Goal: Task Accomplishment & Management: Manage account settings

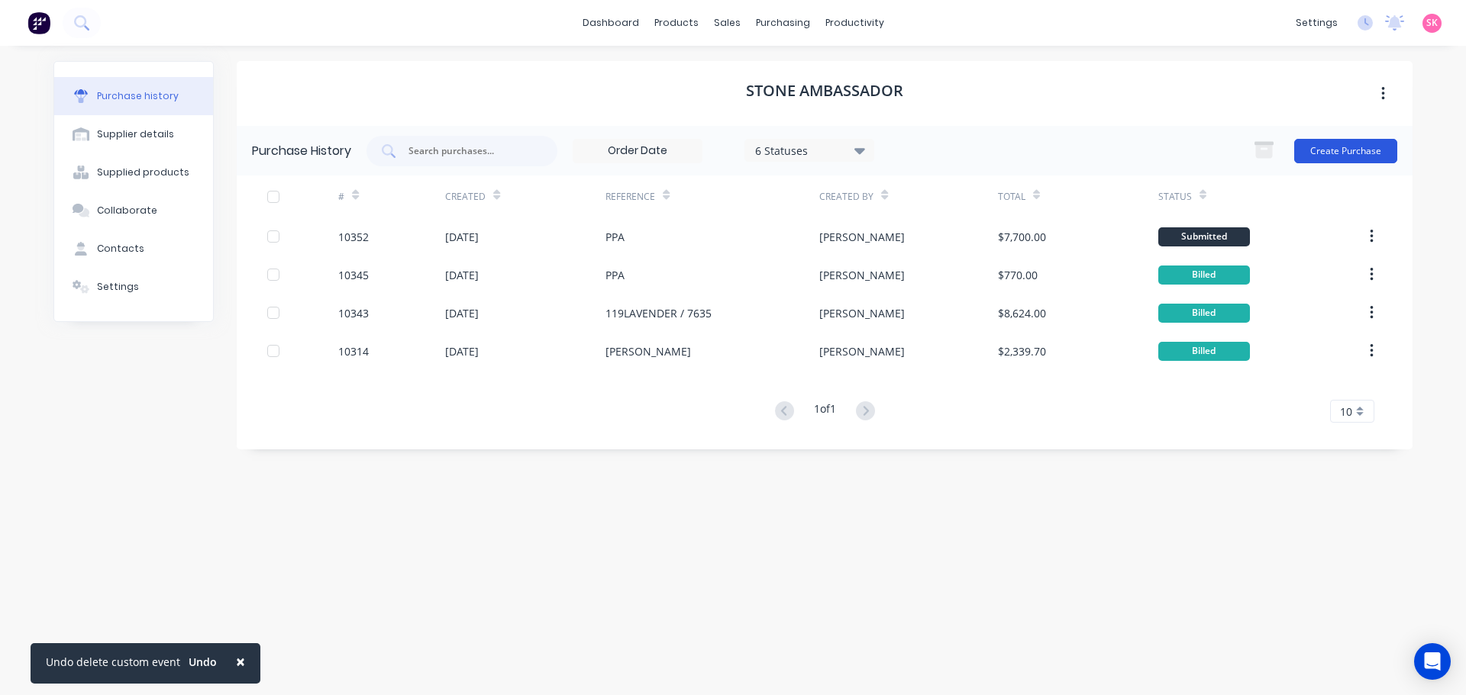
click at [1327, 141] on button "Create Purchase" at bounding box center [1345, 151] width 103 height 24
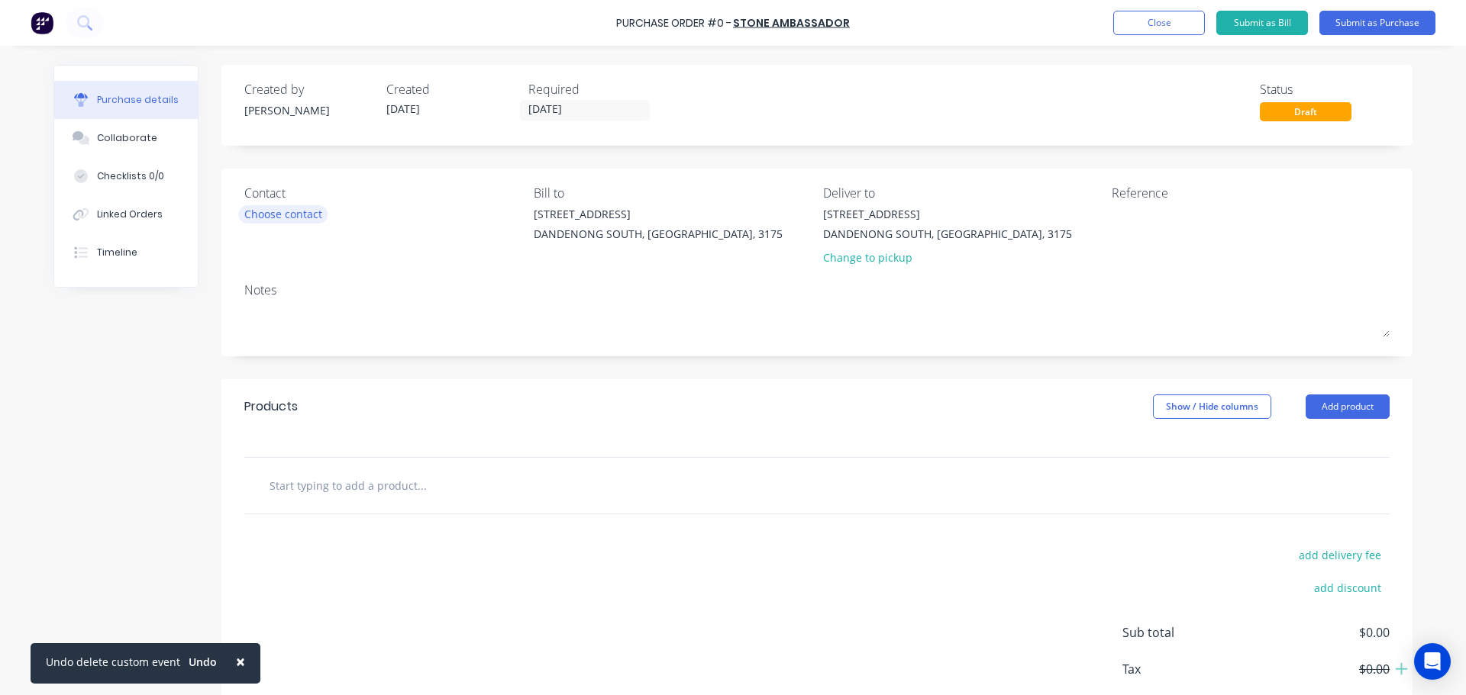
click at [287, 223] on div "Contact Choose contact" at bounding box center [383, 228] width 278 height 89
click at [292, 219] on div "Choose contact" at bounding box center [283, 214] width 78 height 16
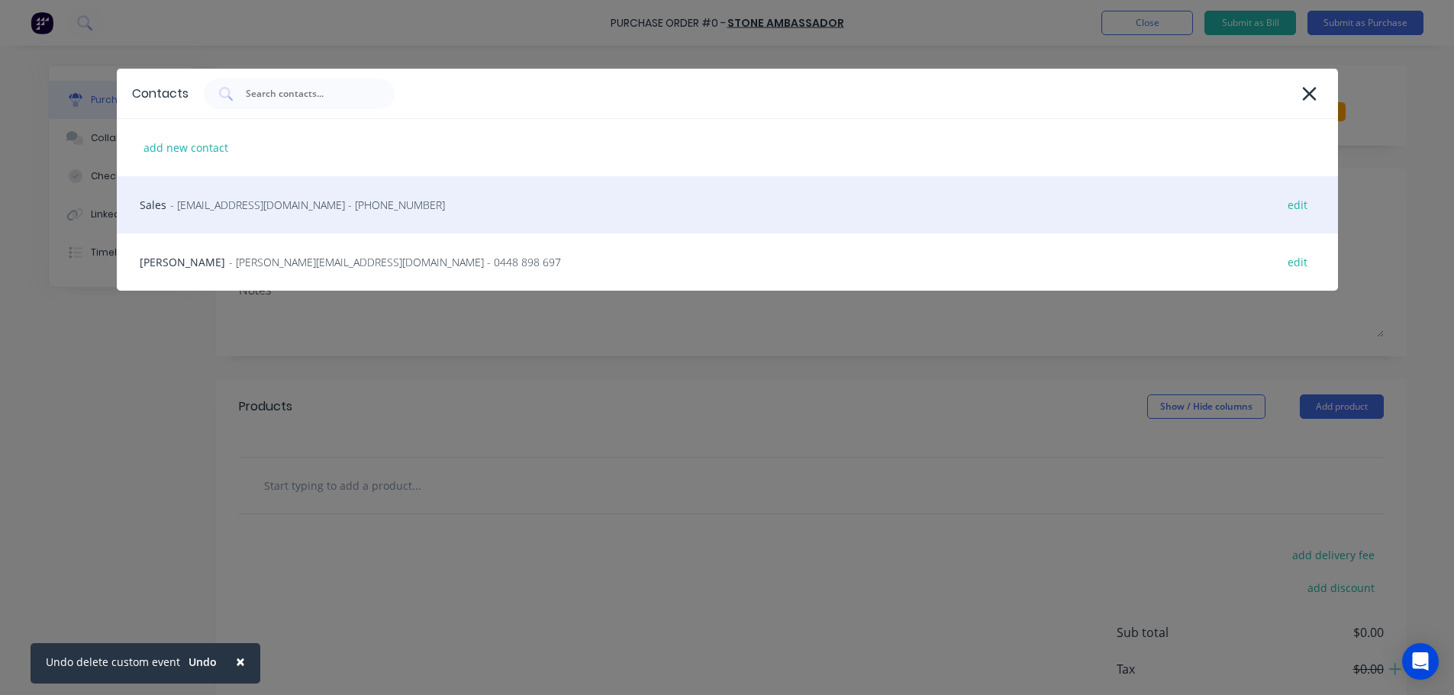
click at [297, 209] on span "- sales.vic@stoneambassador.com.au - (03) 9333 8834" at bounding box center [307, 205] width 275 height 16
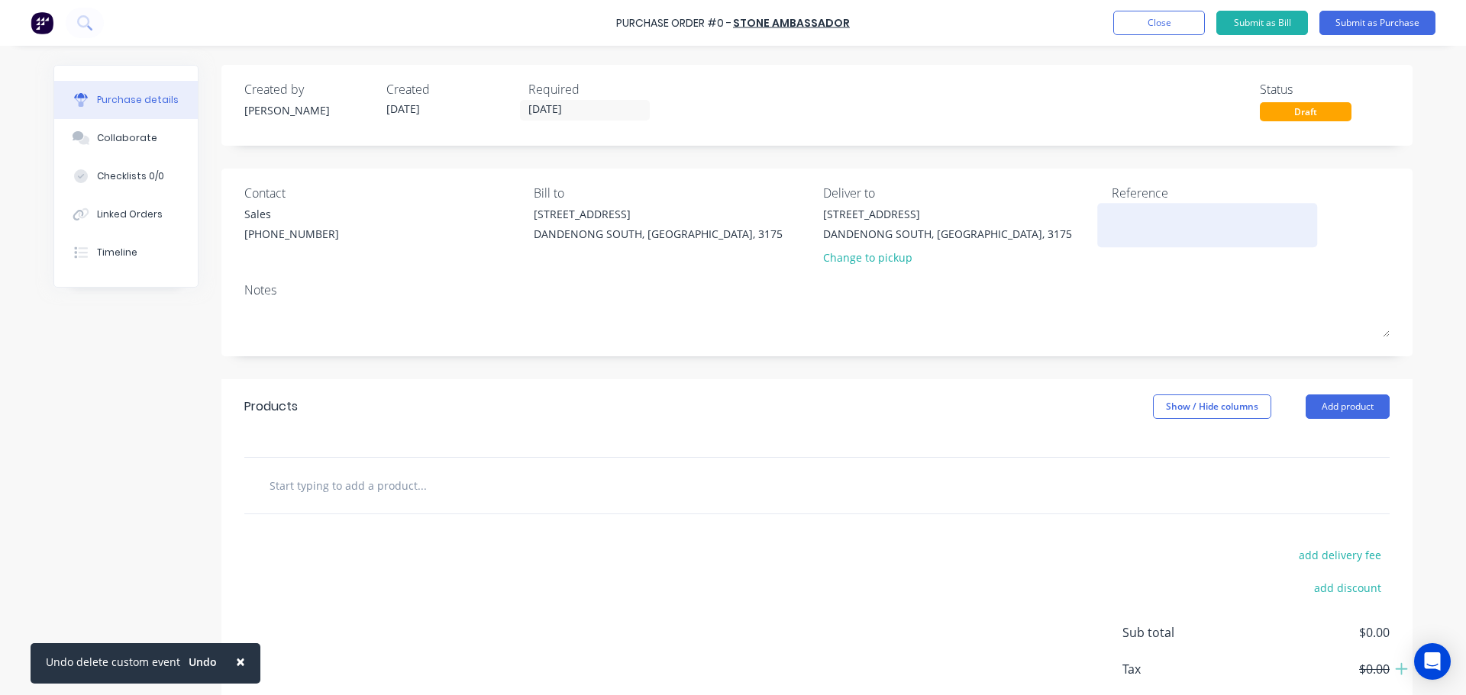
click at [1114, 214] on textarea at bounding box center [1206, 223] width 191 height 34
click at [1142, 216] on textarea at bounding box center [1206, 223] width 191 height 34
type textarea "F7595-ARCOLA,ET"
type textarea "x"
type textarea "F7595-ARCOLA,E"
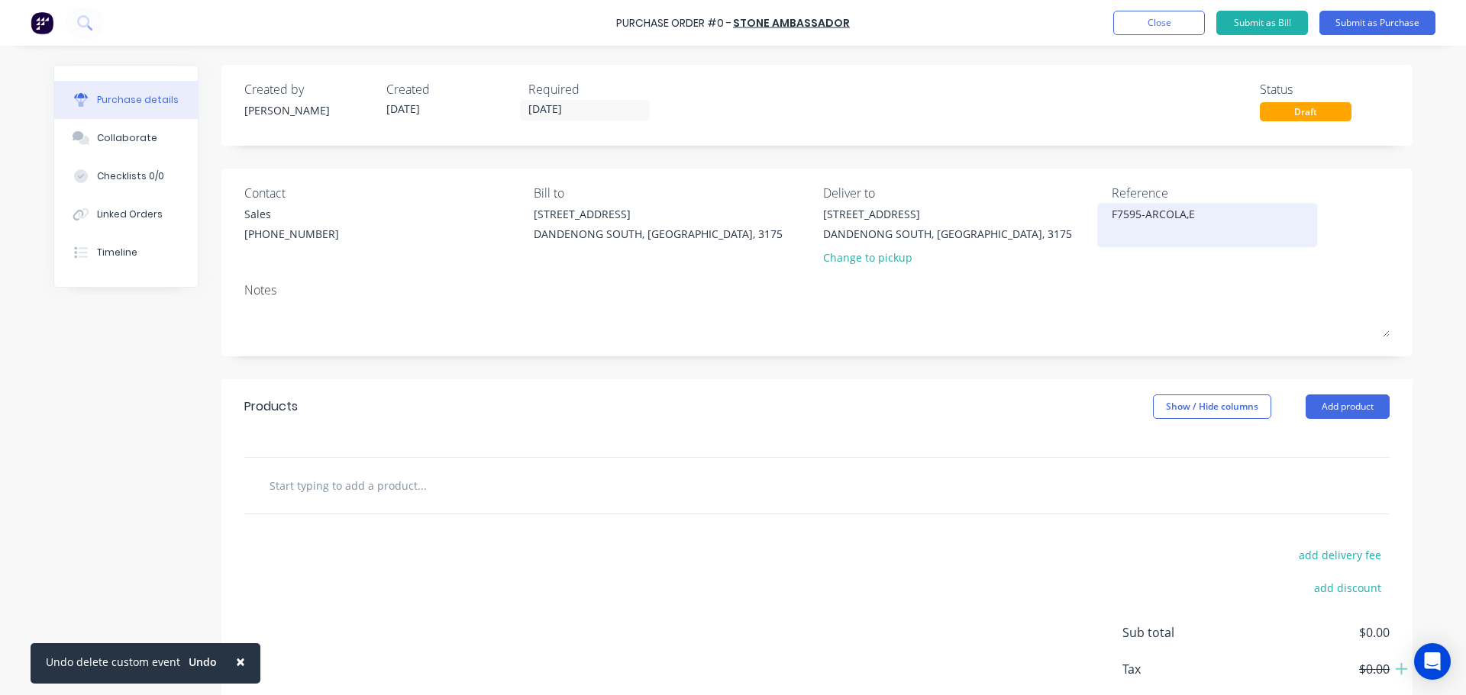
type textarea "x"
type textarea "F7595-ARCOLA,EL"
type textarea "x"
type textarea "F7595-ARCOLA,ELT"
type textarea "x"
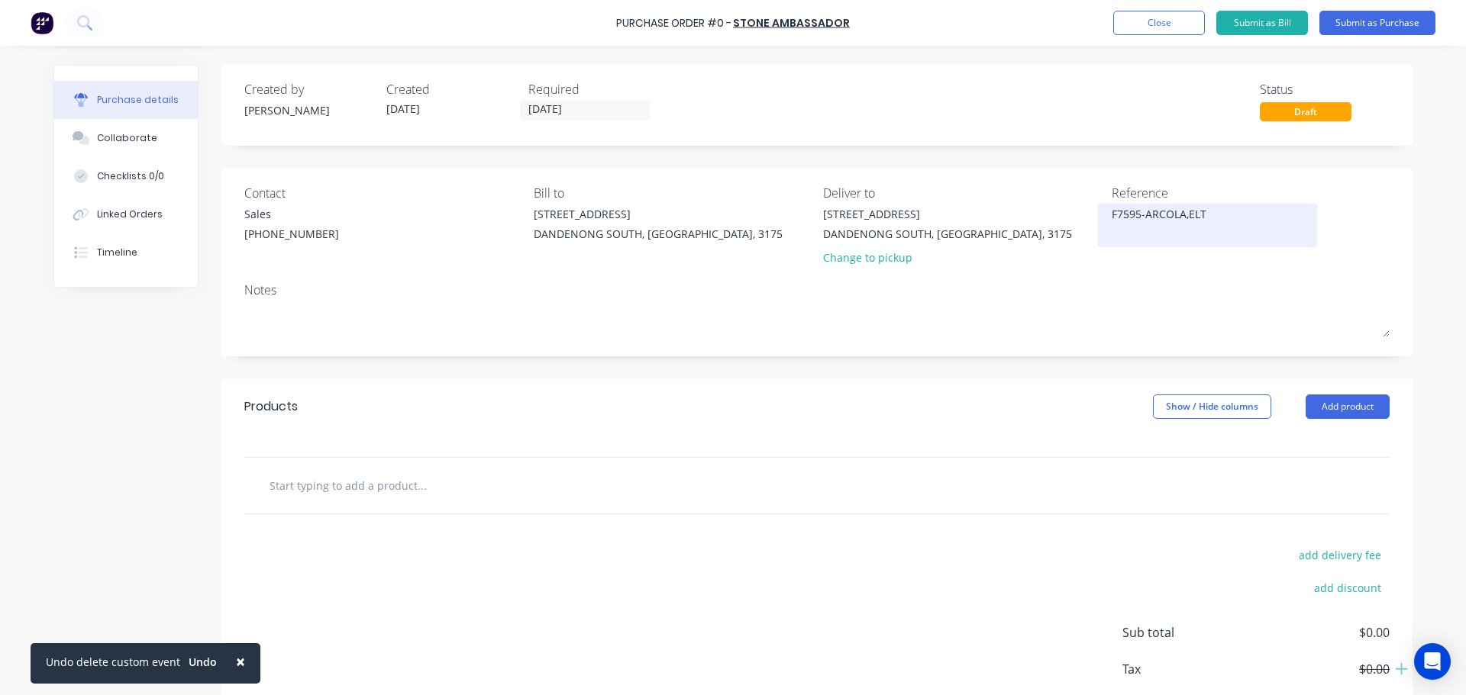
type textarea "F7595-ARCOLA,ELTH"
type textarea "x"
type textarea "F7595-ARCOLA,ELTHA"
type textarea "x"
type textarea "F7595-ARCOLA,ELTHAN"
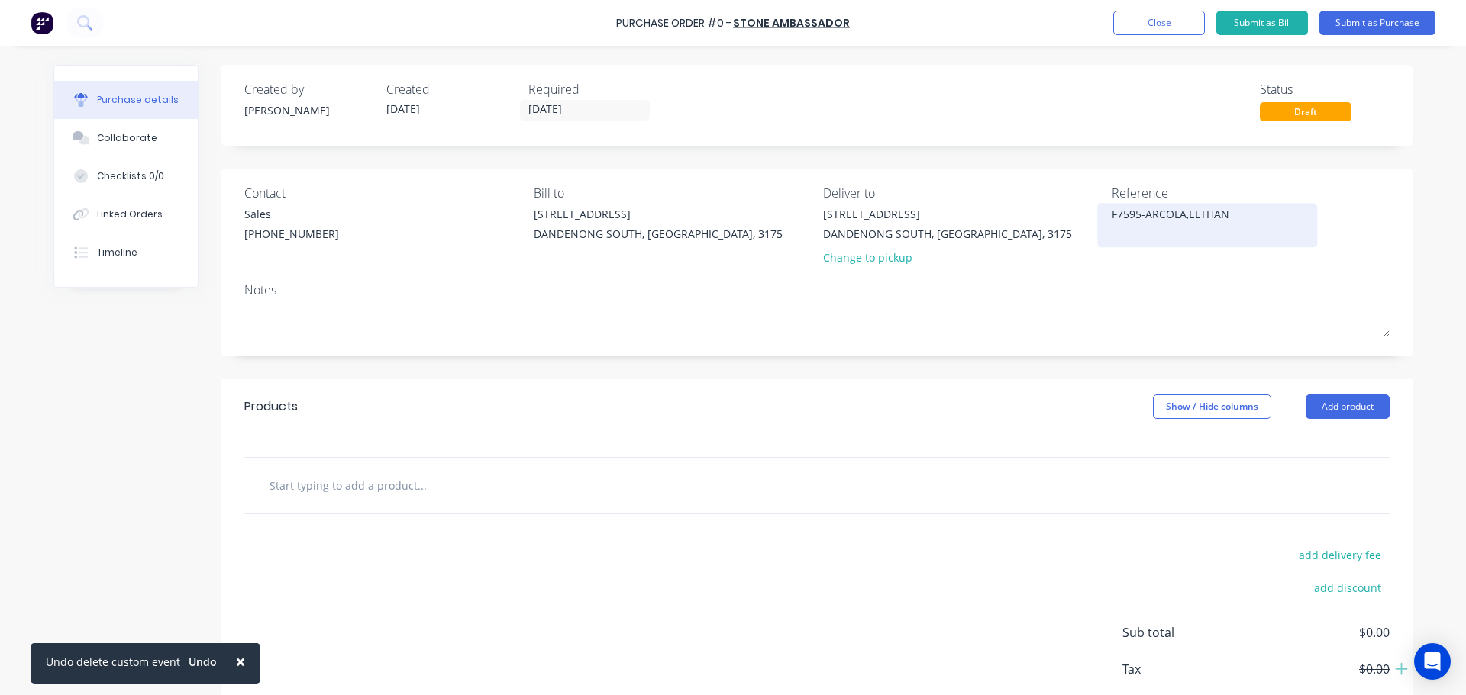
type textarea "x"
type textarea "F7595-ARCOLA,ELTHA"
type textarea "x"
type textarea "F7595-ARCOLA,ELTHAM"
type textarea "x"
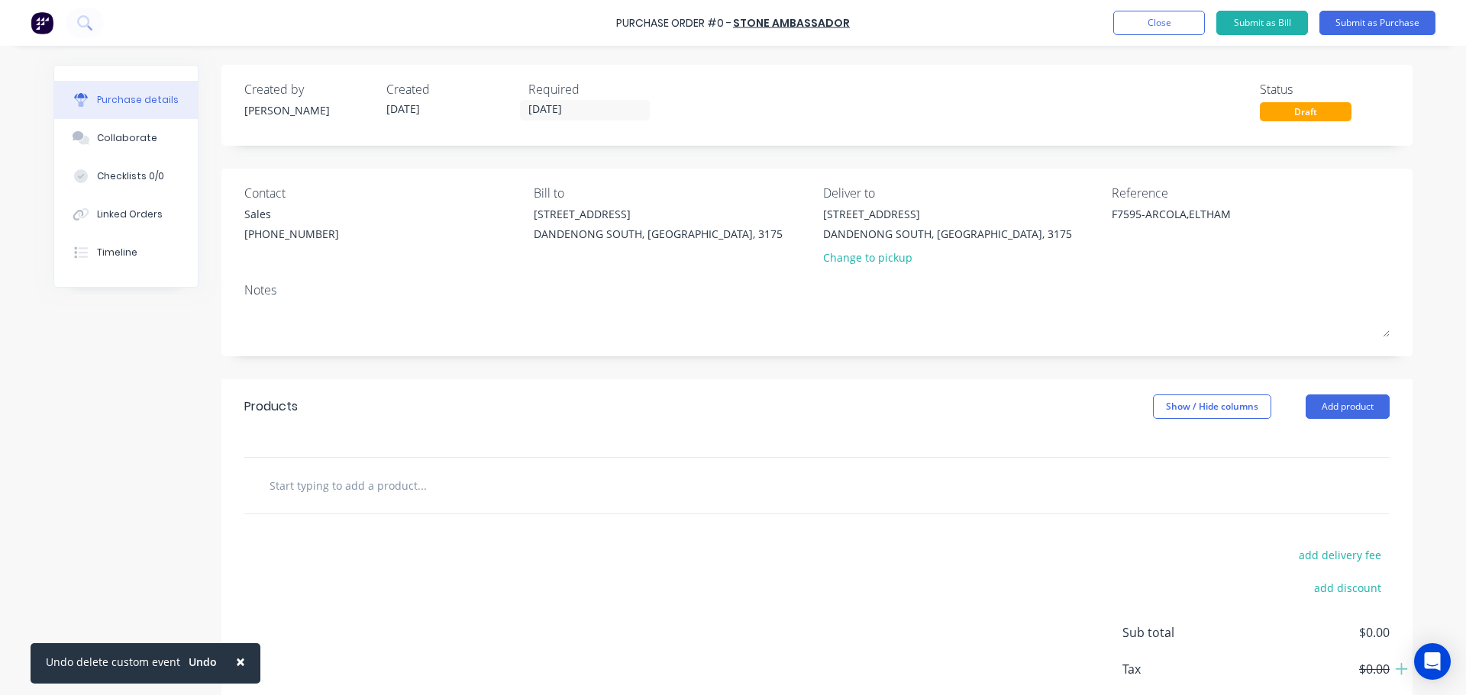
type textarea "F7595-ARCOLA,ELTHAM"
click at [356, 479] on input "text" at bounding box center [421, 485] width 305 height 31
type textarea "x"
type input "M"
type textarea "x"
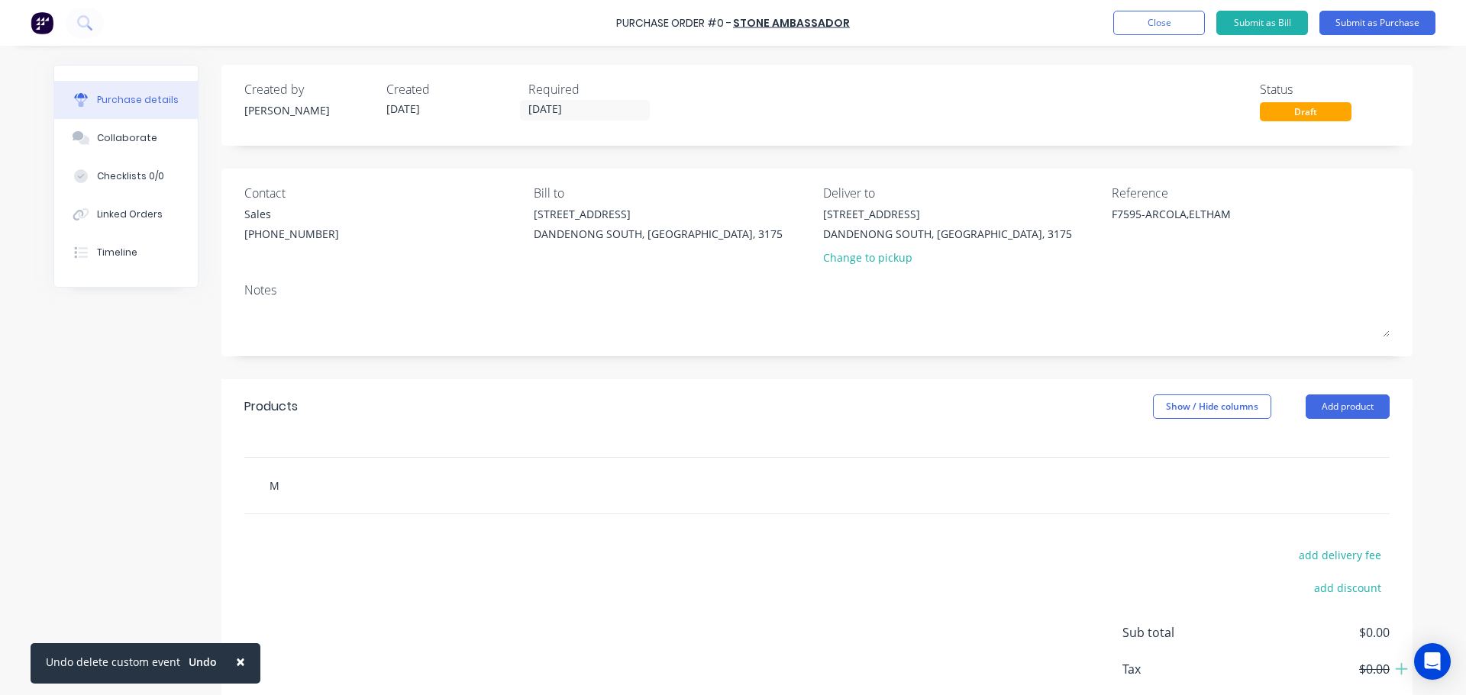
type input "MA"
type textarea "x"
type input "MAR"
type textarea "x"
type input "MARB"
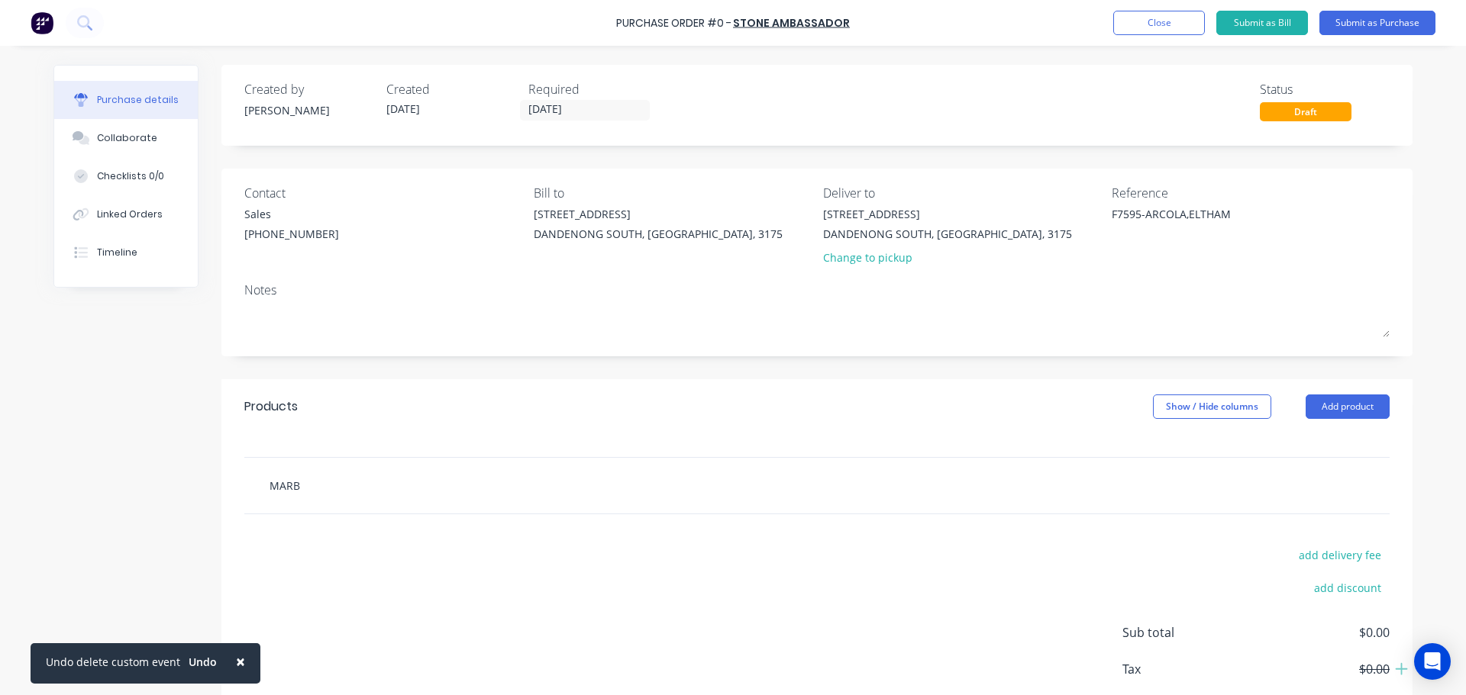
type textarea "x"
type input "MARBE"
type textarea "x"
type input "MARBEL"
type textarea "x"
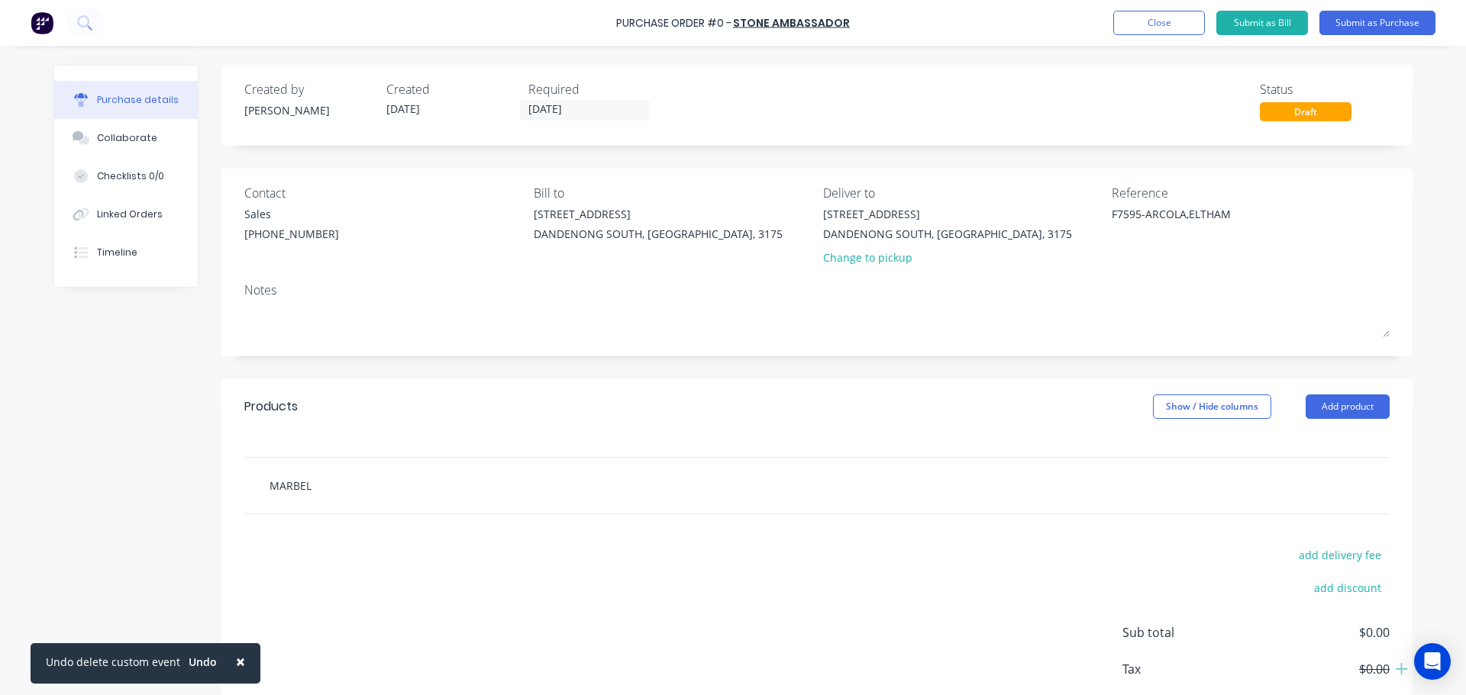
type input "MARBELL"
type textarea "x"
type input "MARBELLA"
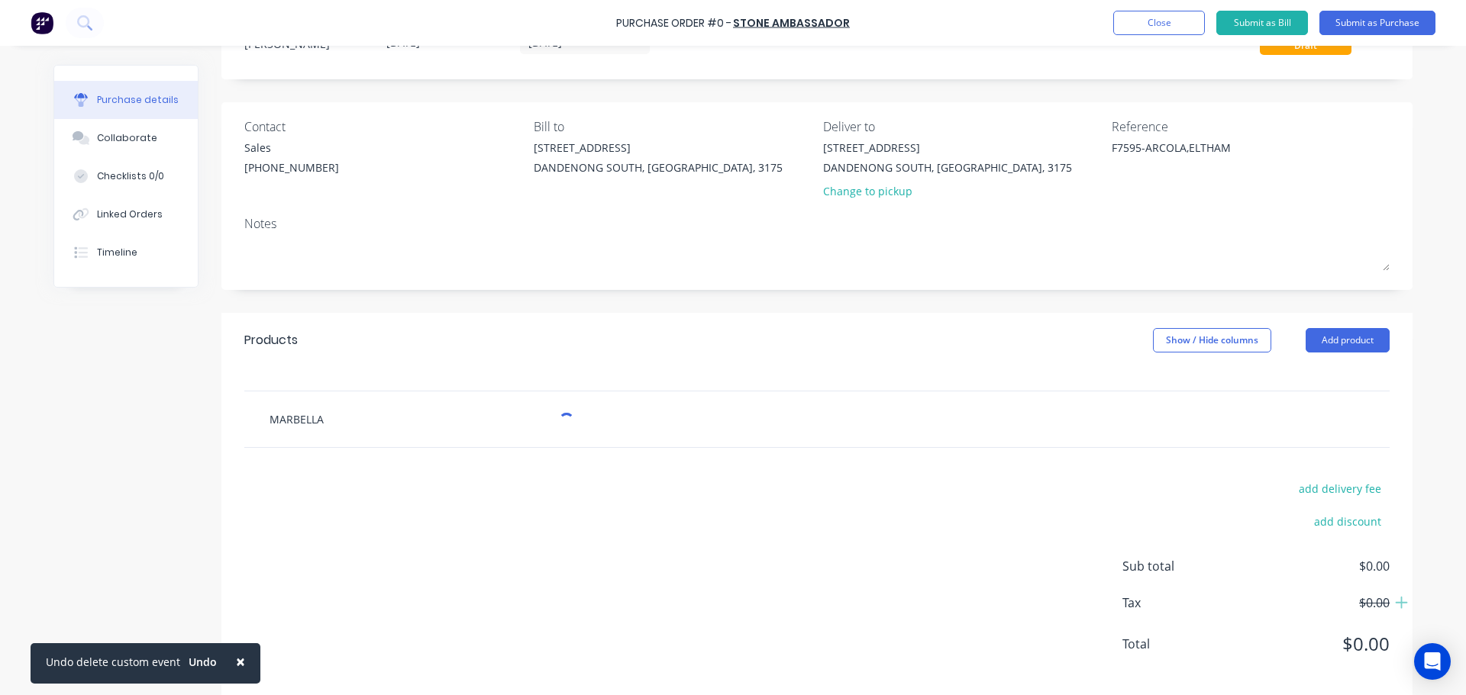
type textarea "x"
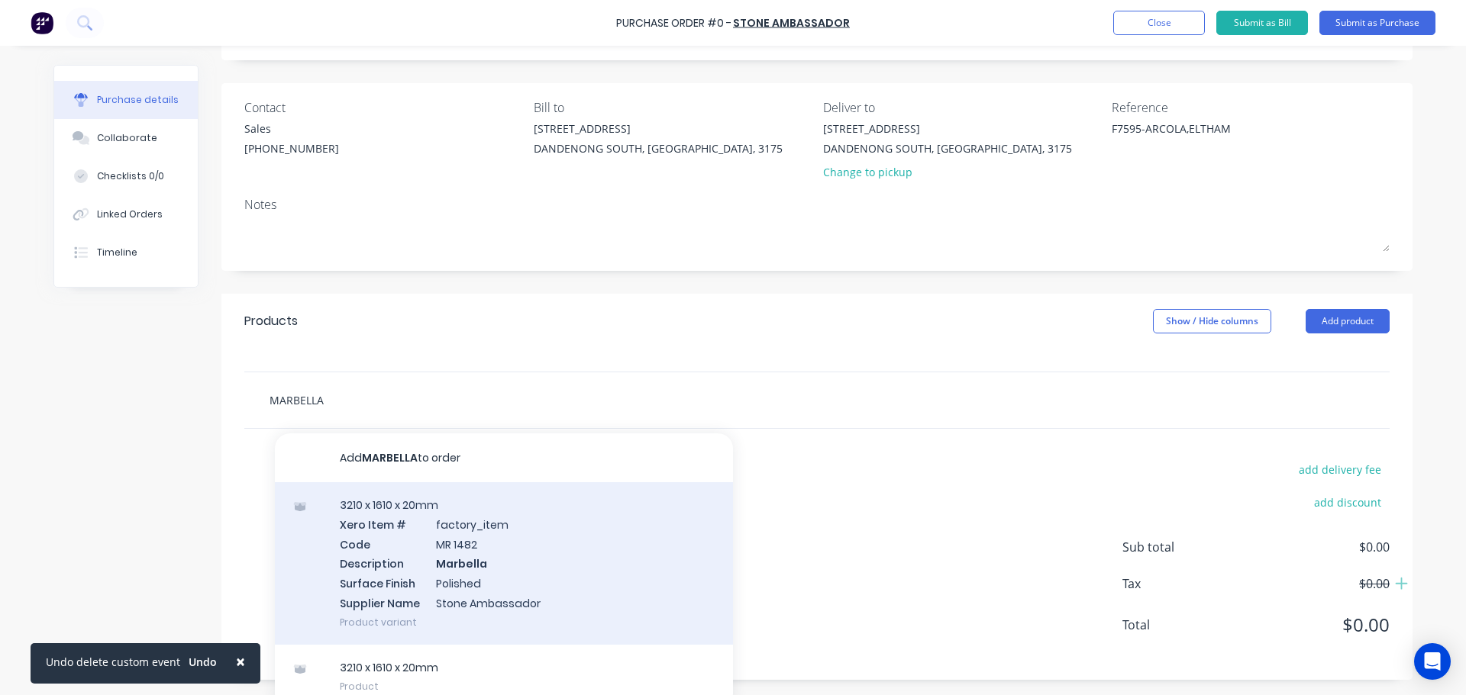
type input "MARBELLA"
click at [427, 547] on div "3210 x 1610 x 20mm Xero Item # factory_item Code MR 1482 Description Marbella S…" at bounding box center [504, 563] width 458 height 163
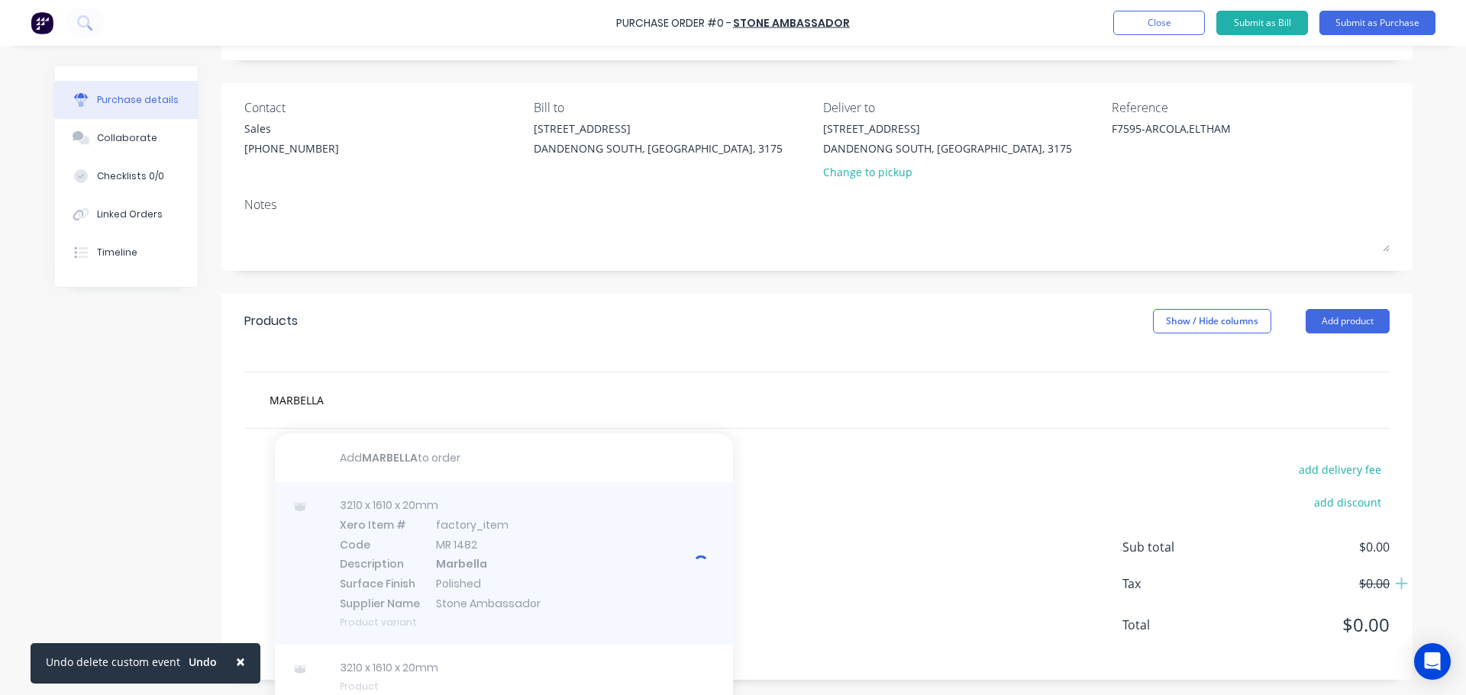
type textarea "x"
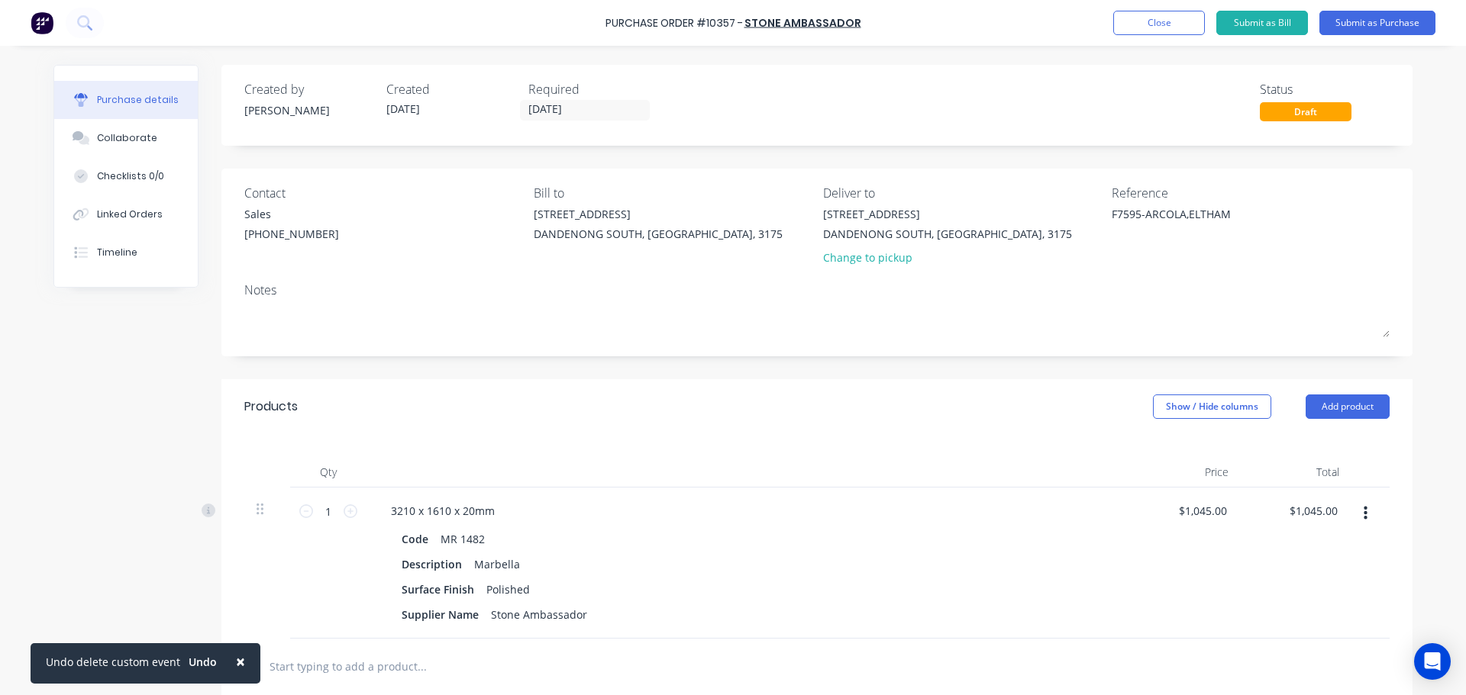
click at [694, 395] on div "Products Show / Hide columns Add product" at bounding box center [816, 406] width 1191 height 55
click at [1377, 27] on button "Submit as Purchase" at bounding box center [1377, 23] width 116 height 24
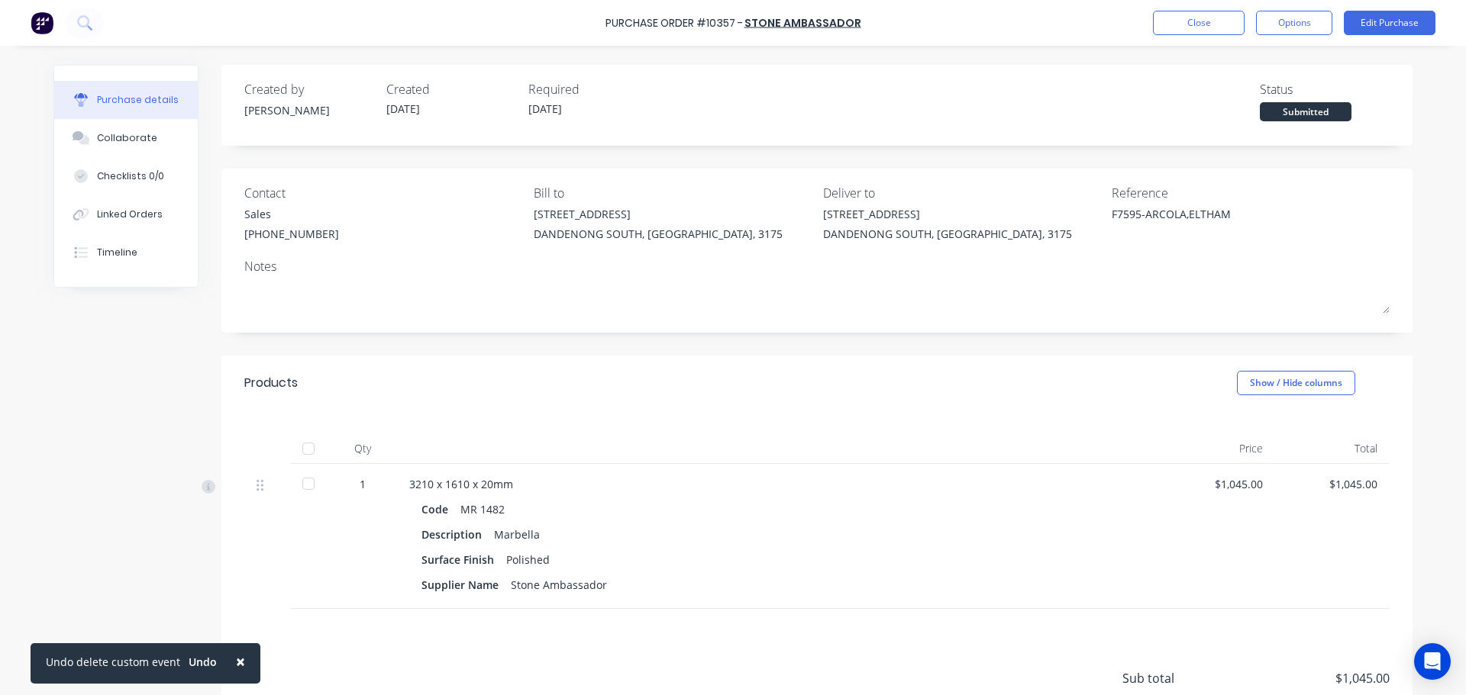
click at [1317, 122] on div "Created by Stacey Created 04/09/25 Required 04/09/25 Status Submitted" at bounding box center [816, 105] width 1191 height 81
click at [1320, 112] on div "Submitted" at bounding box center [1305, 111] width 92 height 19
click at [1275, 26] on button "Options" at bounding box center [1294, 23] width 76 height 24
click at [1272, 68] on div "Print / Email" at bounding box center [1260, 62] width 118 height 22
click at [1272, 96] on div "With pricing" at bounding box center [1260, 93] width 118 height 22
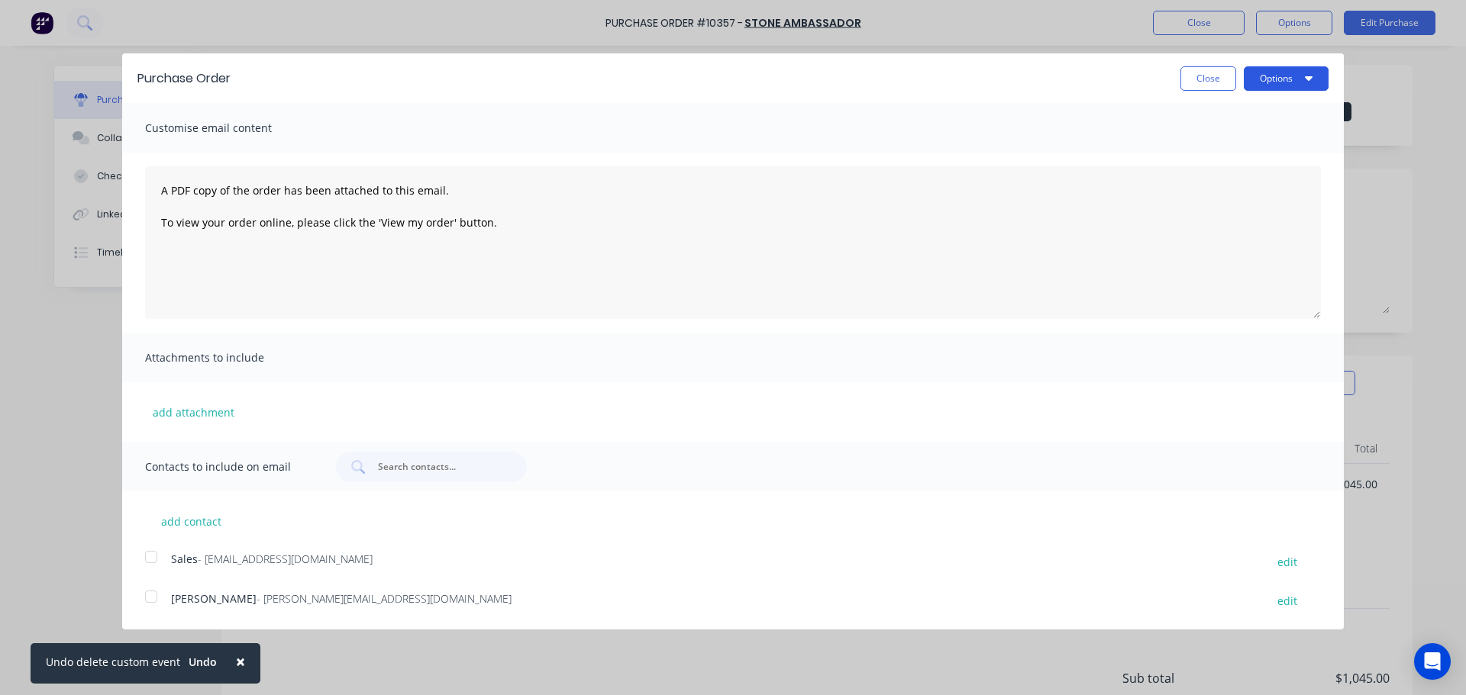
click at [1283, 76] on button "Options" at bounding box center [1285, 78] width 85 height 24
click at [1287, 114] on div "Print" at bounding box center [1256, 117] width 118 height 22
click at [1191, 78] on button "Close" at bounding box center [1208, 78] width 56 height 24
type textarea "x"
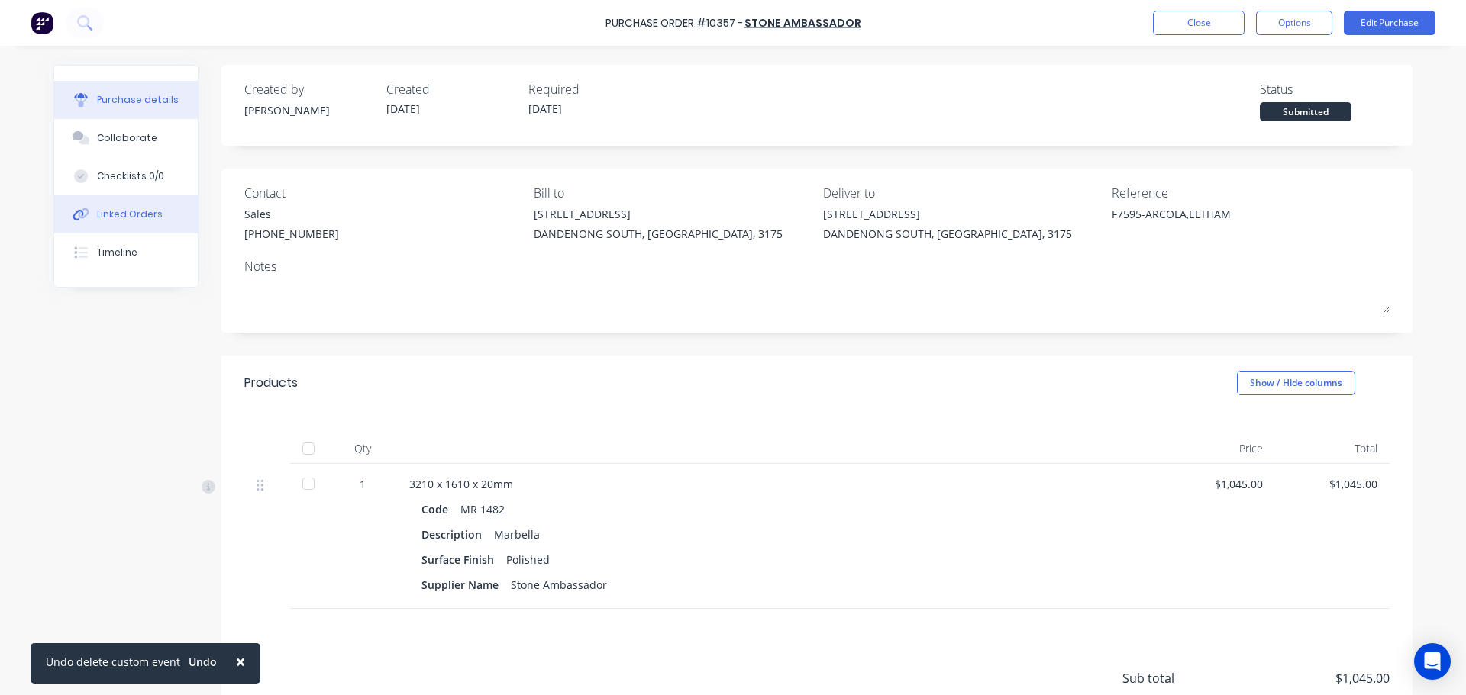
click at [133, 208] on div "Linked Orders" at bounding box center [130, 215] width 66 height 14
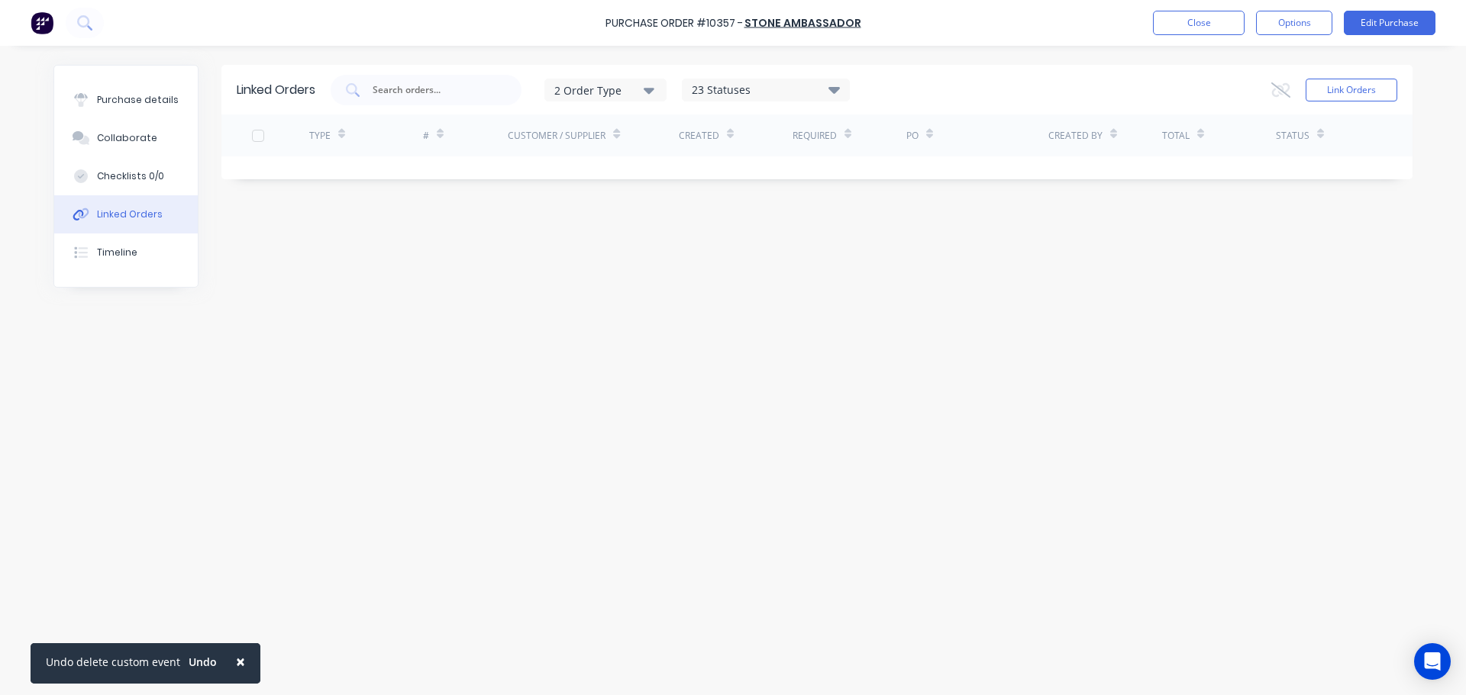
click at [1337, 67] on div "Linked Orders 2 Order Type 23 Statuses Sales Order Status All Archived Draft Qu…" at bounding box center [816, 90] width 1191 height 50
click at [1336, 88] on button "Link Orders" at bounding box center [1351, 90] width 92 height 23
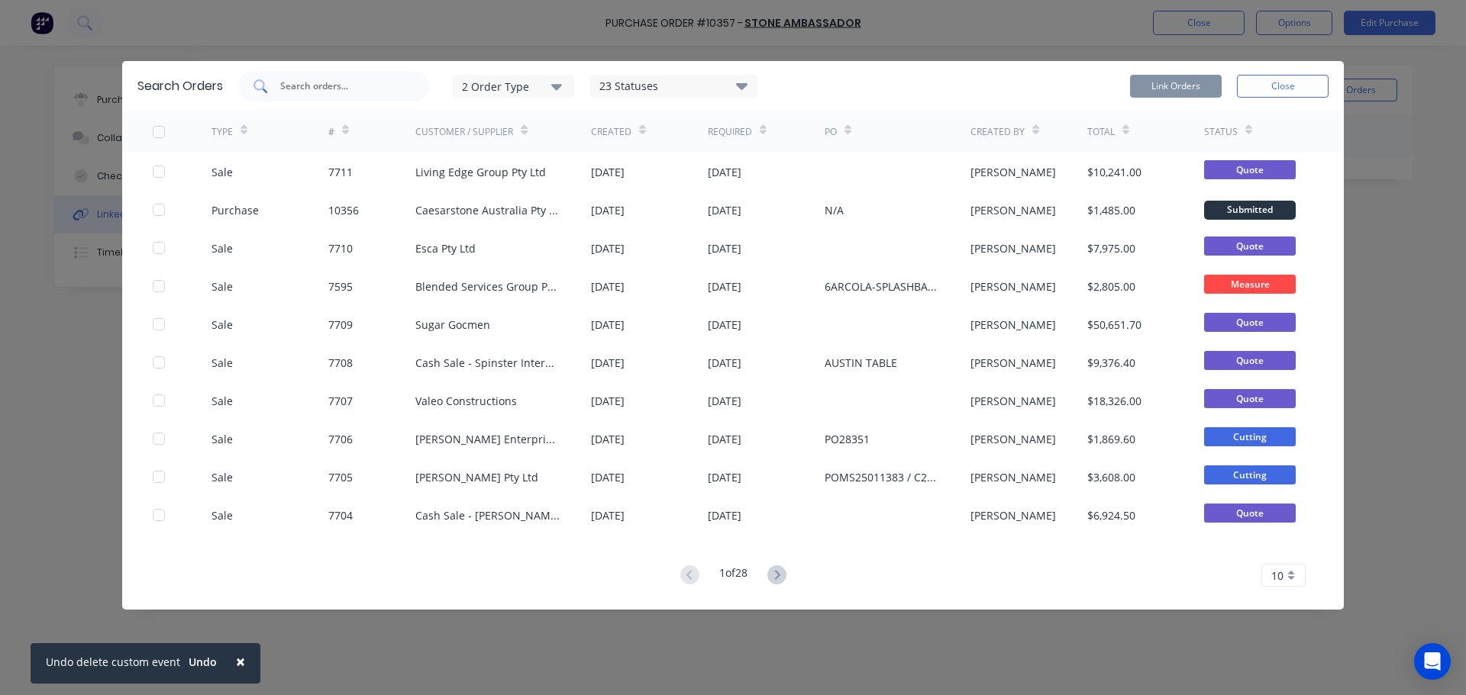
click at [333, 88] on input "text" at bounding box center [342, 86] width 127 height 15
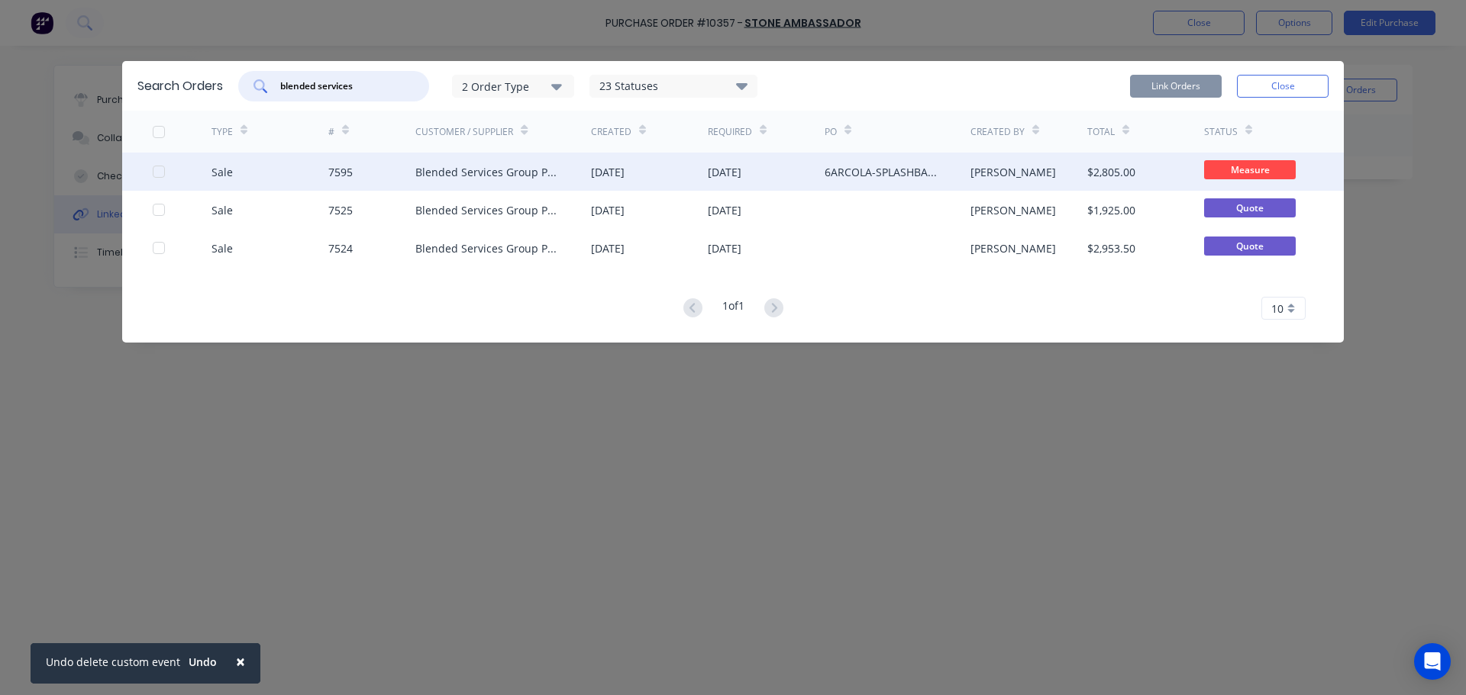
click at [158, 175] on div at bounding box center [158, 171] width 31 height 31
type input "blended services"
click at [1175, 89] on button "Link Orders" at bounding box center [1176, 86] width 92 height 23
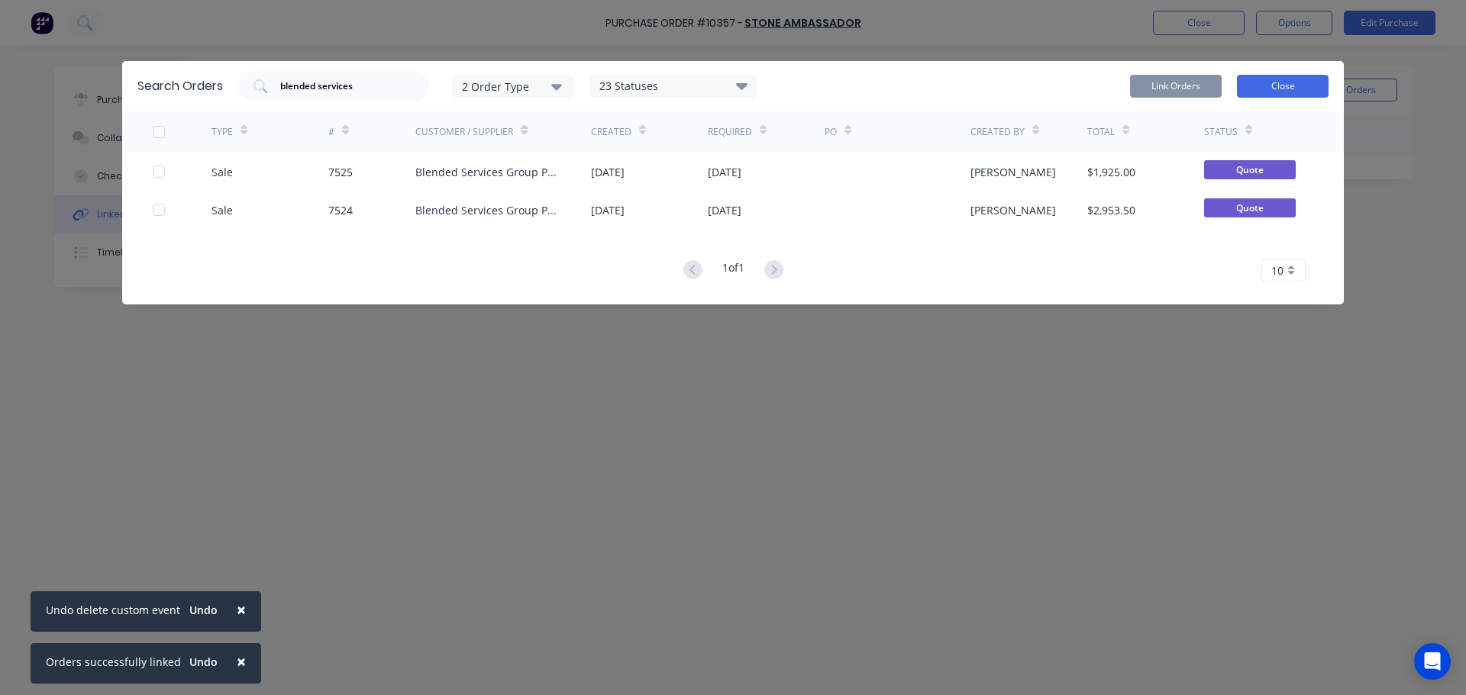
click at [1282, 82] on button "Close" at bounding box center [1283, 86] width 92 height 23
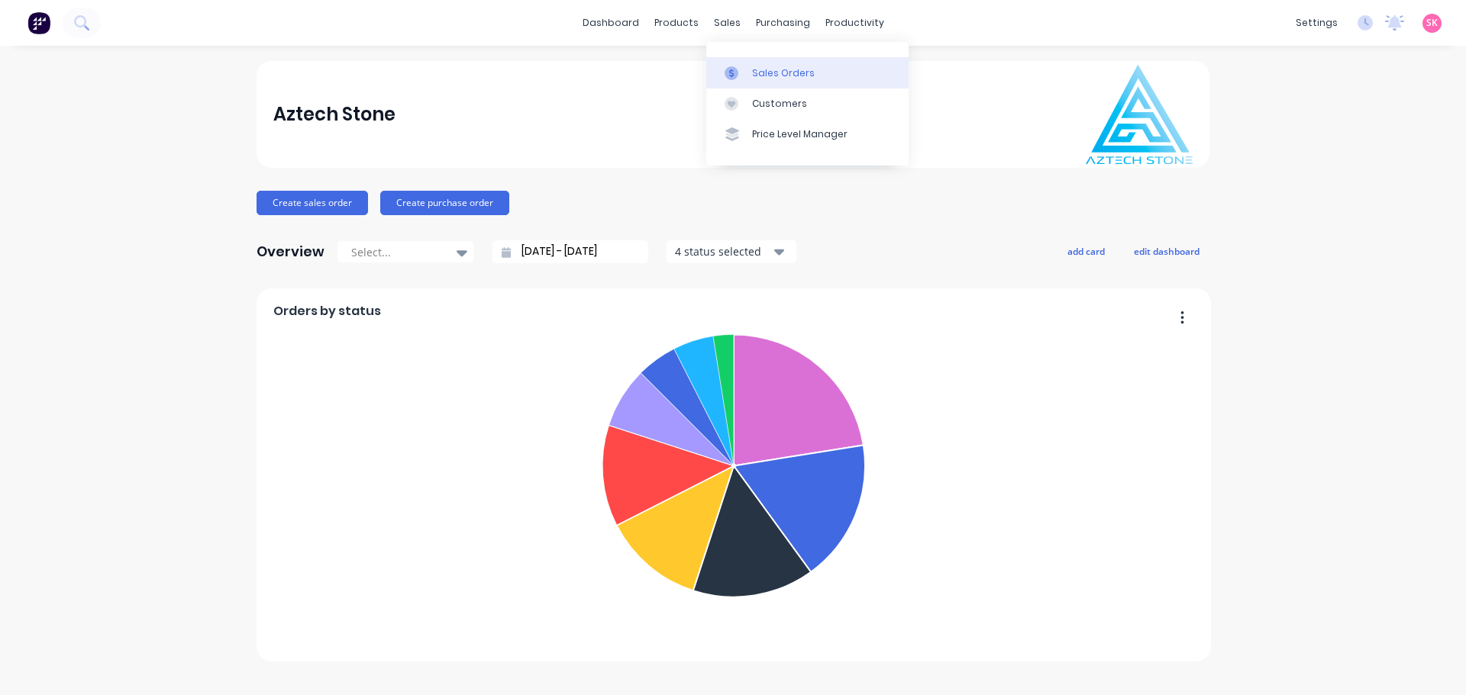
click at [727, 66] on icon at bounding box center [731, 73] width 14 height 14
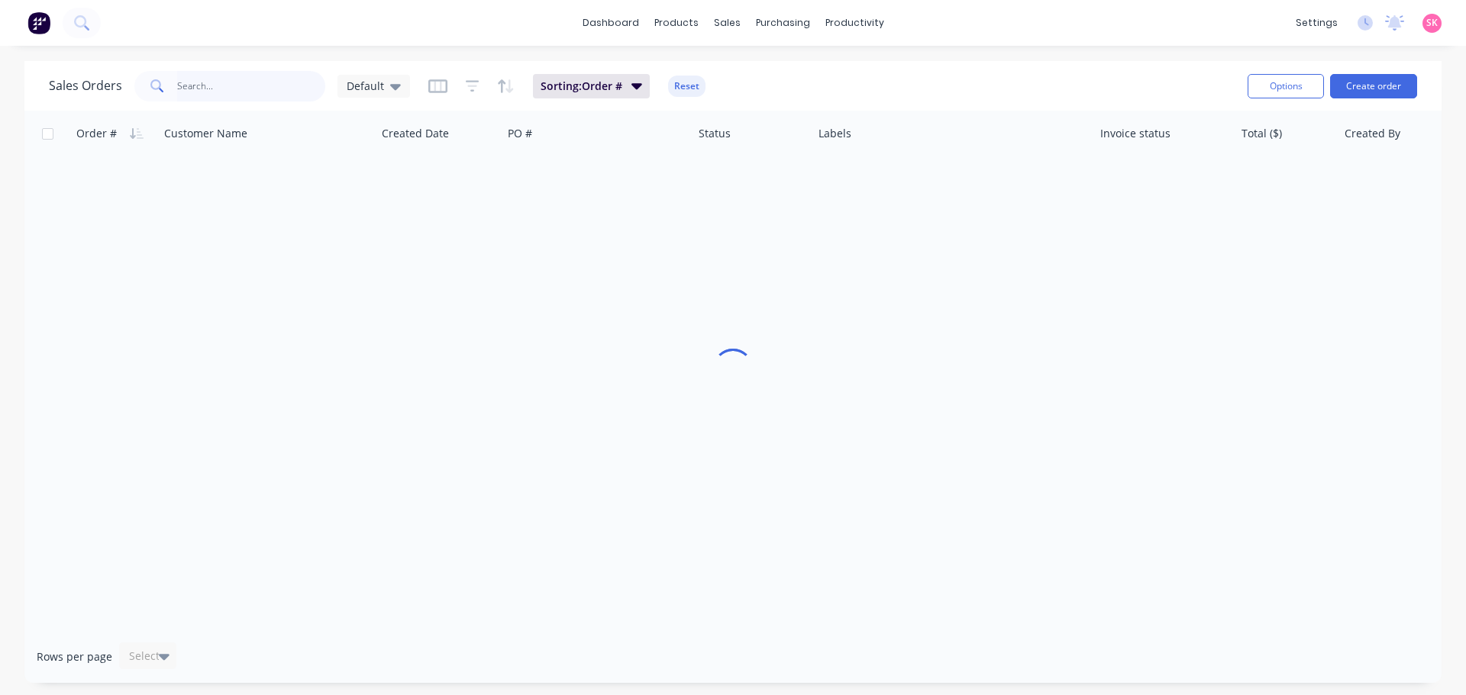
click at [240, 95] on input "text" at bounding box center [251, 86] width 149 height 31
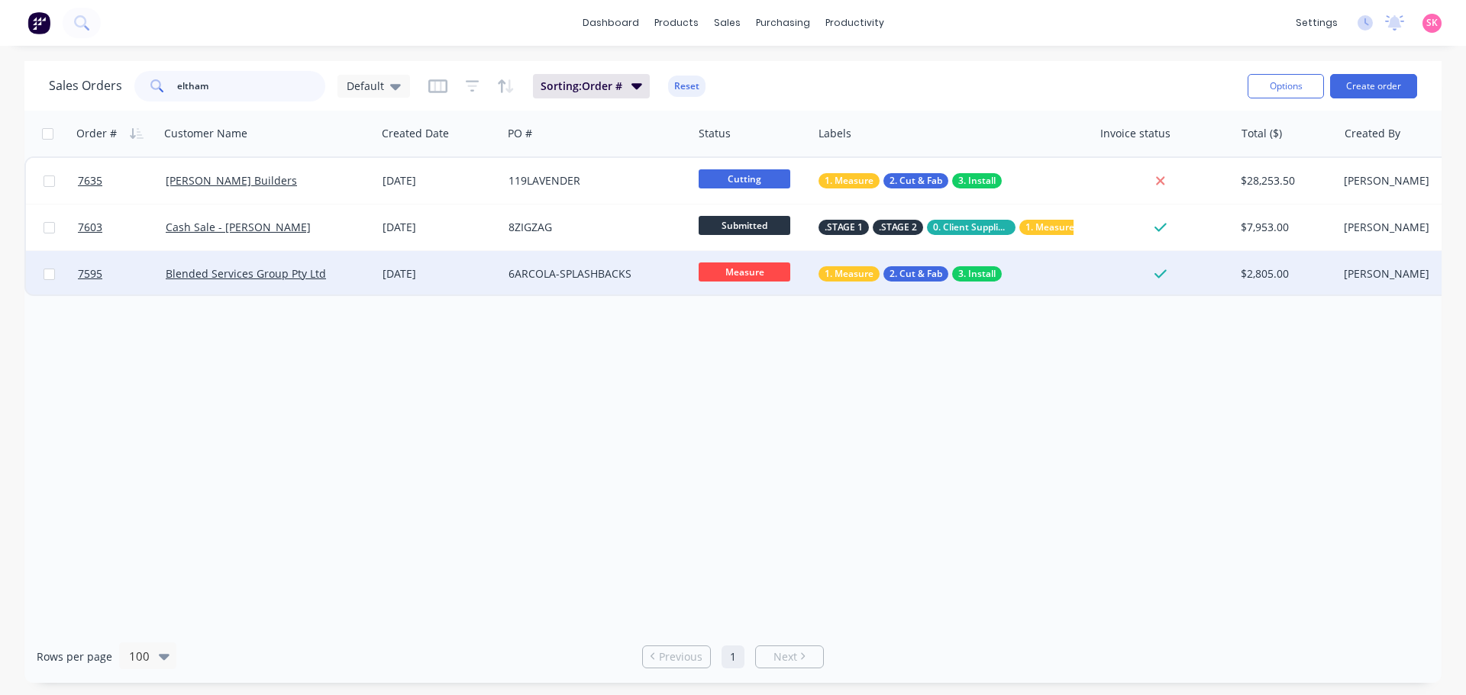
type input "eltham"
click at [344, 275] on div "Blended Services Group Pty Ltd" at bounding box center [263, 273] width 195 height 15
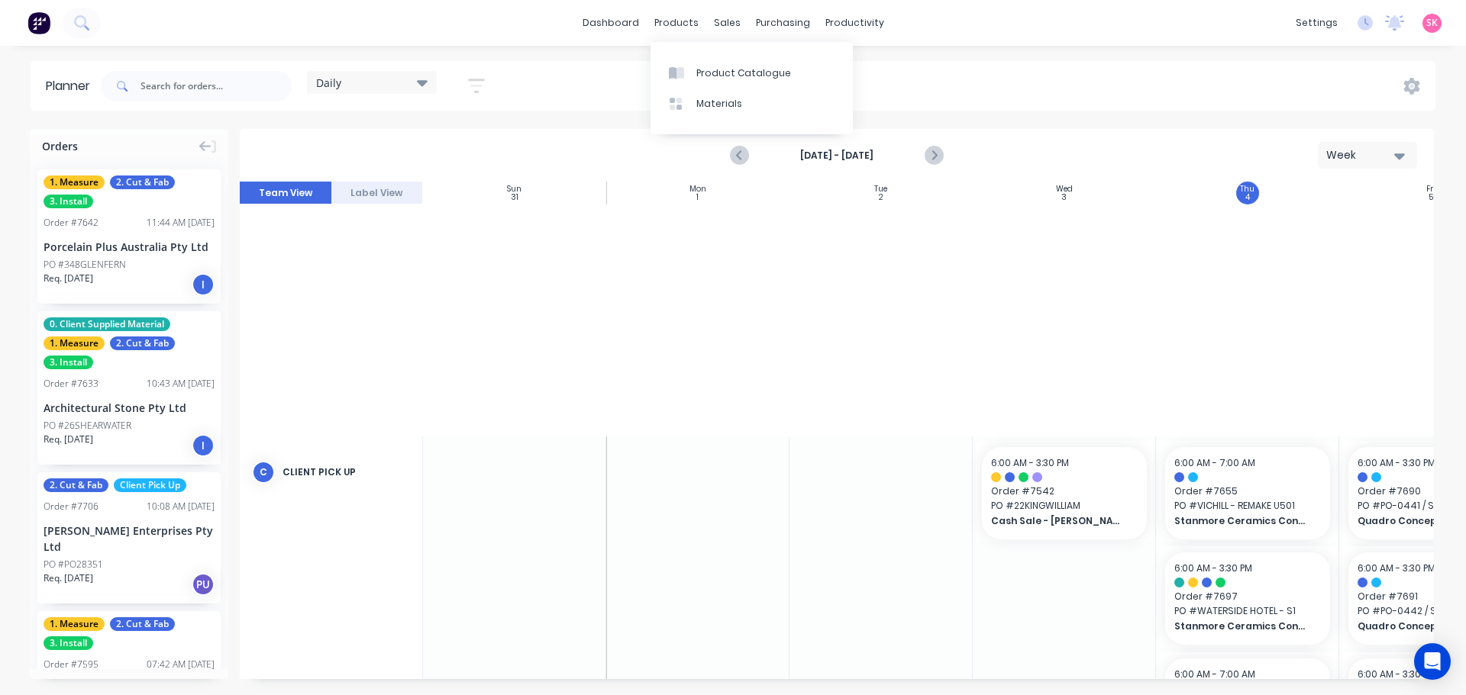
scroll to position [887, 176]
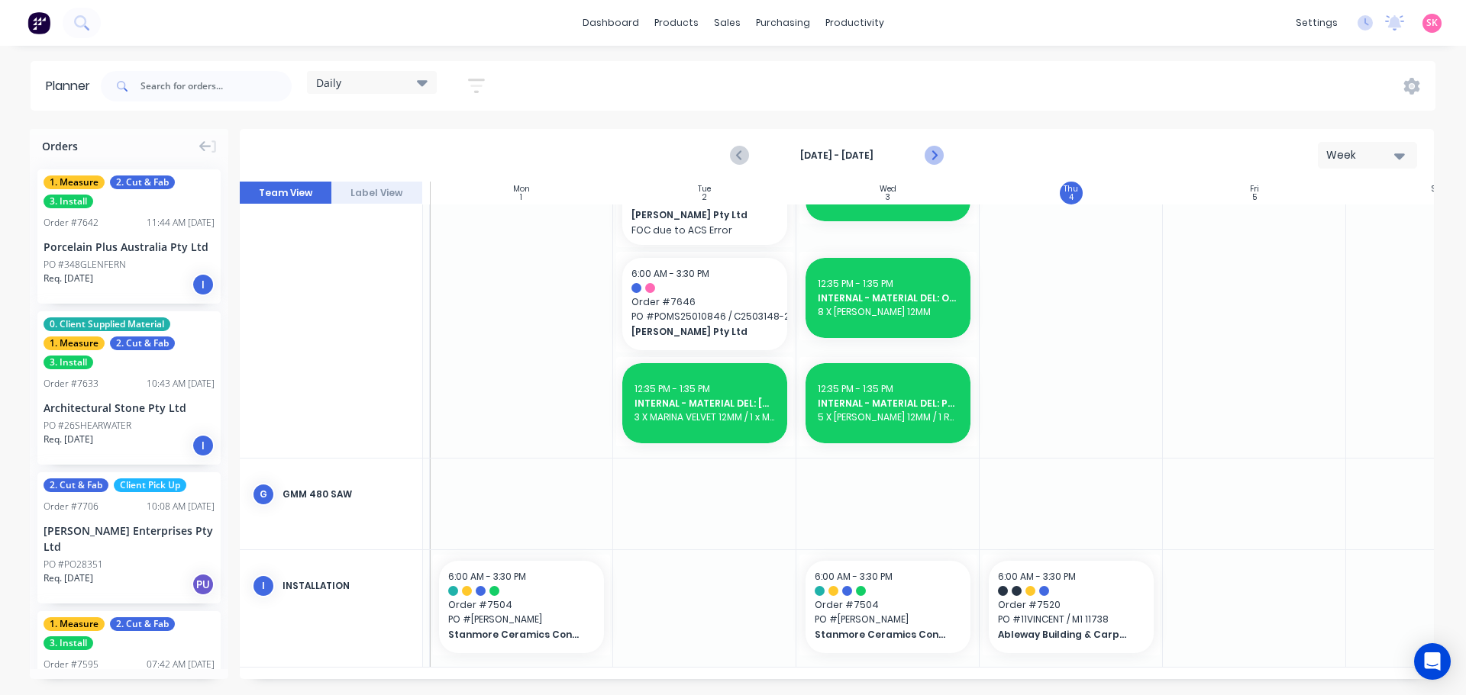
click at [932, 148] on icon "Next page" at bounding box center [933, 156] width 18 height 18
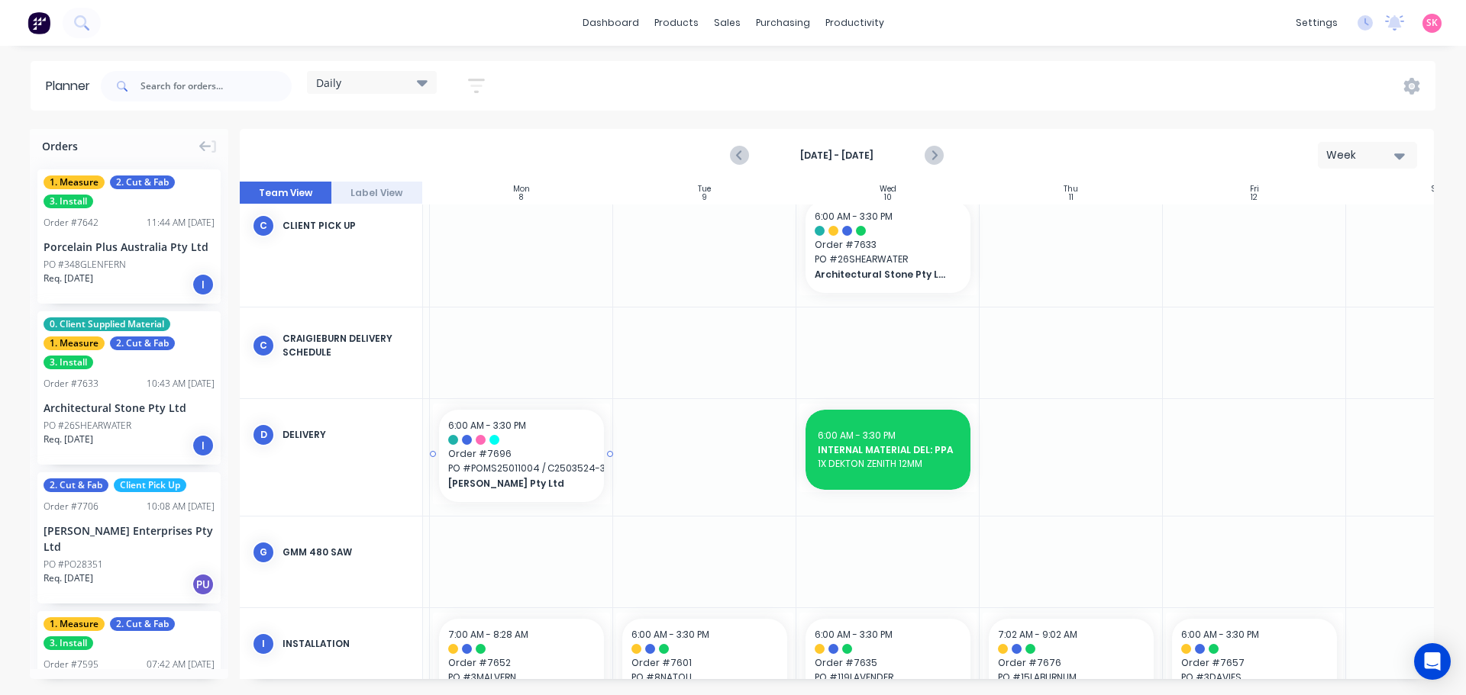
scroll to position [368, 176]
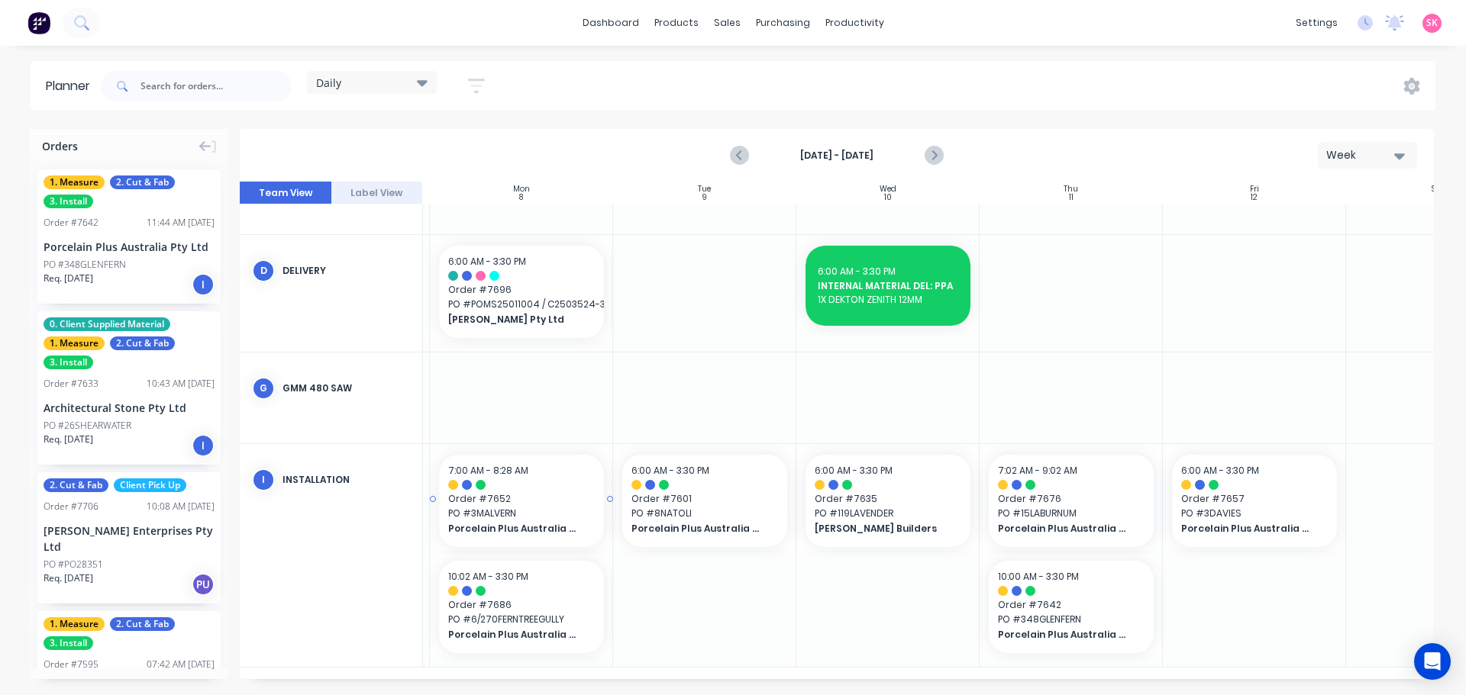
click at [517, 500] on span "Order # 7652" at bounding box center [521, 499] width 147 height 14
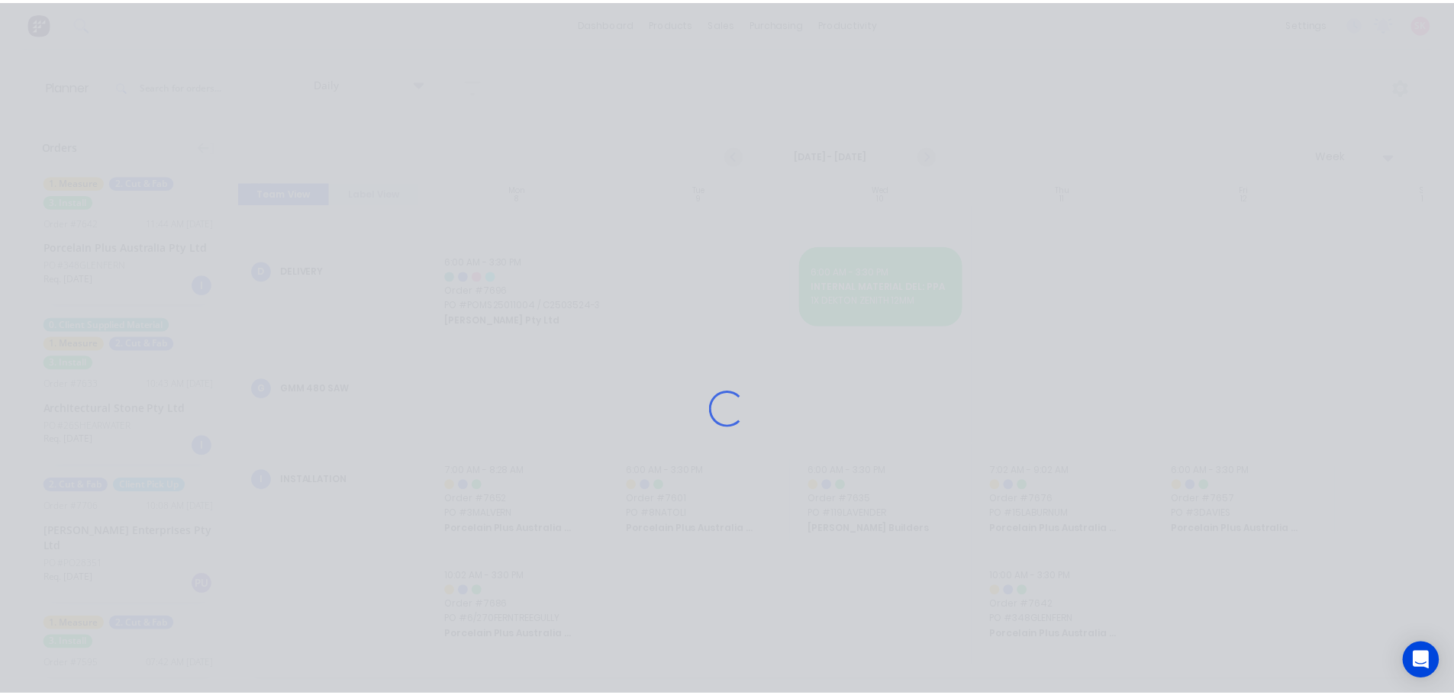
scroll to position [356, 176]
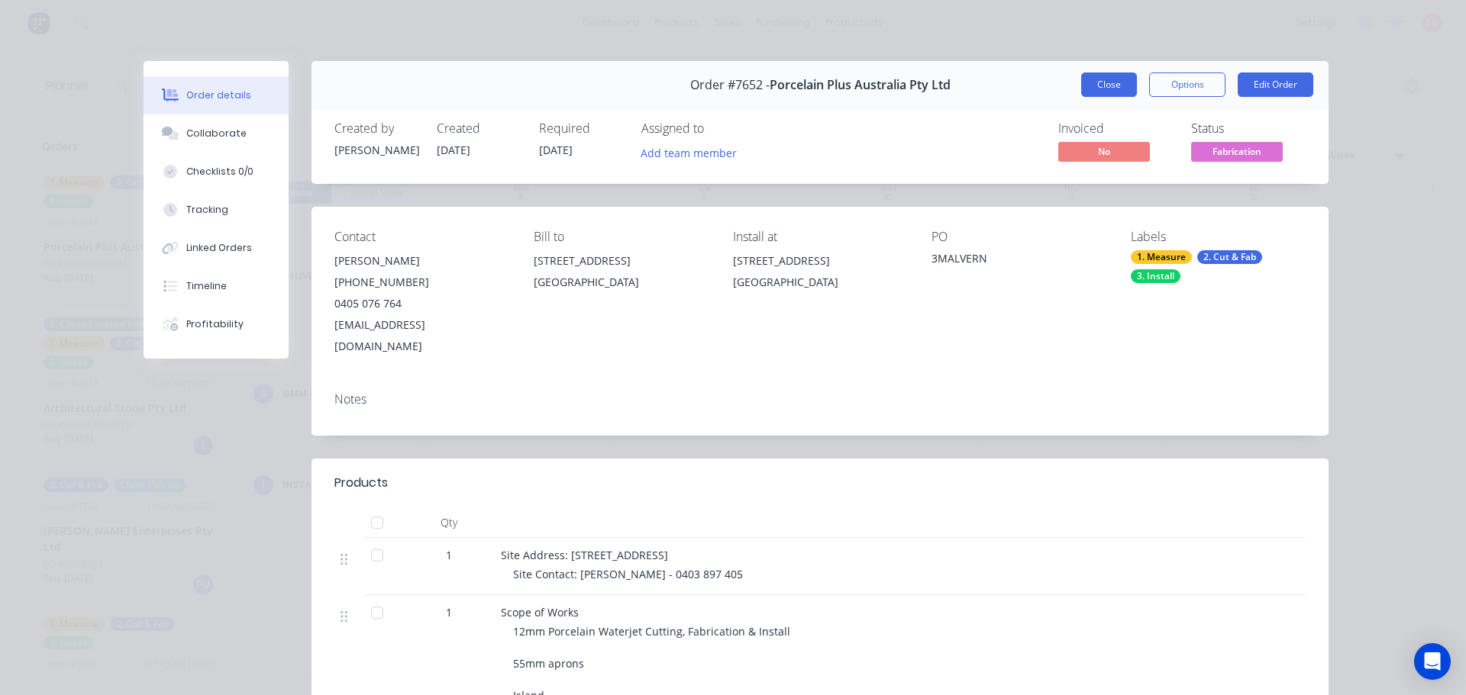
click at [1096, 89] on button "Close" at bounding box center [1109, 85] width 56 height 24
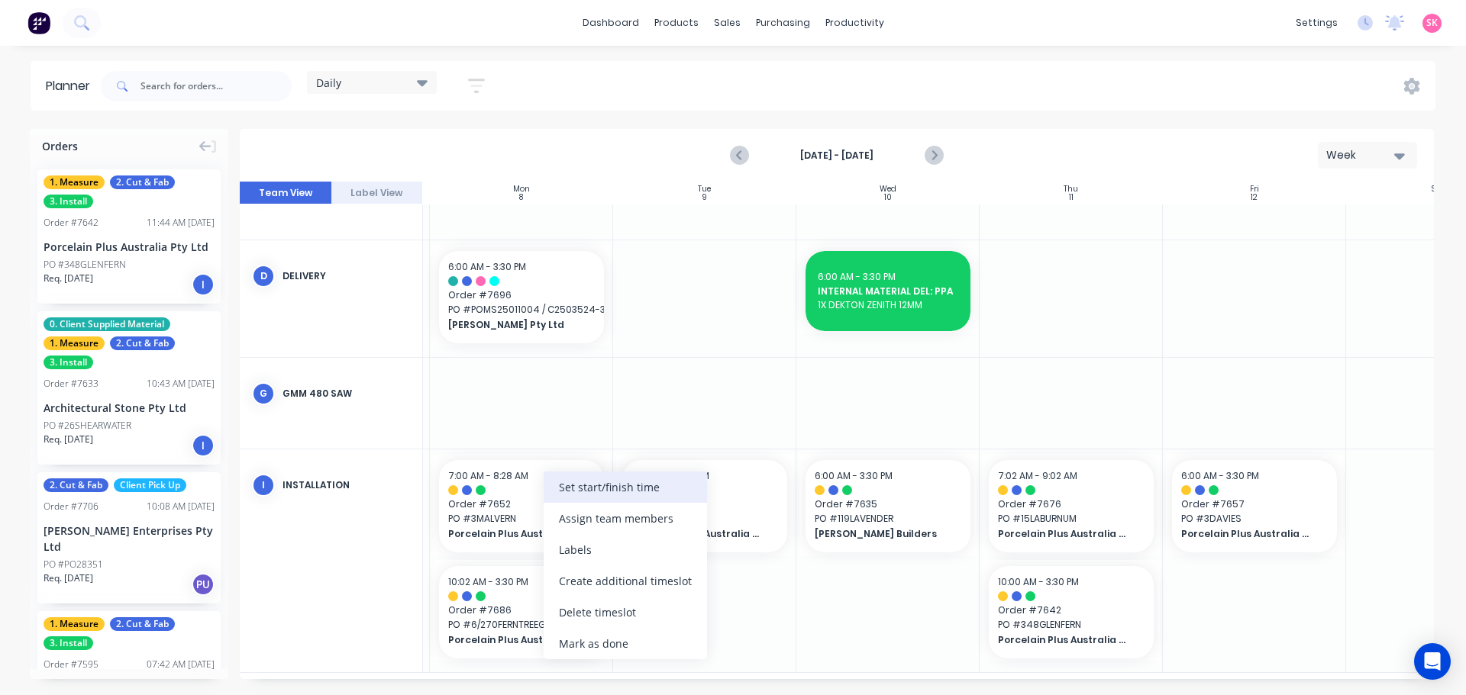
click at [609, 495] on div "Set start/finish time" at bounding box center [624, 487] width 163 height 31
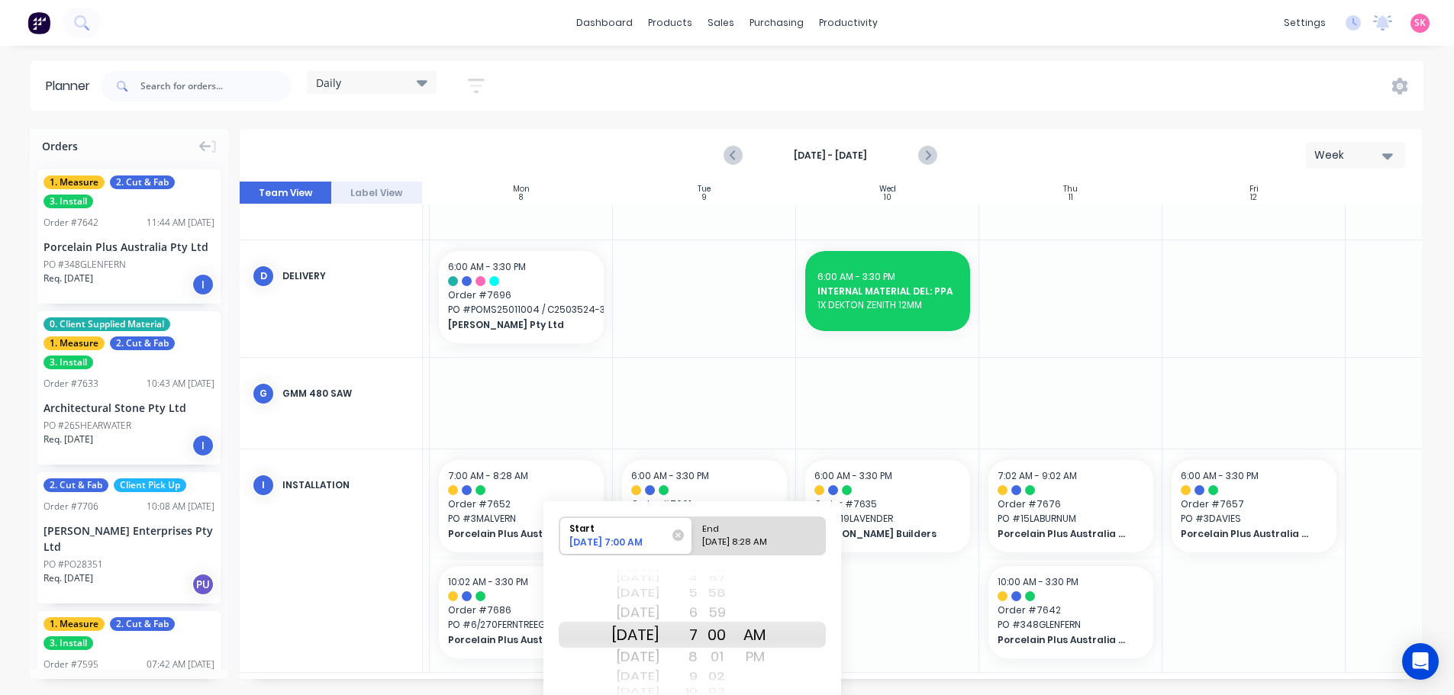
click at [630, 616] on div "Sun Sep 7" at bounding box center [635, 613] width 48 height 24
click at [650, 612] on div "Sat Sep 6" at bounding box center [635, 613] width 48 height 24
click at [651, 611] on div "Fri Sep 5" at bounding box center [635, 613] width 48 height 24
click at [754, 529] on div "End" at bounding box center [752, 527] width 111 height 19
click at [693, 529] on input "End 09/08/2025 8:28 AM" at bounding box center [692, 536] width 1 height 37
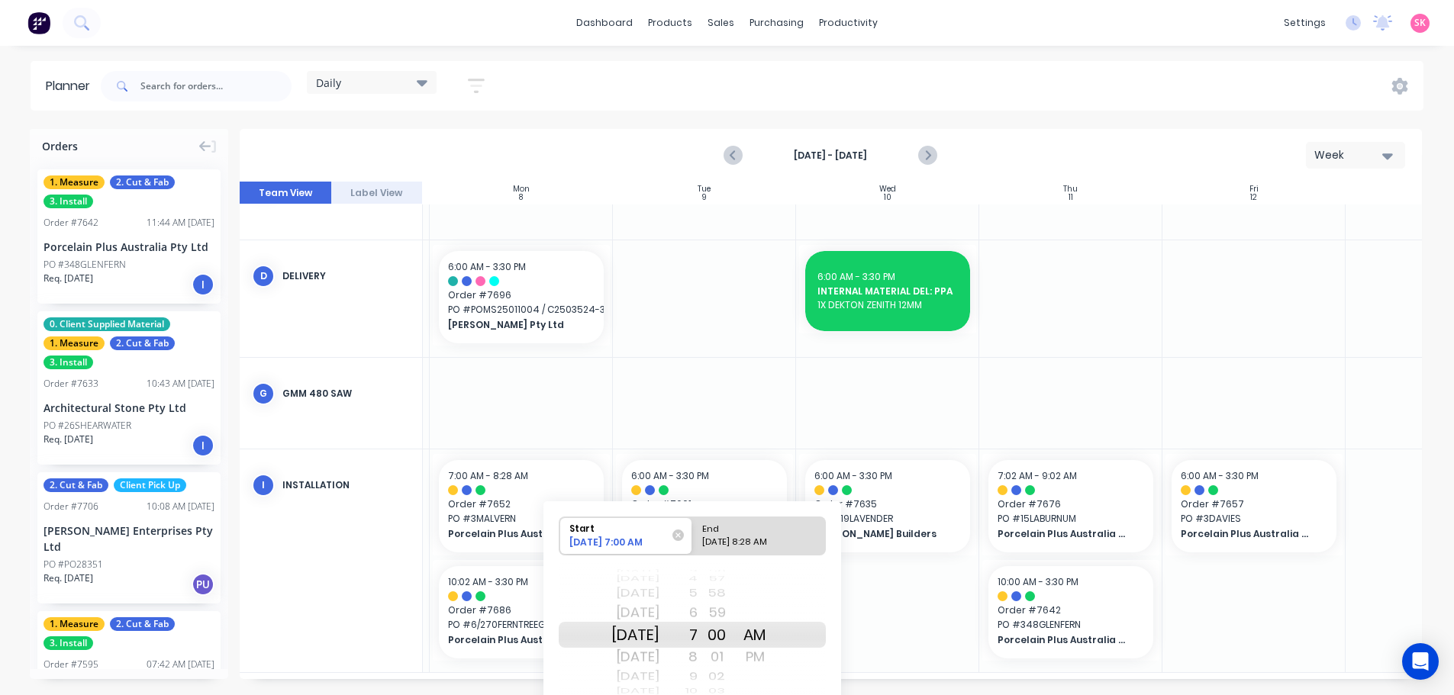
radio input "true"
click at [659, 613] on div "Sun Sep 7" at bounding box center [635, 613] width 48 height 24
click at [659, 613] on div "Sat Sep 6" at bounding box center [635, 613] width 48 height 24
click at [659, 613] on div "Fri Sep 5" at bounding box center [635, 613] width 48 height 24
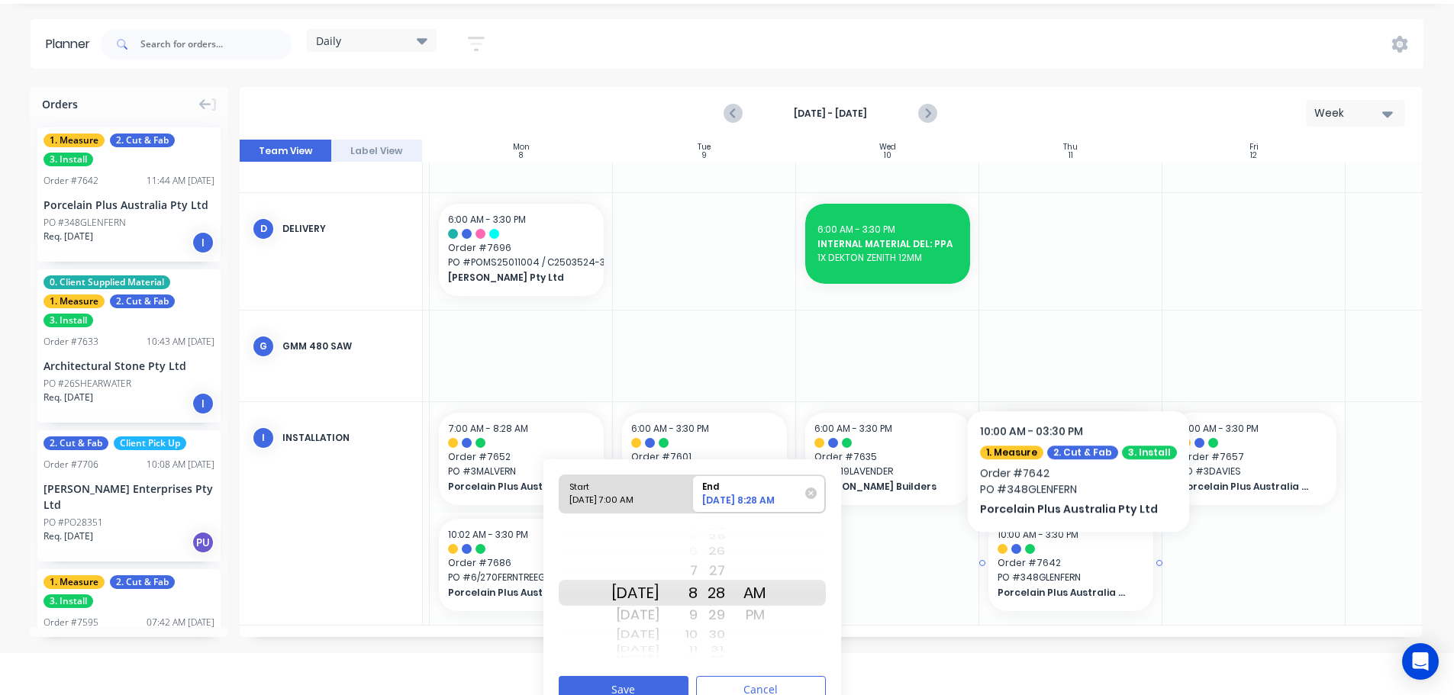
scroll to position [65, 0]
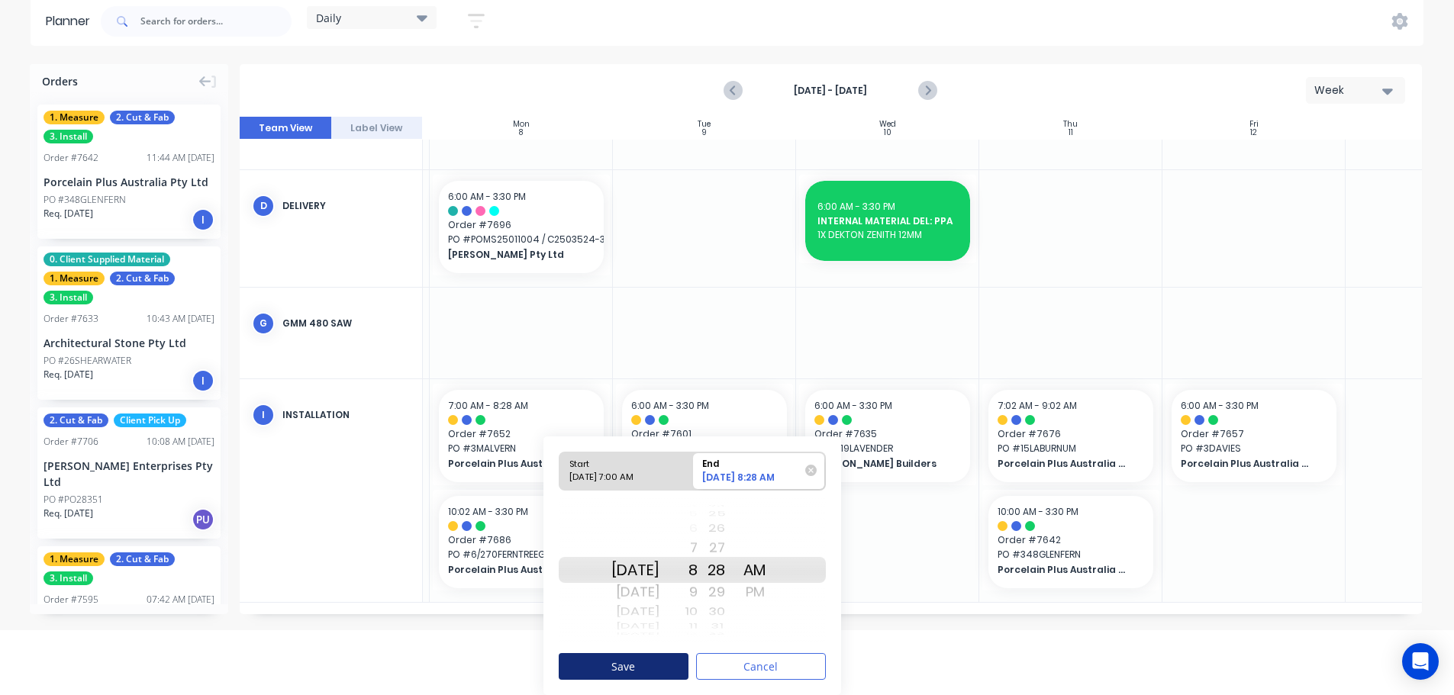
click at [613, 676] on button "Save" at bounding box center [624, 666] width 130 height 27
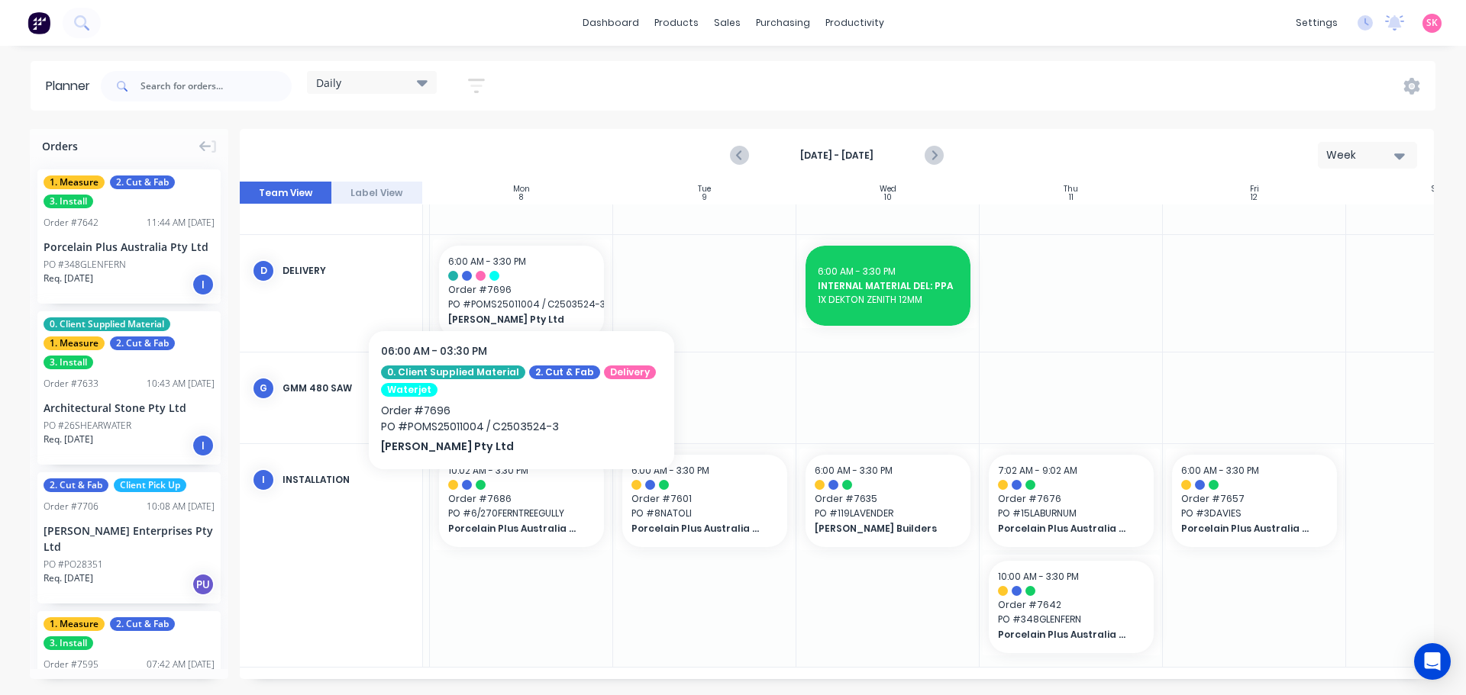
scroll to position [368, 176]
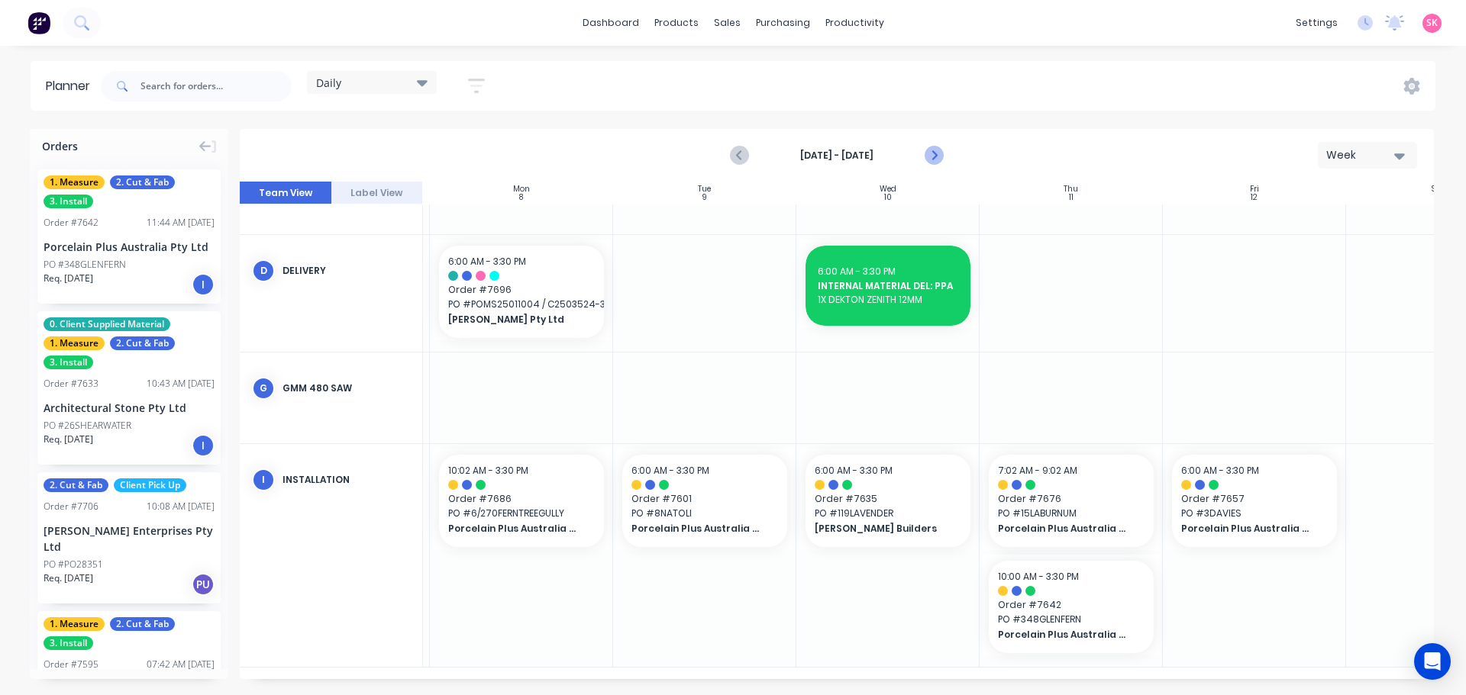
click at [924, 145] on button "Next page" at bounding box center [932, 155] width 31 height 31
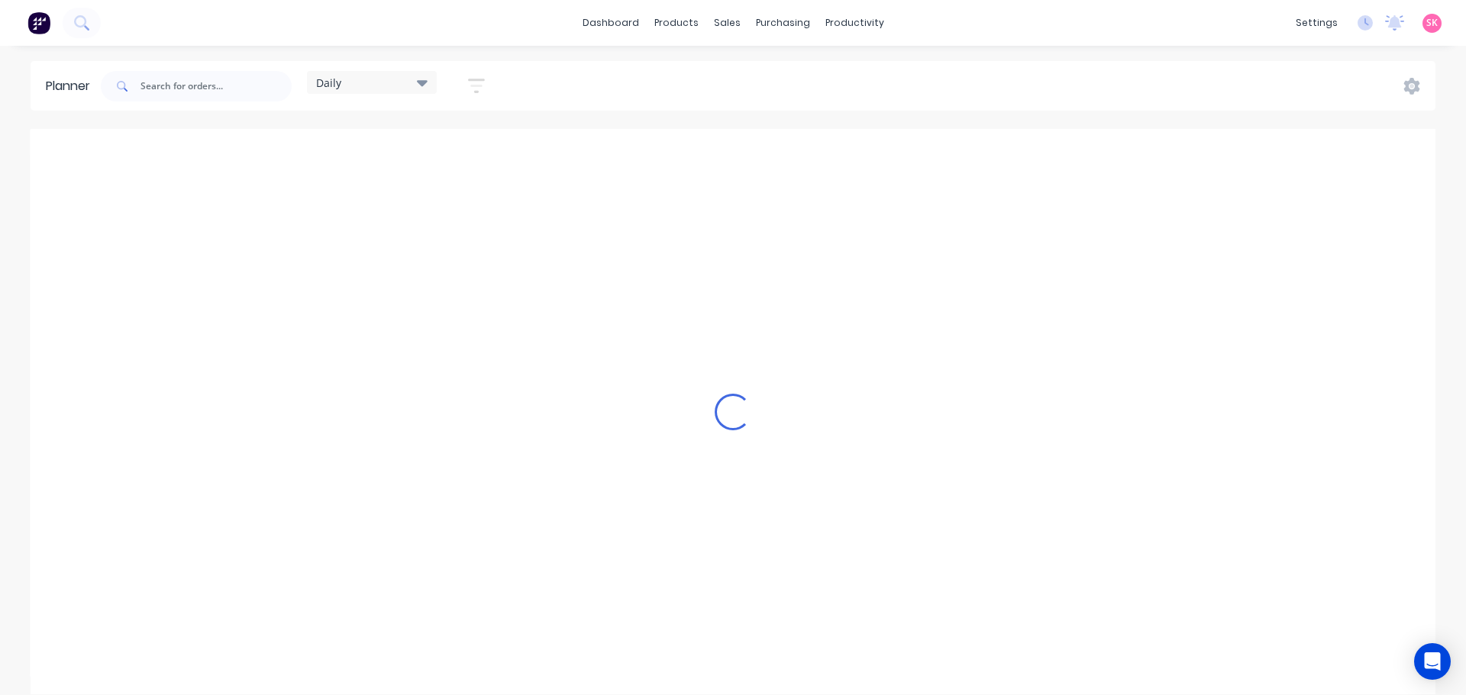
scroll to position [0, 1]
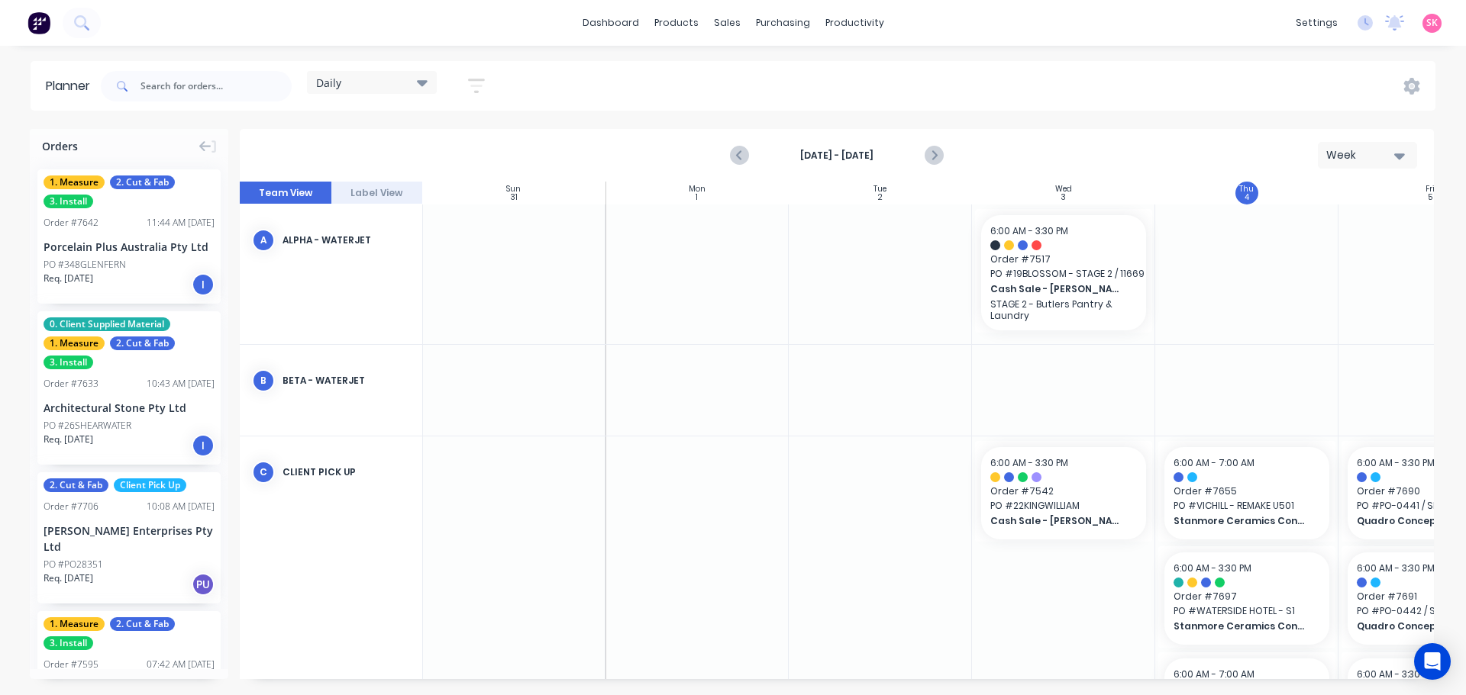
click at [972, 147] on div "Aug 31st - Sep 6th Week" at bounding box center [836, 156] width 1191 height 50
click at [934, 155] on icon "Next page" at bounding box center [933, 156] width 18 height 18
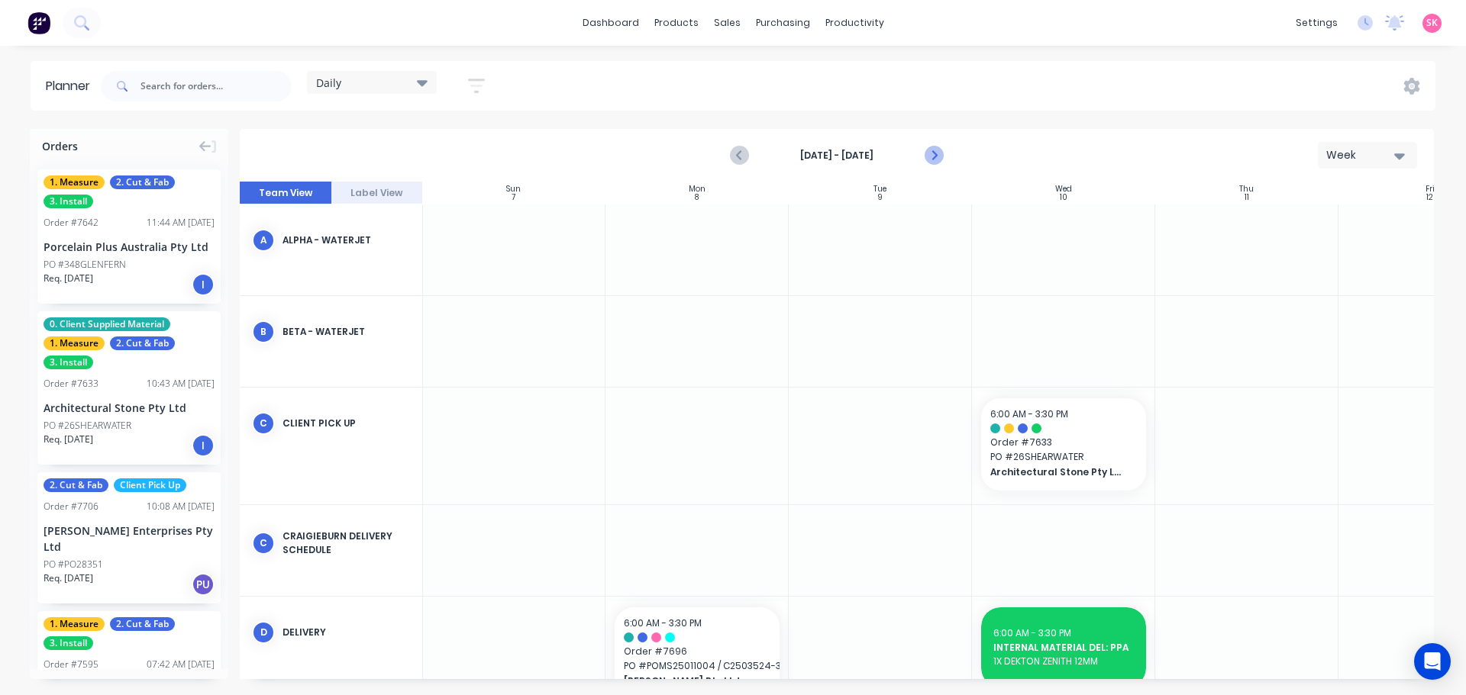
click at [940, 154] on icon "Next page" at bounding box center [933, 156] width 18 height 18
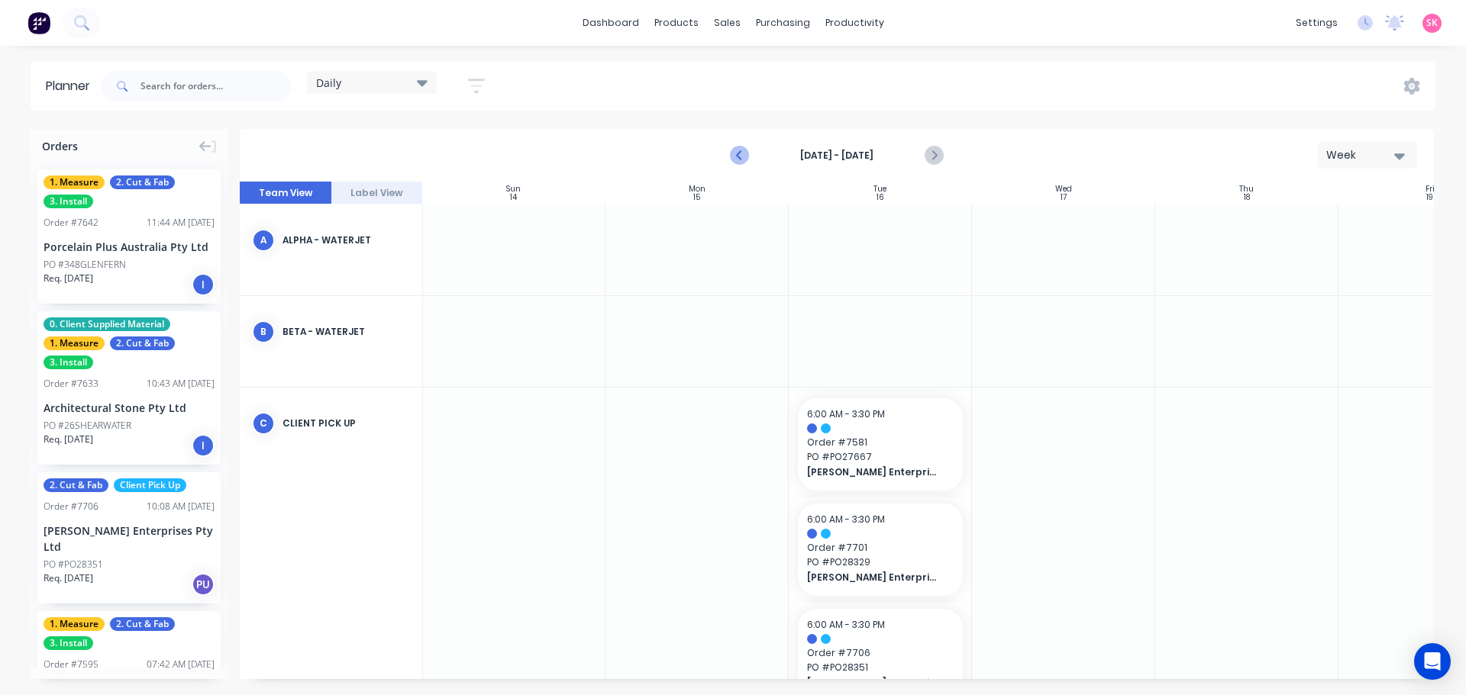
click at [737, 159] on icon "Previous page" at bounding box center [739, 156] width 18 height 18
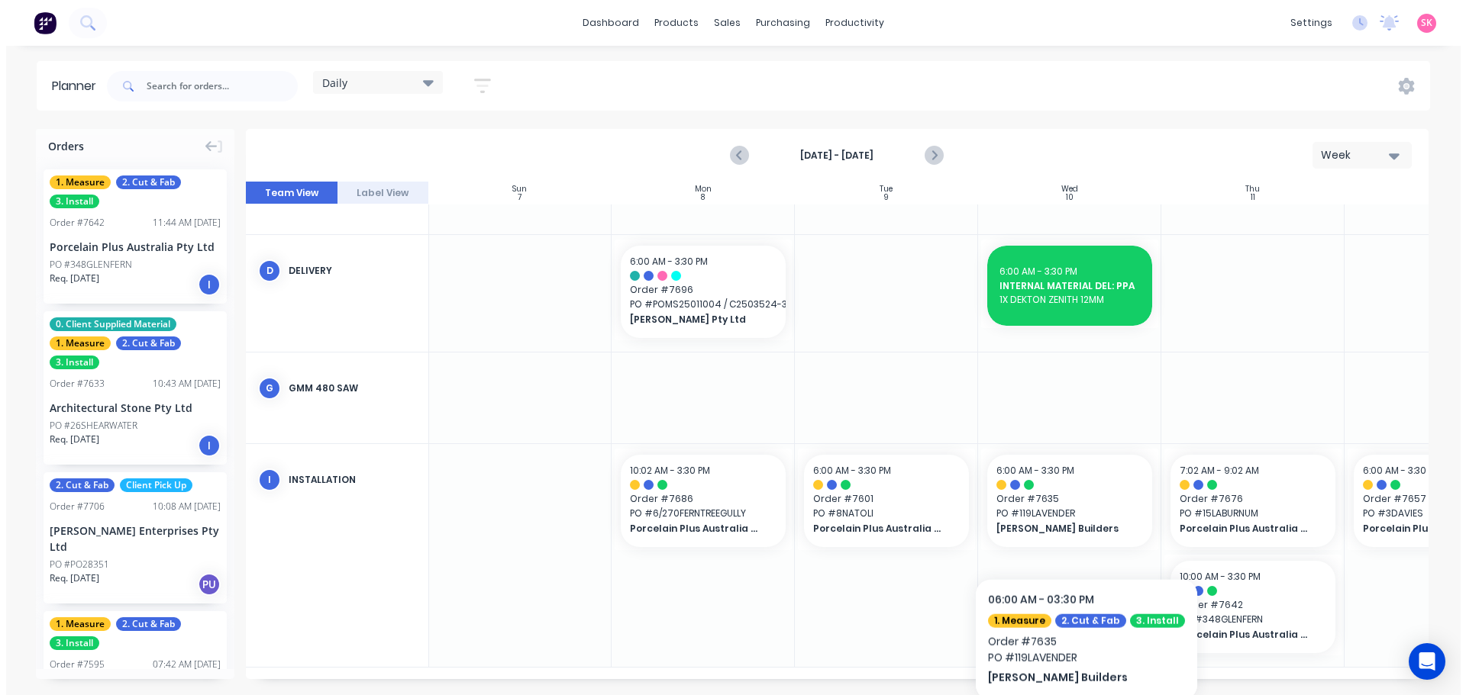
scroll to position [356, 1]
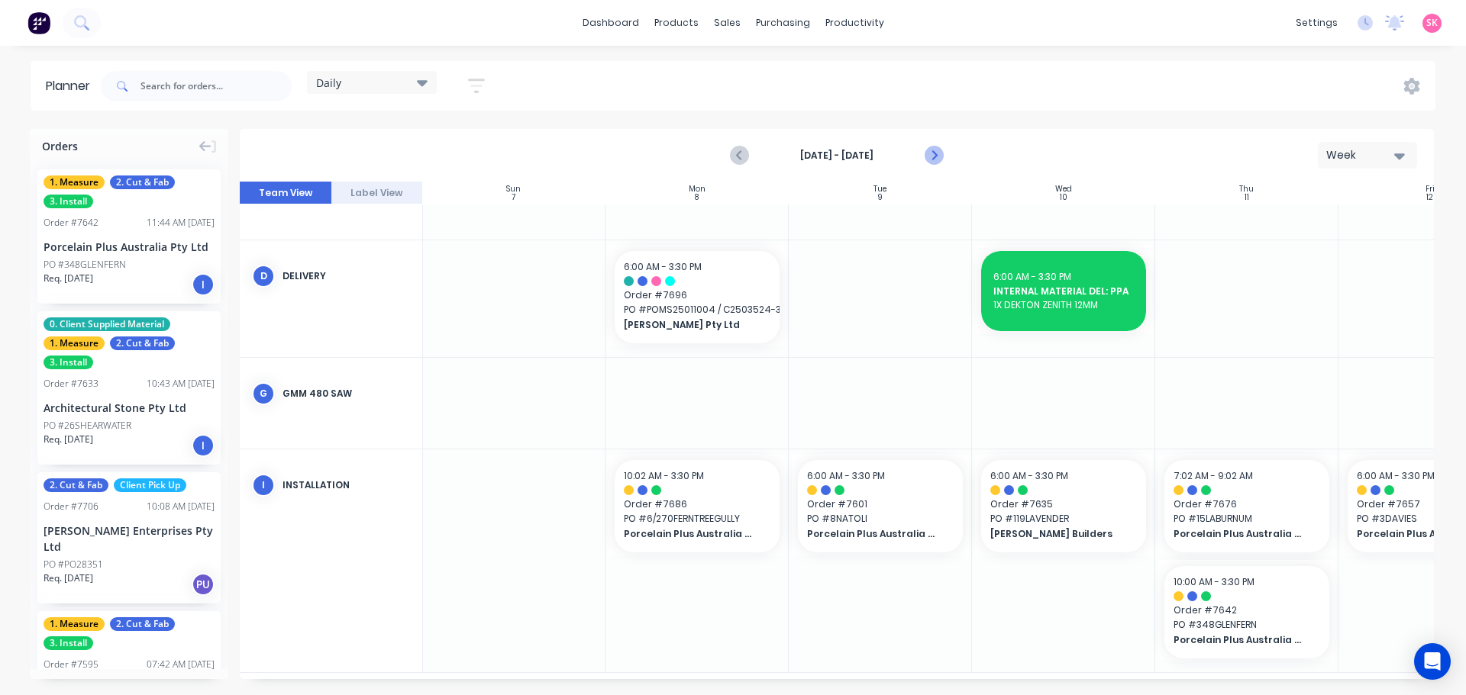
click at [931, 160] on icon "Next page" at bounding box center [933, 156] width 7 height 12
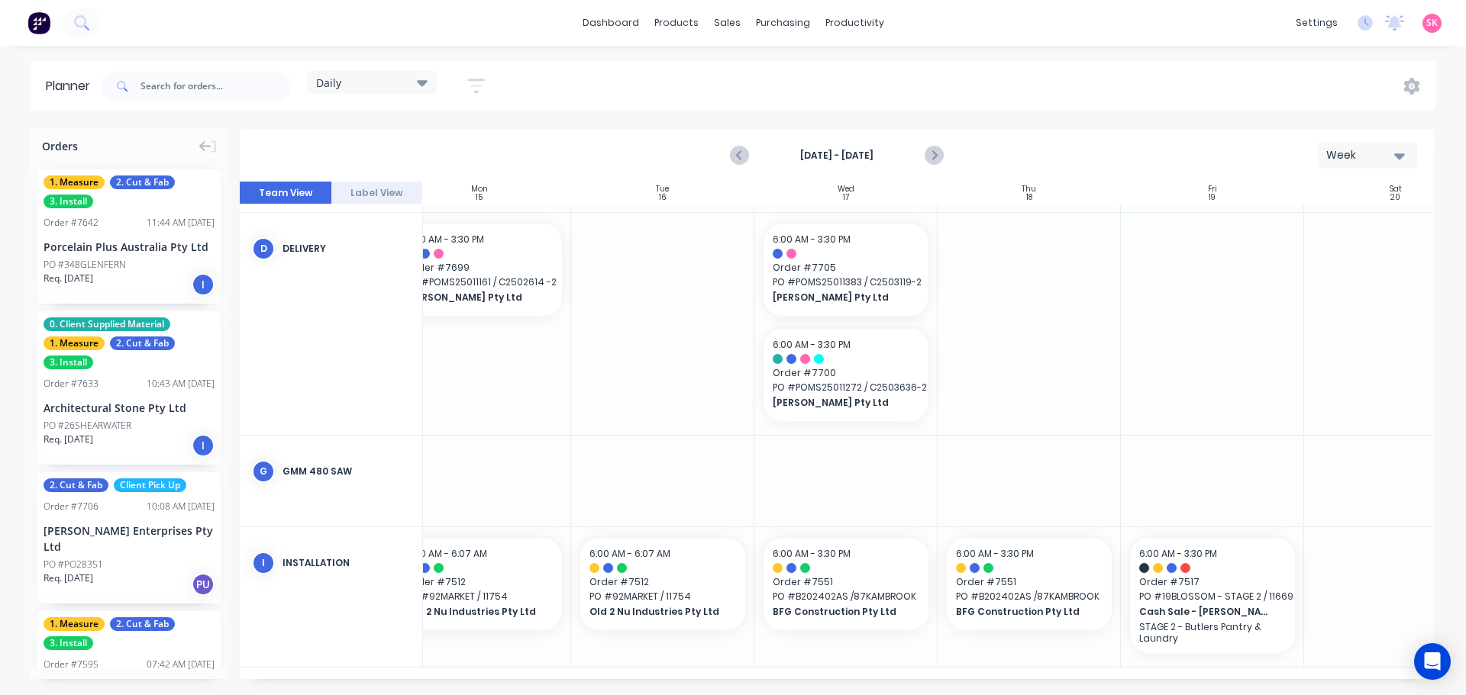
scroll to position [601, 232]
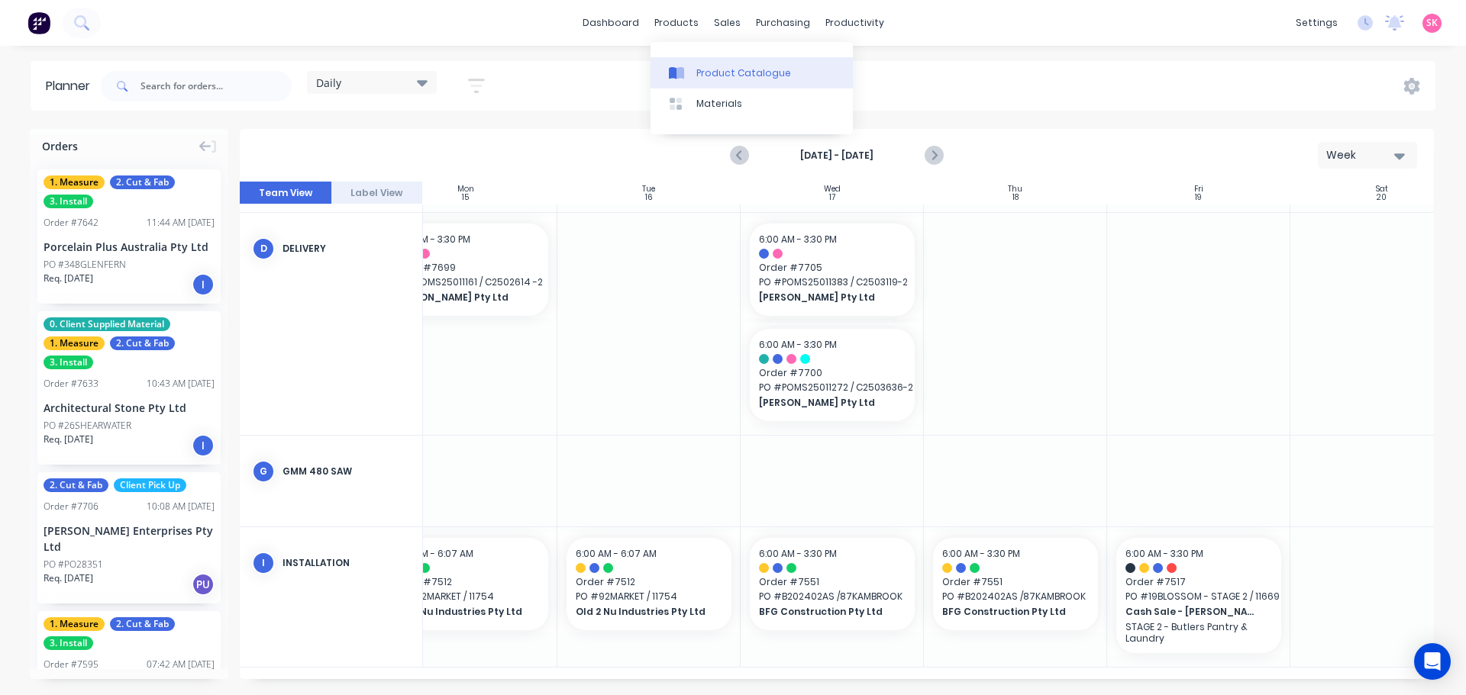
click at [695, 76] on link "Product Catalogue" at bounding box center [751, 72] width 202 height 31
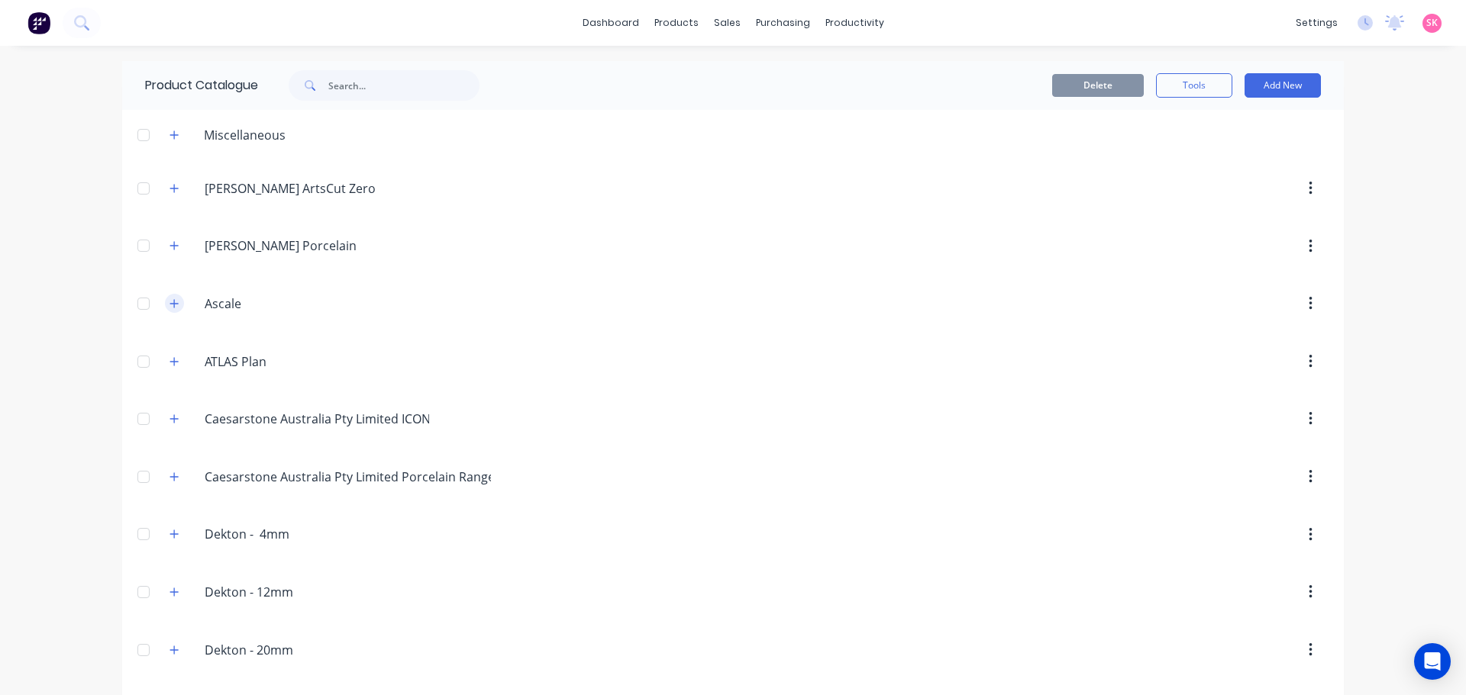
click at [165, 307] on button "button" at bounding box center [174, 303] width 19 height 19
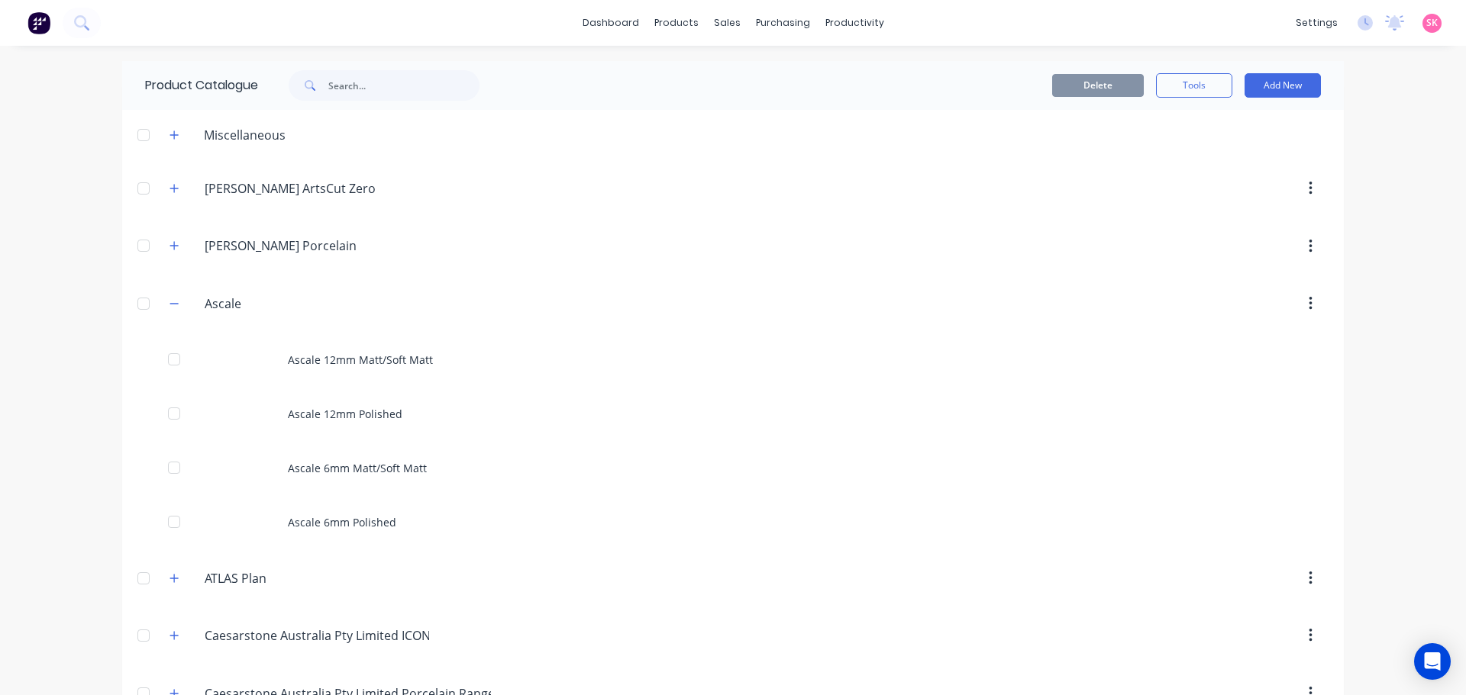
click at [628, 26] on link "dashboard" at bounding box center [611, 22] width 72 height 23
click link "Sales Orders"
click link "IHS Design"
click div "04 Sep 2025"
click button "Timeline"
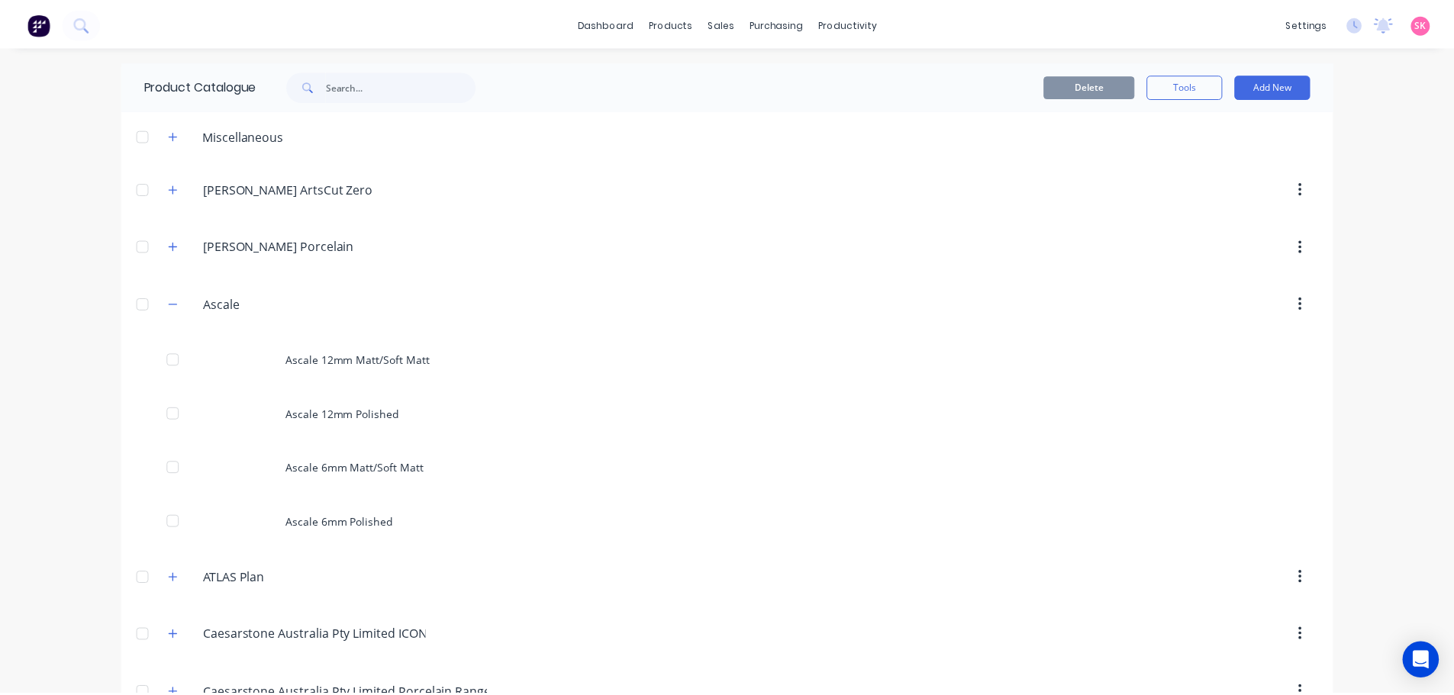
drag, startPoint x: 1209, startPoint y: 21, endPoint x: 1201, endPoint y: 18, distance: 8.0
click button "Close"
click link "Sales Orders"
click div "IHS Design"
click button "Timeline"
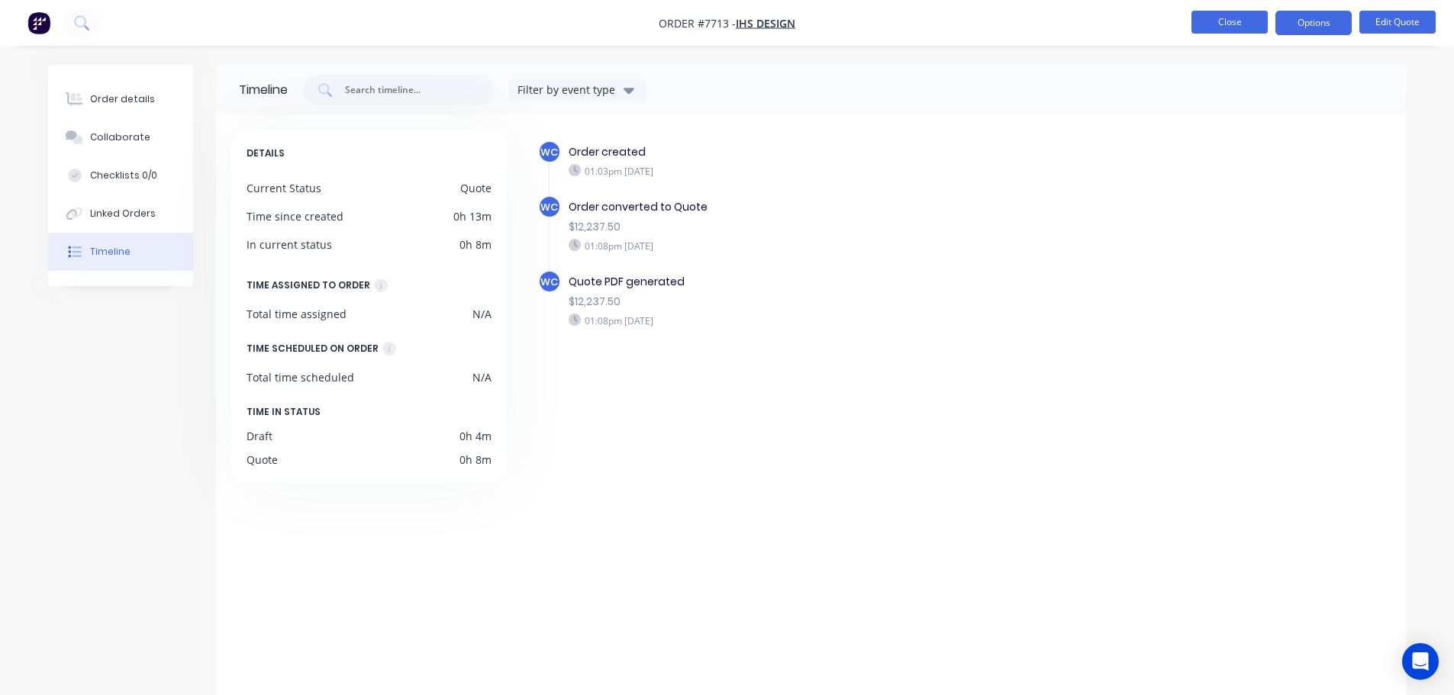
click at [1233, 19] on button "Close" at bounding box center [1229, 22] width 76 height 23
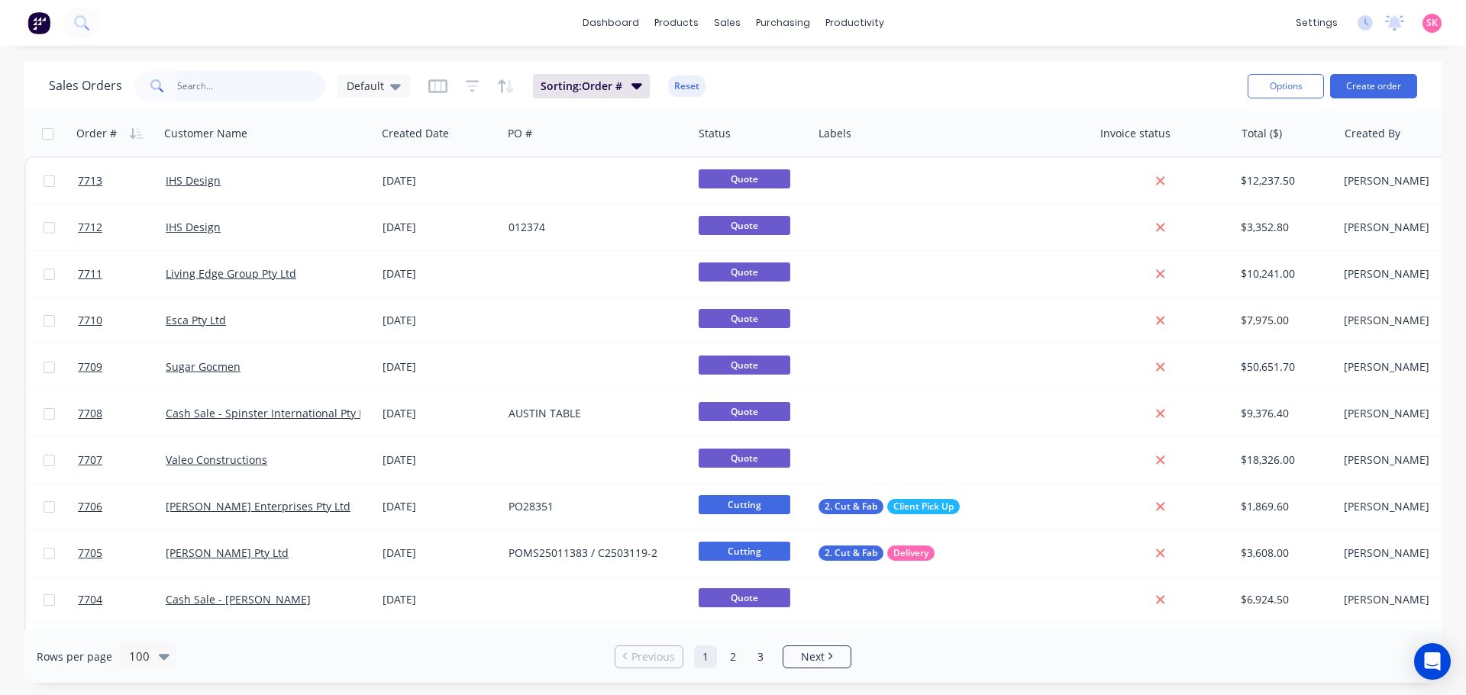
click at [266, 85] on input "text" at bounding box center [251, 86] width 149 height 31
type input "111"
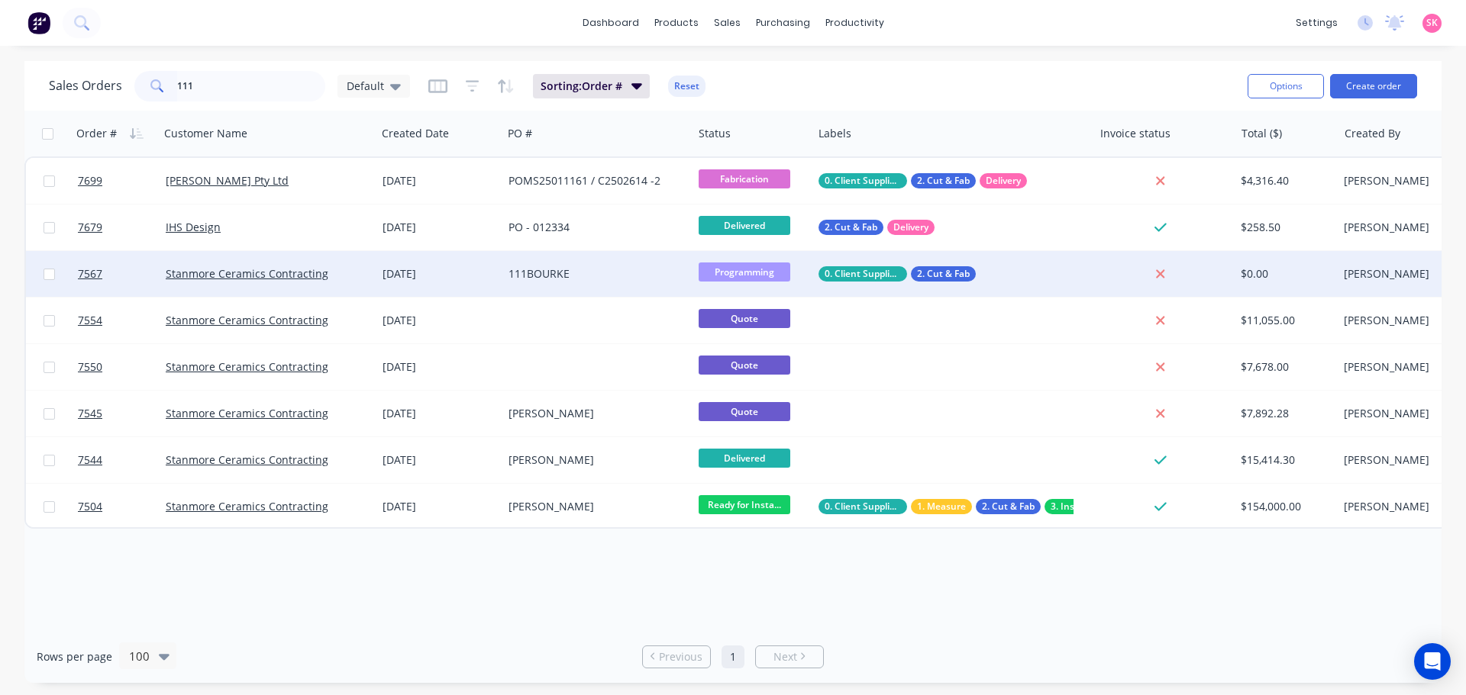
click at [351, 265] on div "Stanmore Ceramics Contracting" at bounding box center [268, 274] width 217 height 46
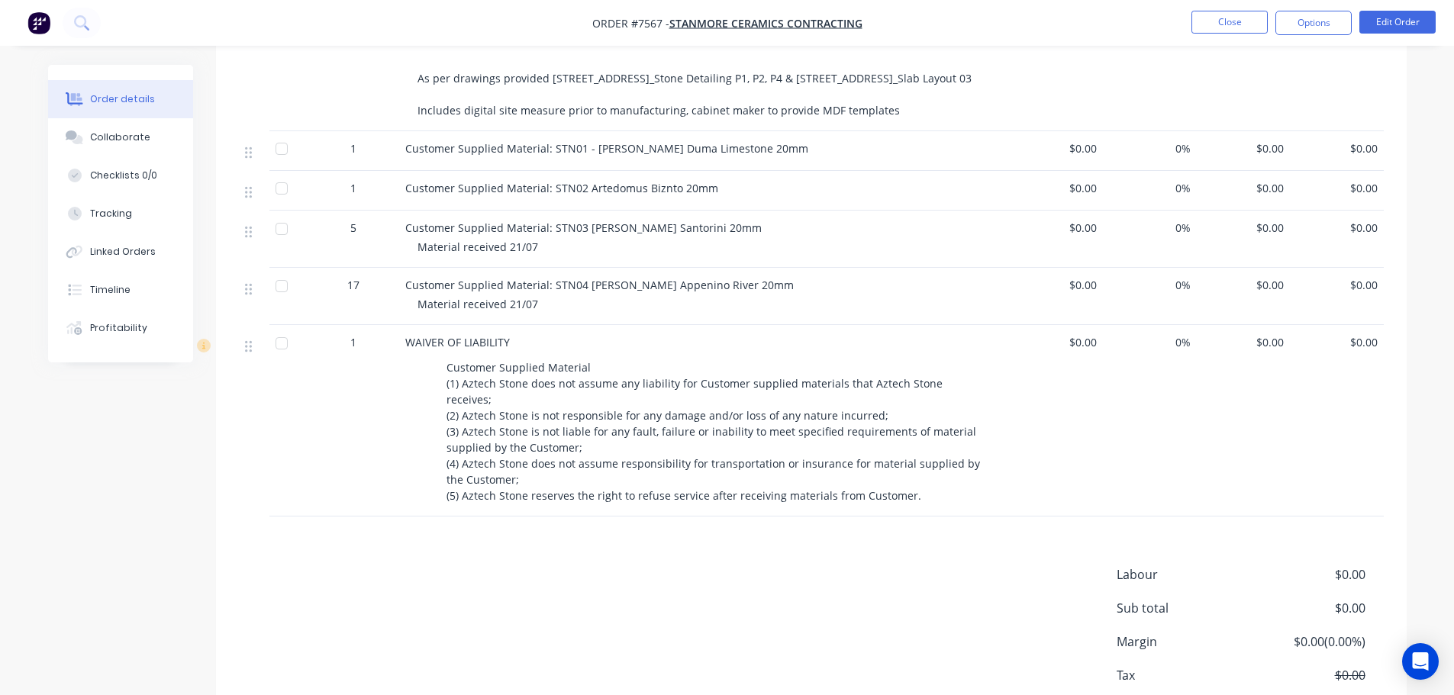
scroll to position [534, 0]
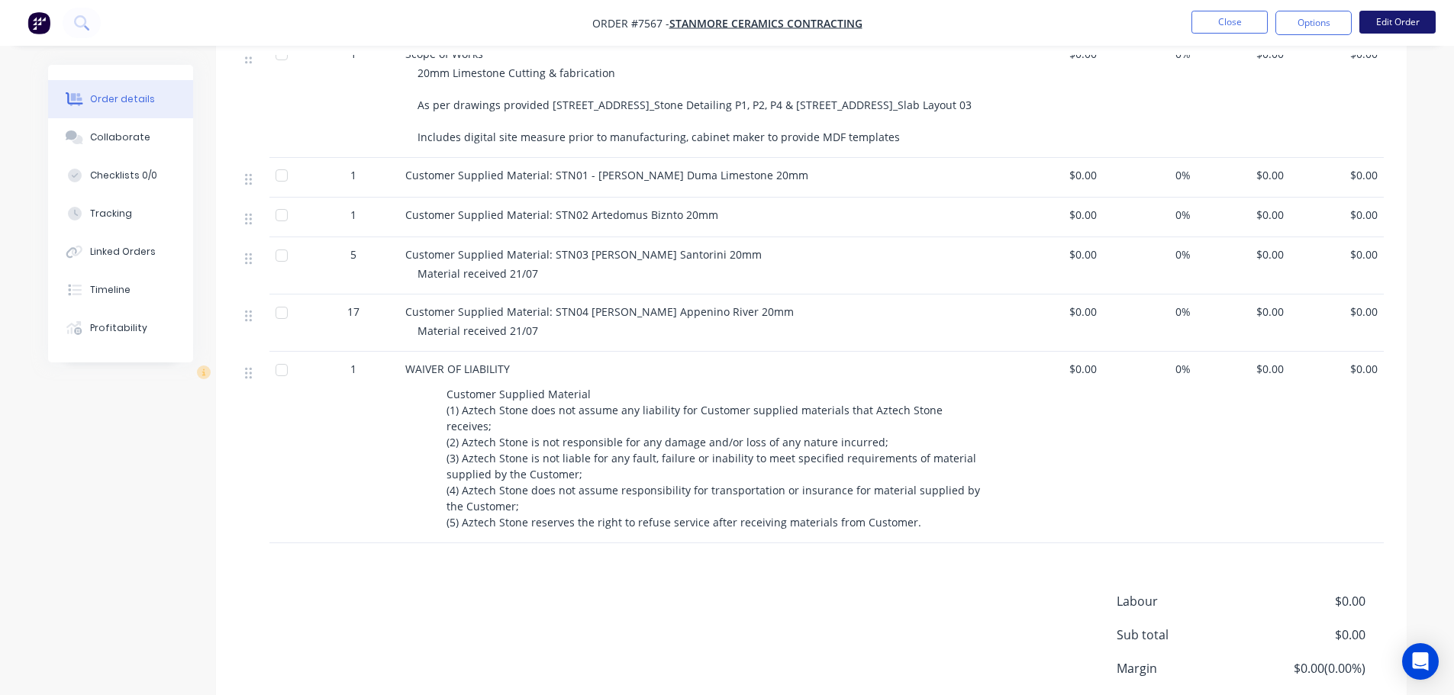
click at [1381, 19] on button "Edit Order" at bounding box center [1397, 22] width 76 height 23
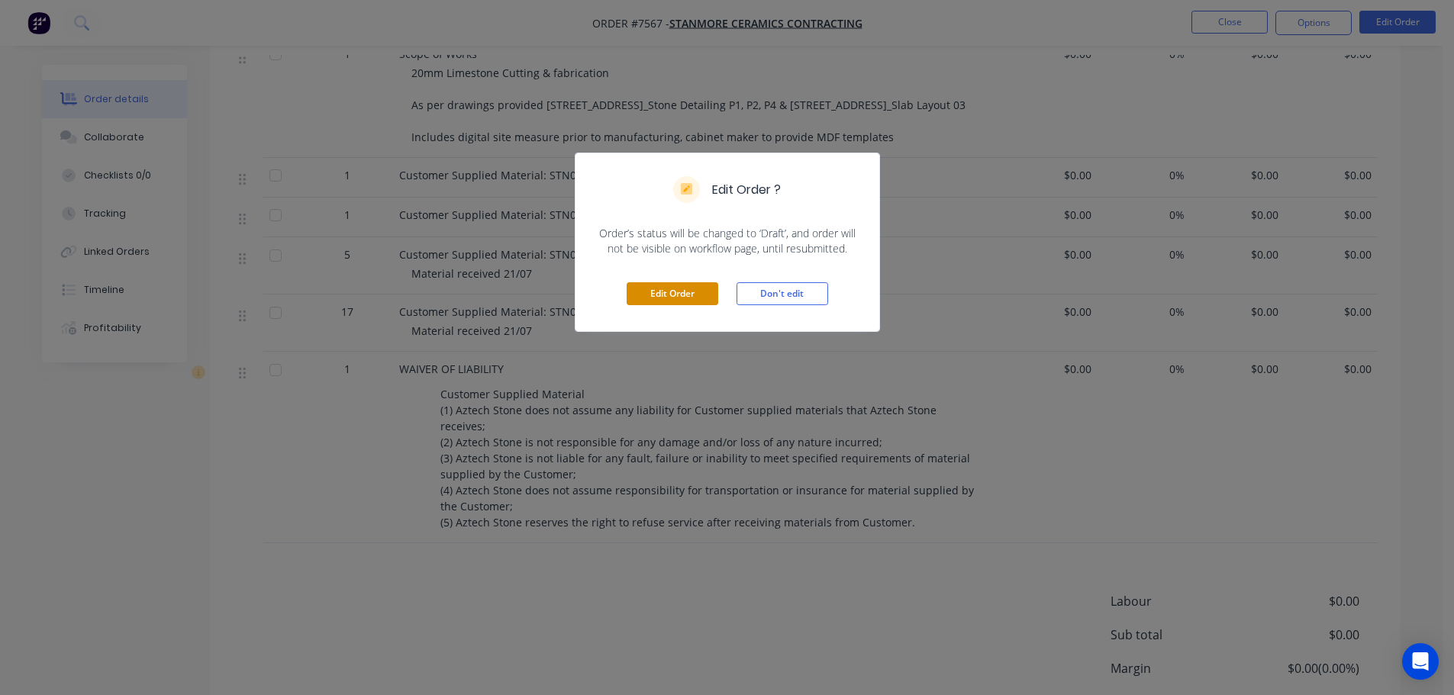
click at [672, 295] on button "Edit Order" at bounding box center [673, 293] width 92 height 23
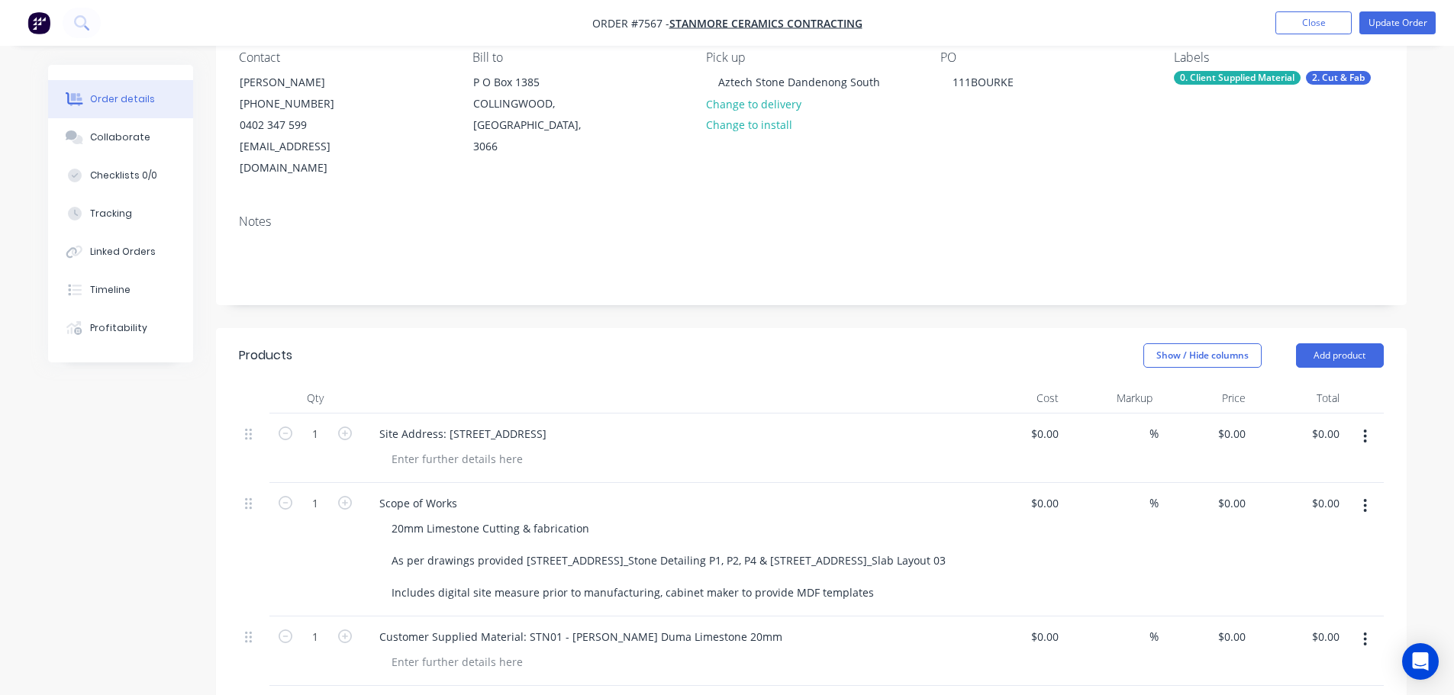
scroll to position [305, 0]
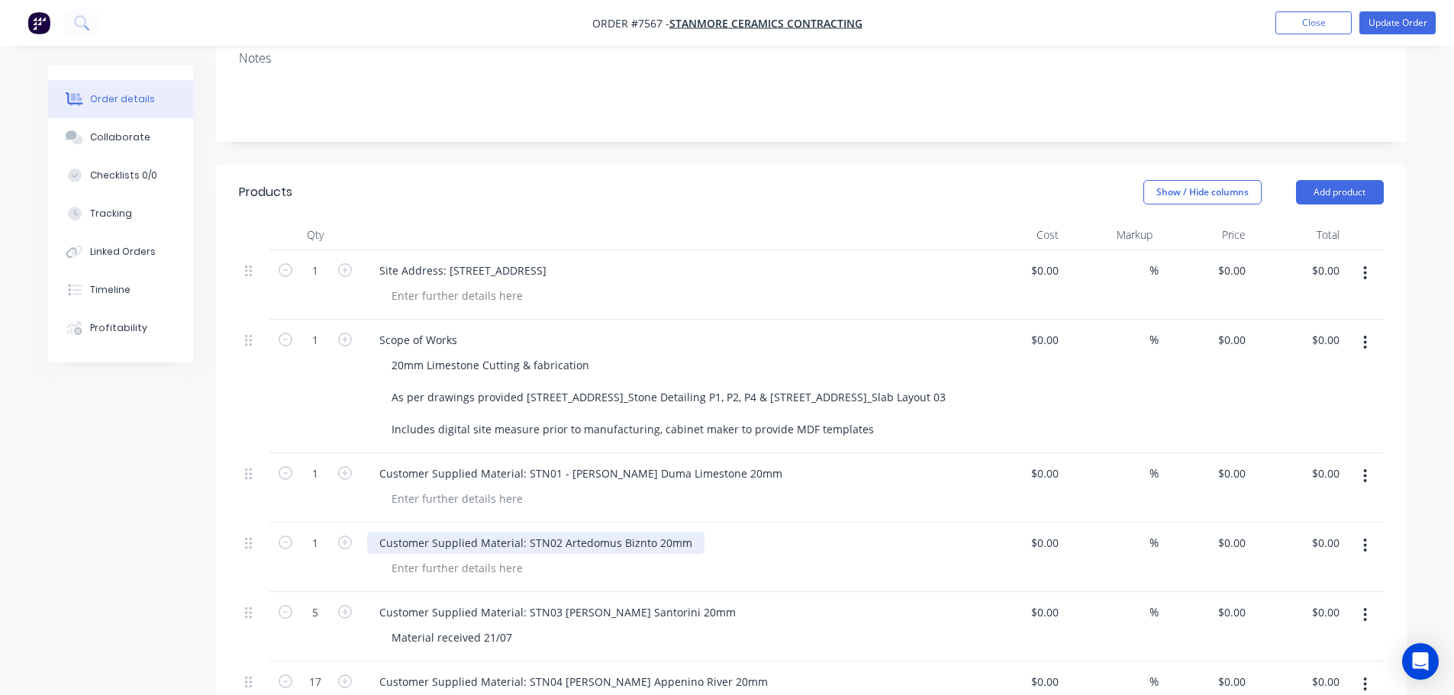
click at [632, 532] on div "Customer Supplied Material: STN02 Artedomus Biznto 20mm" at bounding box center [535, 543] width 337 height 22
click at [1401, 21] on button "Update Order" at bounding box center [1397, 22] width 76 height 23
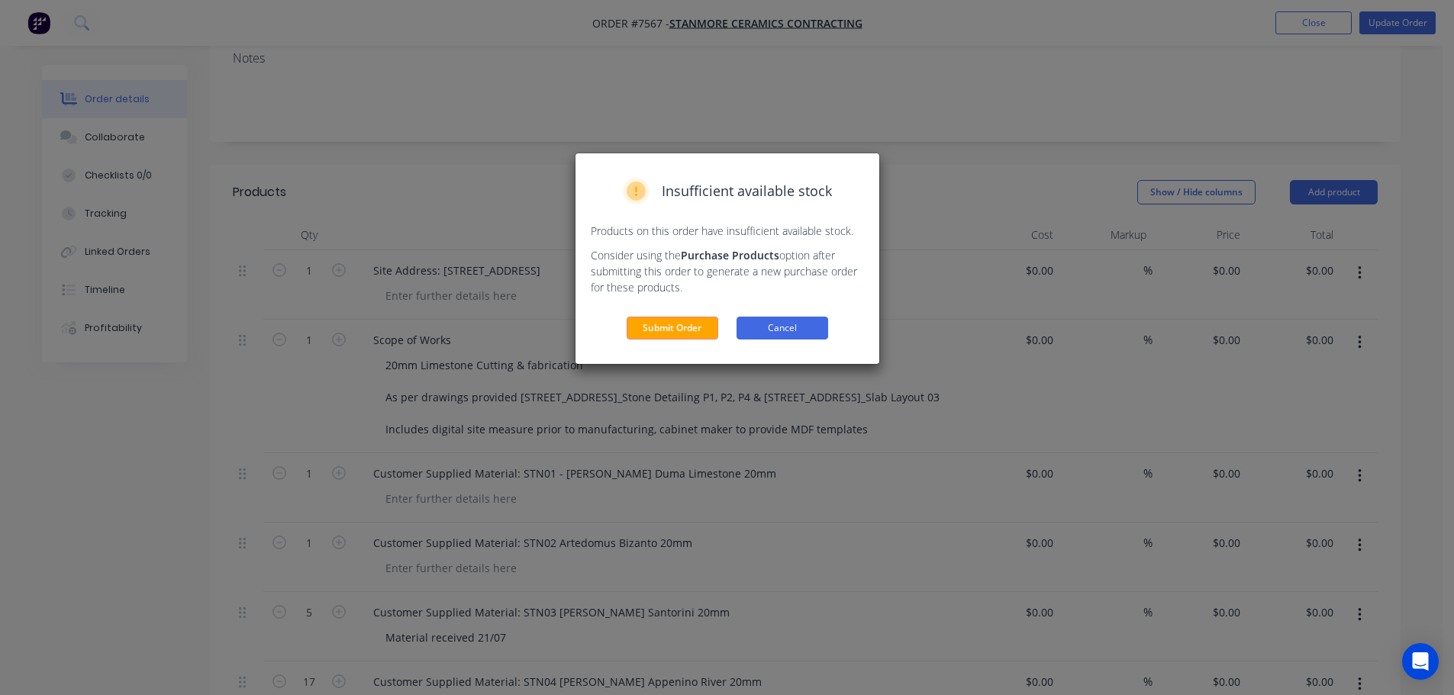
click at [791, 322] on button "Cancel" at bounding box center [783, 328] width 92 height 23
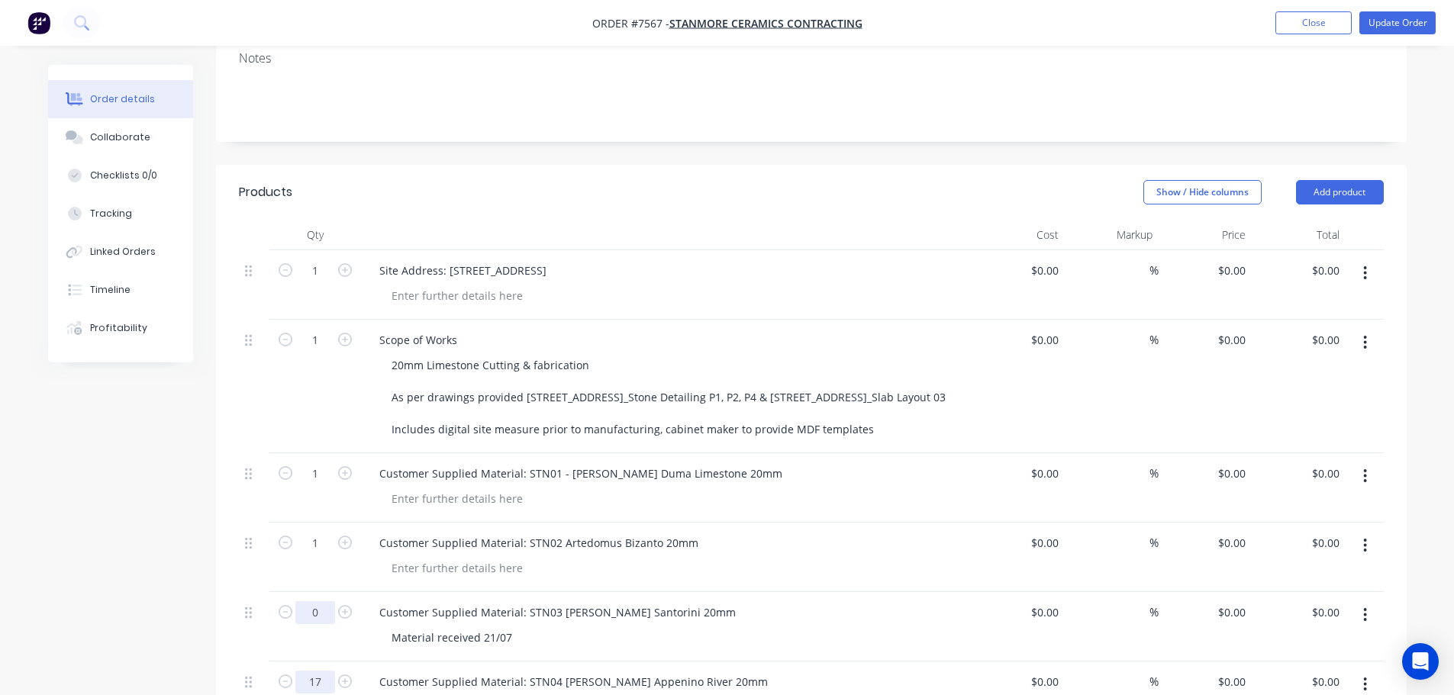
type input "0"
click at [126, 564] on div "Created by Stacey Created 18/07/25 Required 18/07/25 Assigned to Add team membe…" at bounding box center [727, 564] width 1359 height 1608
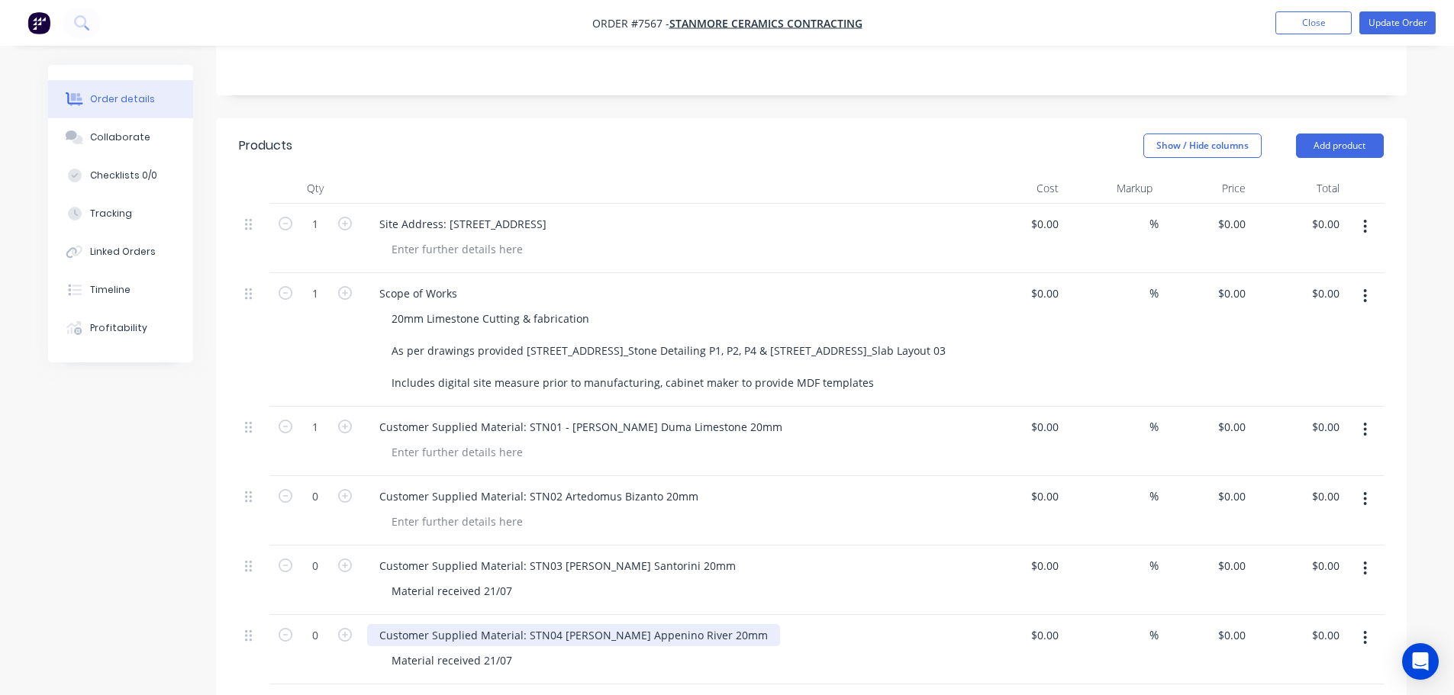
scroll to position [534, 0]
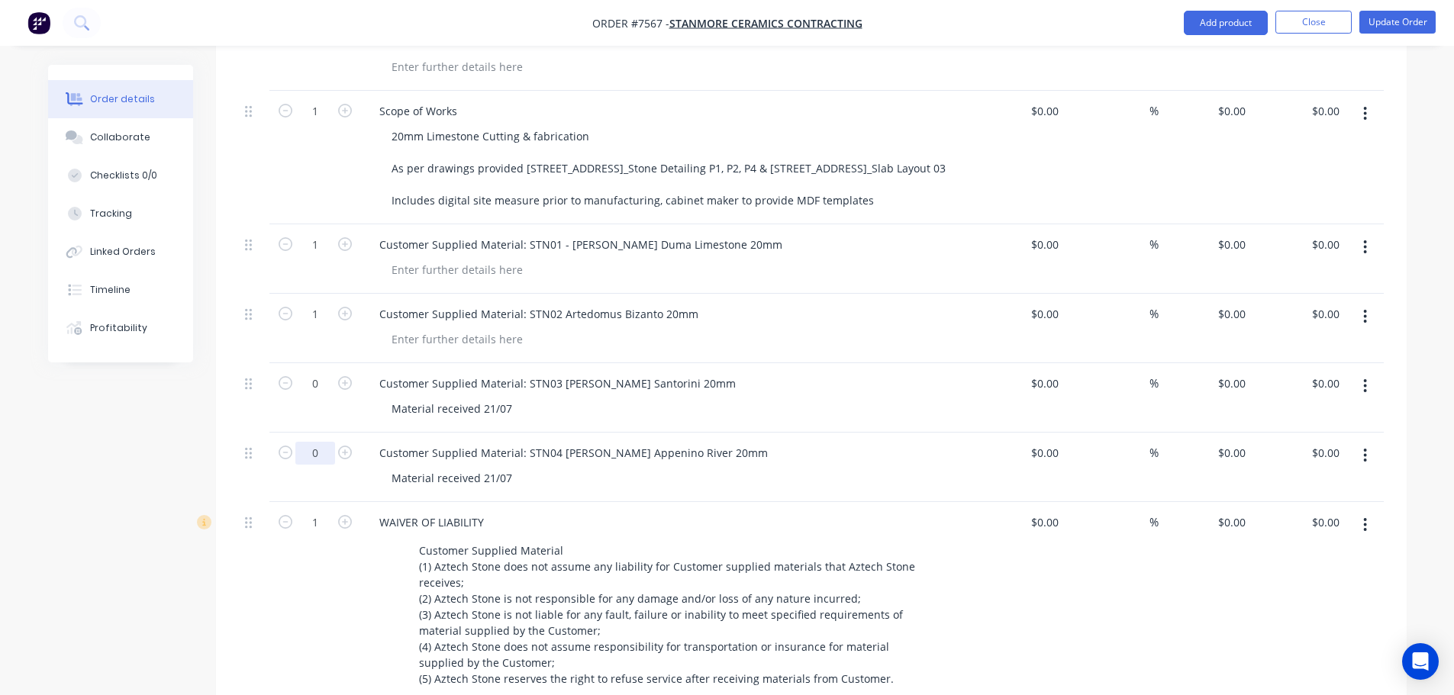
type input "1"
type input "17"
type input "5"
click at [508, 467] on div "Material received 21/07" at bounding box center [451, 478] width 145 height 22
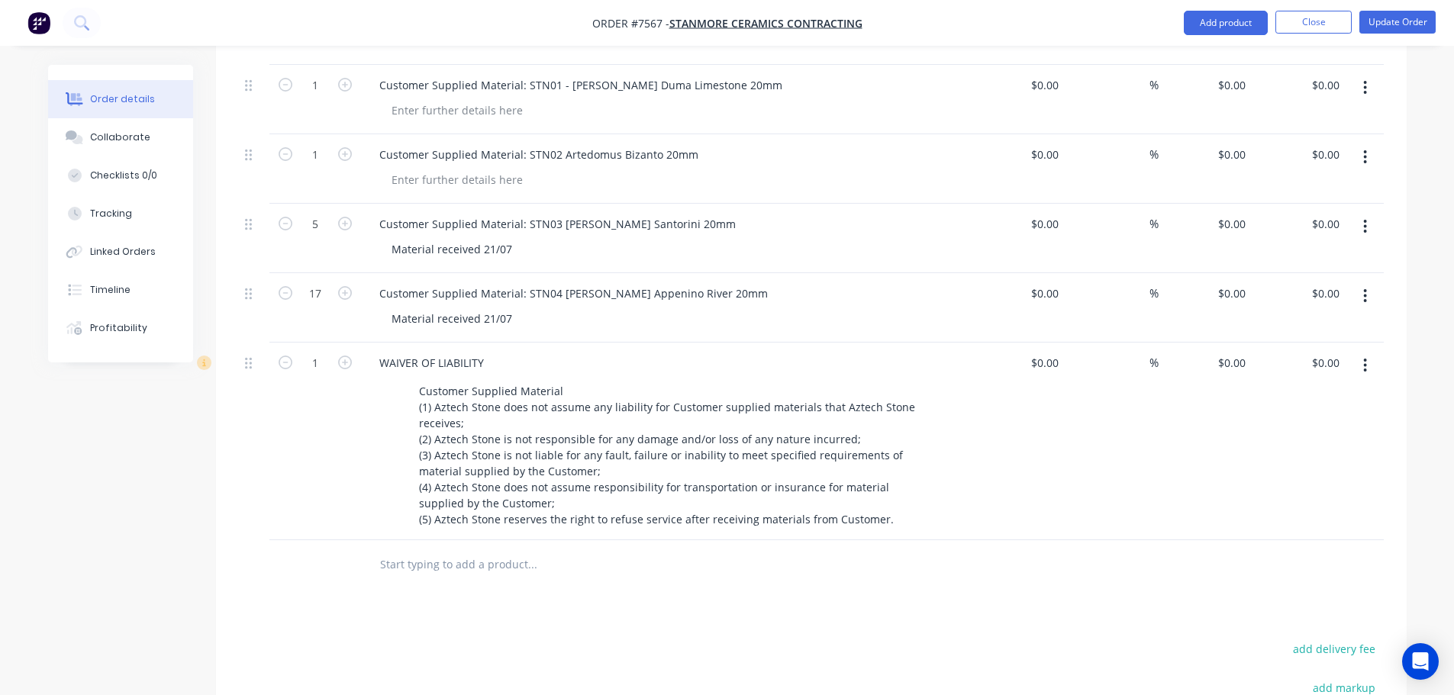
scroll to position [498, 0]
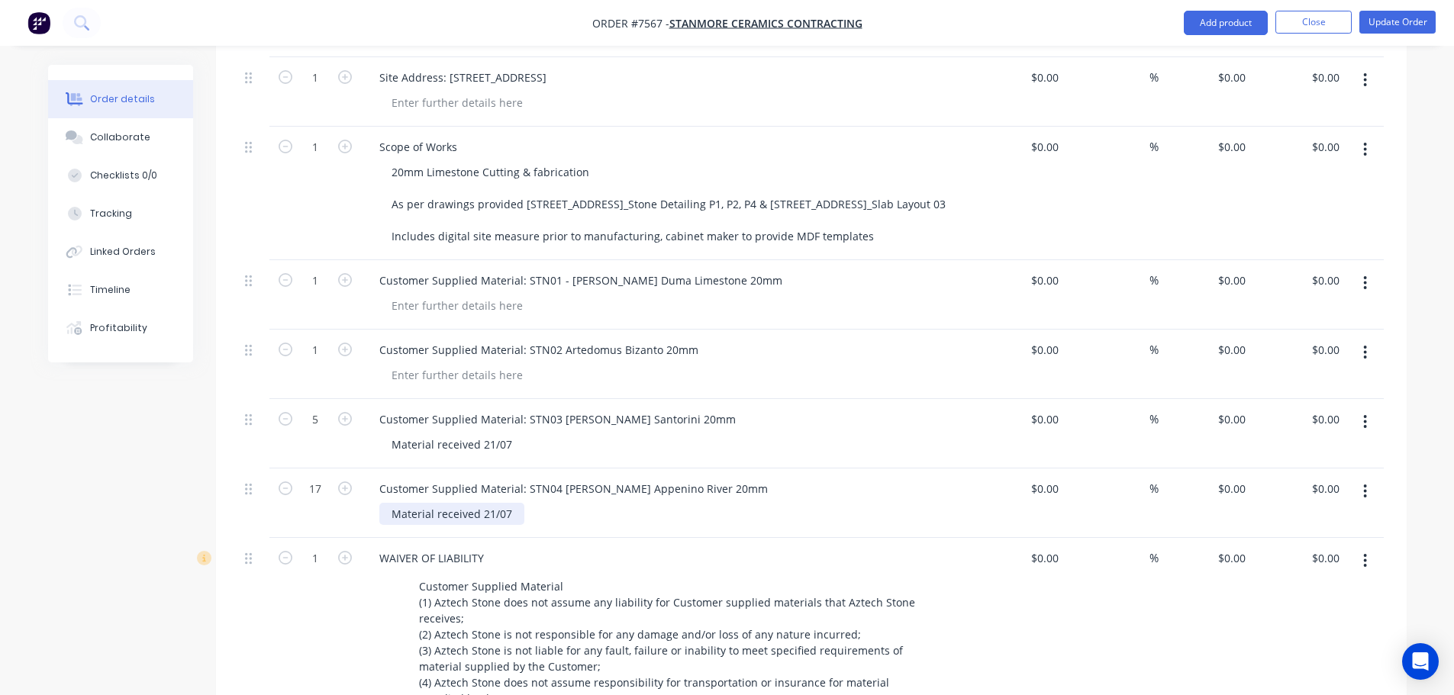
click at [517, 503] on div "Material received 21/07" at bounding box center [451, 514] width 145 height 22
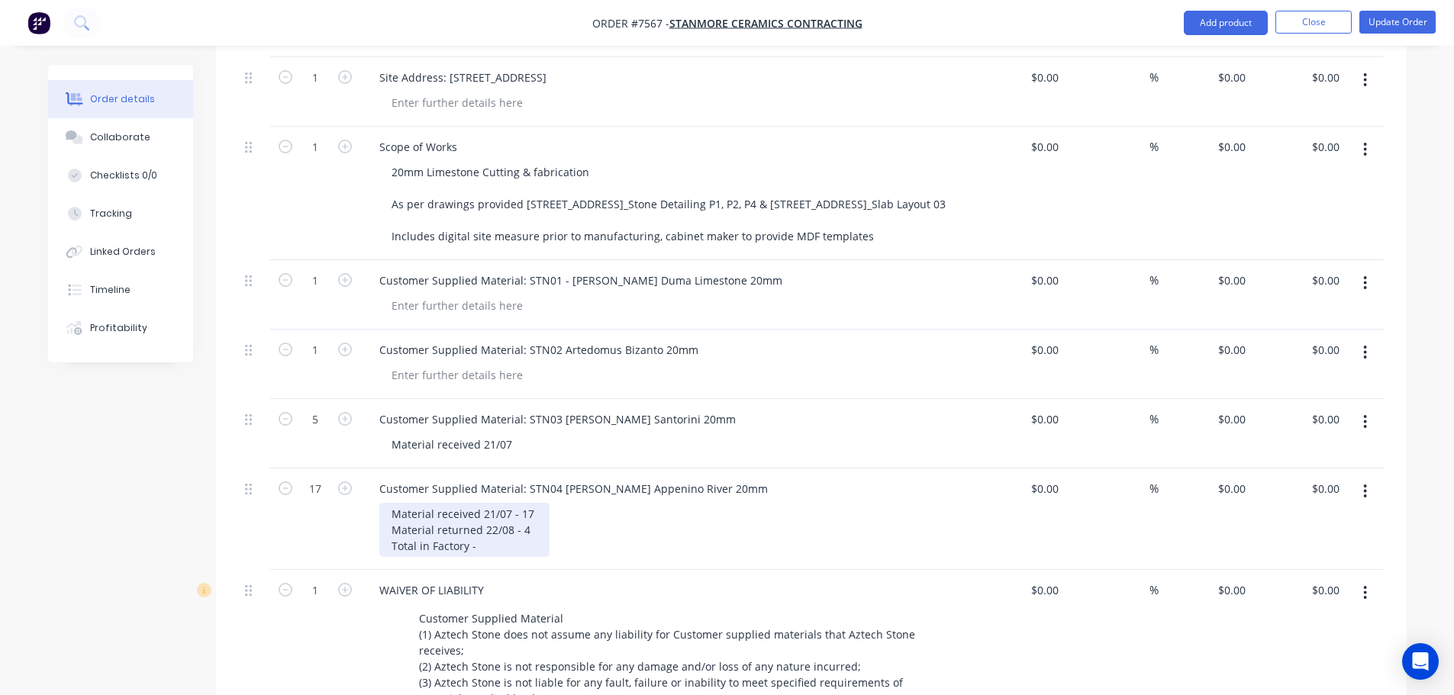
click at [524, 522] on div "Material received 21/07 - 17 Material returned 22/08 - 4 Total in Factory -" at bounding box center [464, 530] width 170 height 54
click at [523, 434] on div "Material received 21/07" at bounding box center [672, 445] width 586 height 22
click at [514, 434] on div "Material received 21/07" at bounding box center [451, 445] width 145 height 22
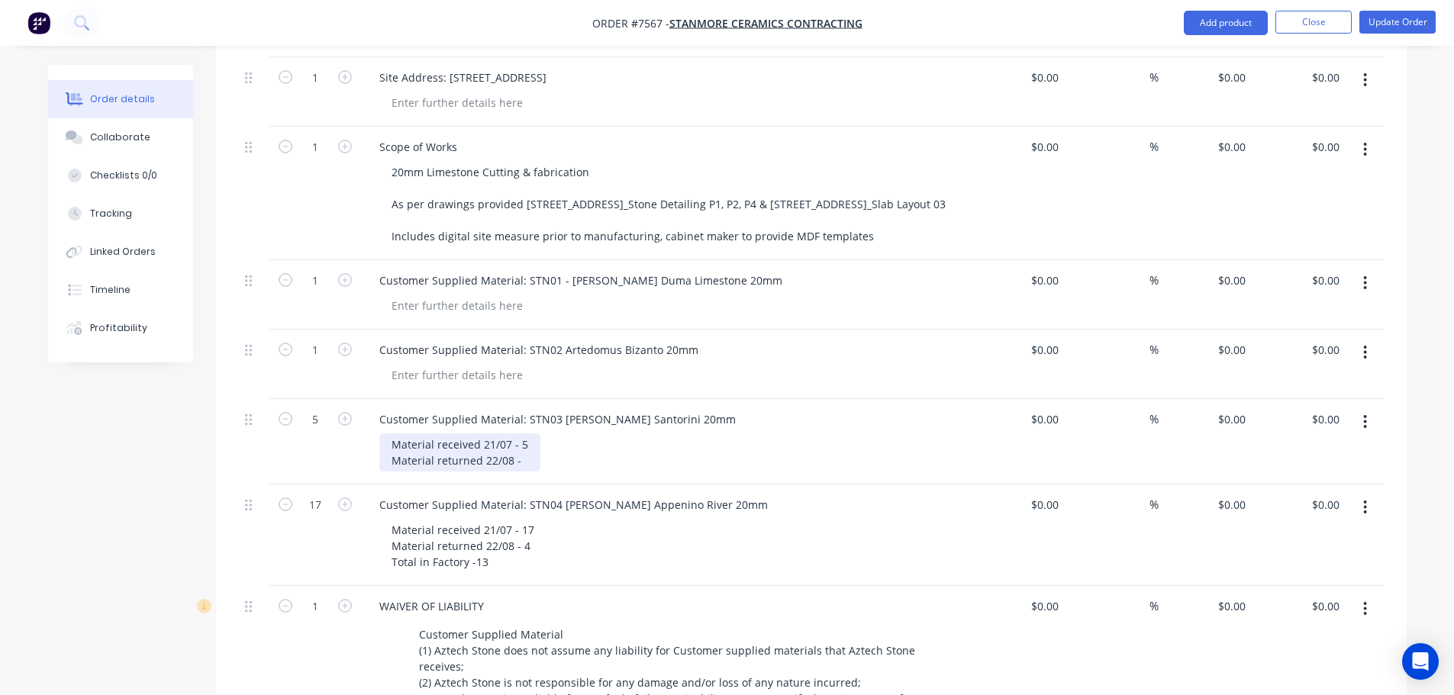
click at [523, 434] on div "Material received 21/07 - 5 Material returned 22/08 -" at bounding box center [459, 453] width 161 height 38
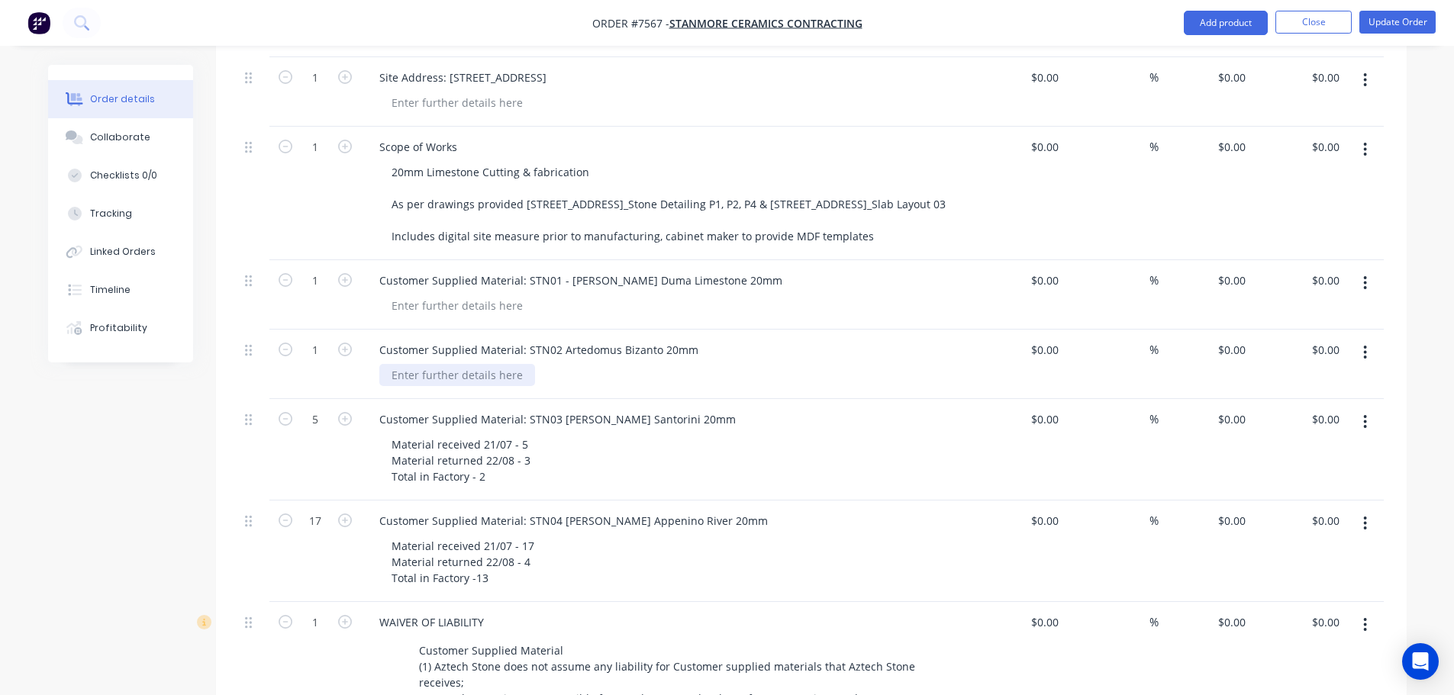
click at [496, 364] on div at bounding box center [457, 375] width 156 height 22
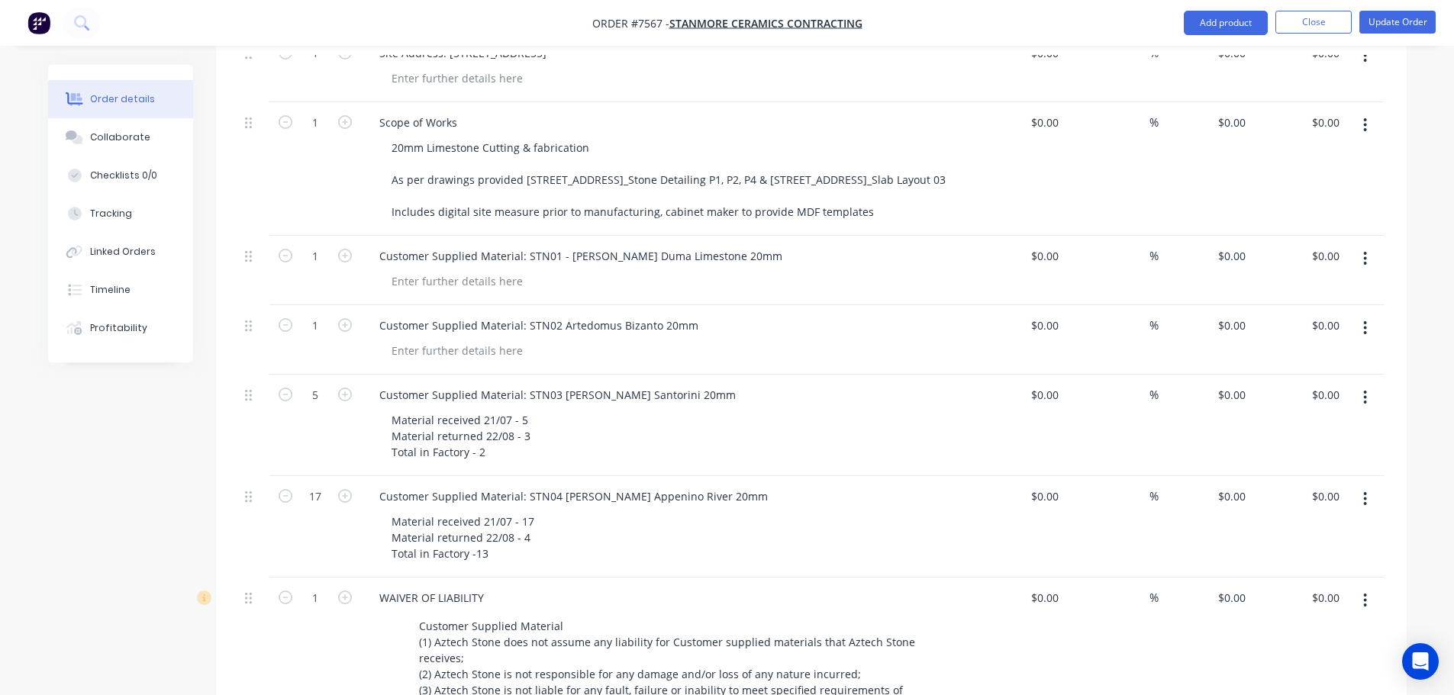
scroll to position [651, 0]
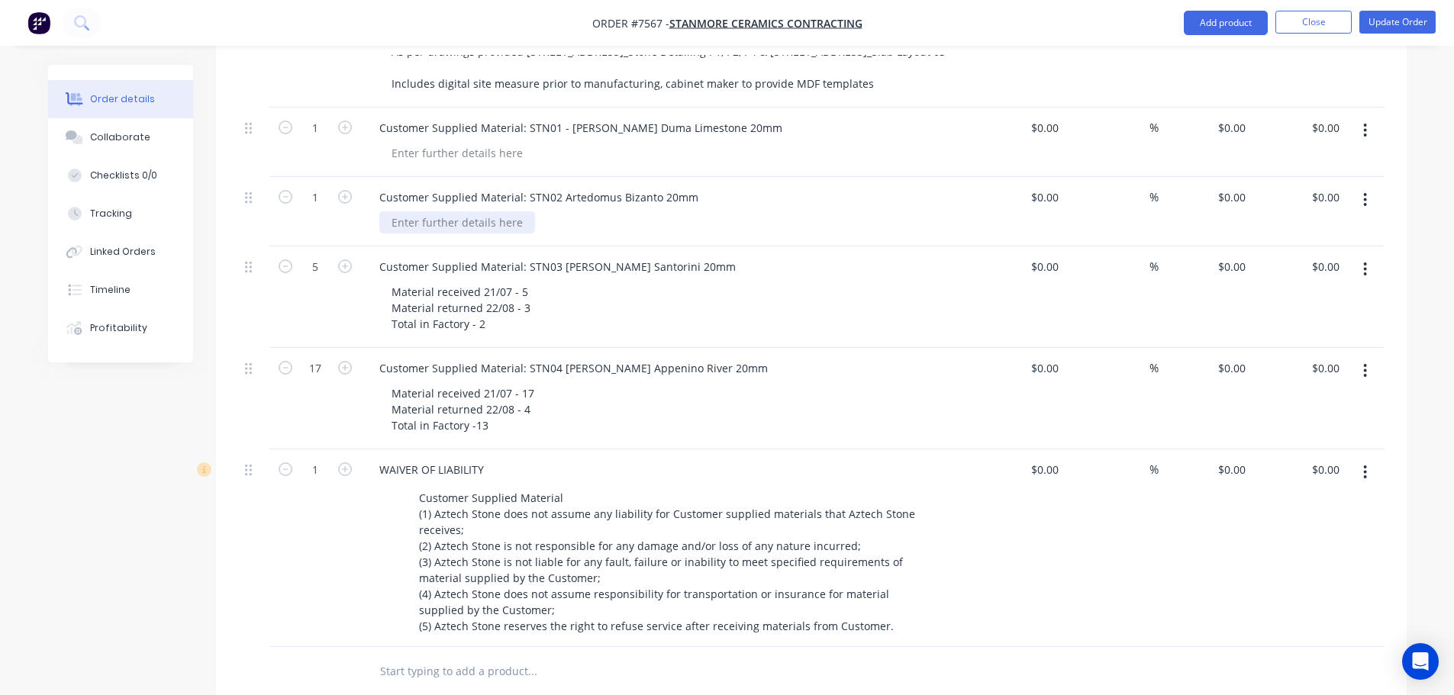
click at [446, 211] on div at bounding box center [457, 222] width 156 height 22
click at [522, 211] on div at bounding box center [457, 222] width 156 height 22
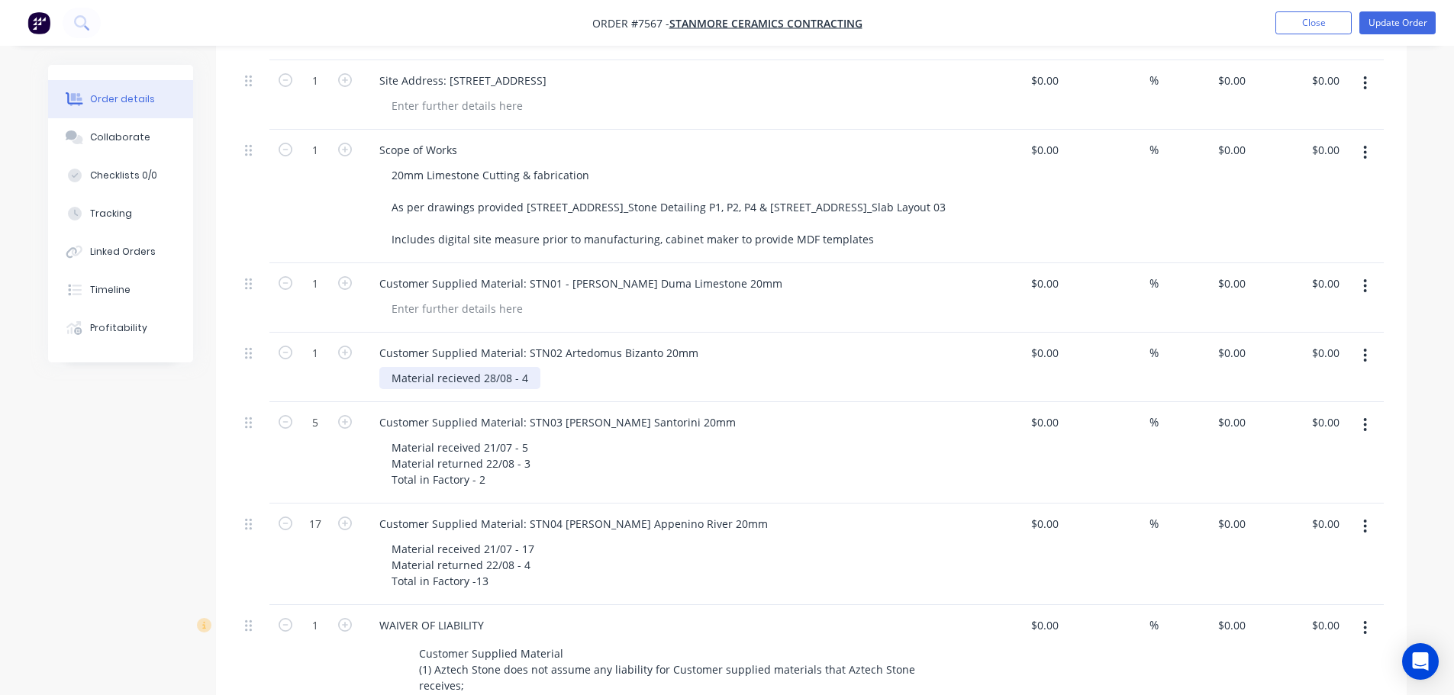
scroll to position [346, 0]
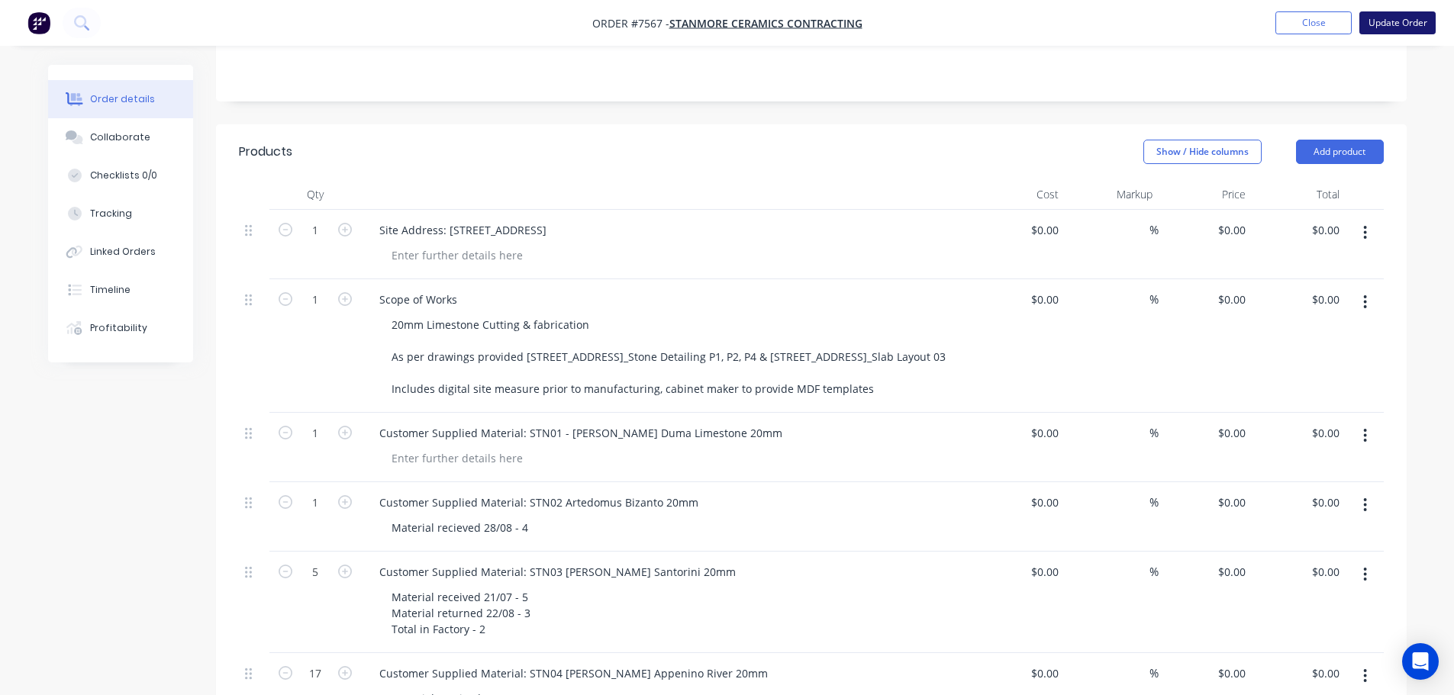
click at [1406, 11] on button "Update Order" at bounding box center [1397, 22] width 76 height 23
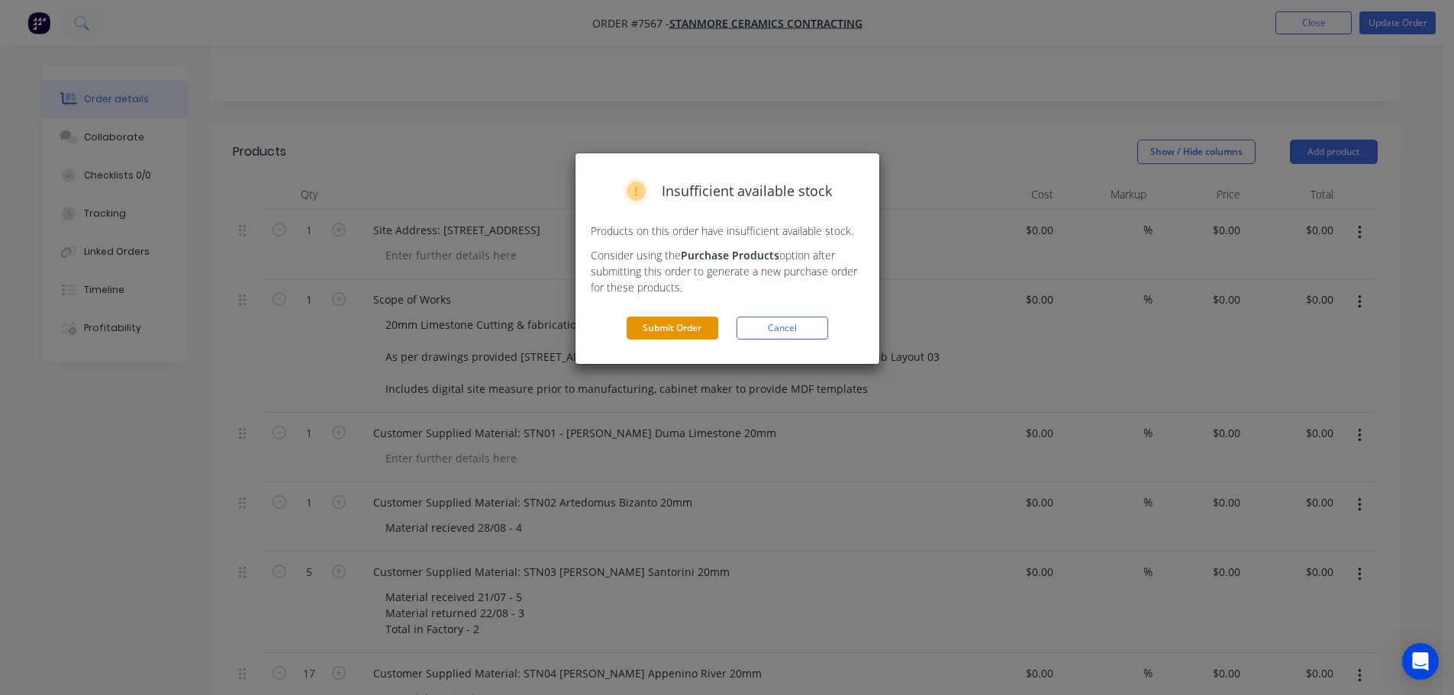
click at [694, 319] on button "Submit Order" at bounding box center [673, 328] width 92 height 23
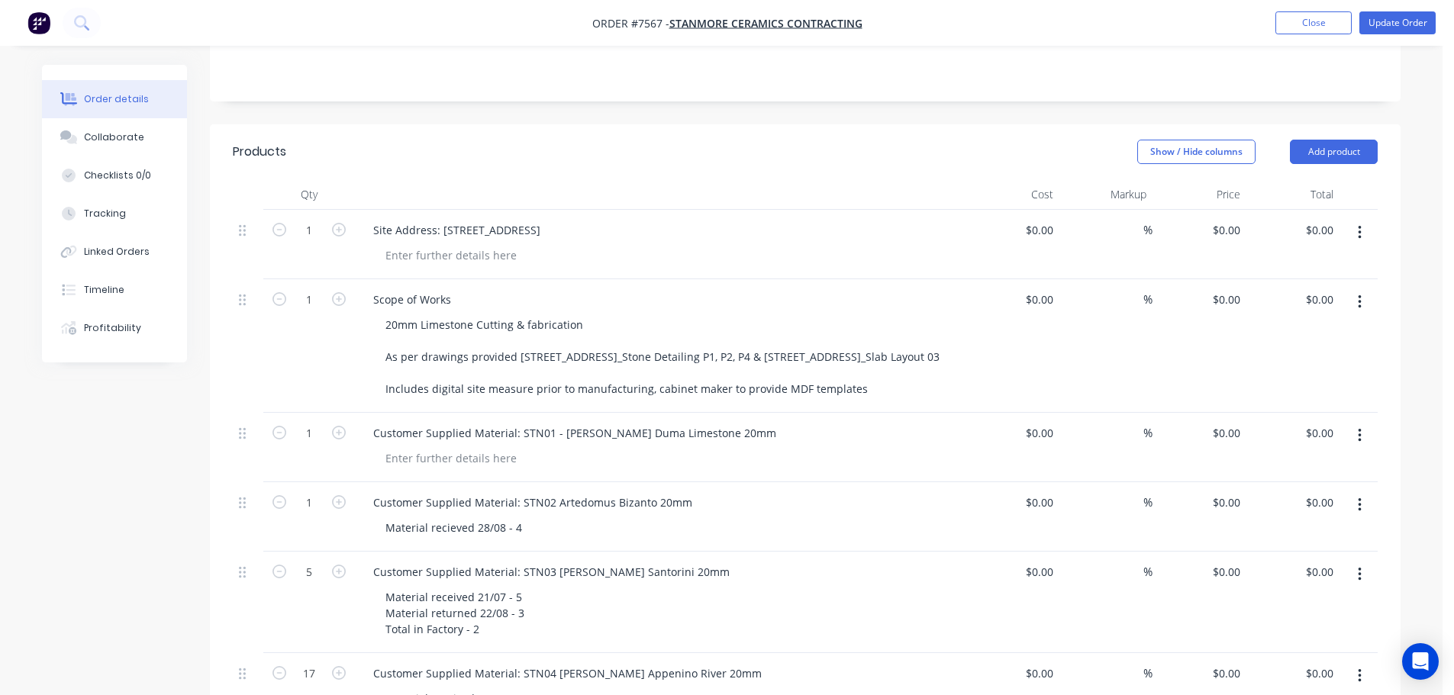
scroll to position [0, 0]
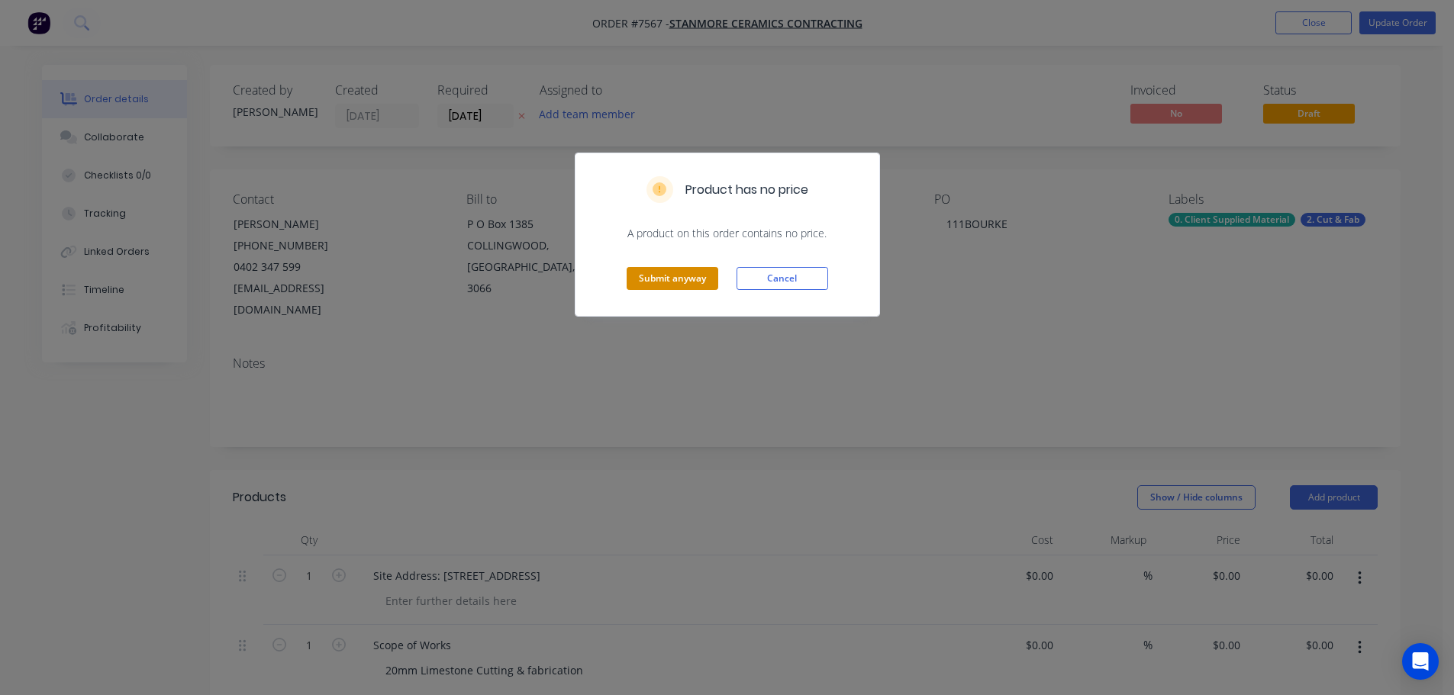
click at [628, 285] on button "Submit anyway" at bounding box center [673, 278] width 92 height 23
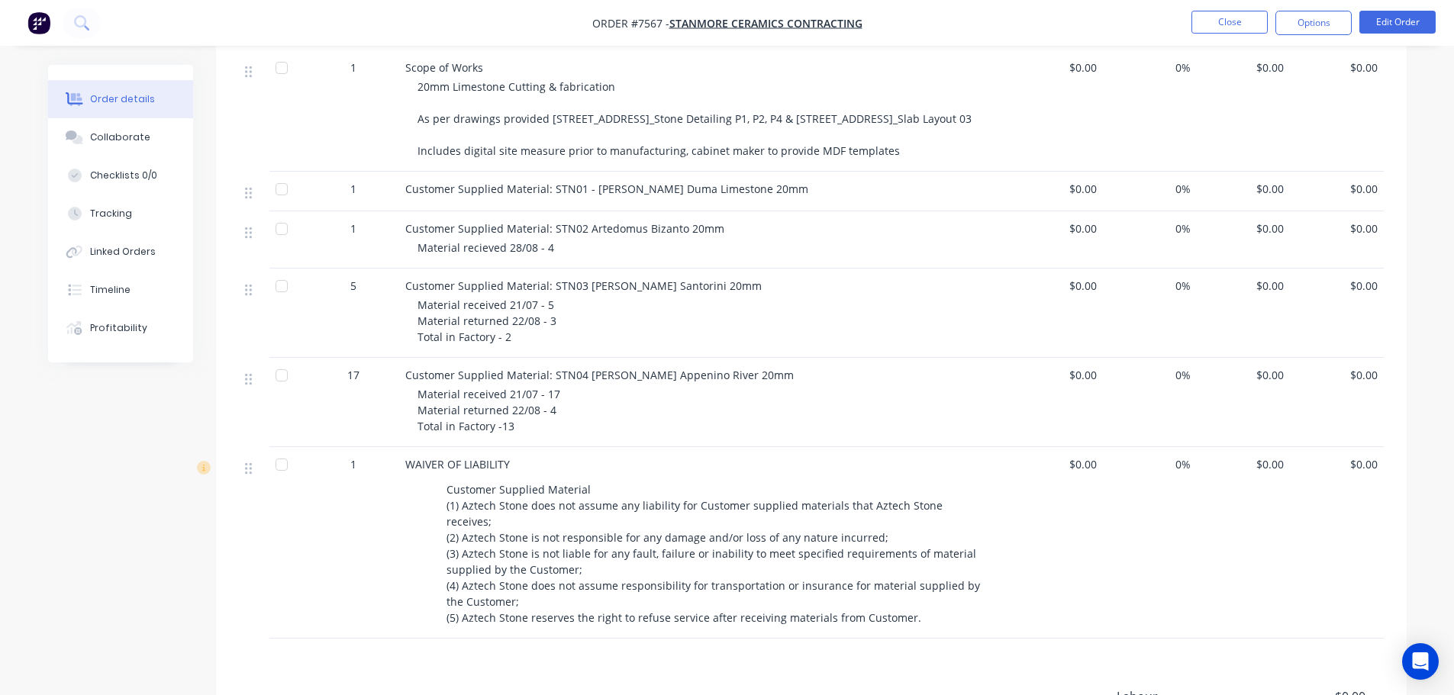
scroll to position [534, 0]
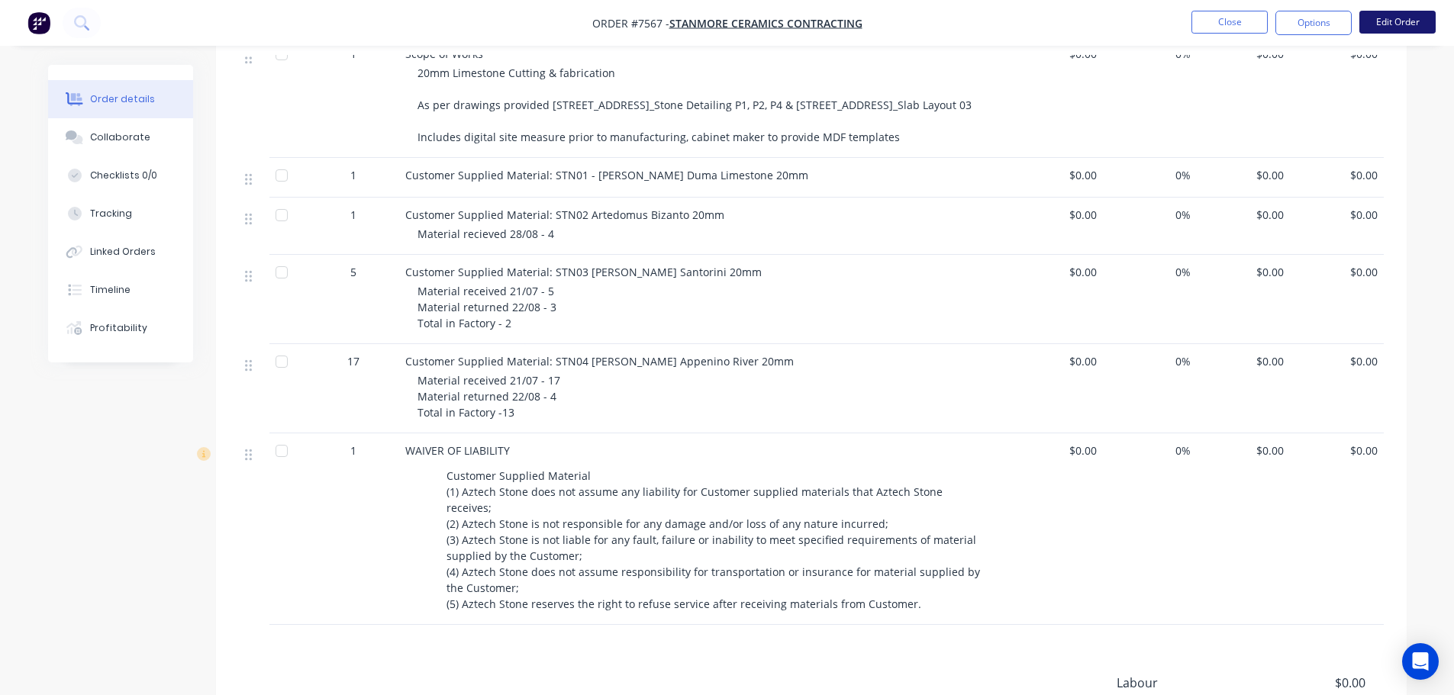
click at [1388, 29] on button "Edit Order" at bounding box center [1397, 22] width 76 height 23
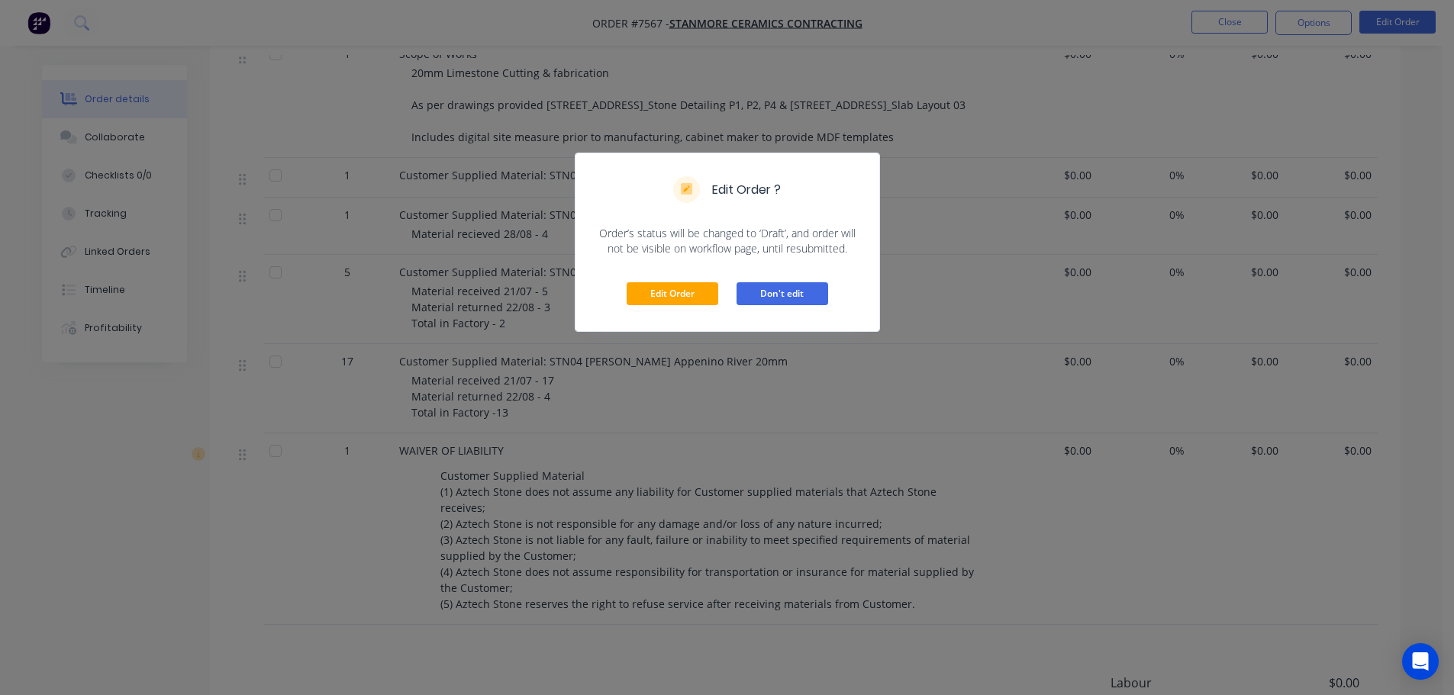
click at [788, 291] on button "Don't edit" at bounding box center [783, 293] width 92 height 23
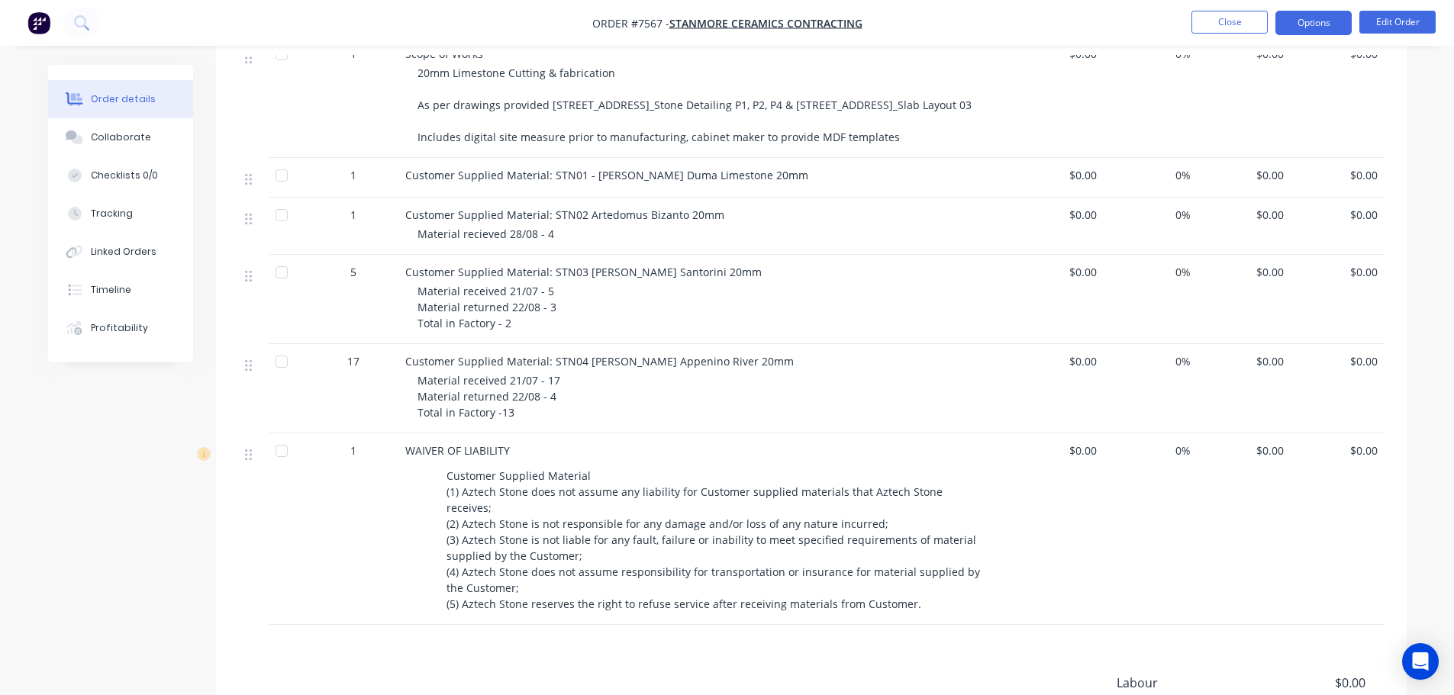
click at [1319, 23] on button "Options" at bounding box center [1313, 23] width 76 height 24
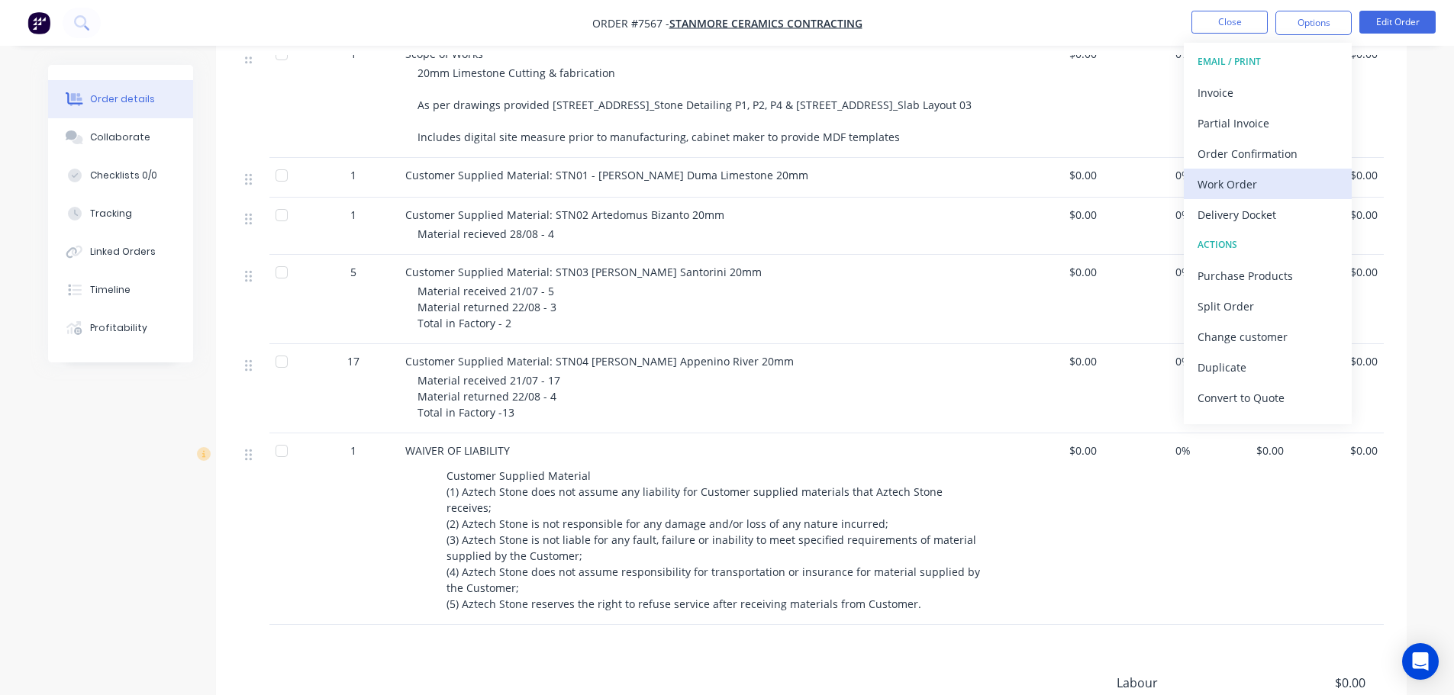
click at [1255, 185] on div "Work Order" at bounding box center [1268, 184] width 140 height 22
click at [1255, 185] on div "Custom" at bounding box center [1268, 184] width 140 height 22
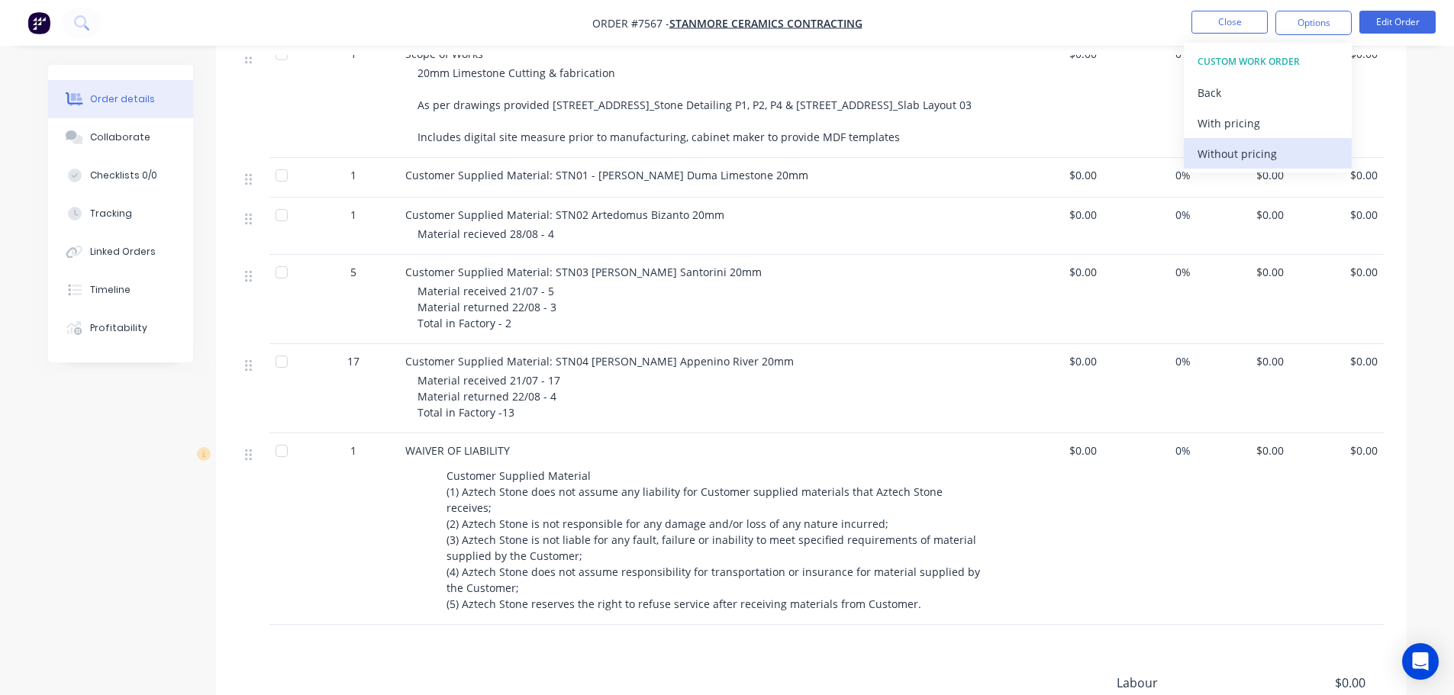
click at [1261, 148] on div "Without pricing" at bounding box center [1268, 154] width 140 height 22
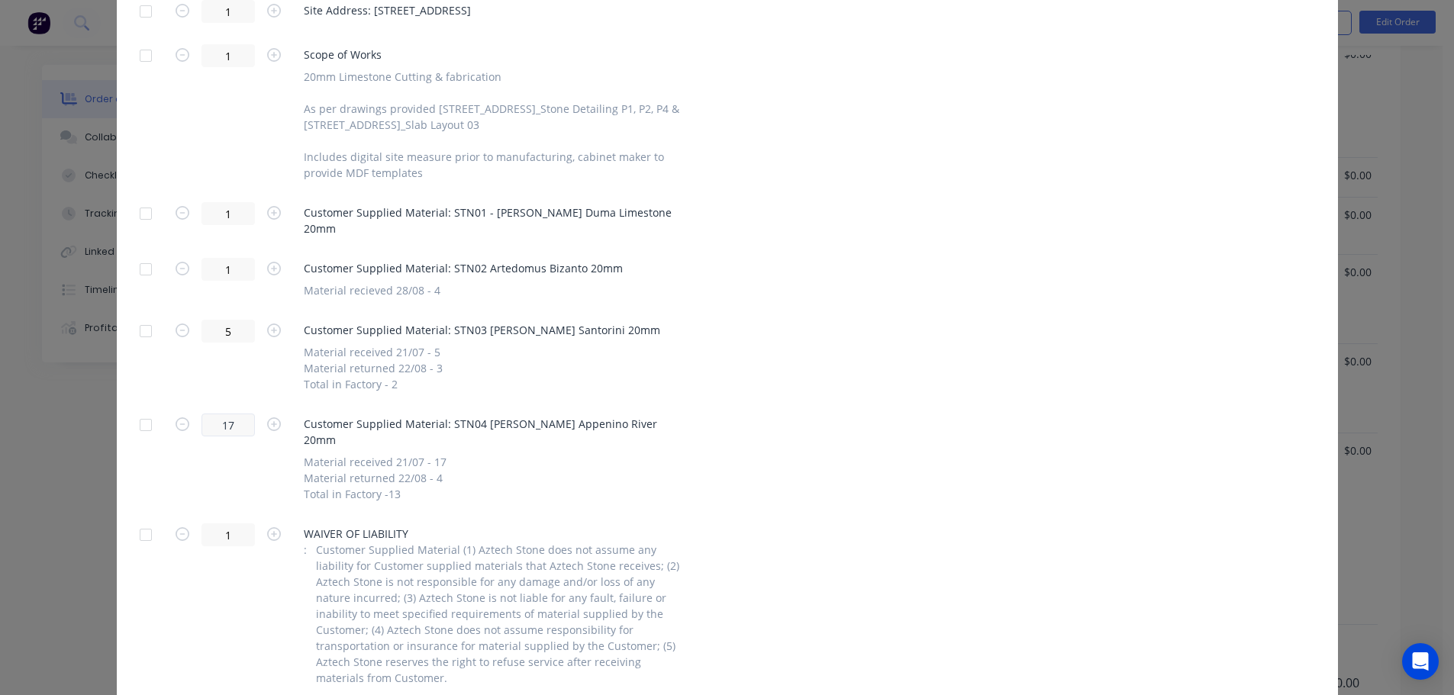
scroll to position [458, 0]
click at [144, 253] on div at bounding box center [146, 266] width 31 height 31
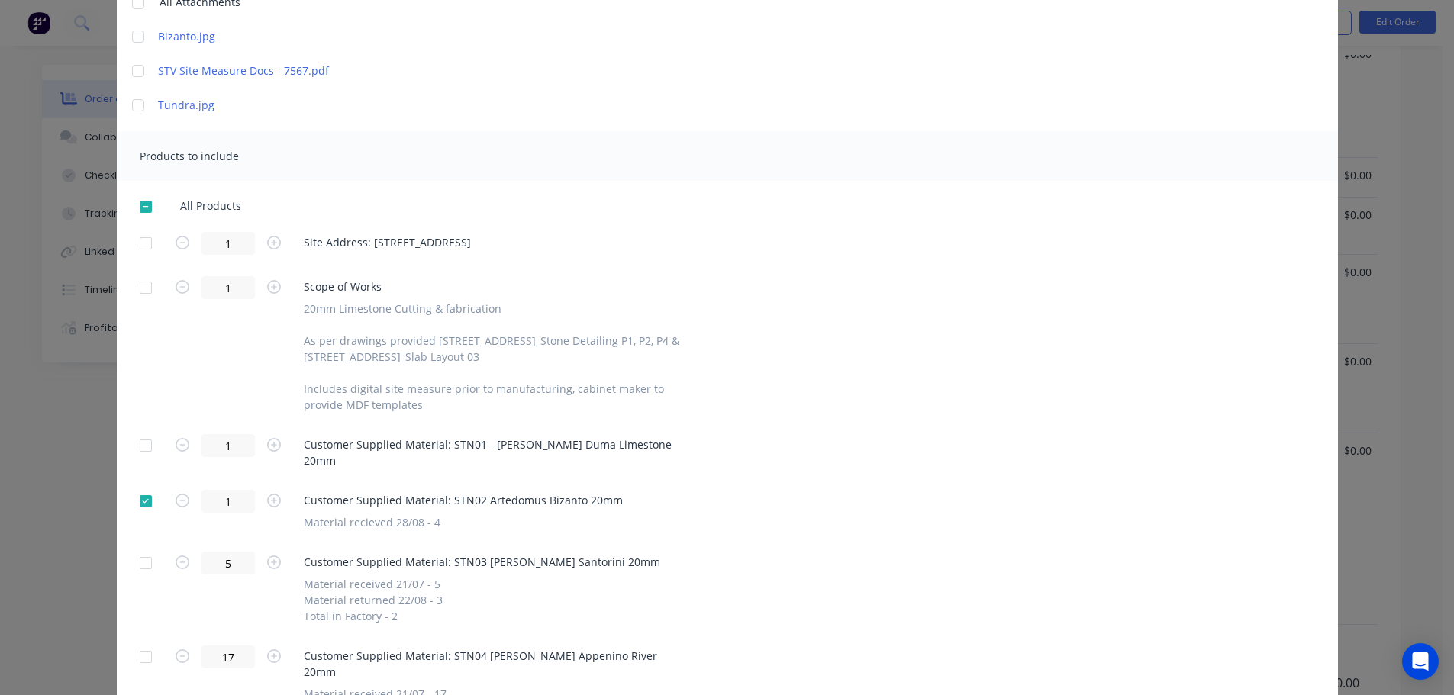
scroll to position [0, 0]
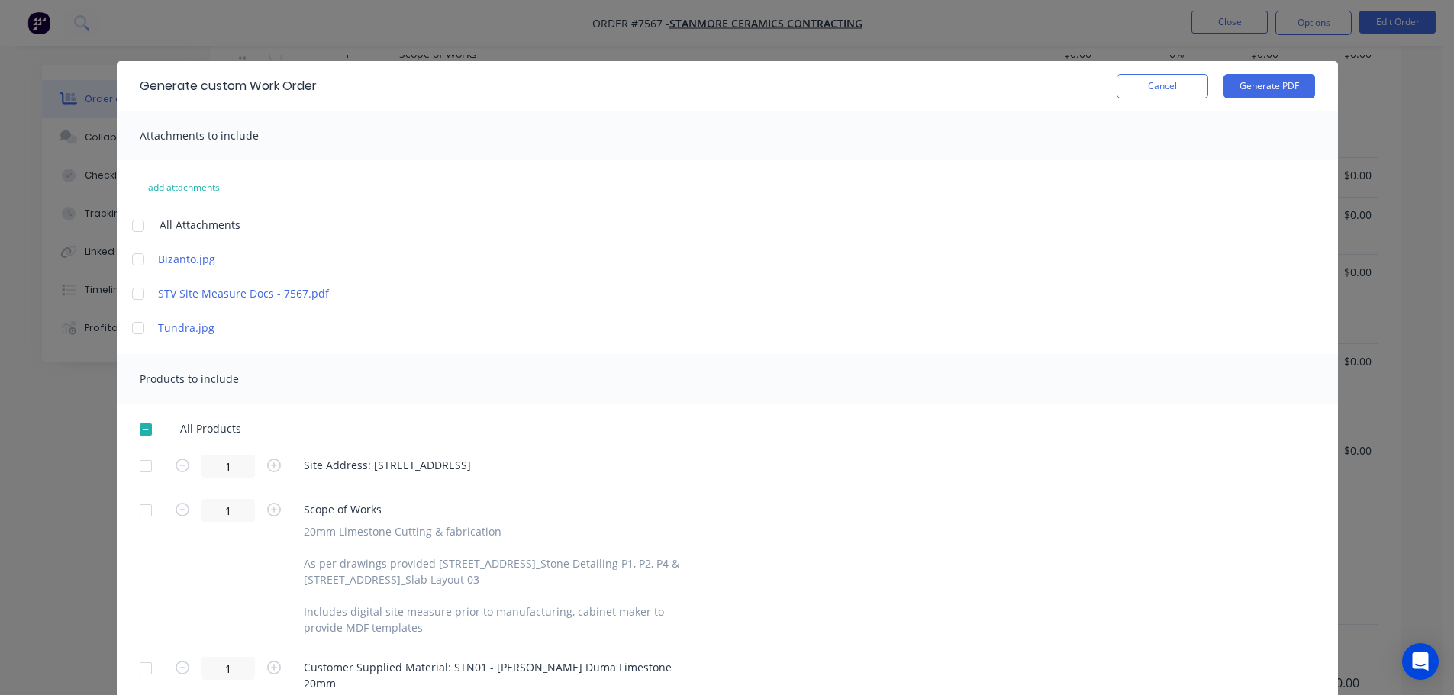
click at [143, 462] on div at bounding box center [146, 466] width 31 height 31
click at [1289, 88] on button "Generate PDF" at bounding box center [1270, 86] width 92 height 24
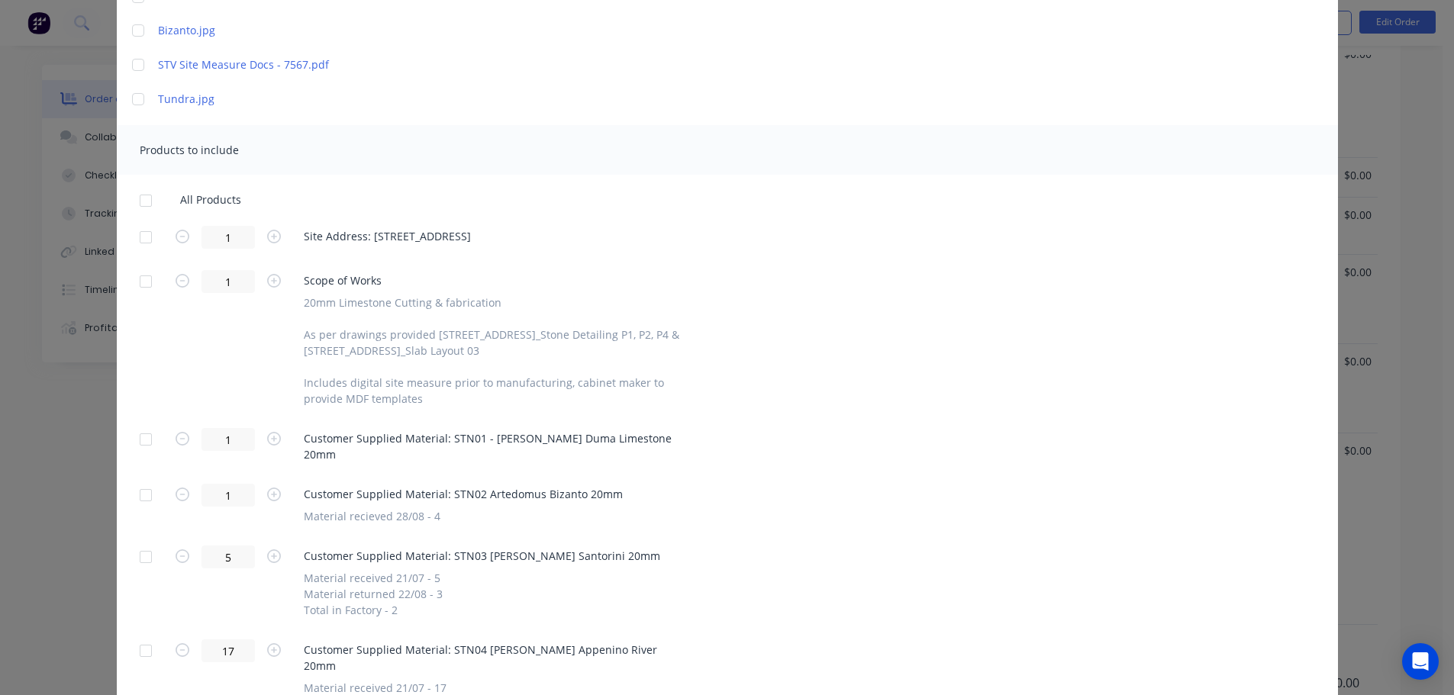
click at [132, 204] on div at bounding box center [146, 200] width 31 height 31
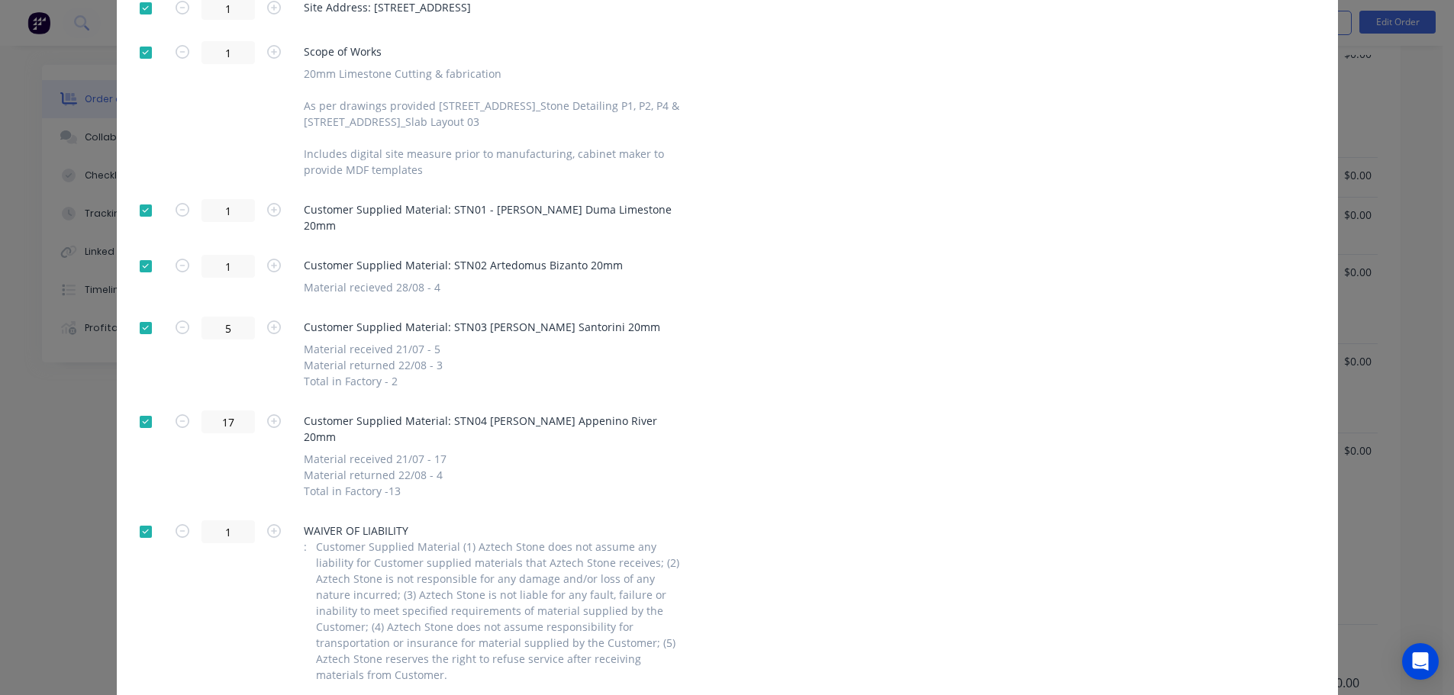
click at [143, 517] on div at bounding box center [146, 532] width 31 height 31
click at [139, 56] on div at bounding box center [146, 52] width 31 height 31
drag, startPoint x: 140, startPoint y: 202, endPoint x: 186, endPoint y: 228, distance: 53.3
click at [140, 202] on div at bounding box center [146, 210] width 31 height 31
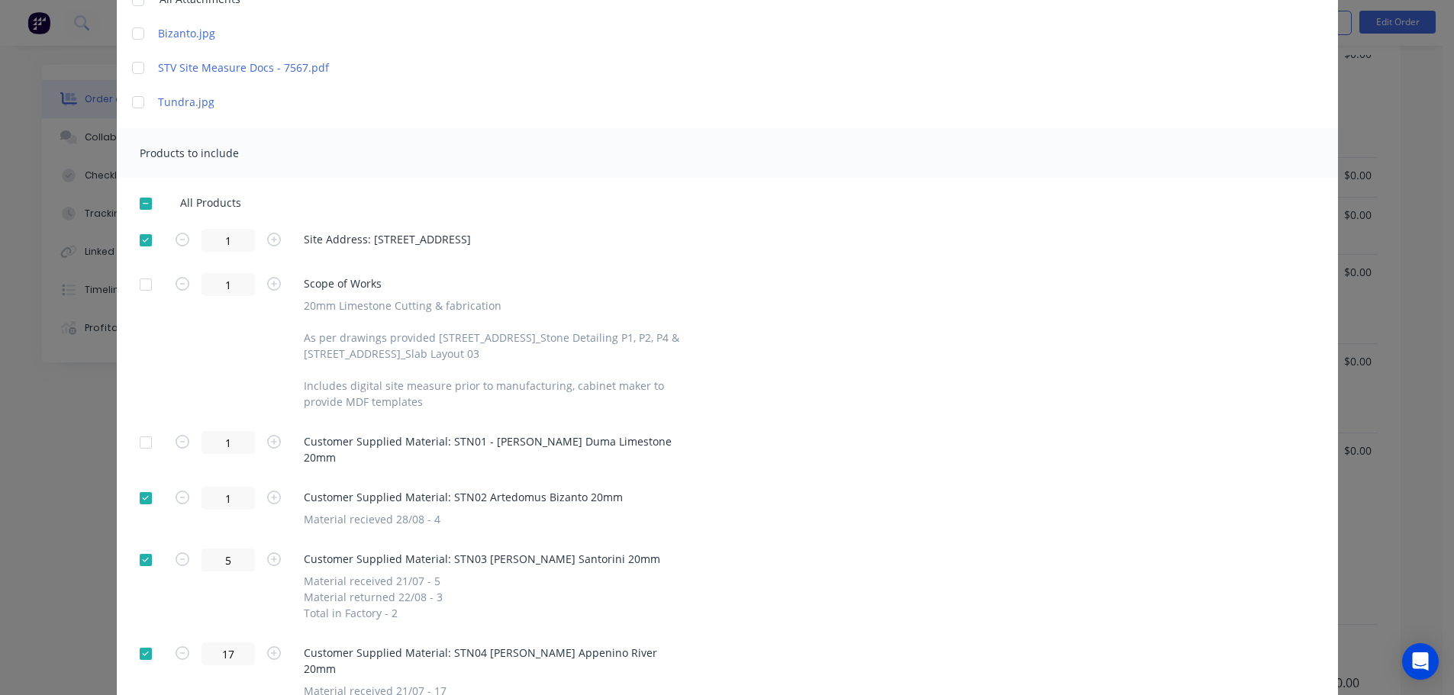
scroll to position [382, 0]
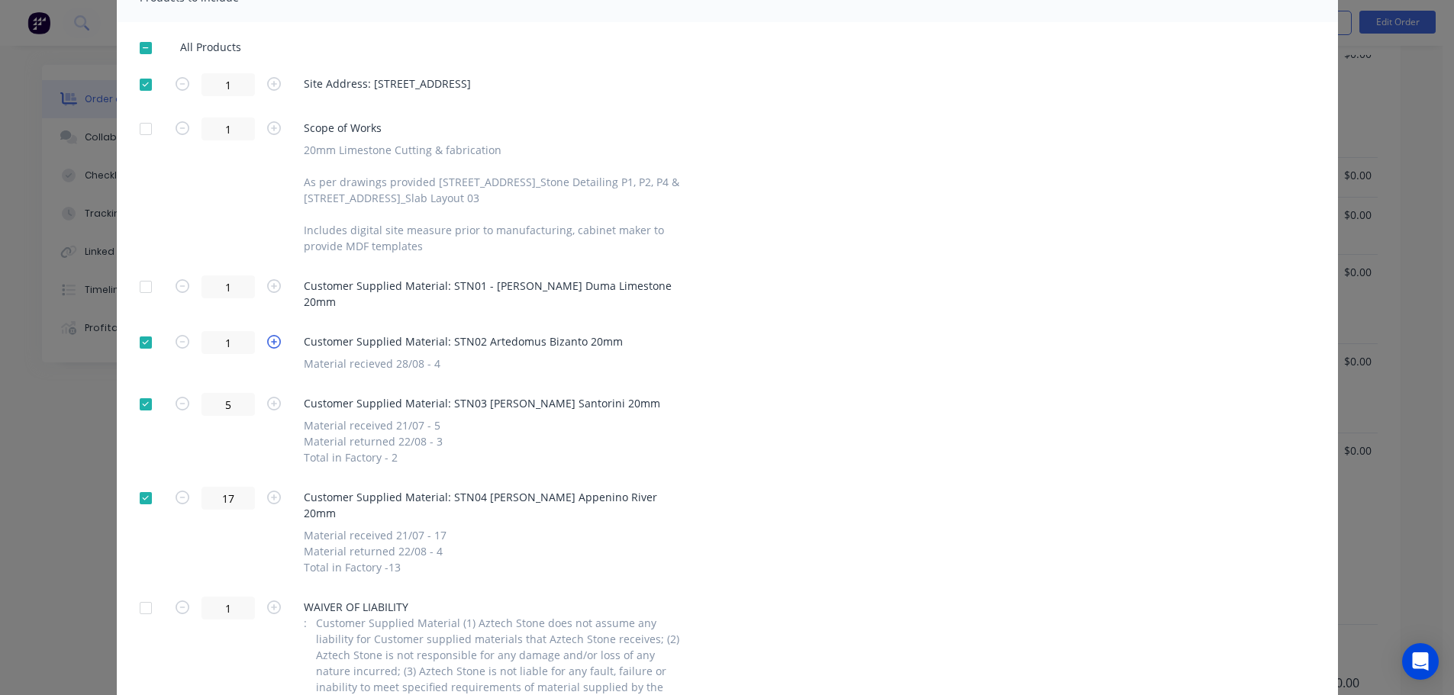
click at [269, 335] on icon "button" at bounding box center [274, 342] width 14 height 14
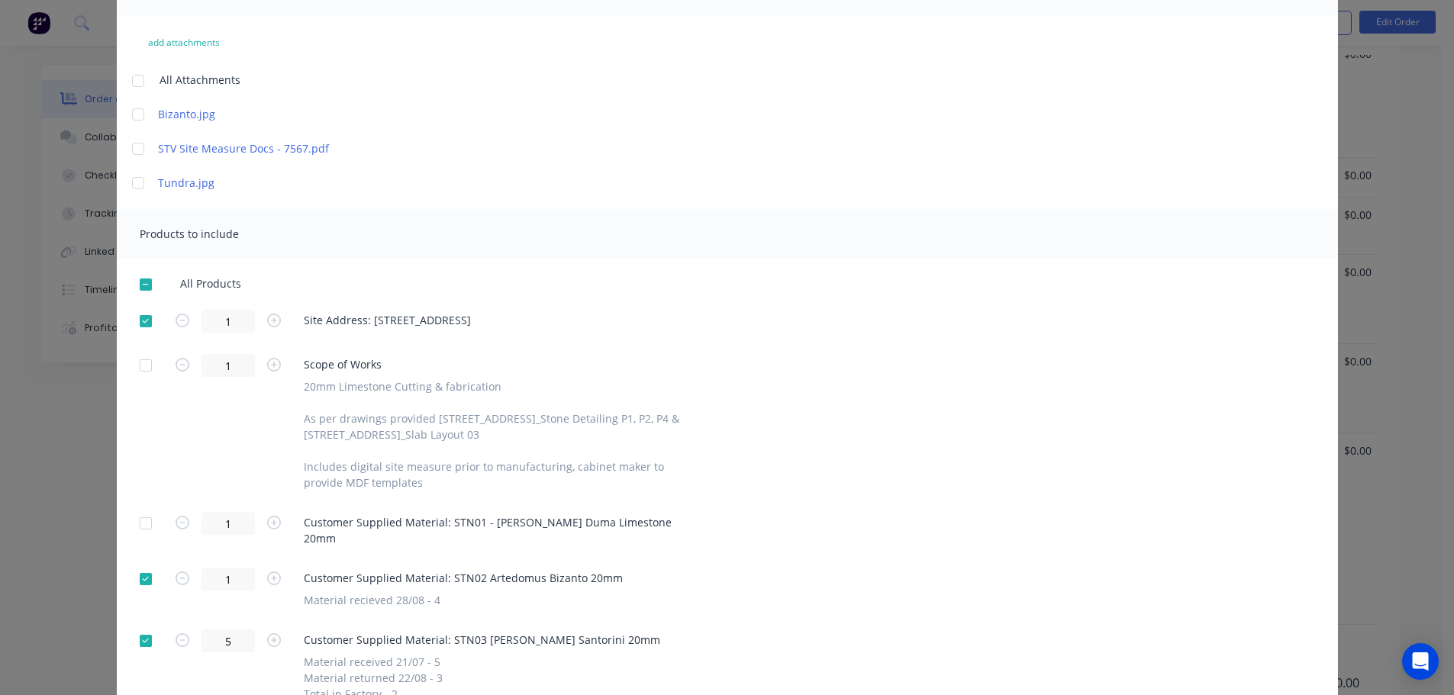
scroll to position [0, 0]
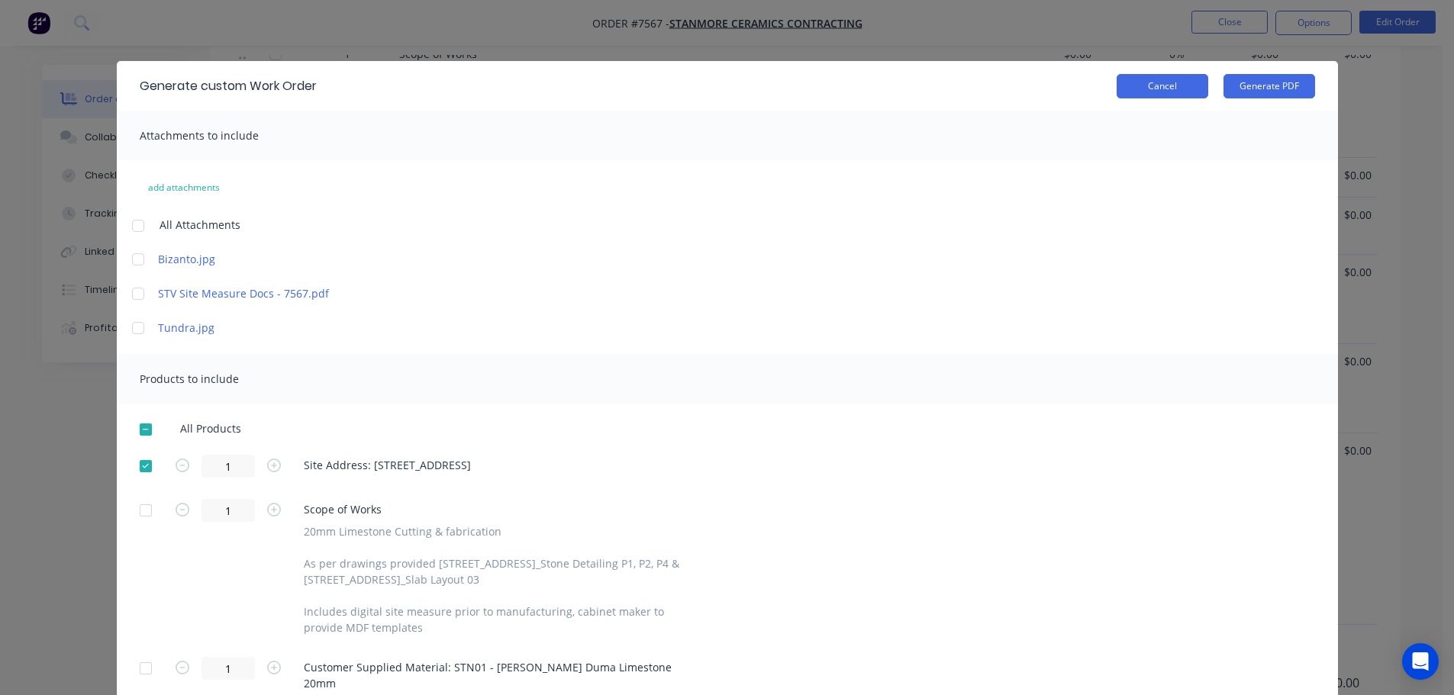
click at [1198, 82] on button "Cancel" at bounding box center [1163, 86] width 92 height 24
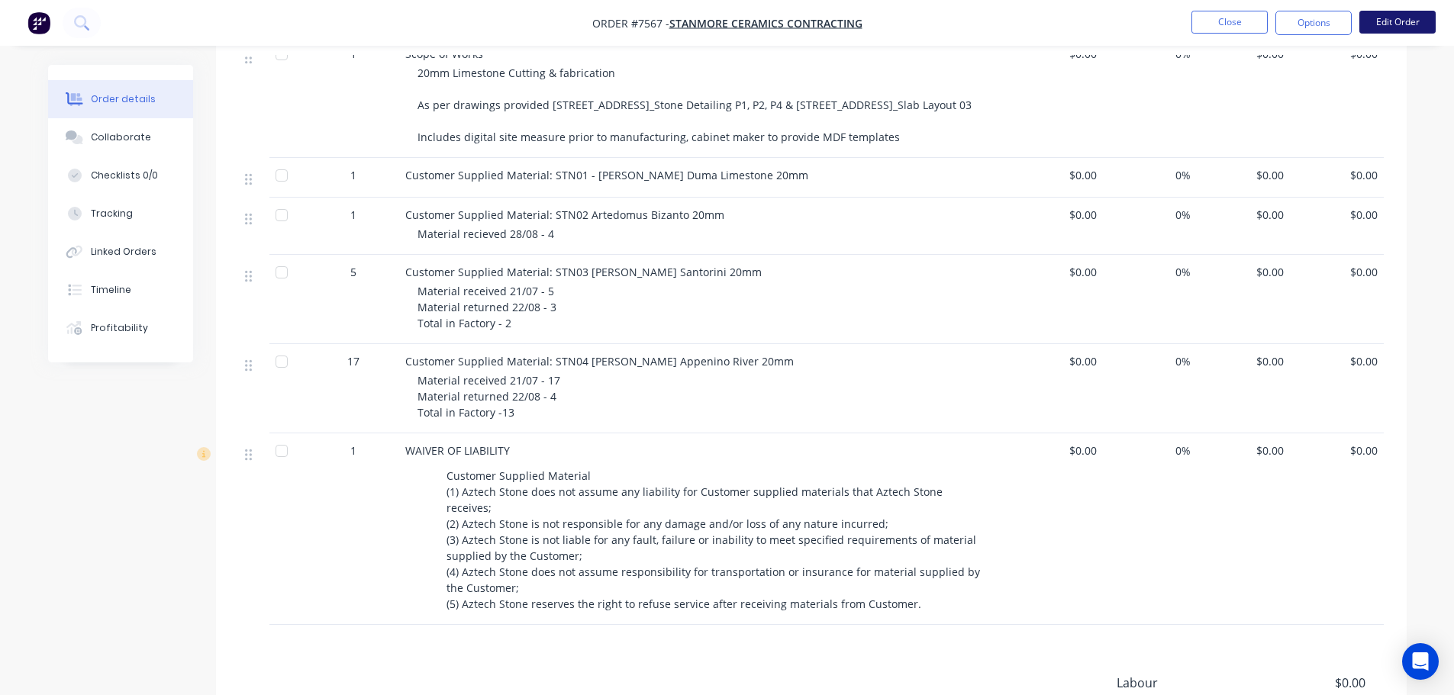
click at [1381, 19] on button "Edit Order" at bounding box center [1397, 22] width 76 height 23
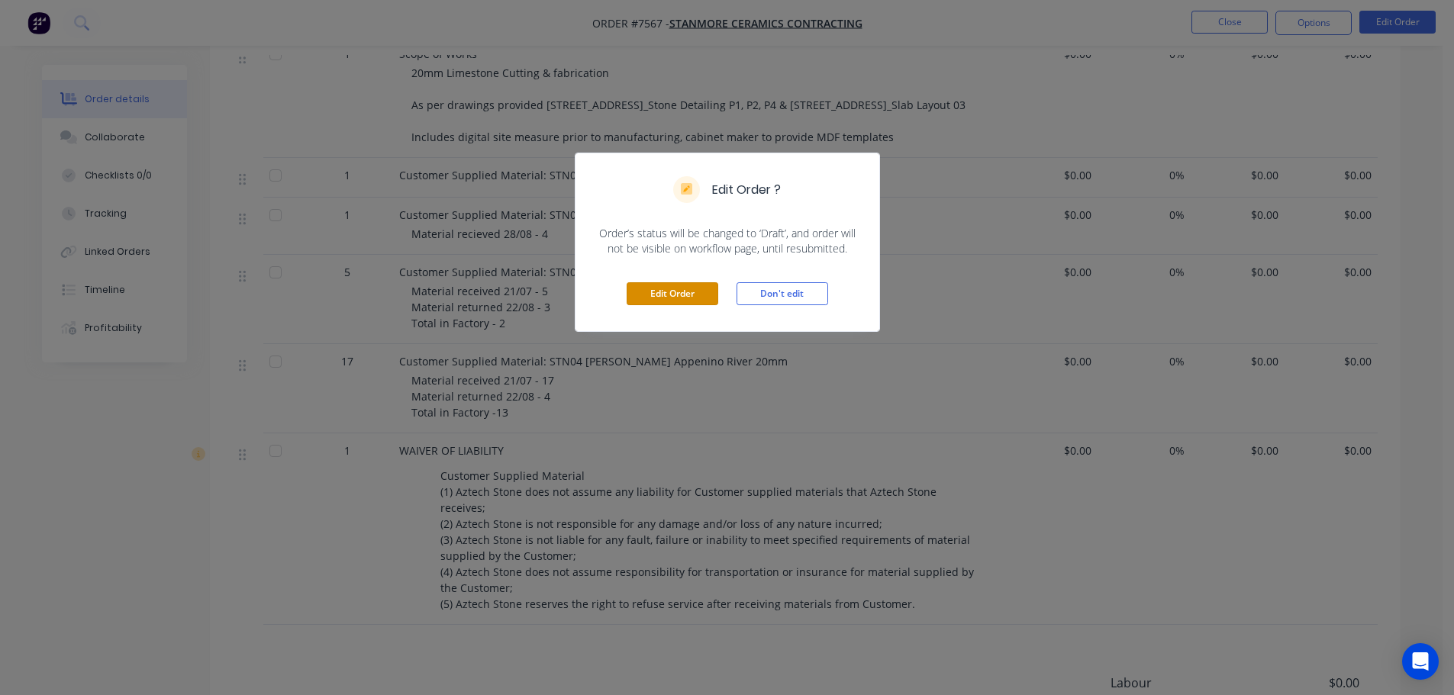
drag, startPoint x: 682, startPoint y: 292, endPoint x: 611, endPoint y: 290, distance: 70.3
click at [681, 293] on button "Edit Order" at bounding box center [673, 293] width 92 height 23
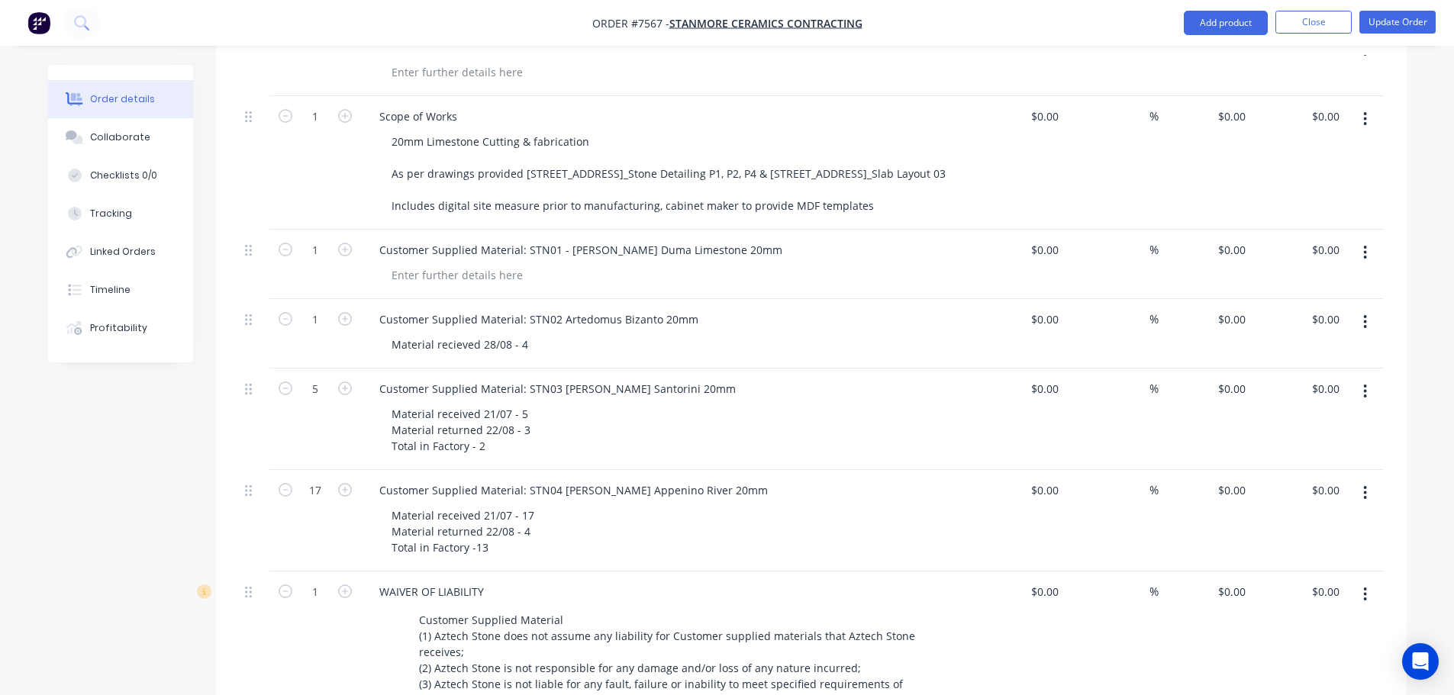
scroll to position [611, 0]
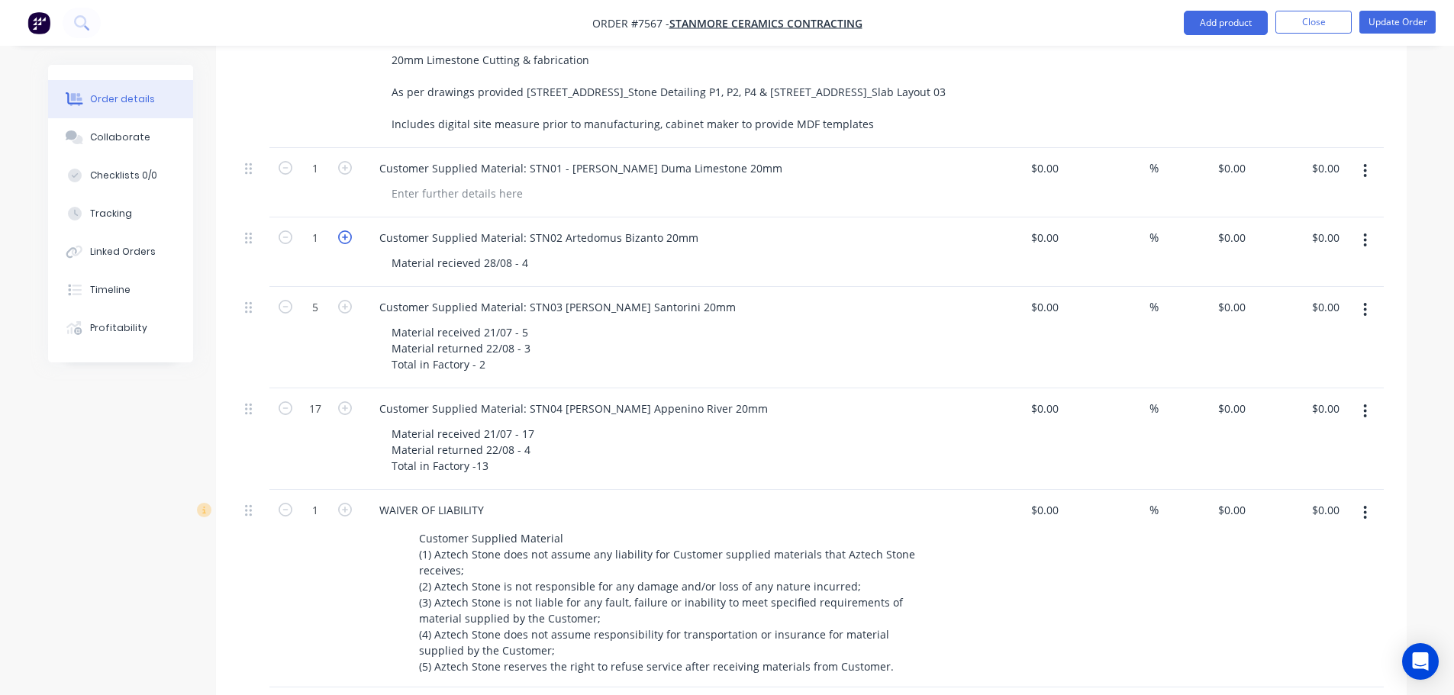
click at [338, 231] on icon "button" at bounding box center [345, 238] width 14 height 14
type input "4"
click at [284, 300] on icon "button" at bounding box center [286, 307] width 14 height 14
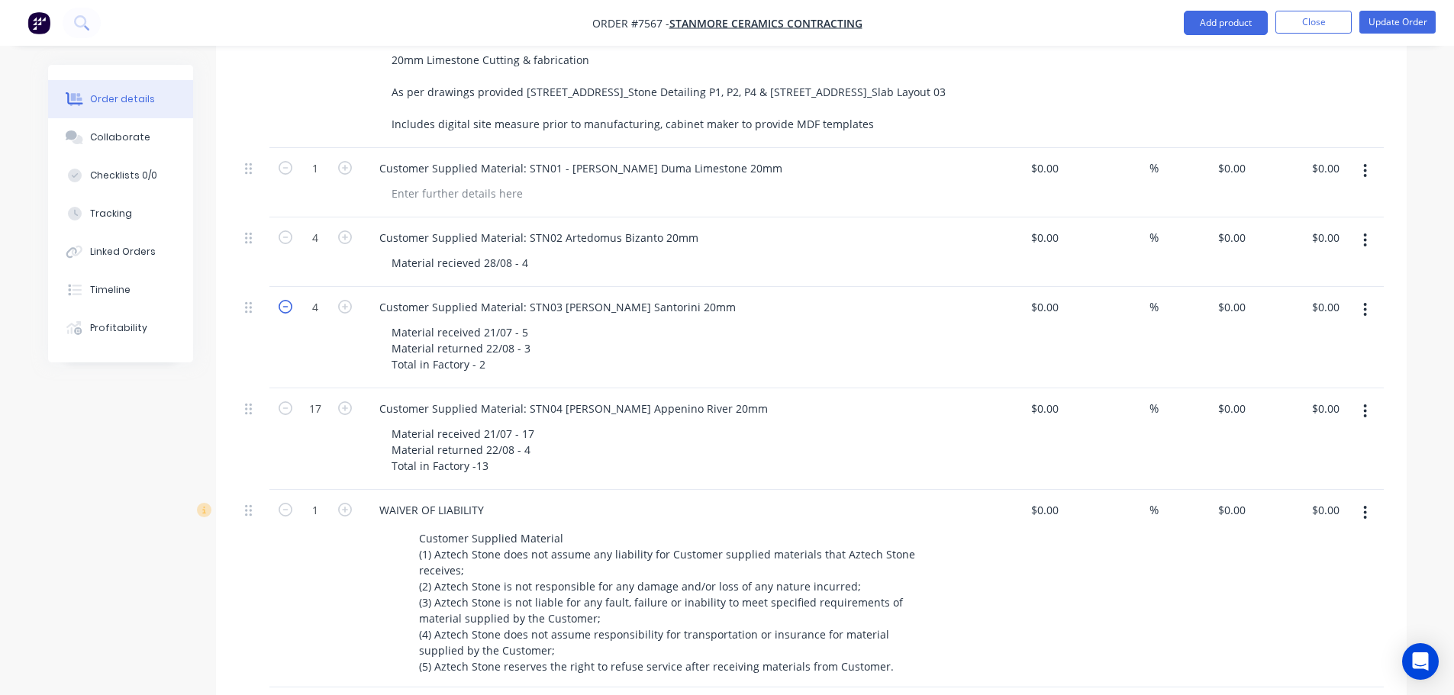
click at [284, 300] on icon "button" at bounding box center [286, 307] width 14 height 14
click at [279, 300] on icon "button" at bounding box center [286, 307] width 14 height 14
type input "2"
click at [285, 401] on icon "button" at bounding box center [286, 408] width 14 height 14
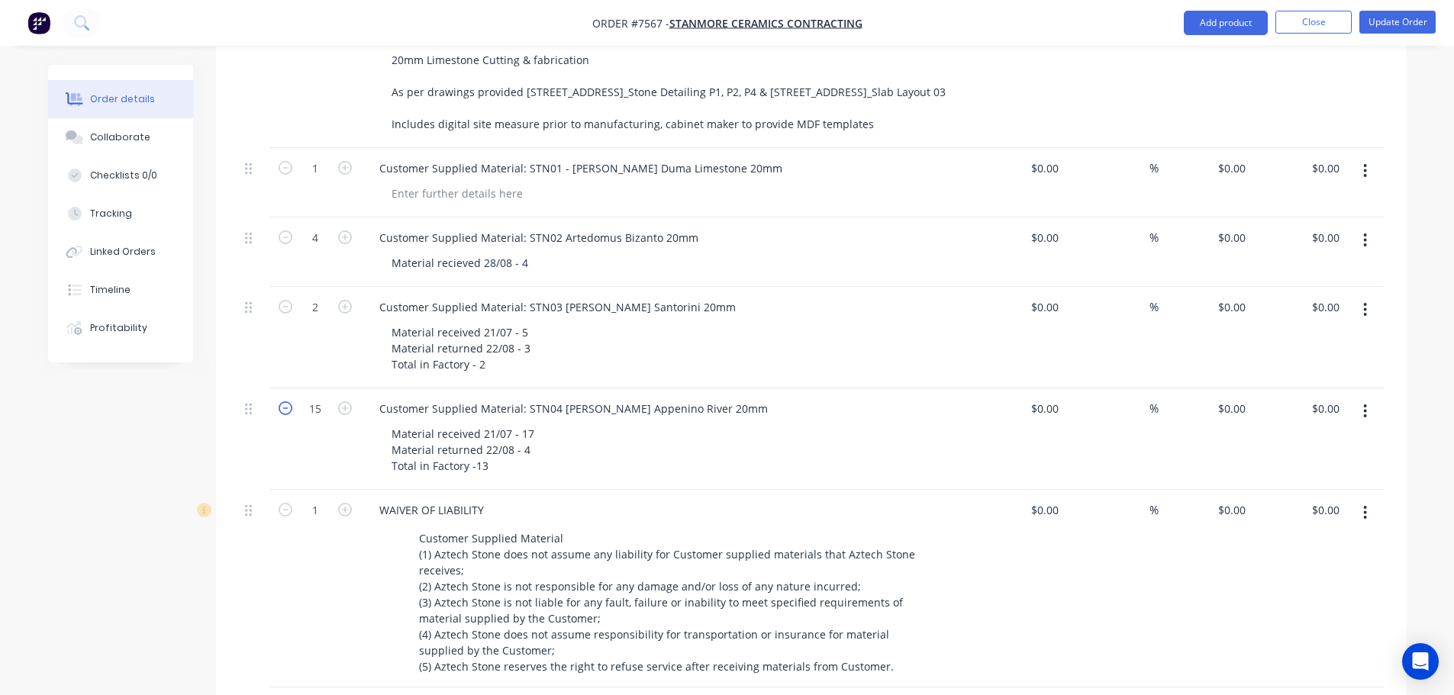
click at [285, 401] on icon "button" at bounding box center [286, 408] width 14 height 14
type input "13"
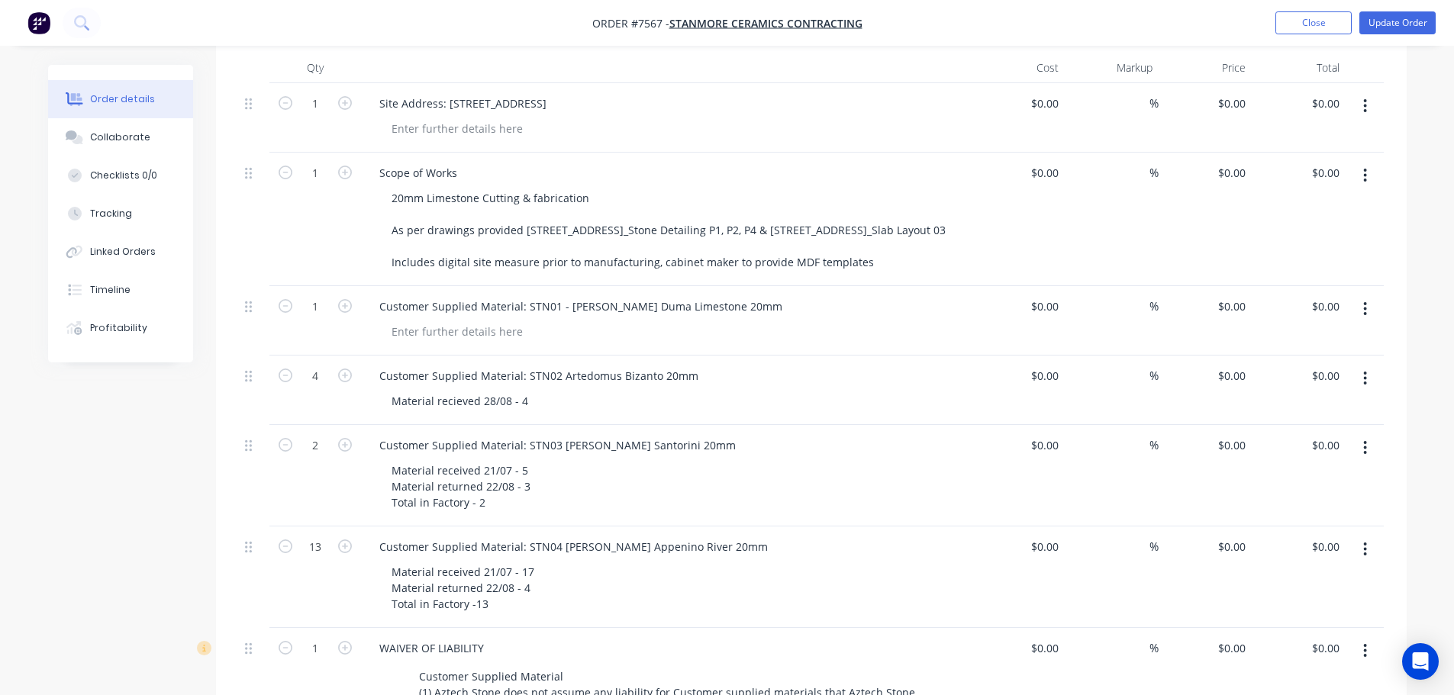
scroll to position [305, 0]
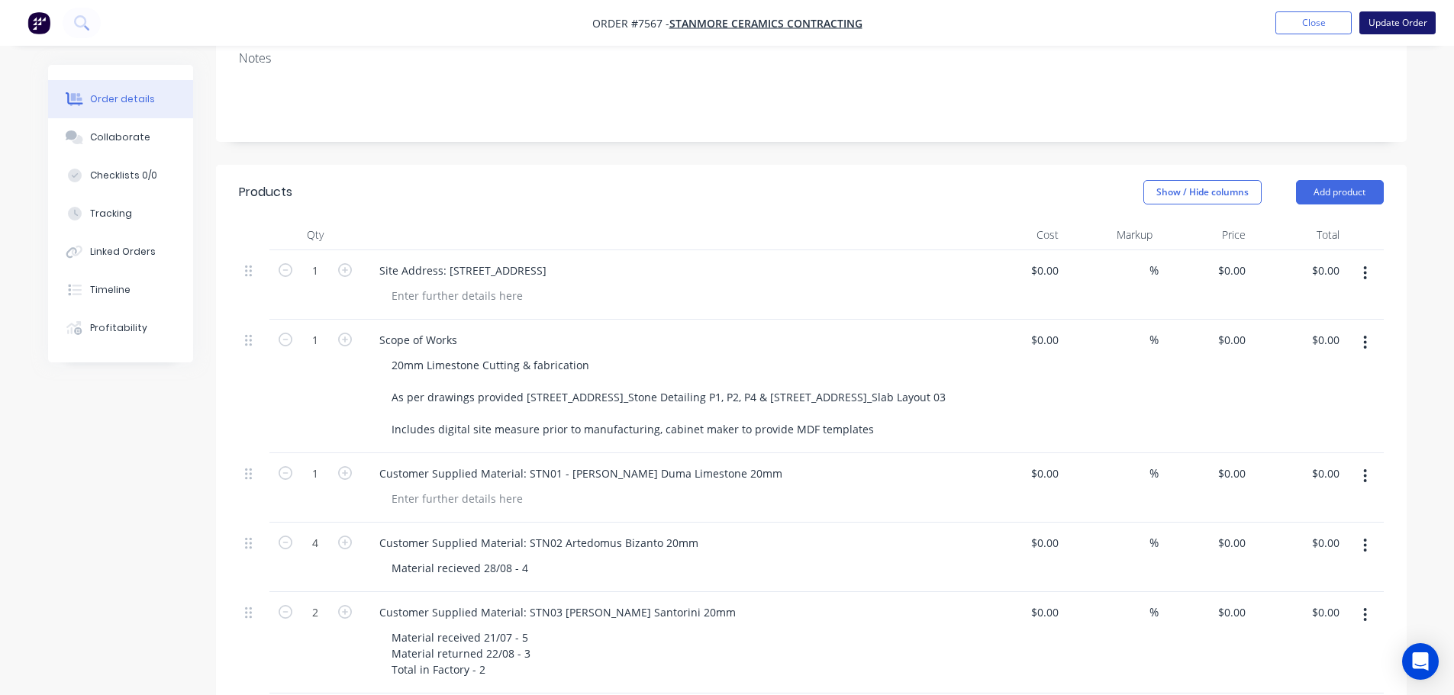
click at [1383, 18] on button "Update Order" at bounding box center [1397, 22] width 76 height 23
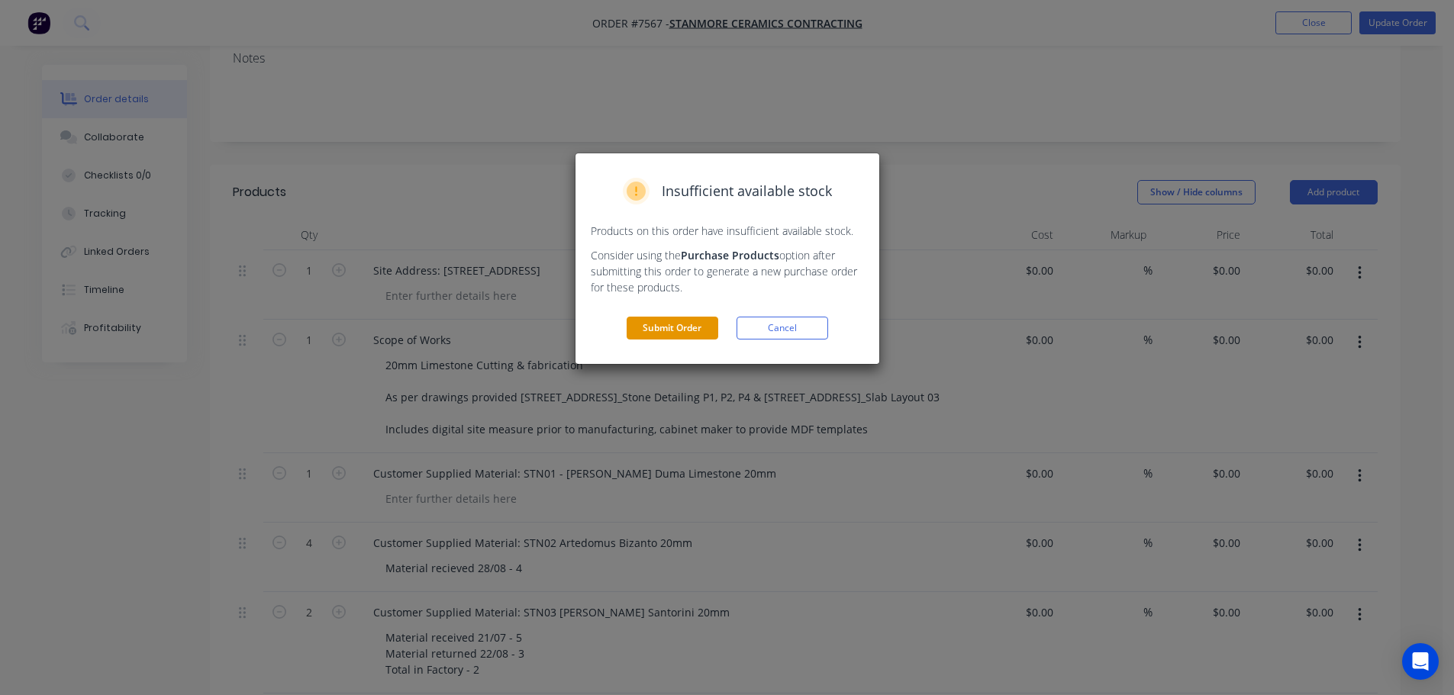
click at [658, 326] on button "Submit Order" at bounding box center [673, 328] width 92 height 23
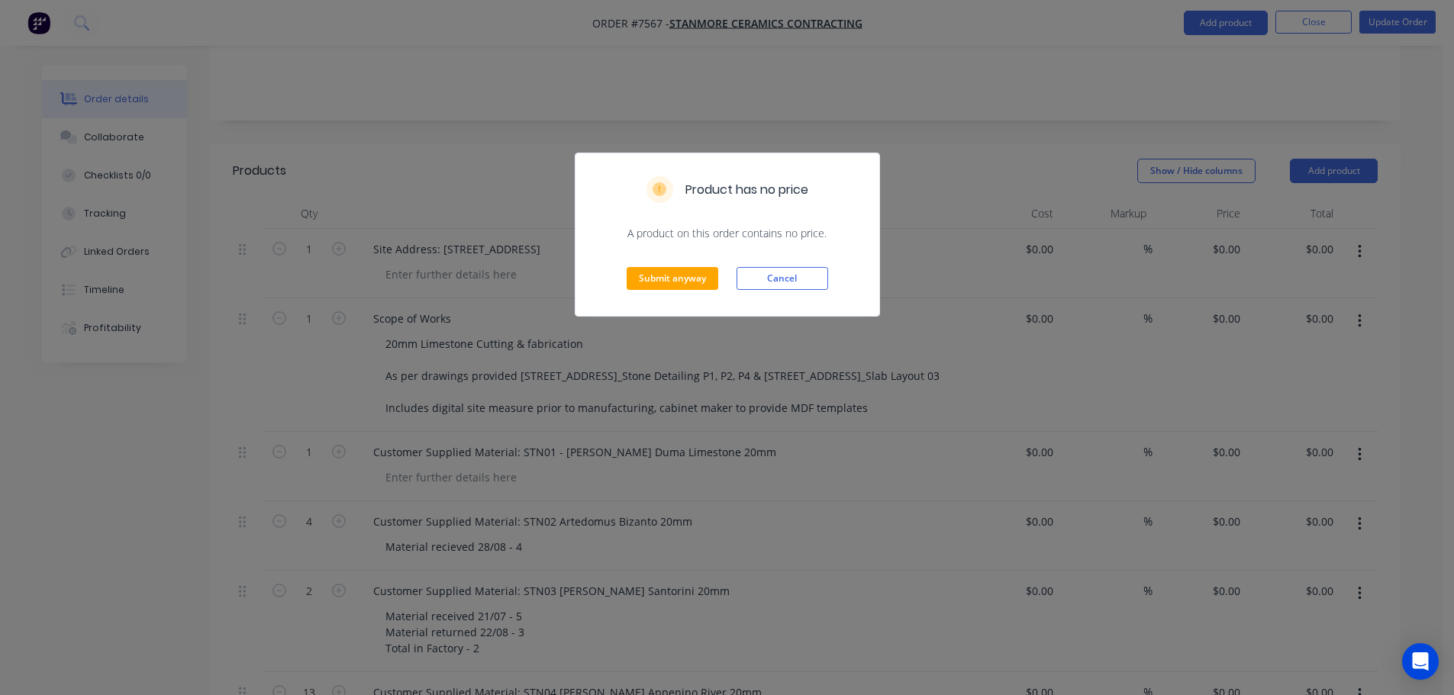
scroll to position [534, 0]
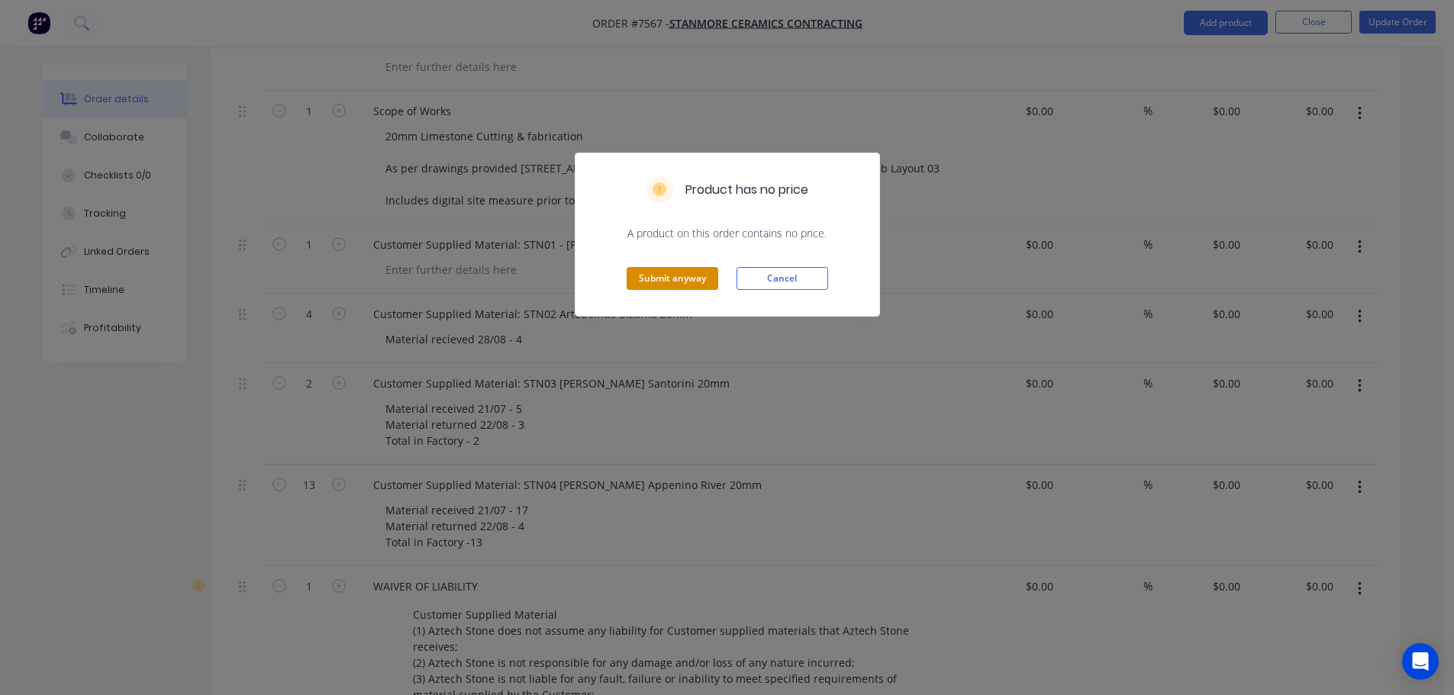
drag, startPoint x: 704, startPoint y: 285, endPoint x: 711, endPoint y: 319, distance: 34.3
click at [703, 285] on button "Submit anyway" at bounding box center [673, 278] width 92 height 23
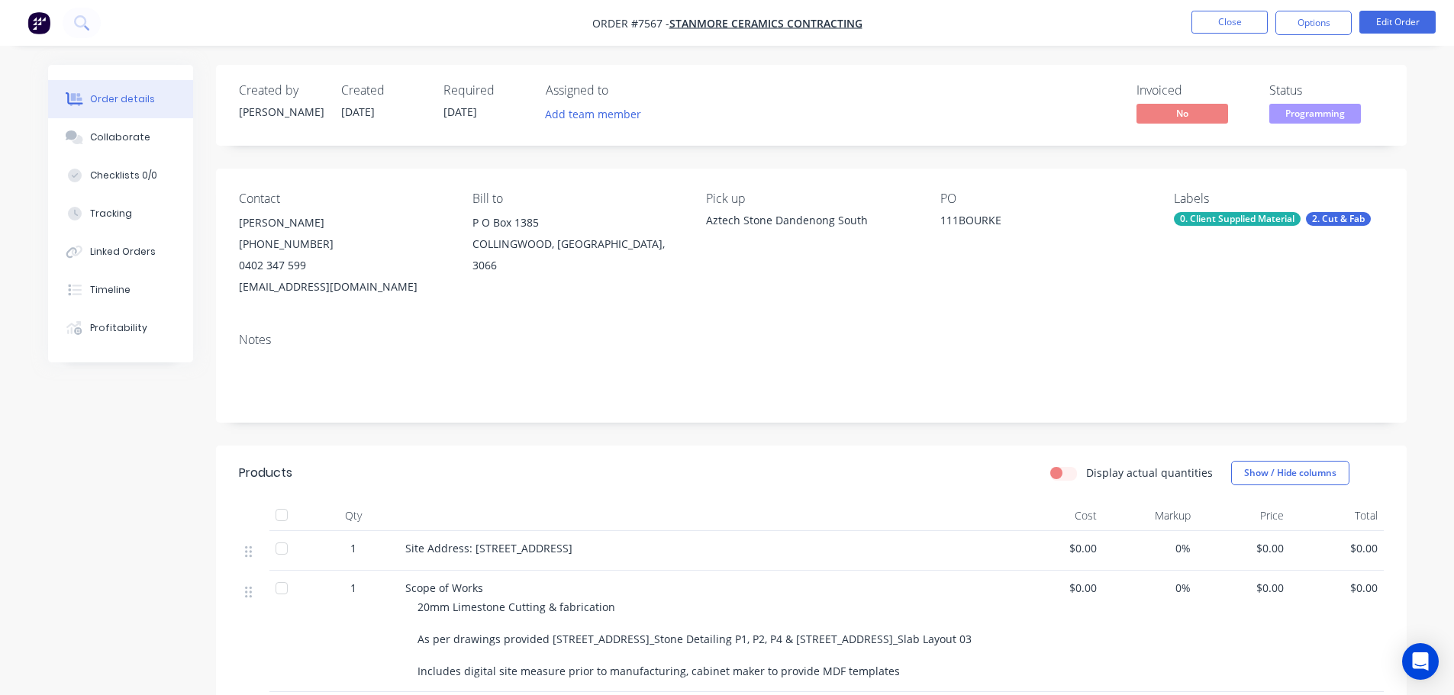
scroll to position [382, 0]
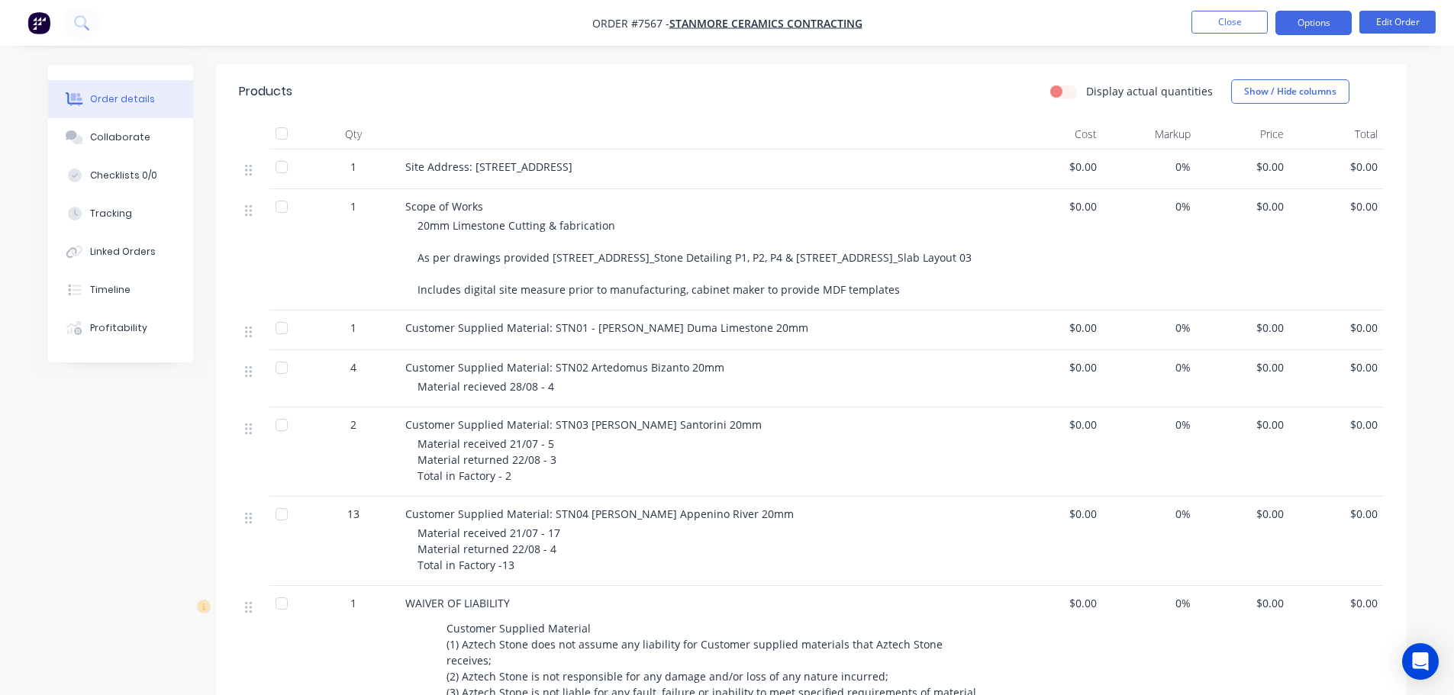
click at [1303, 24] on button "Options" at bounding box center [1313, 23] width 76 height 24
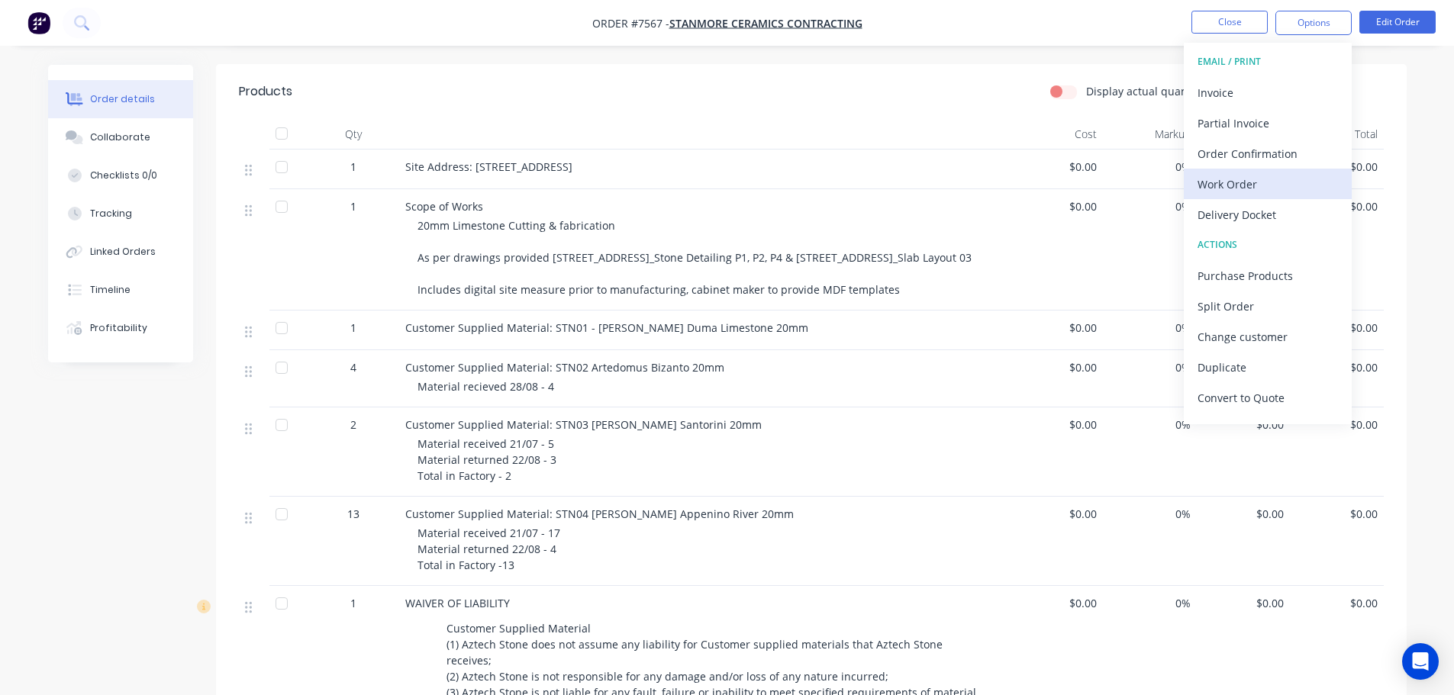
click at [1289, 176] on div "Work Order" at bounding box center [1268, 184] width 140 height 22
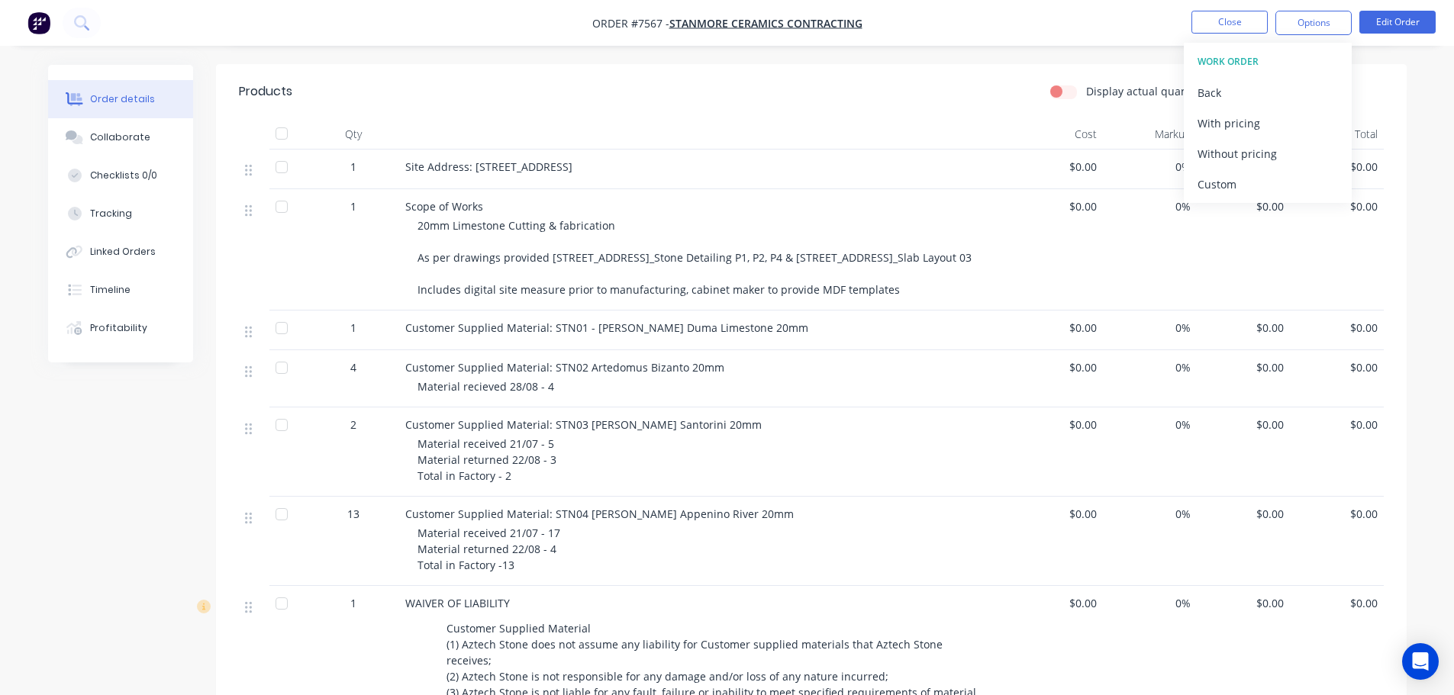
click at [1289, 176] on div "Custom" at bounding box center [1268, 184] width 140 height 22
click at [1286, 147] on div "Without pricing" at bounding box center [1268, 154] width 140 height 22
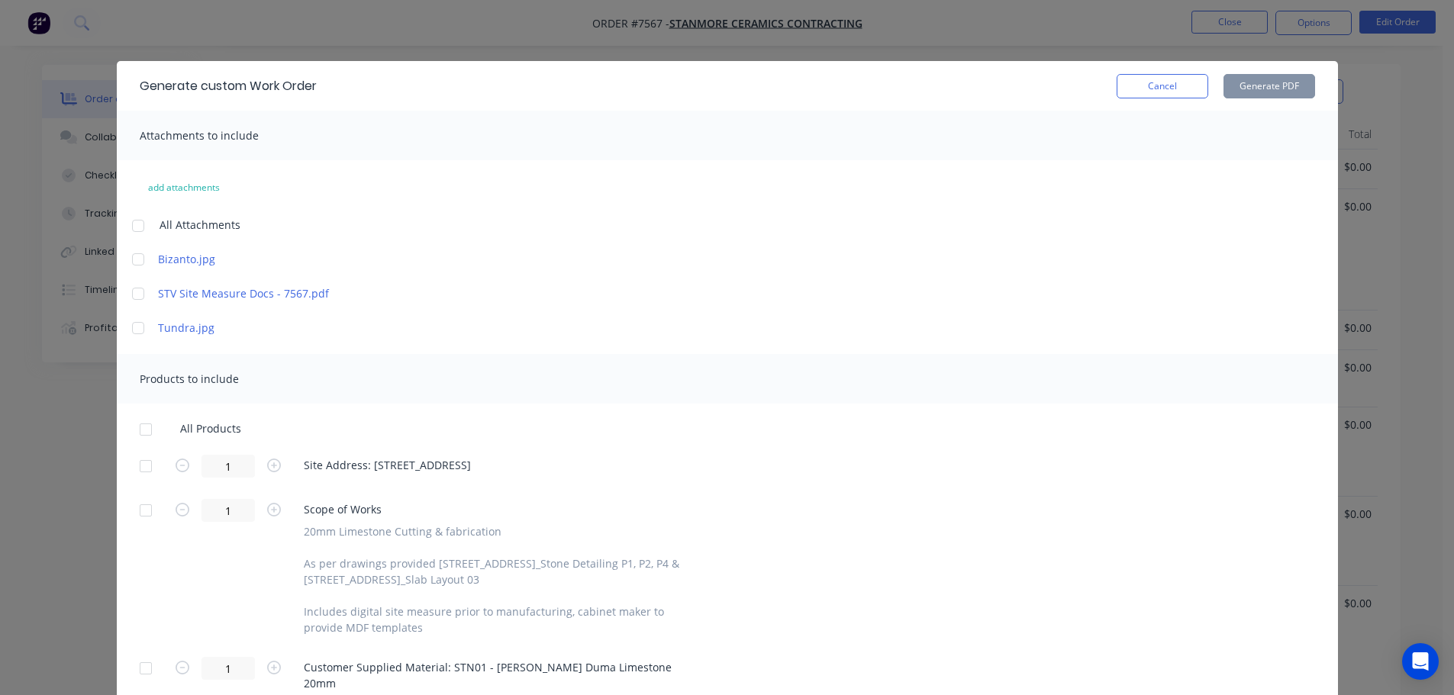
click at [146, 463] on div at bounding box center [146, 466] width 31 height 31
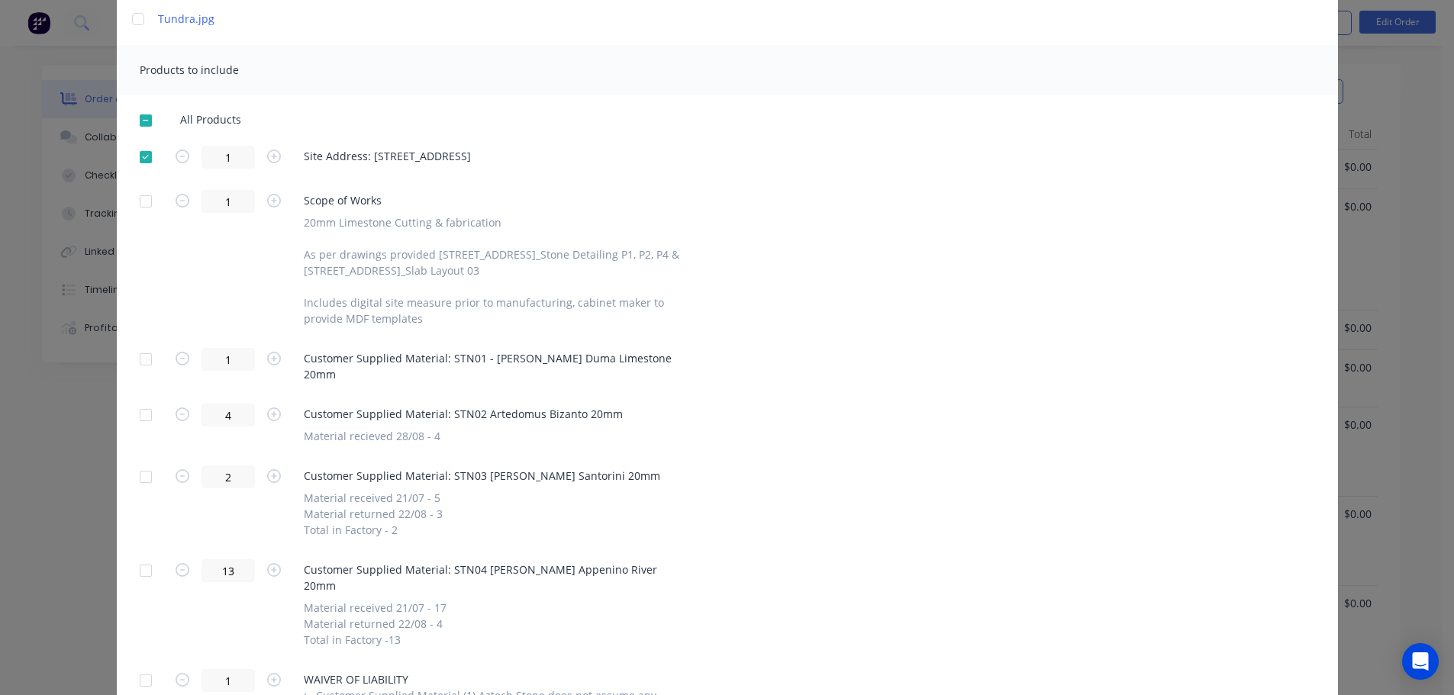
scroll to position [458, 0]
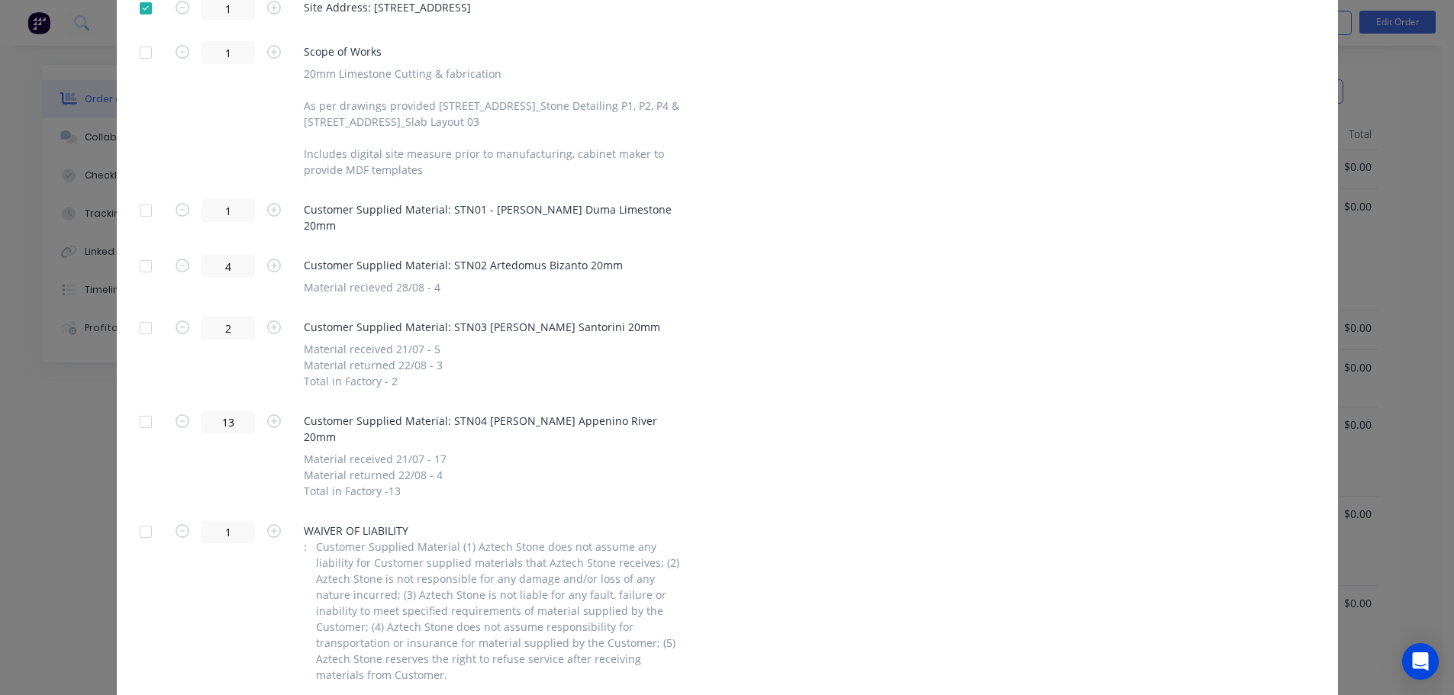
click at [150, 219] on div at bounding box center [146, 210] width 31 height 31
click at [148, 220] on div at bounding box center [146, 210] width 31 height 31
click at [142, 262] on div at bounding box center [146, 266] width 31 height 31
drag, startPoint x: 137, startPoint y: 317, endPoint x: 140, endPoint y: 369, distance: 52.8
click at [137, 318] on div at bounding box center [146, 328] width 31 height 31
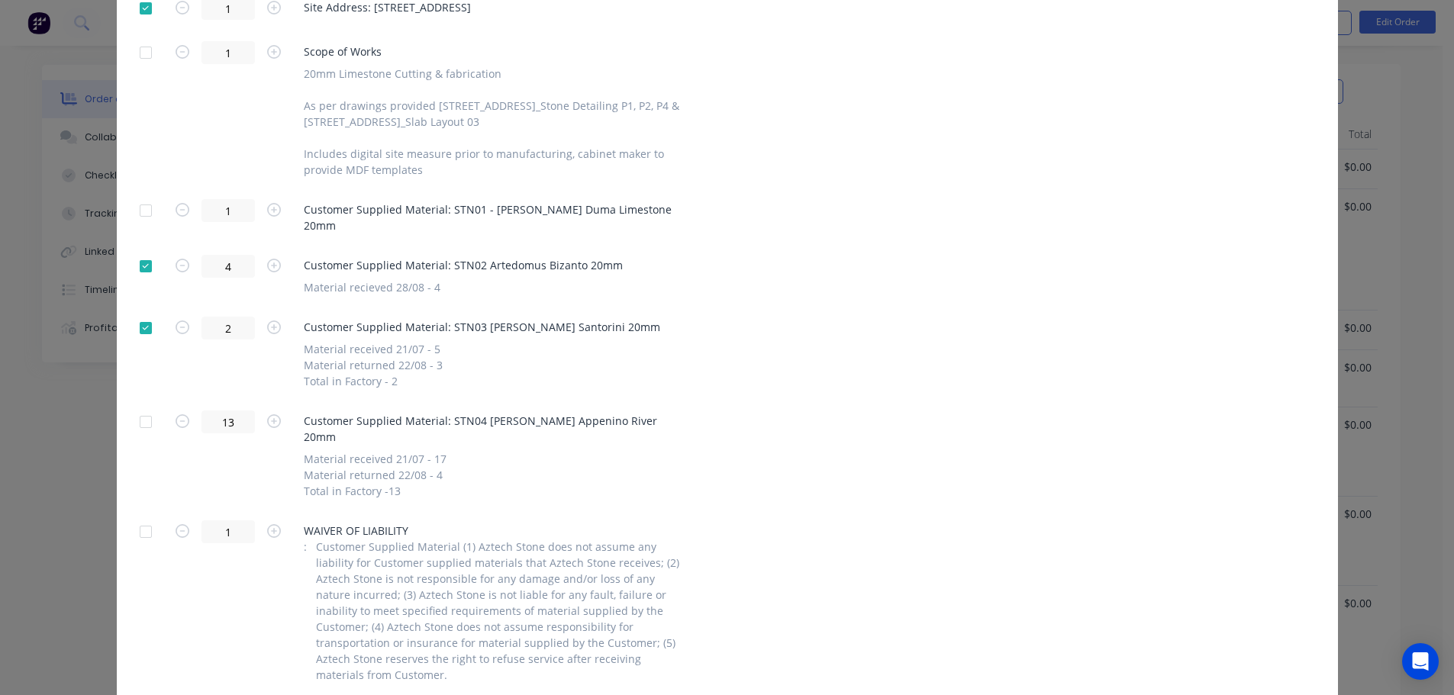
click at [139, 407] on div at bounding box center [146, 422] width 31 height 31
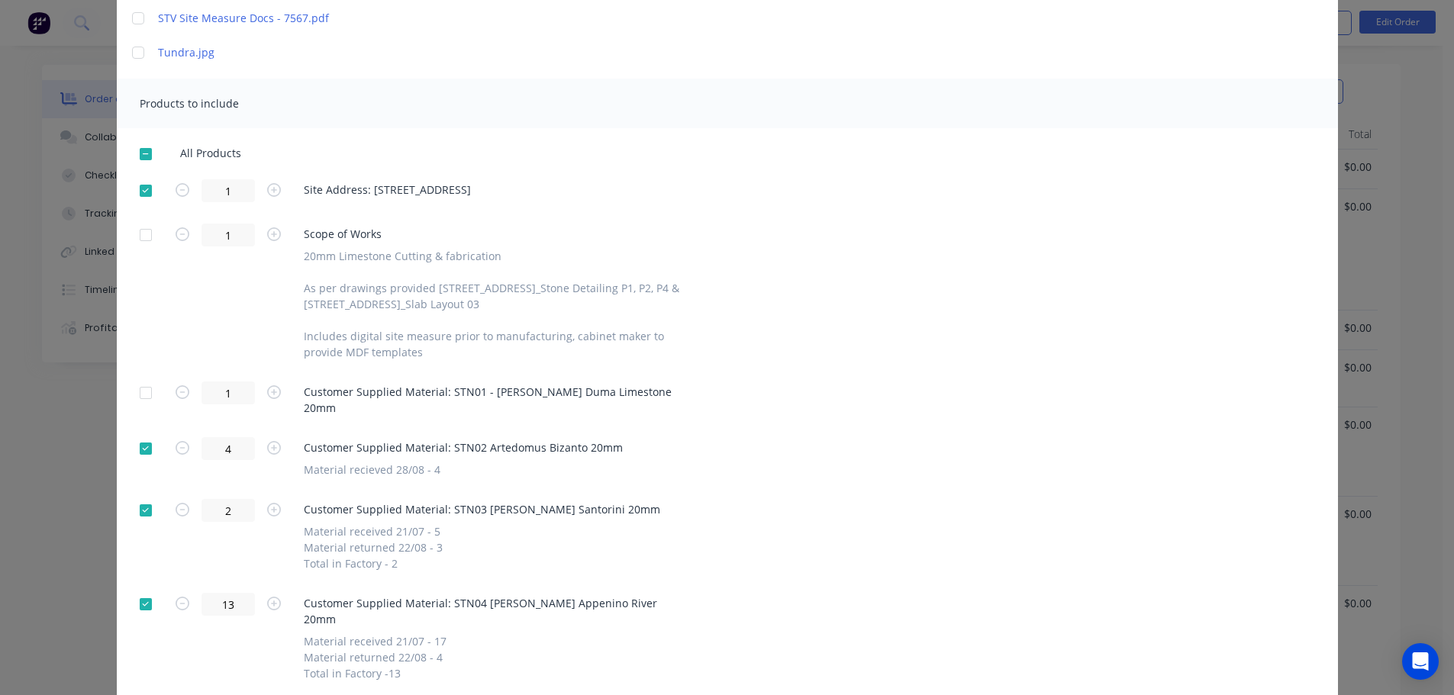
scroll to position [0, 0]
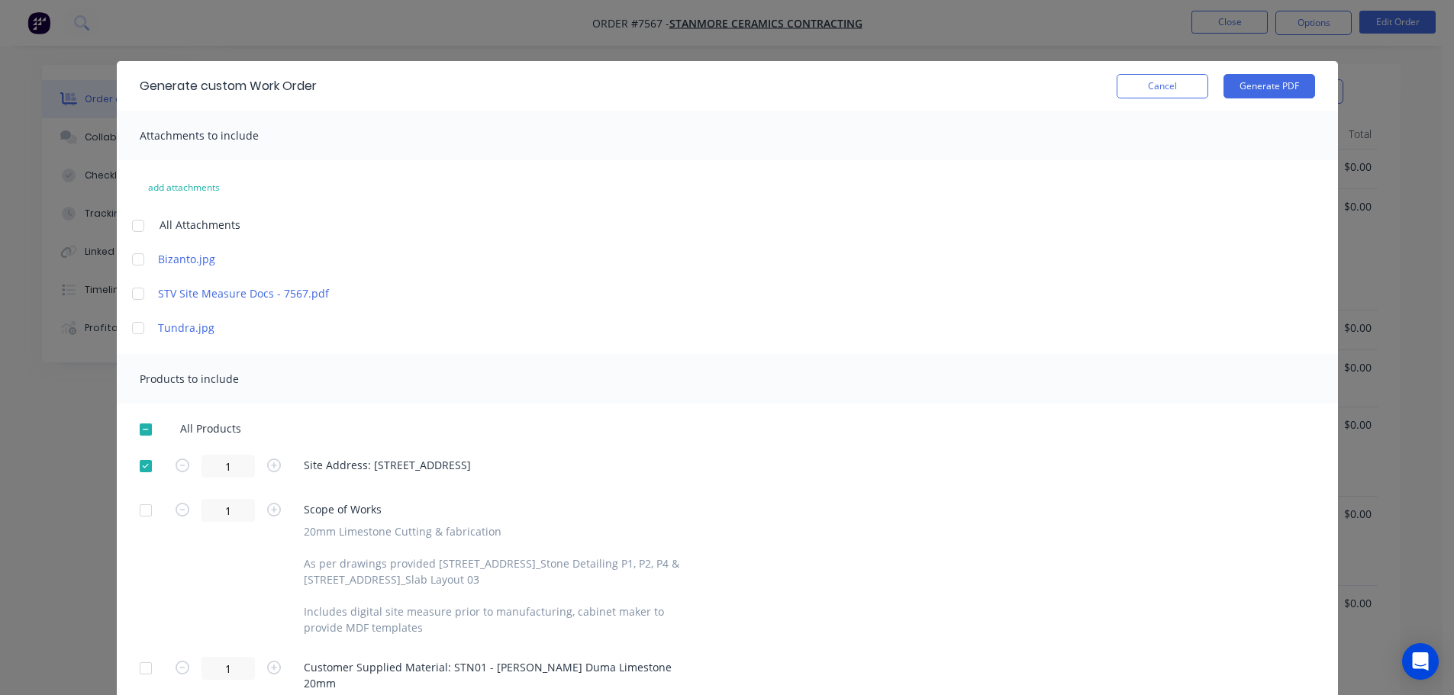
click at [1246, 66] on div "Generate custom Work Order Cancel Generate PDF" at bounding box center [727, 86] width 1221 height 50
click at [1246, 91] on button "Generate PDF" at bounding box center [1270, 86] width 92 height 24
click at [1166, 81] on button "Cancel" at bounding box center [1163, 86] width 92 height 24
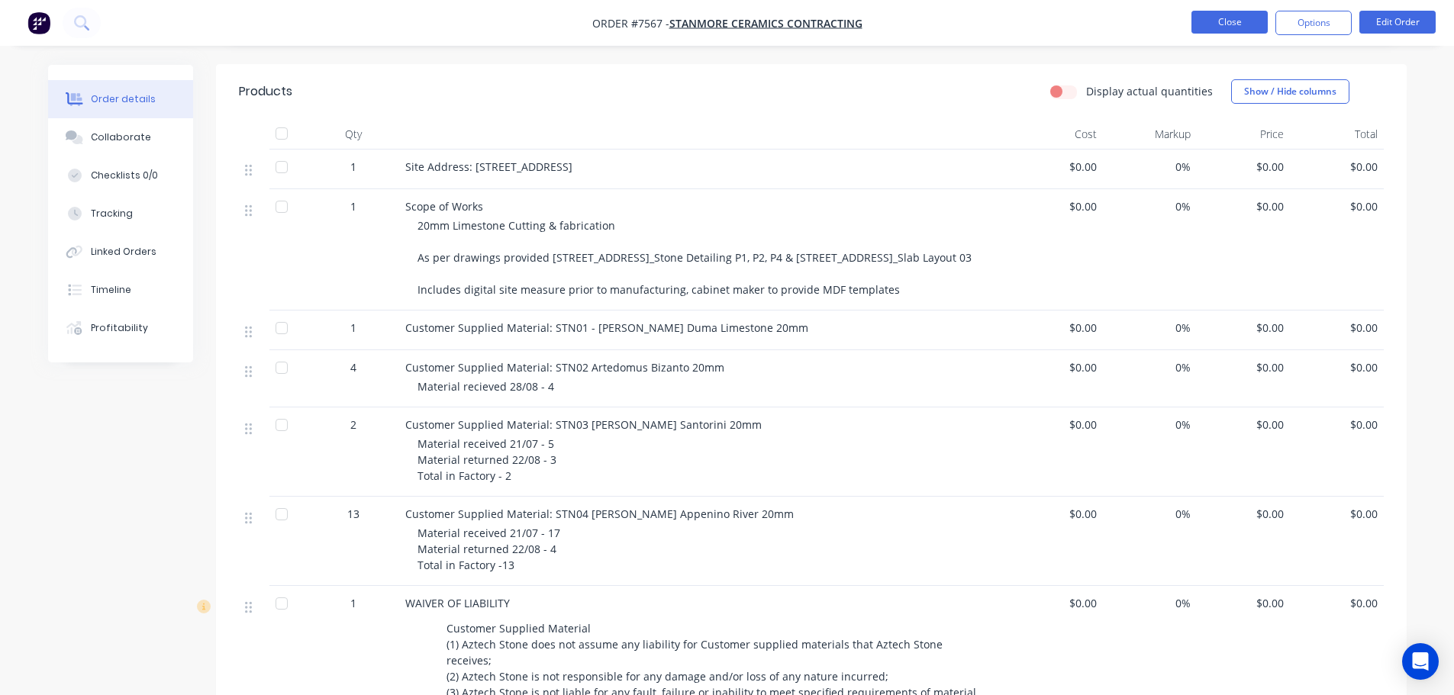
click at [1226, 29] on button "Close" at bounding box center [1229, 22] width 76 height 23
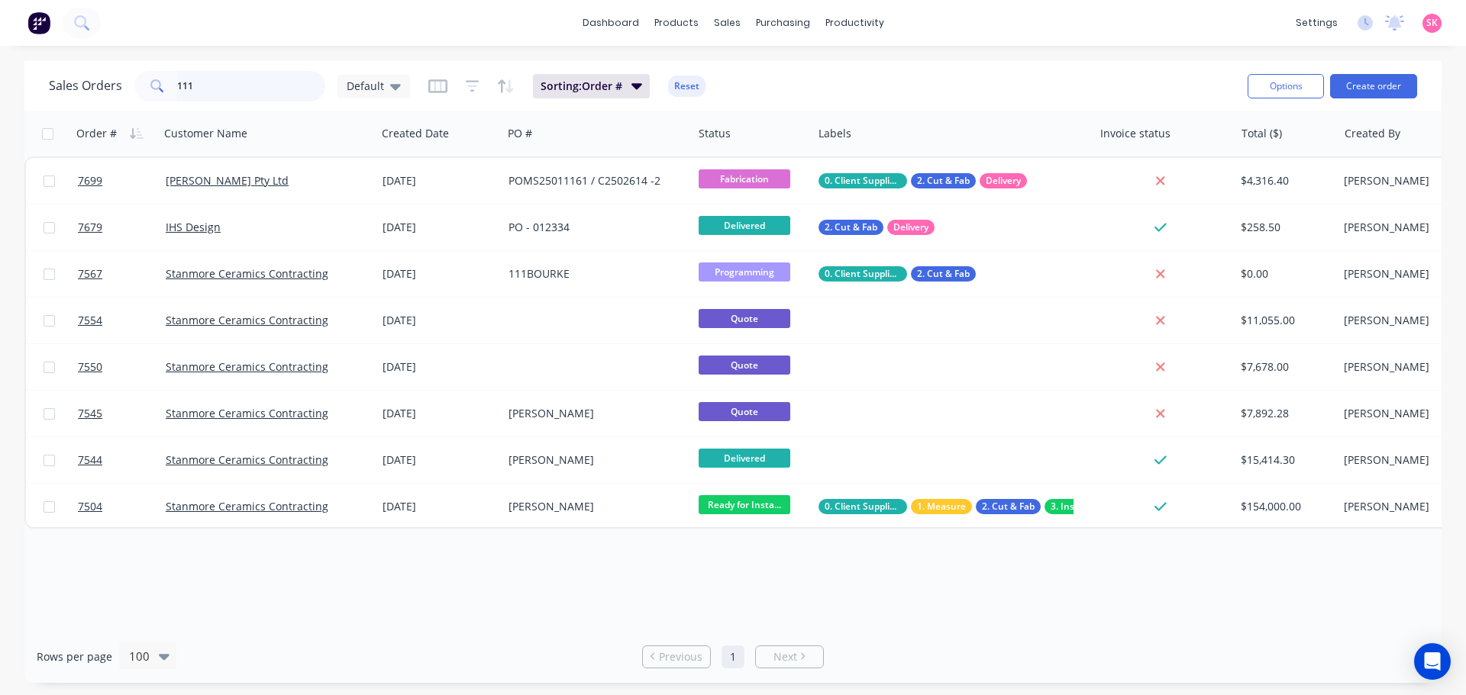
drag, startPoint x: 125, startPoint y: 85, endPoint x: 27, endPoint y: 84, distance: 98.5
click at [48, 85] on div "Sales Orders 111 Default Sorting: Order # Reset Options Create order" at bounding box center [732, 86] width 1417 height 50
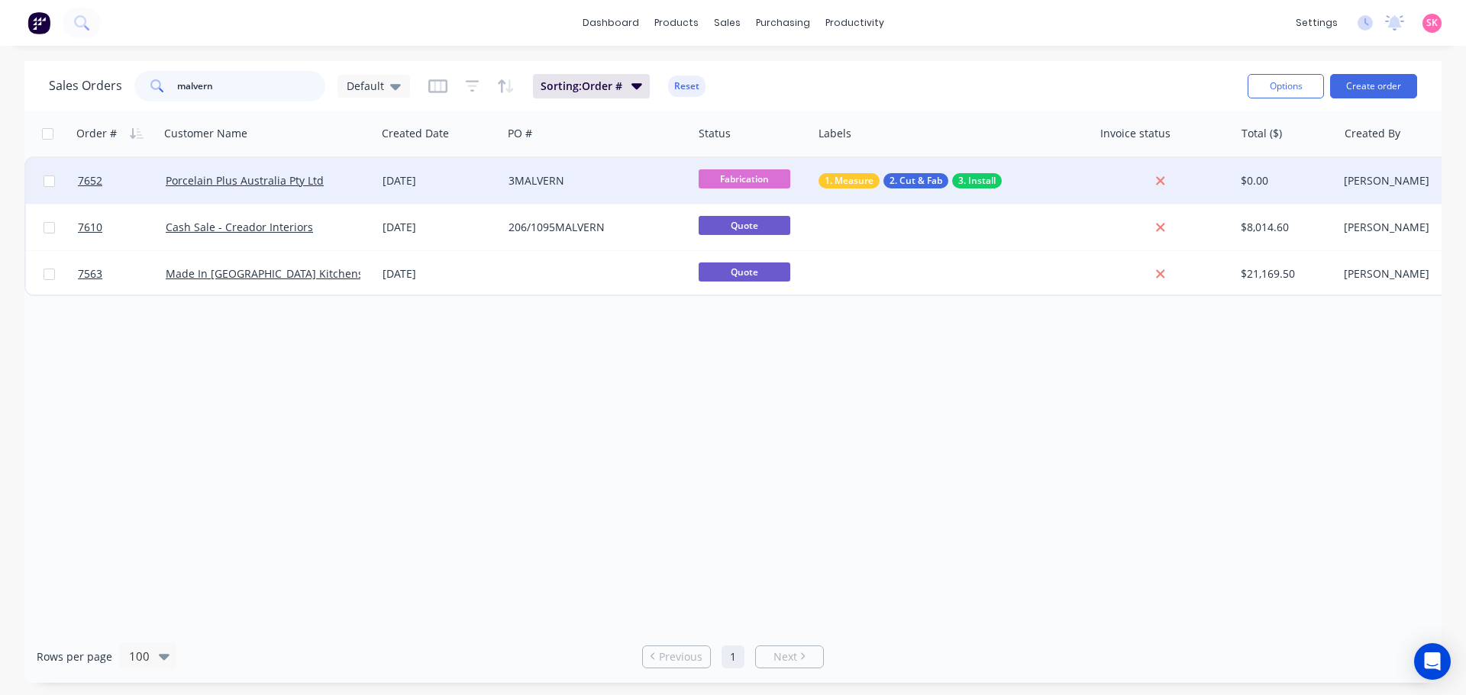
type input "malvern"
click at [524, 187] on div "3MALVERN" at bounding box center [592, 180] width 169 height 15
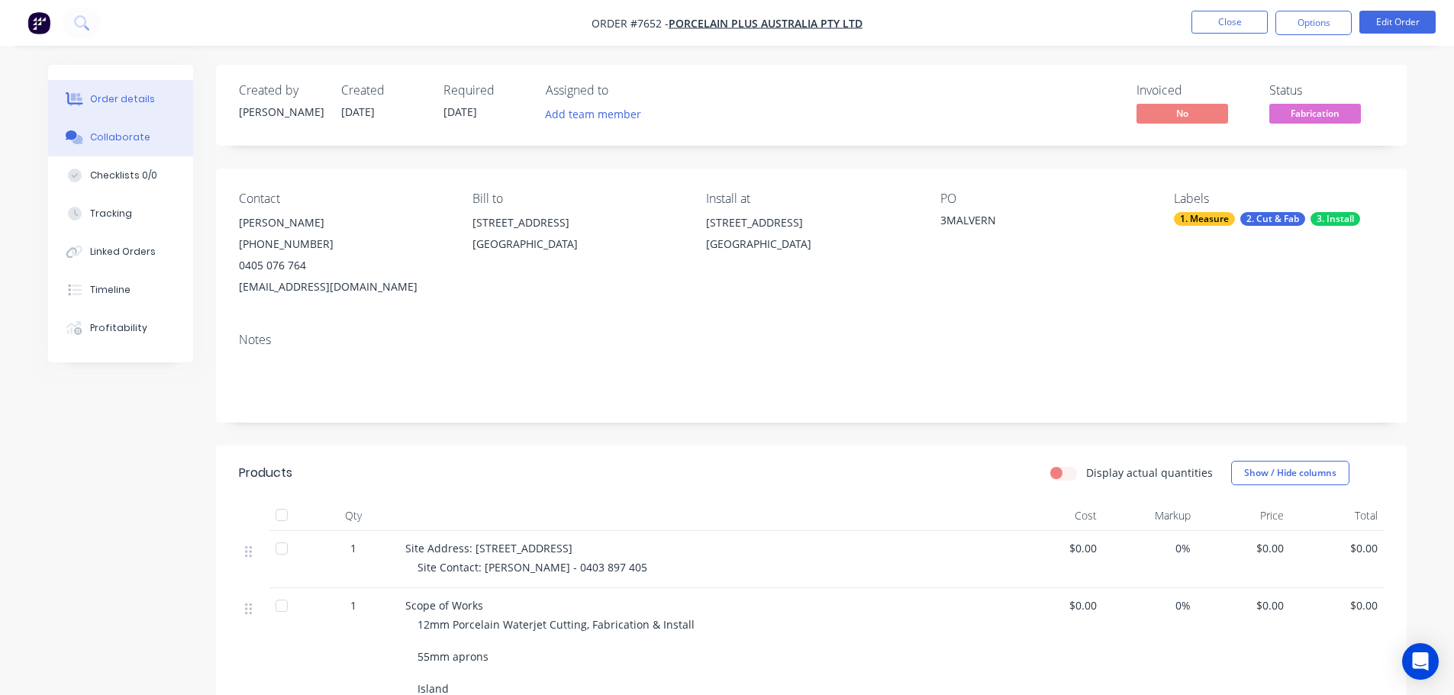
click at [112, 145] on button "Collaborate" at bounding box center [120, 137] width 145 height 38
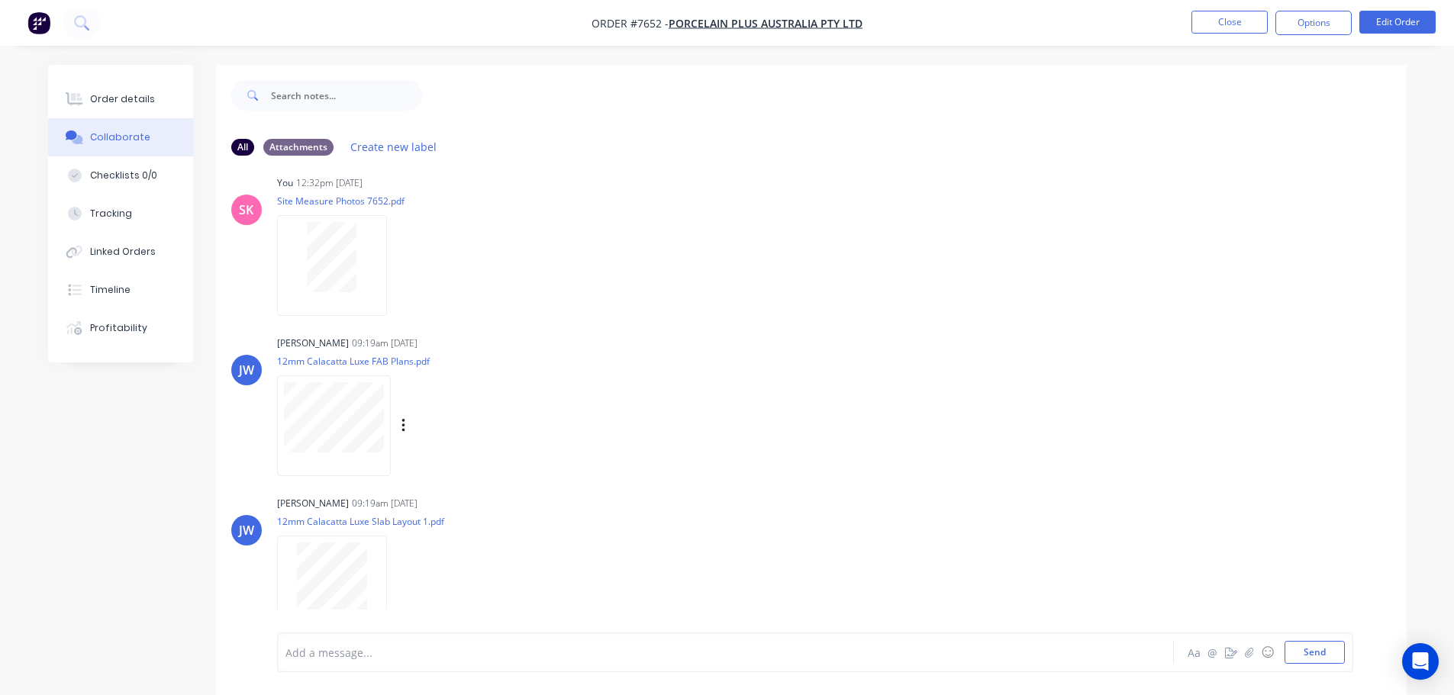
scroll to position [30, 0]
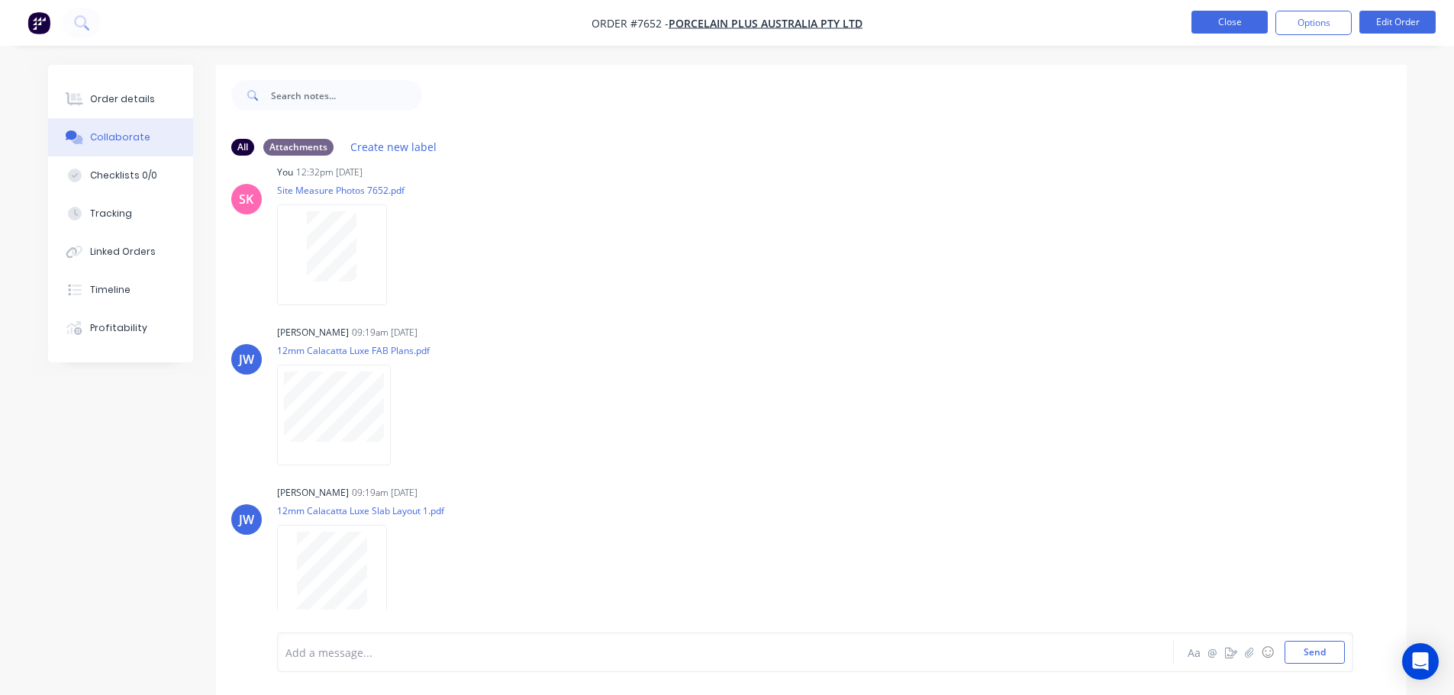
click at [1213, 17] on button "Close" at bounding box center [1229, 22] width 76 height 23
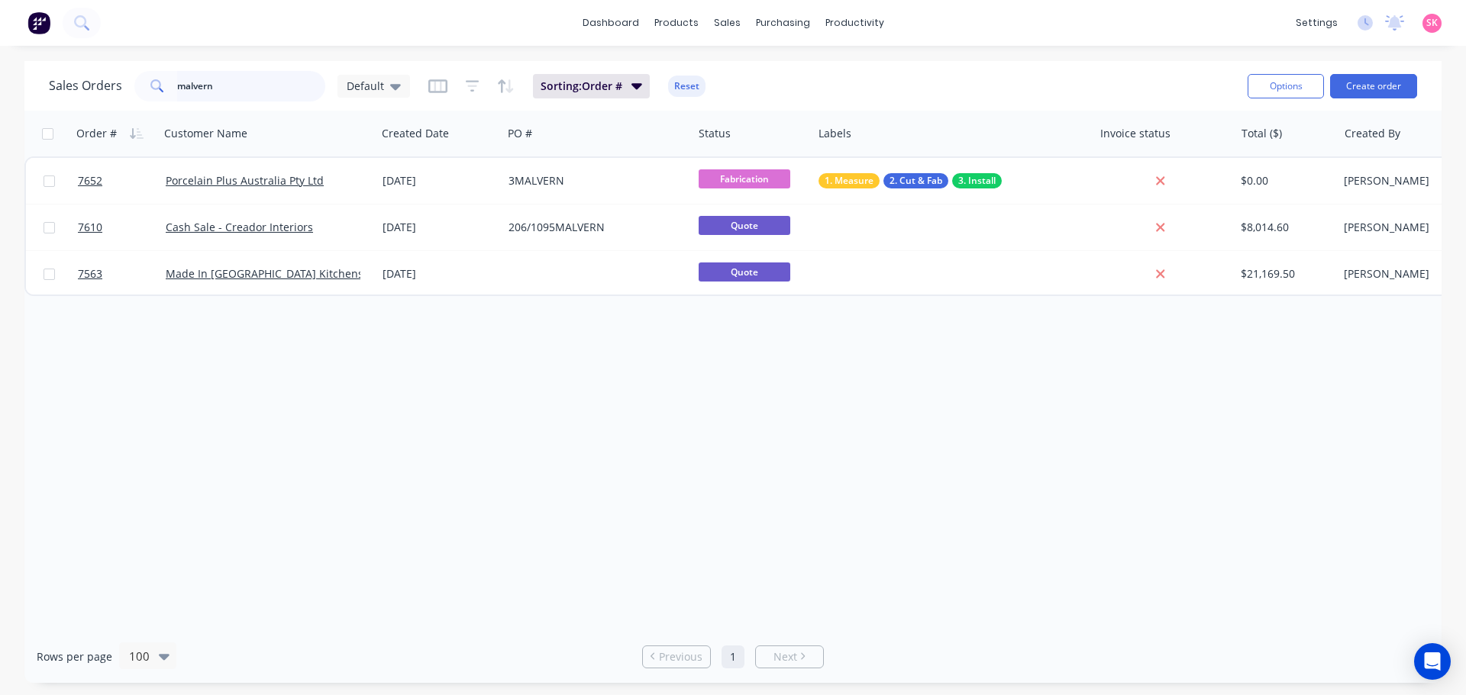
drag, startPoint x: 203, startPoint y: 82, endPoint x: 143, endPoint y: 85, distance: 60.4
click at [143, 85] on div "malvern" at bounding box center [229, 86] width 191 height 31
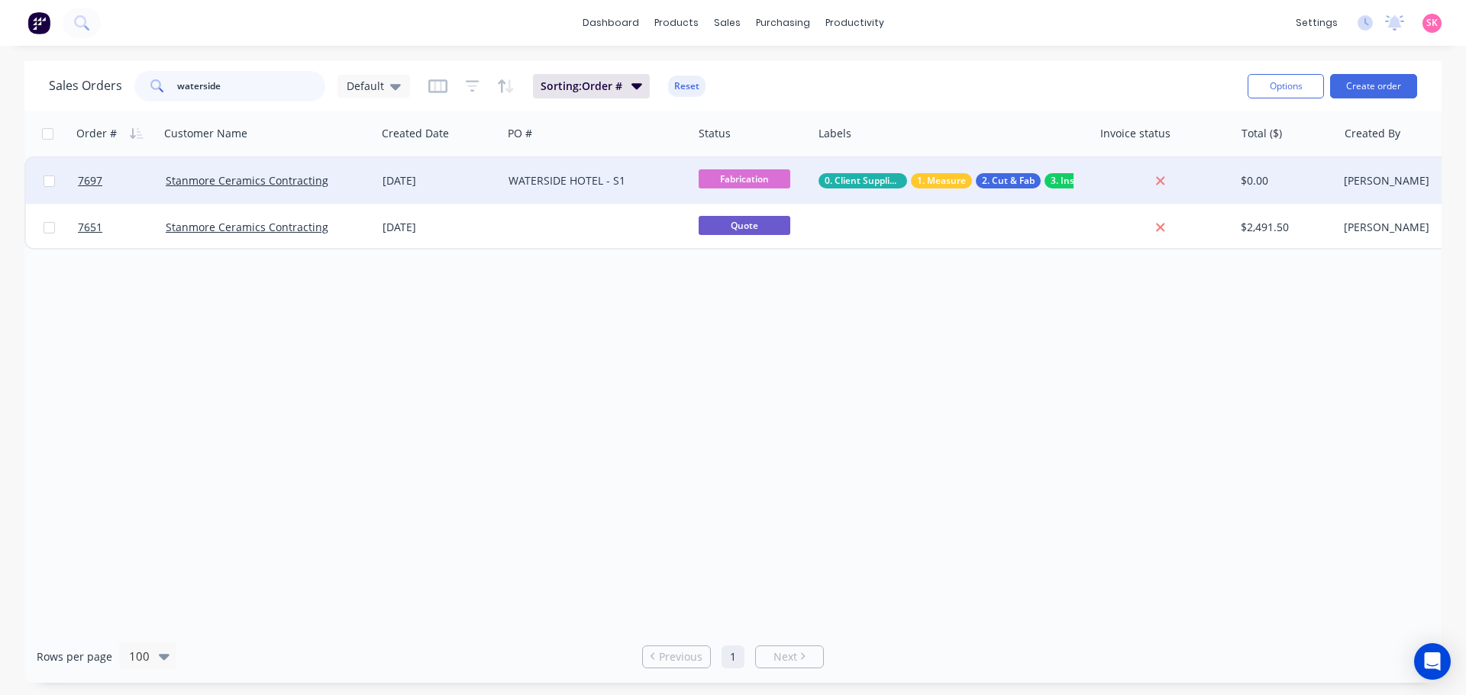
type input "waterside"
click at [660, 163] on div "WATERSIDE HOTEL - S1" at bounding box center [597, 181] width 190 height 46
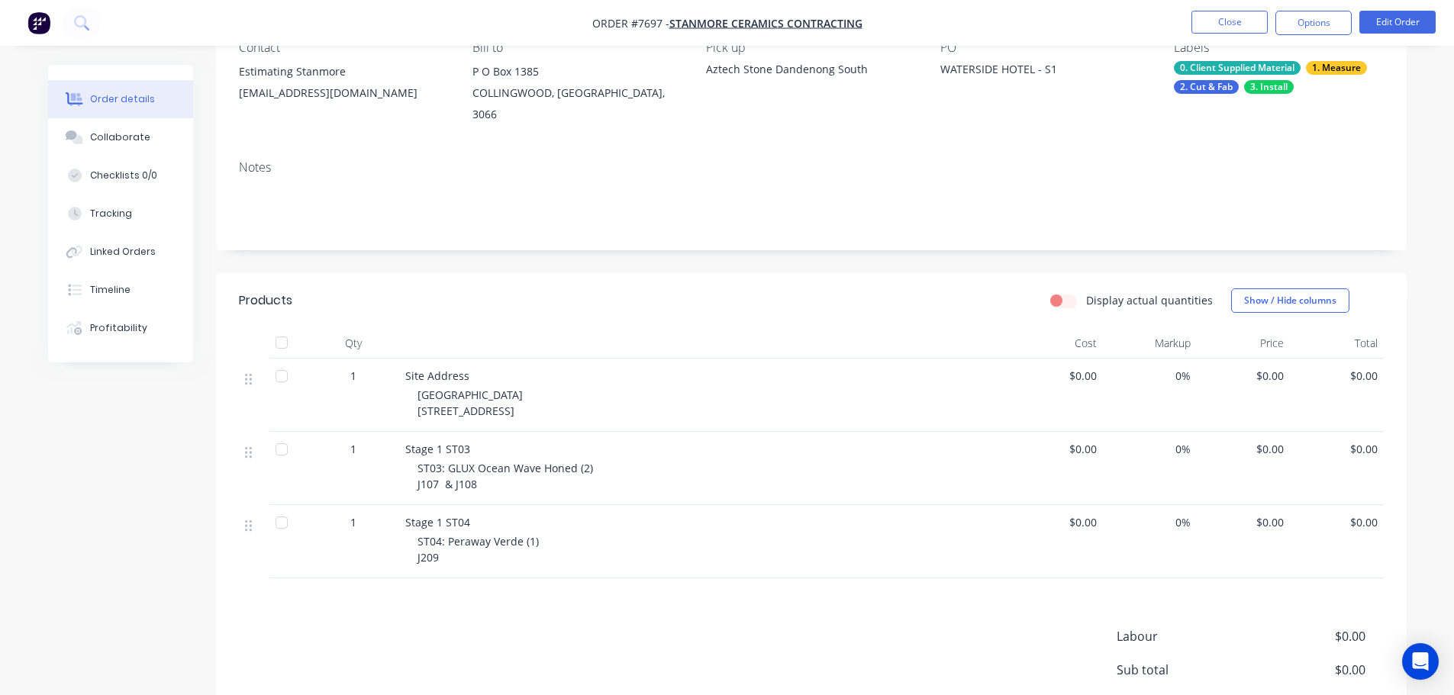
scroll to position [291, 0]
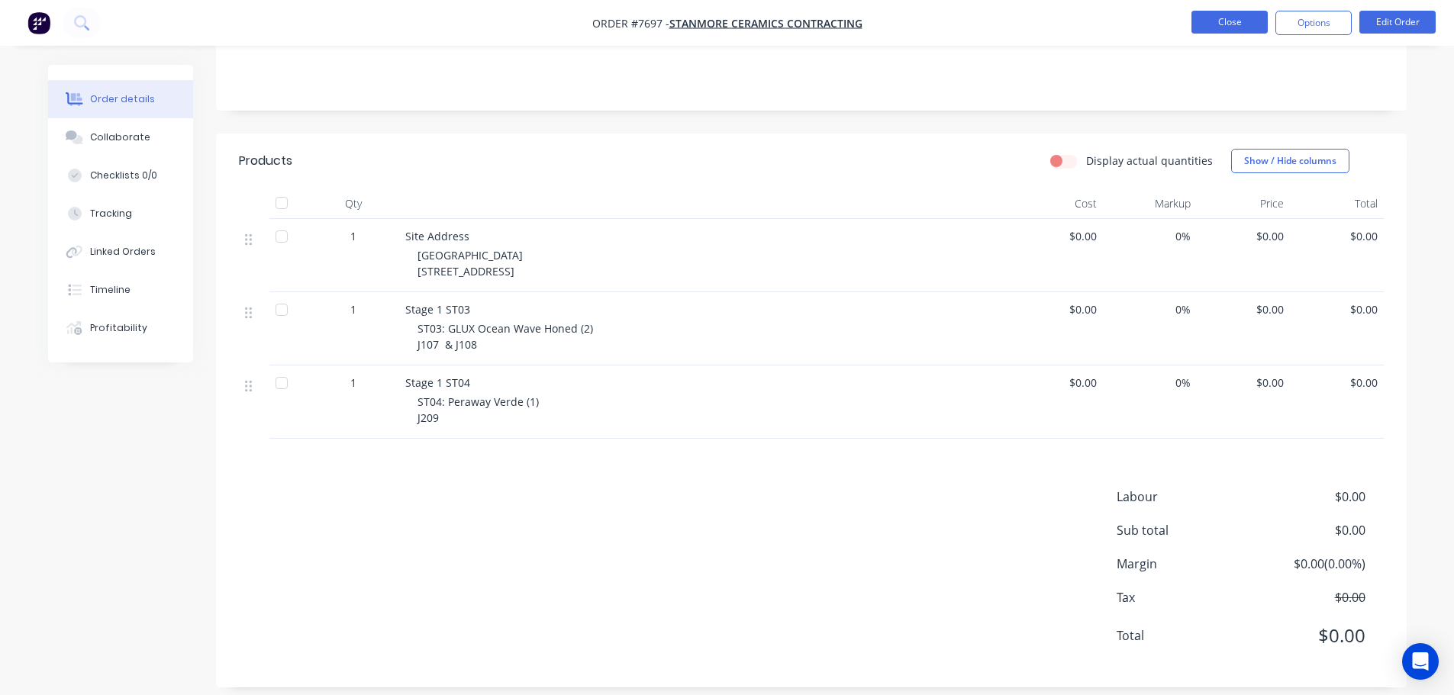
click at [1262, 18] on button "Close" at bounding box center [1229, 22] width 76 height 23
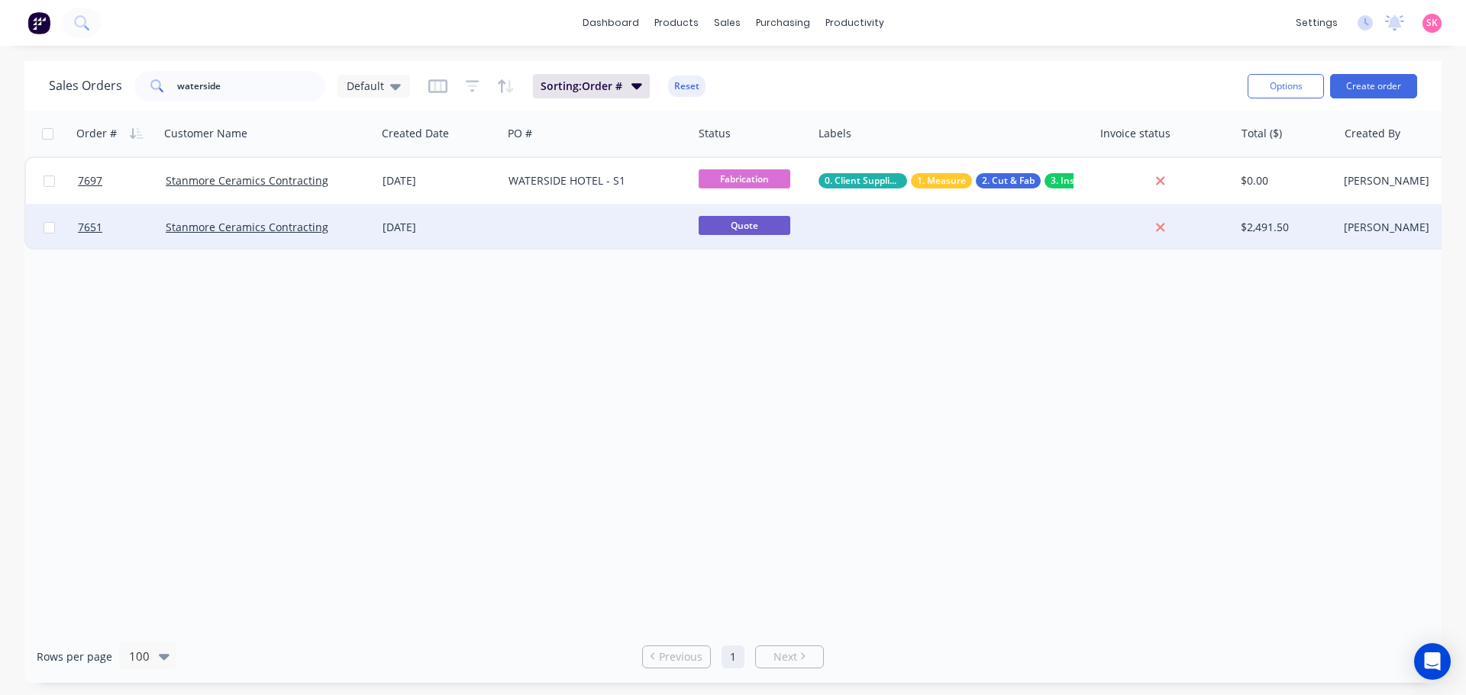
click at [704, 235] on span "Quote" at bounding box center [744, 225] width 92 height 19
click at [603, 219] on div at bounding box center [597, 228] width 190 height 46
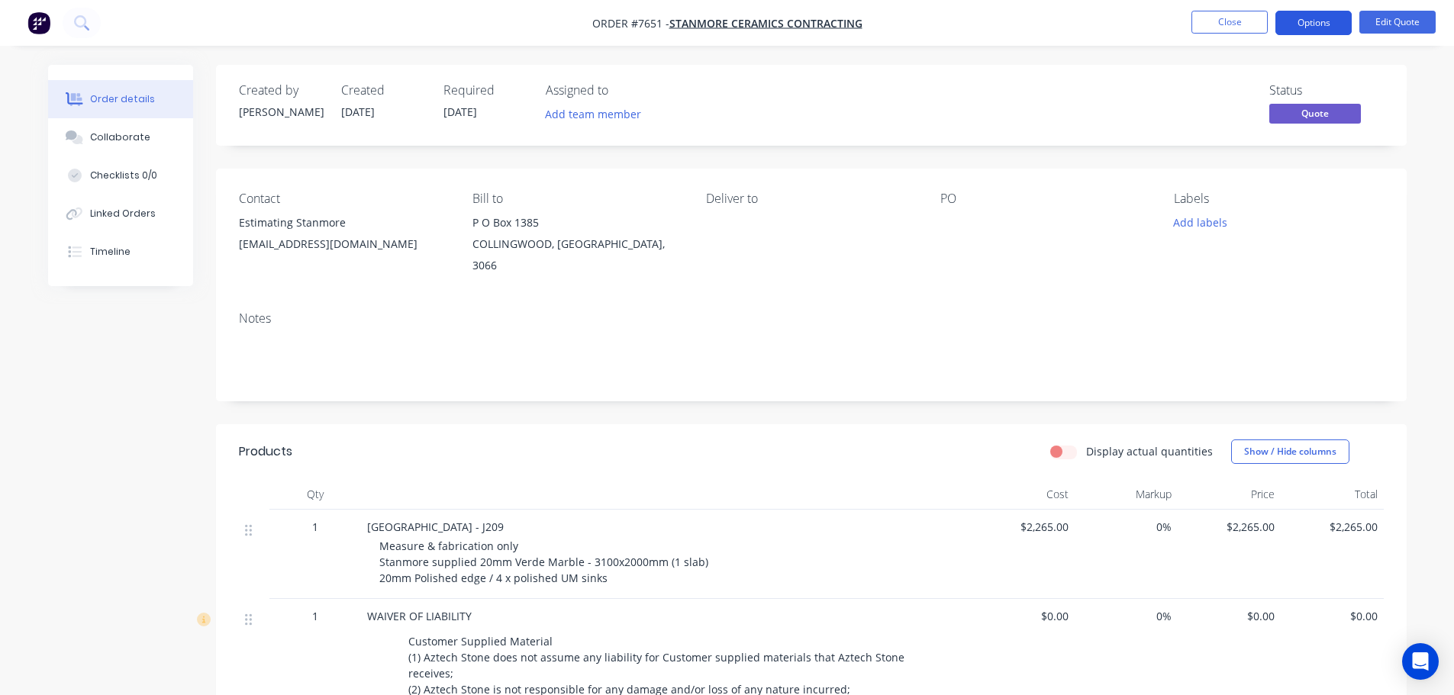
click at [1336, 31] on button "Options" at bounding box center [1313, 23] width 76 height 24
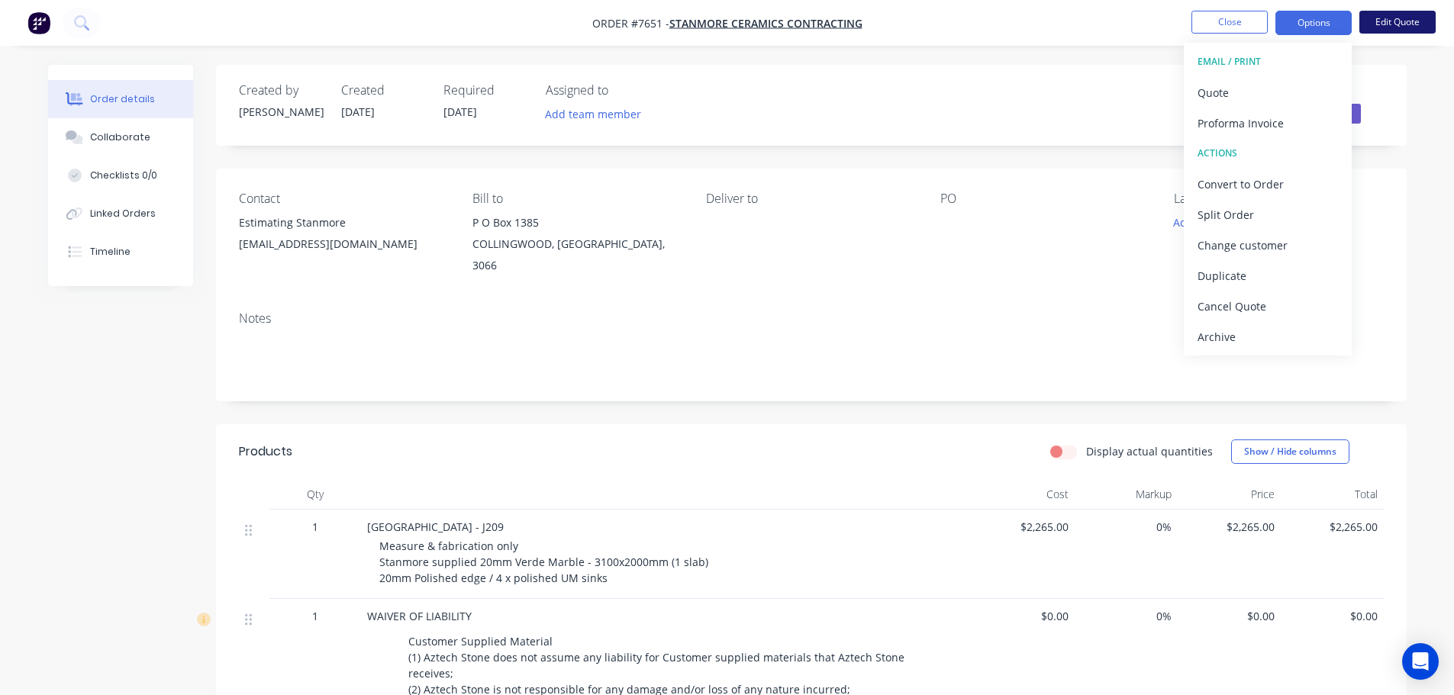
click at [1424, 13] on button "Edit Quote" at bounding box center [1397, 22] width 76 height 23
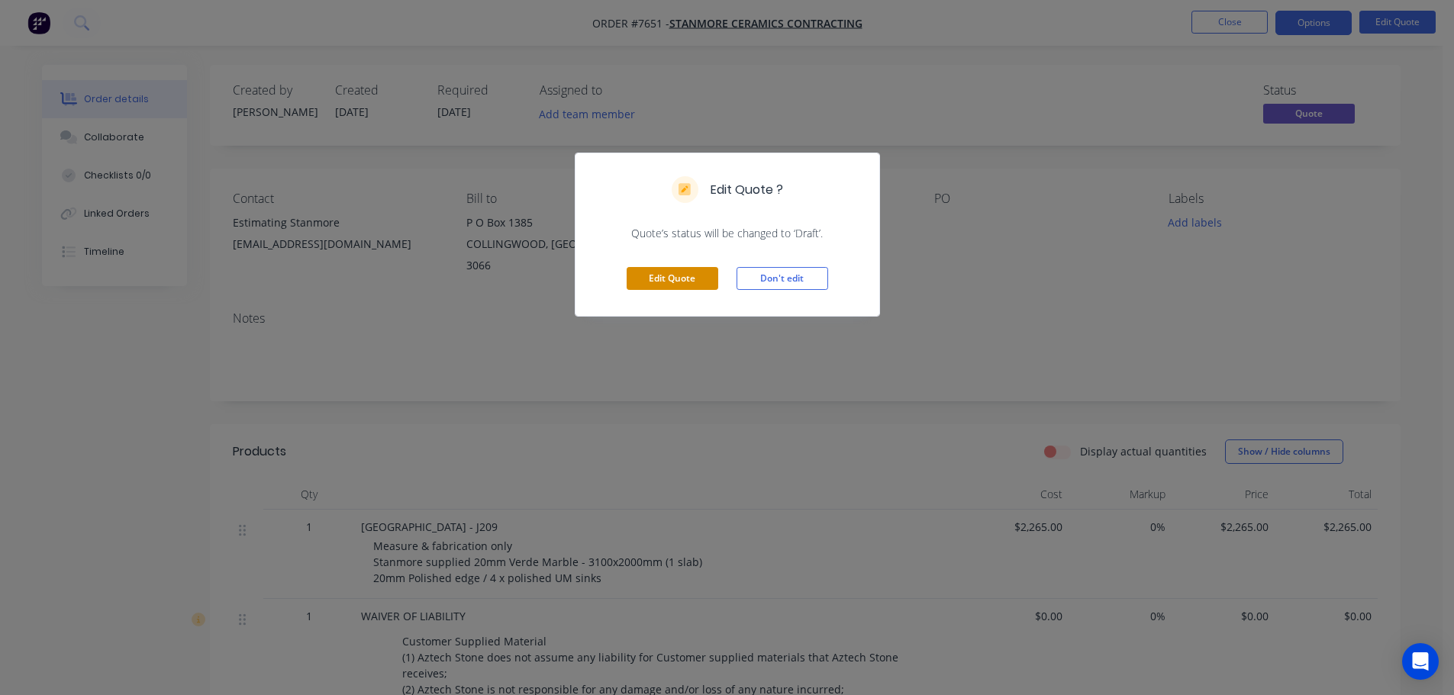
click at [671, 285] on button "Edit Quote" at bounding box center [673, 278] width 92 height 23
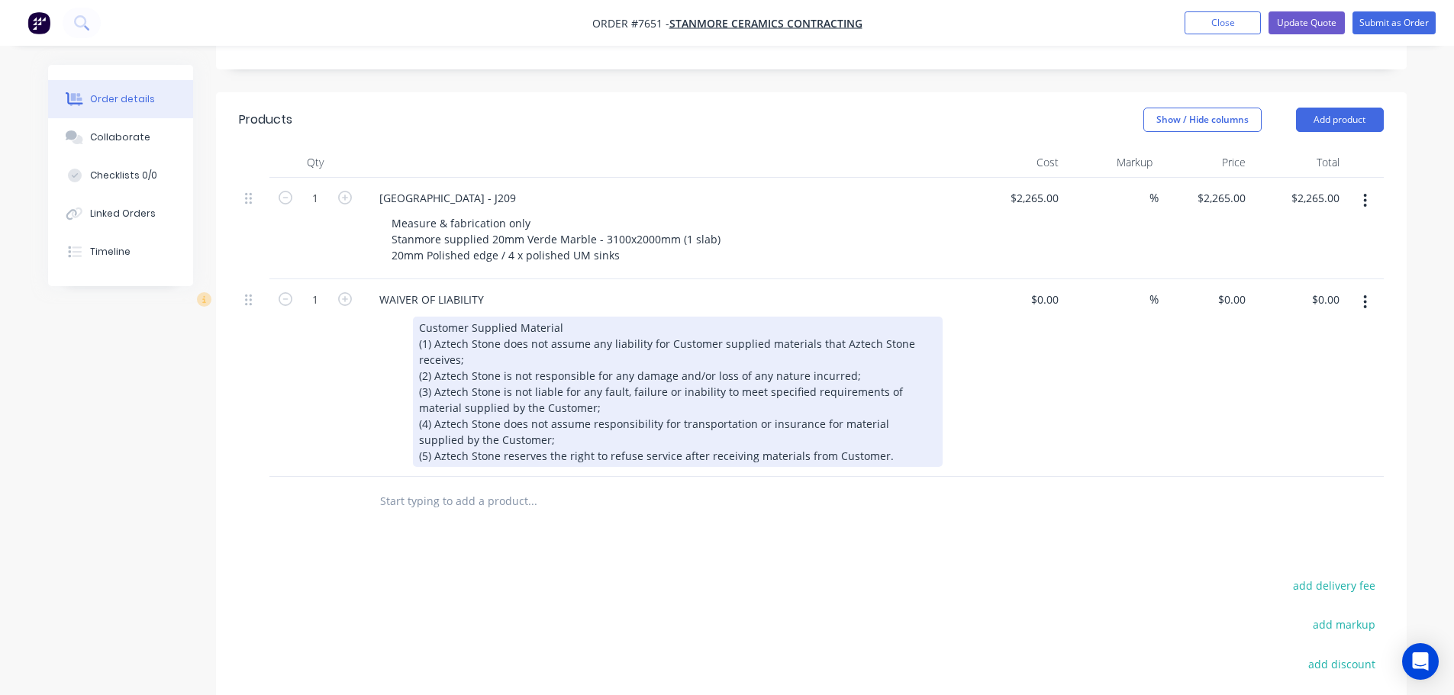
scroll to position [229, 0]
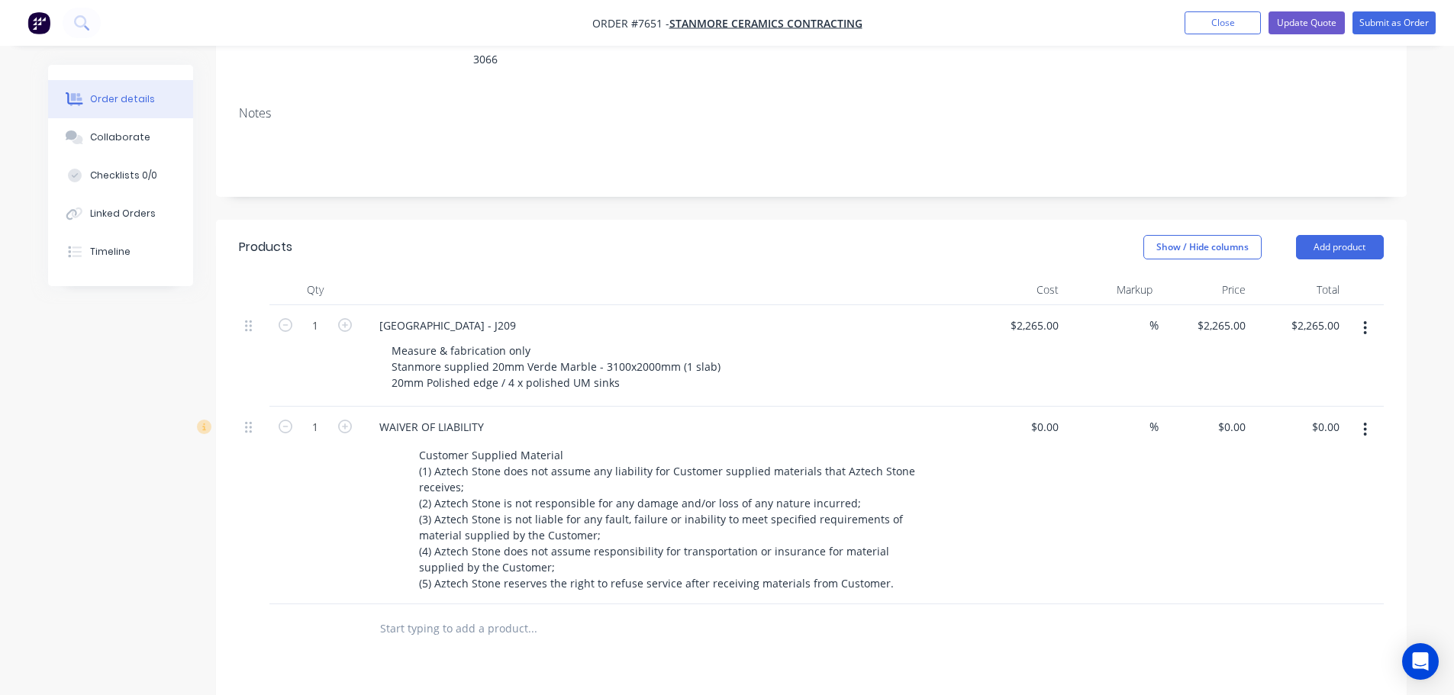
click at [1325, 235] on button "Add product" at bounding box center [1340, 247] width 88 height 24
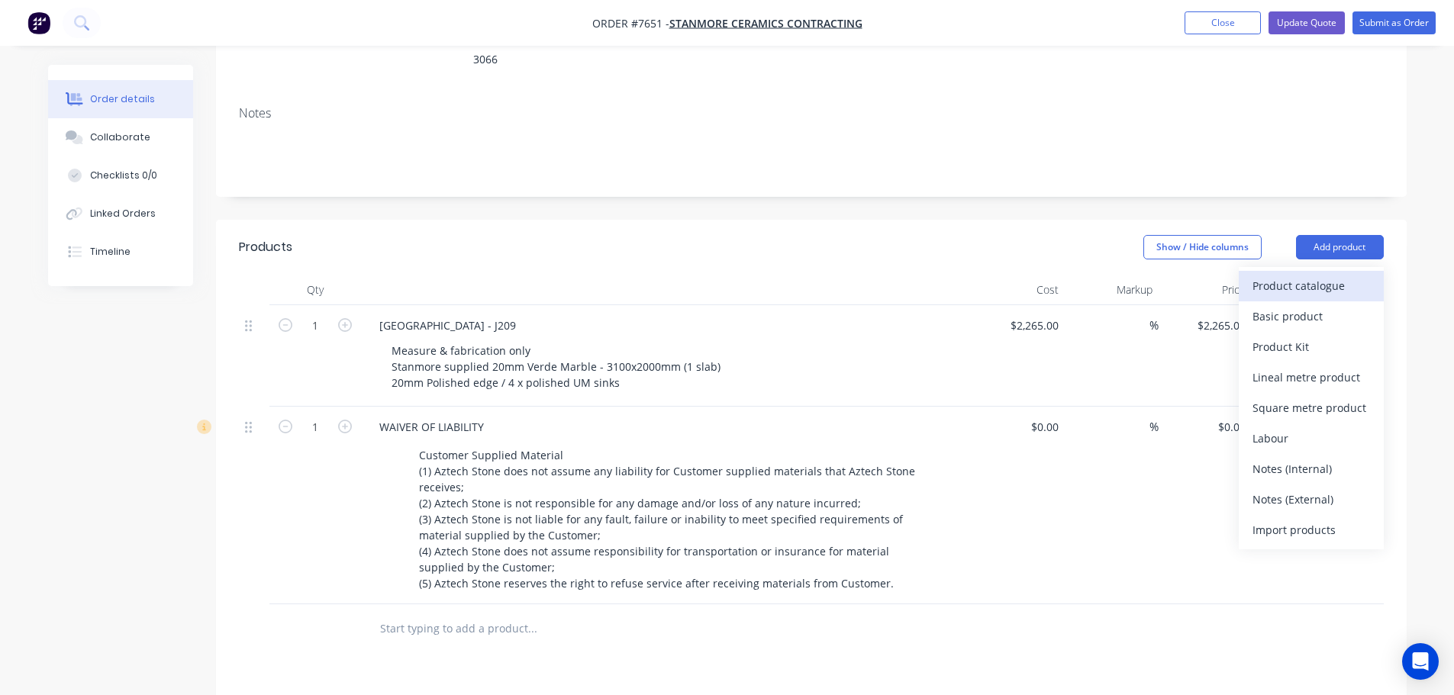
click at [1293, 275] on div "Product catalogue" at bounding box center [1312, 286] width 118 height 22
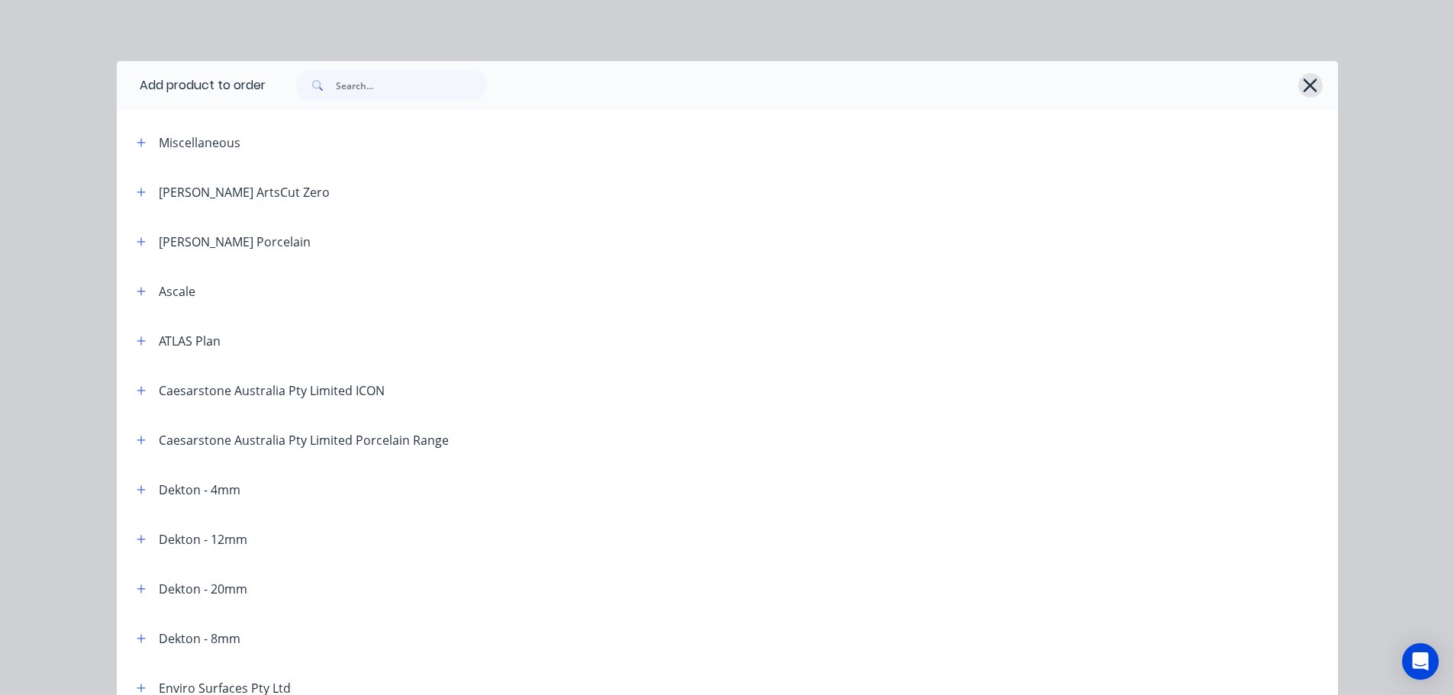
click at [1315, 79] on button "button" at bounding box center [1310, 85] width 24 height 24
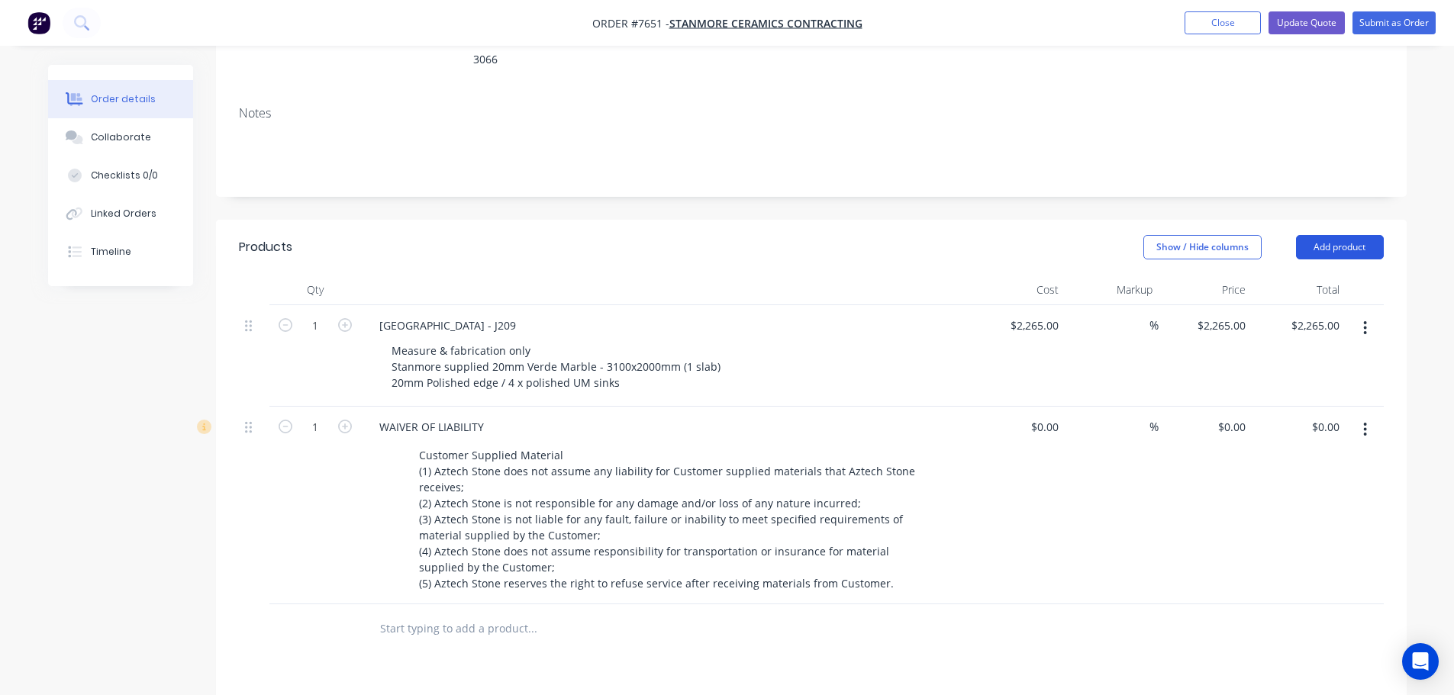
click at [1345, 235] on button "Add product" at bounding box center [1340, 247] width 88 height 24
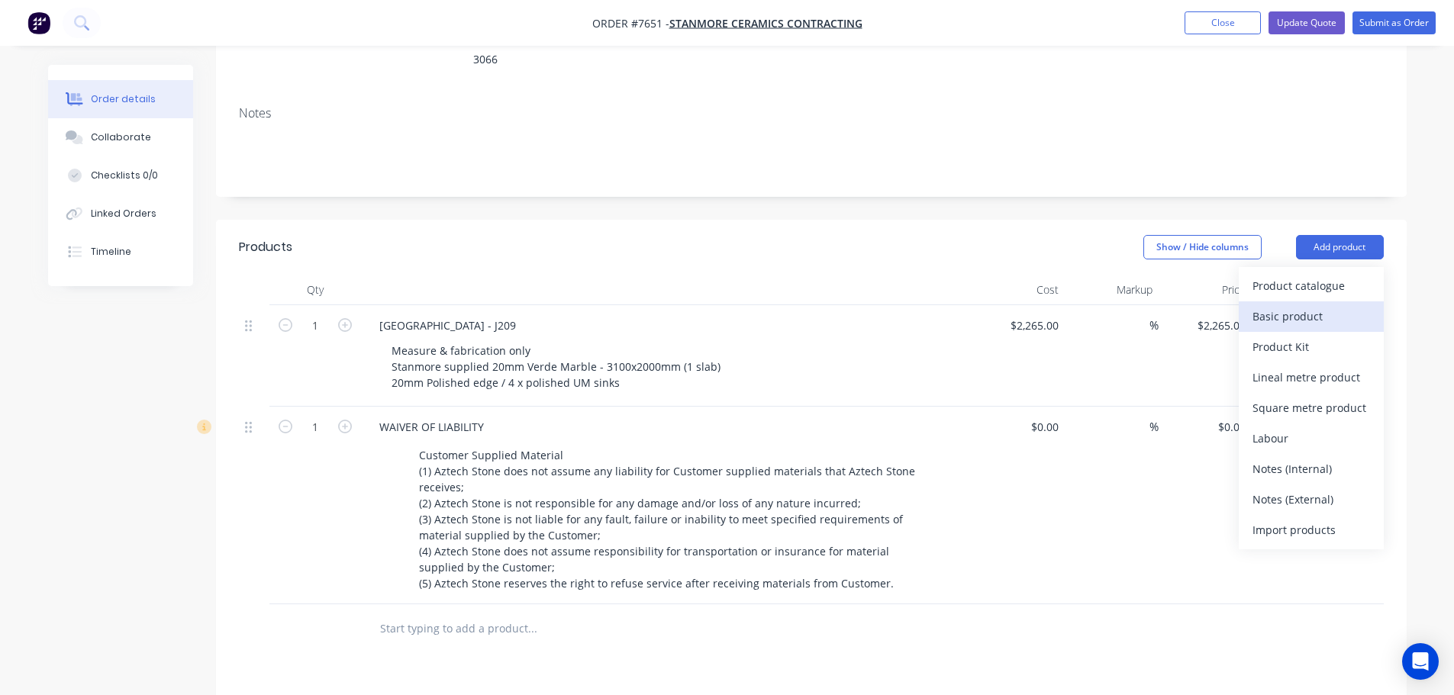
click at [1341, 305] on div "Basic product" at bounding box center [1312, 316] width 118 height 22
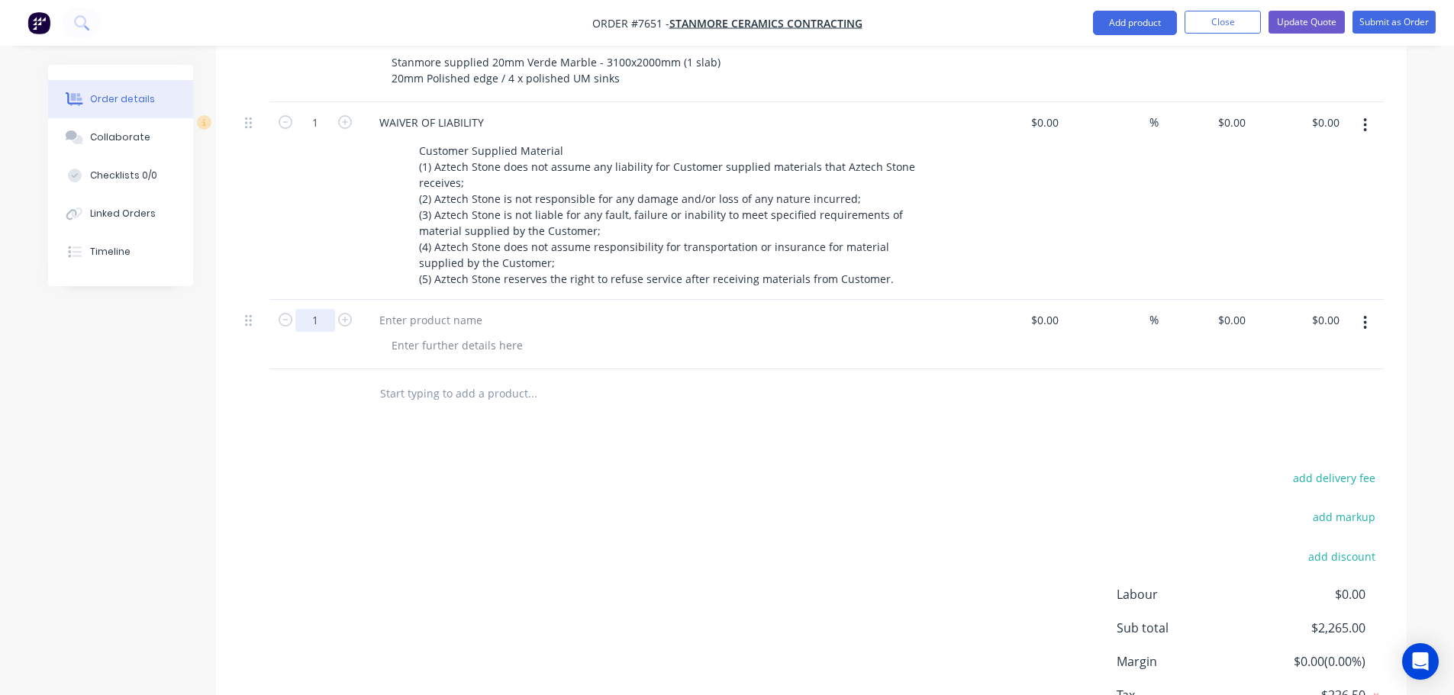
scroll to position [382, 0]
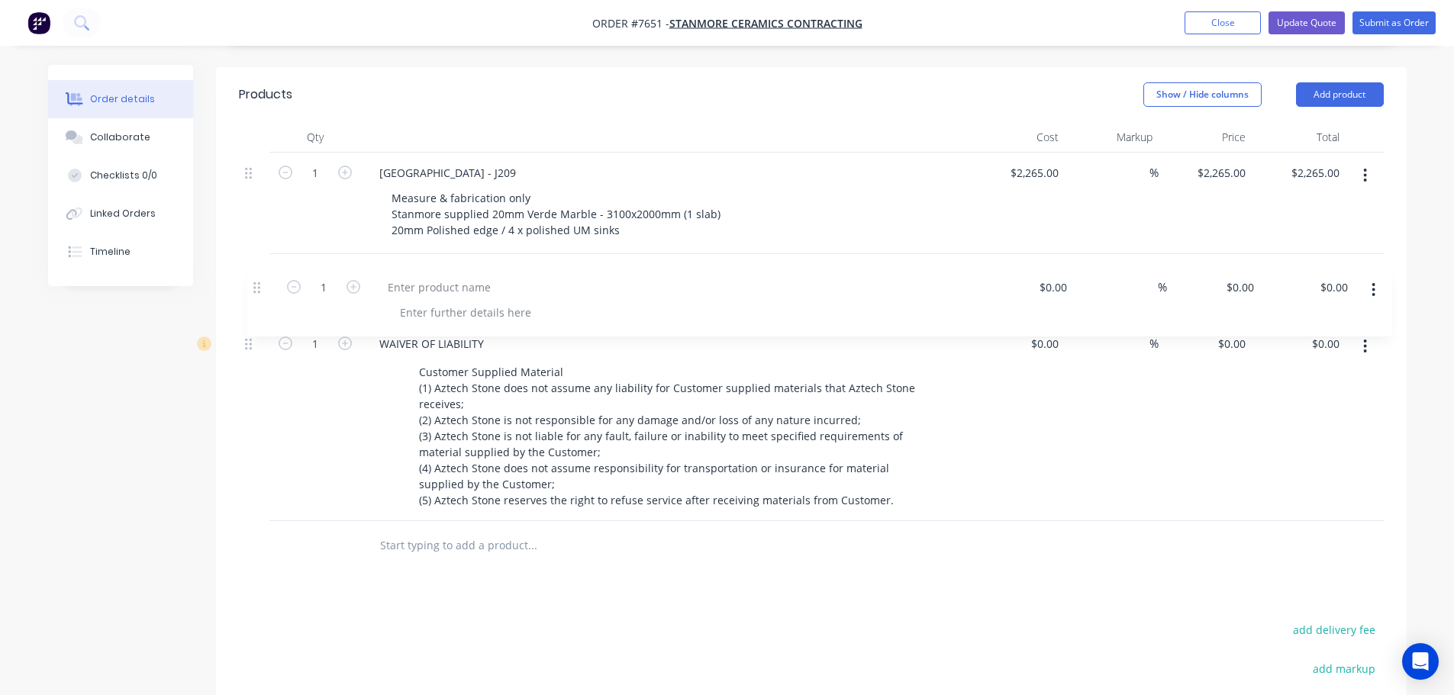
drag, startPoint x: 250, startPoint y: 454, endPoint x: 261, endPoint y: 280, distance: 174.4
click at [261, 280] on div "1 Waterside Hotel - J209 Measure & fabrication only Stanmore supplied 20mm Verd…" at bounding box center [811, 337] width 1145 height 369
click at [248, 254] on div at bounding box center [254, 288] width 31 height 69
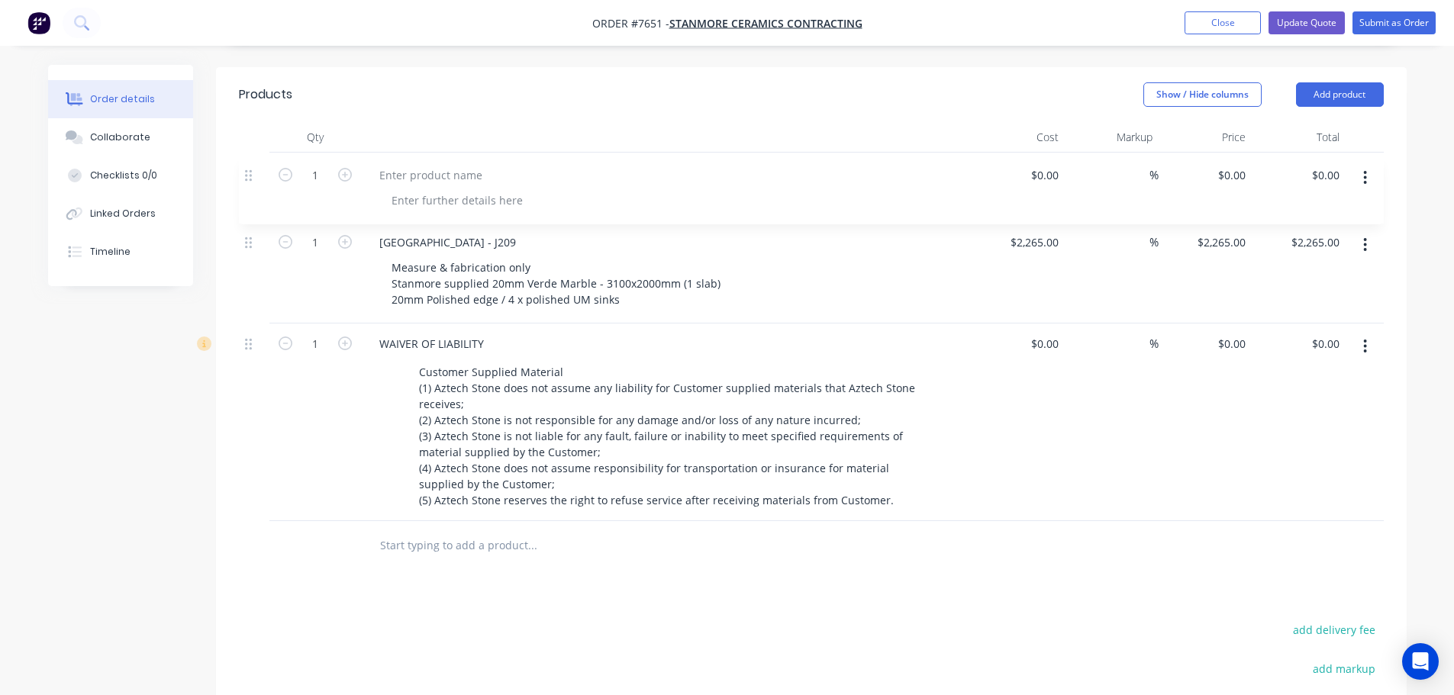
drag, startPoint x: 248, startPoint y: 257, endPoint x: 250, endPoint y: 171, distance: 86.3
click at [250, 171] on div "1 Waterside Hotel - J209 Measure & fabrication only Stanmore supplied 20mm Verd…" at bounding box center [811, 337] width 1145 height 369
click at [1393, 24] on button "Submit as Order" at bounding box center [1394, 22] width 83 height 23
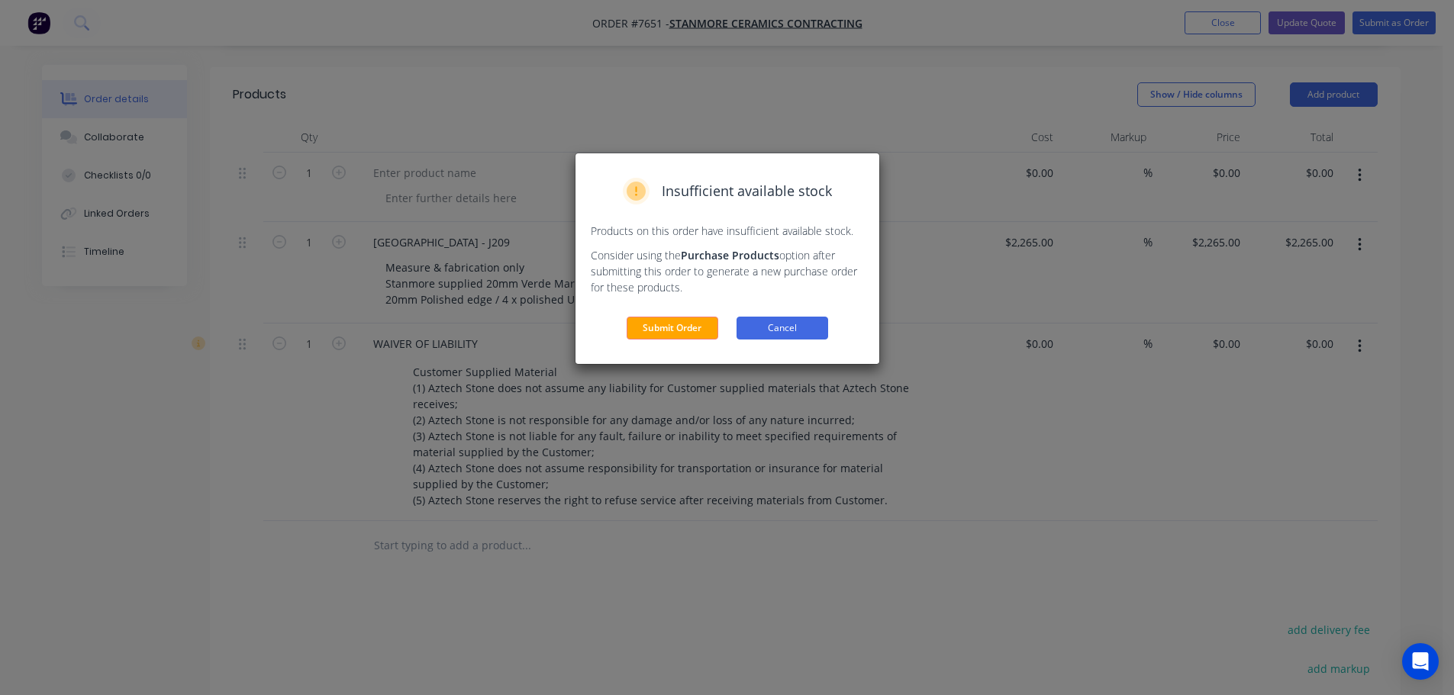
click at [802, 321] on button "Cancel" at bounding box center [783, 328] width 92 height 23
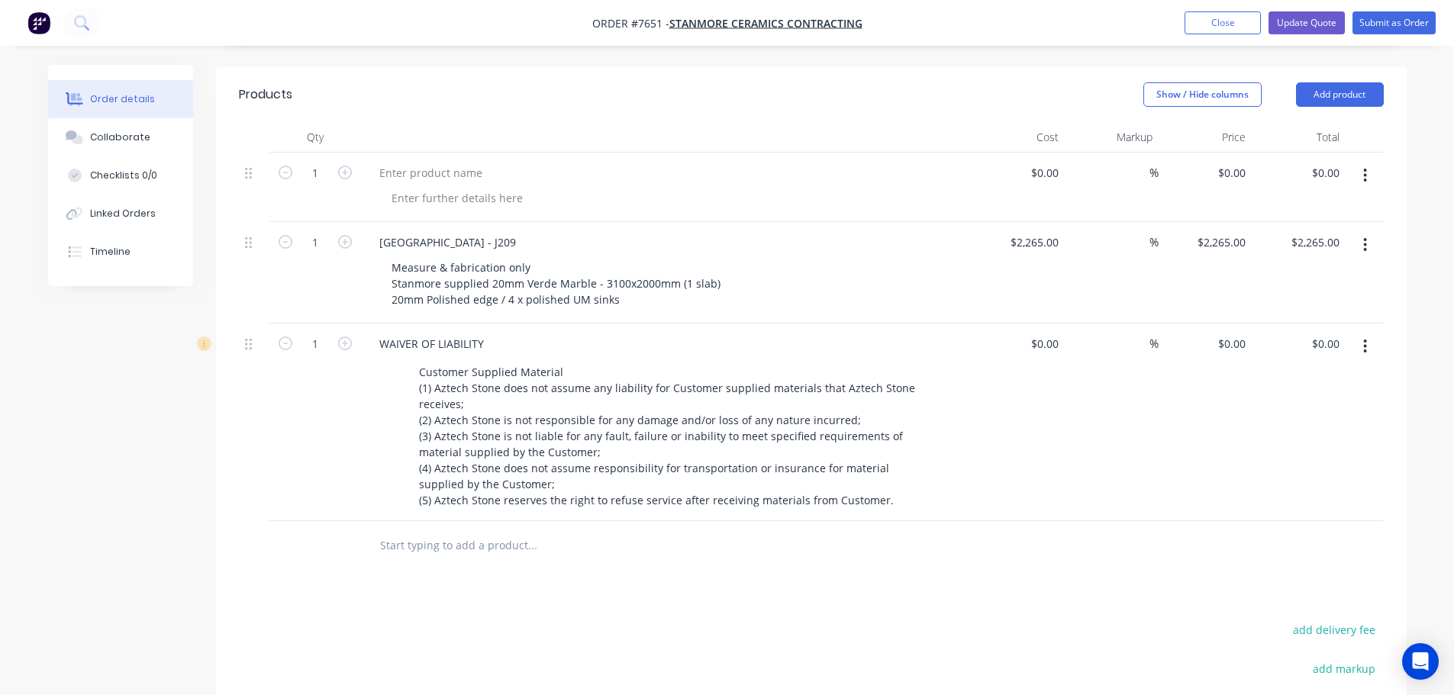
click at [1336, 67] on header "Products Show / Hide columns Add product" at bounding box center [811, 94] width 1191 height 55
click at [1333, 82] on button "Add product" at bounding box center [1340, 94] width 88 height 24
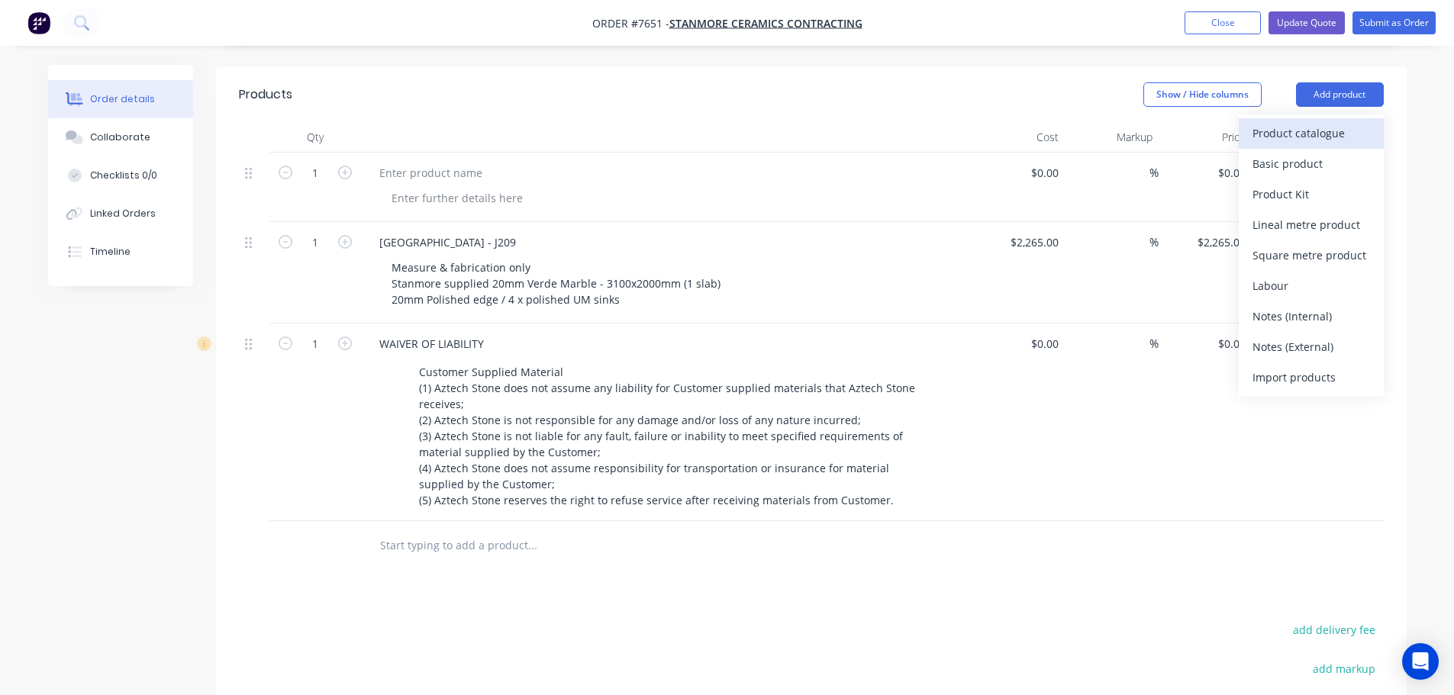
click at [1295, 122] on div "Product catalogue" at bounding box center [1312, 133] width 118 height 22
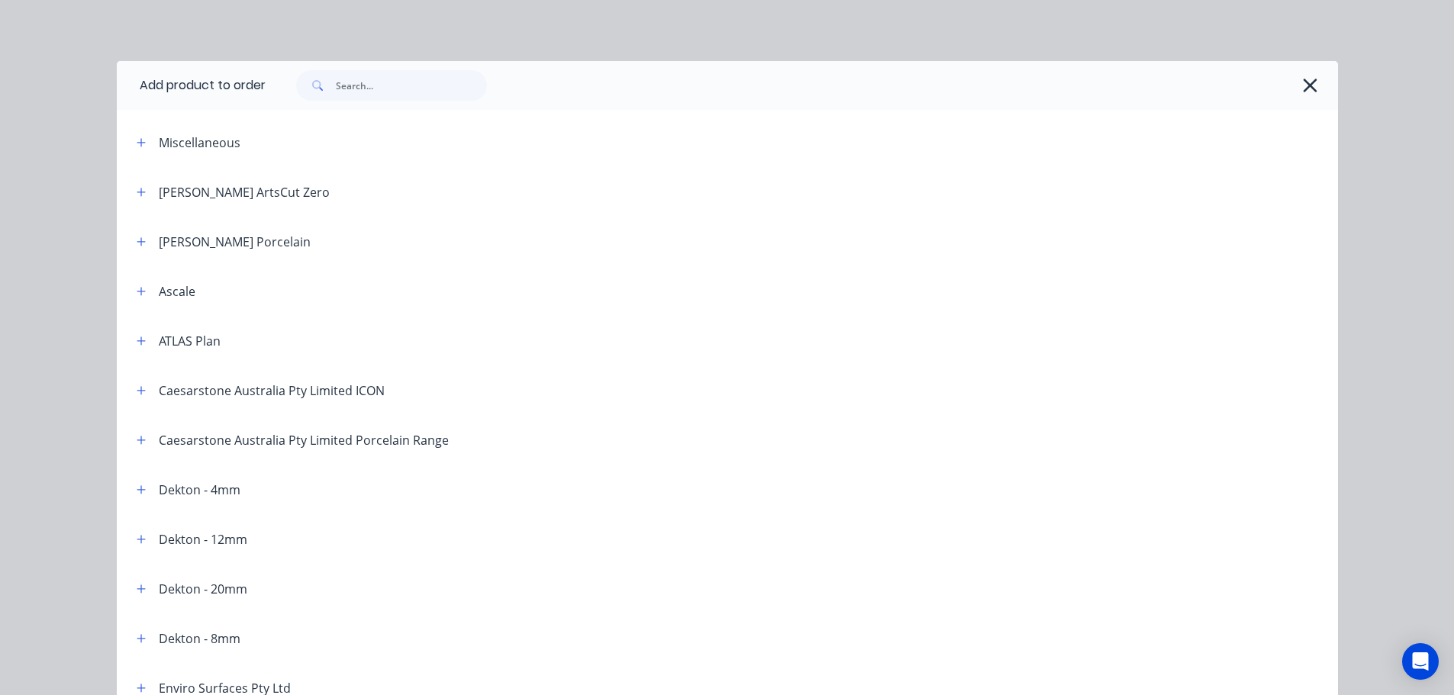
click at [1315, 82] on button "button" at bounding box center [1310, 85] width 24 height 24
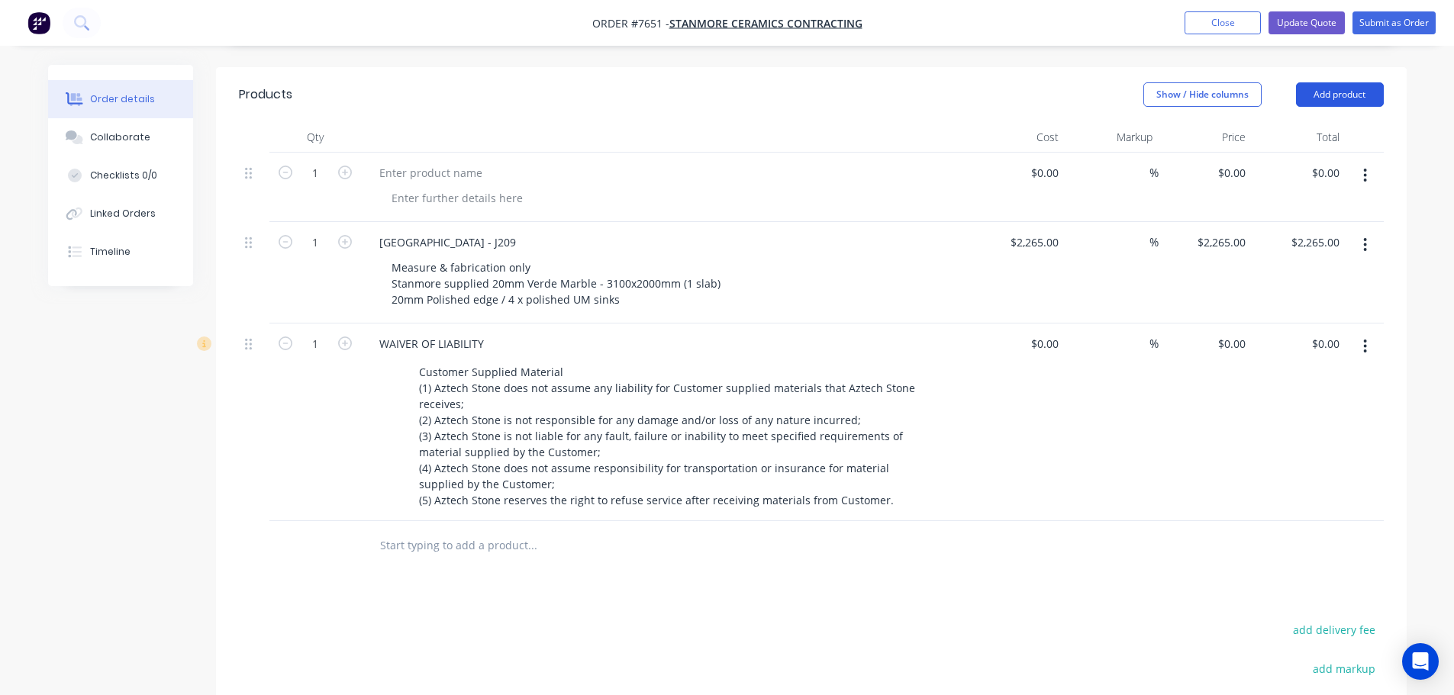
click at [1340, 82] on button "Add product" at bounding box center [1340, 94] width 88 height 24
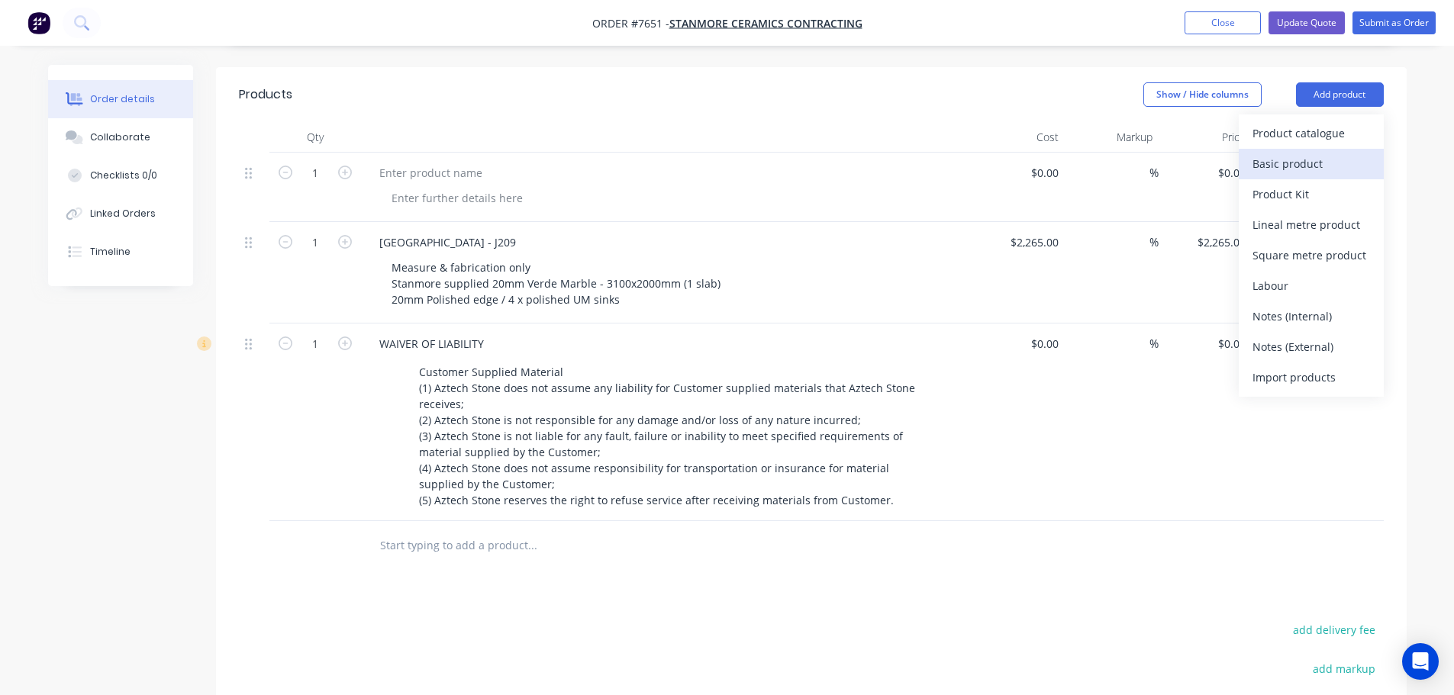
click at [1330, 153] on div "Basic product" at bounding box center [1312, 164] width 118 height 22
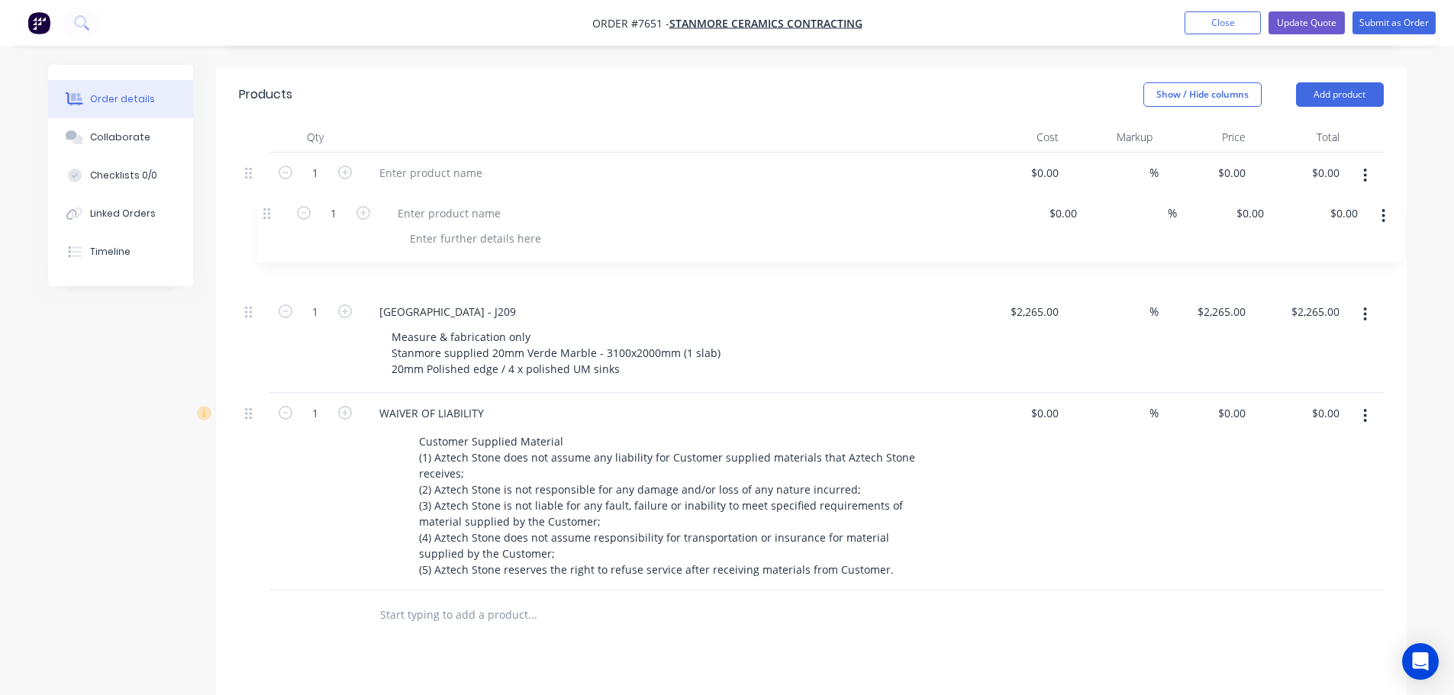
drag, startPoint x: 253, startPoint y: 521, endPoint x: 275, endPoint y: 172, distance: 350.3
click at [275, 172] on div "1 $0.00 $0.00 % $0.00 $0.00 $0.00 $0.00 1 Waterside Hotel - J209 Measure & fabr…" at bounding box center [811, 372] width 1145 height 438
click at [424, 162] on div at bounding box center [430, 173] width 127 height 22
click at [472, 187] on div at bounding box center [457, 198] width 156 height 22
paste div
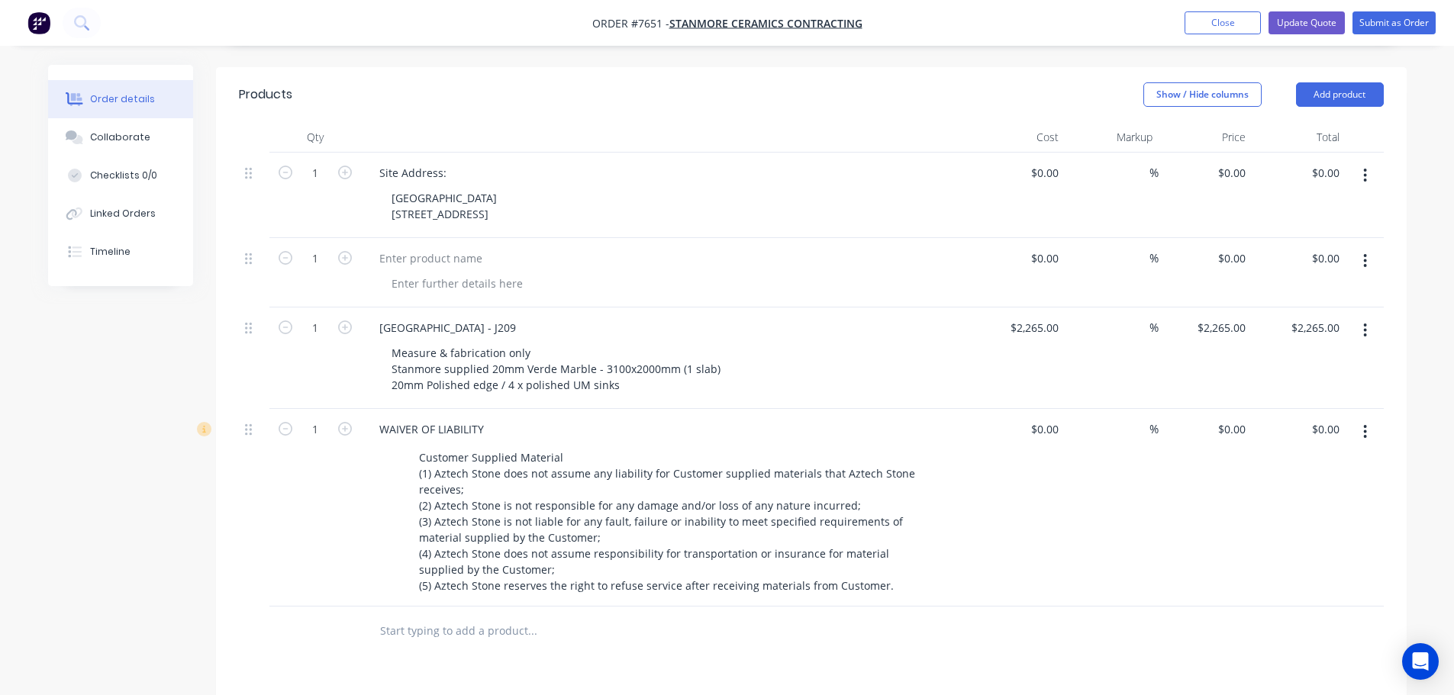
click at [693, 162] on div "Site Address:" at bounding box center [666, 173] width 598 height 22
click at [466, 247] on div at bounding box center [430, 258] width 127 height 22
drag, startPoint x: 466, startPoint y: 311, endPoint x: 335, endPoint y: 308, distance: 130.6
click at [335, 308] on div "1 Waterside Hotel - J209 Measure & fabrication only Stanmore supplied 20mm Verd…" at bounding box center [811, 359] width 1145 height 102
click at [493, 317] on div "Waterside Hotel - J209" at bounding box center [447, 328] width 161 height 22
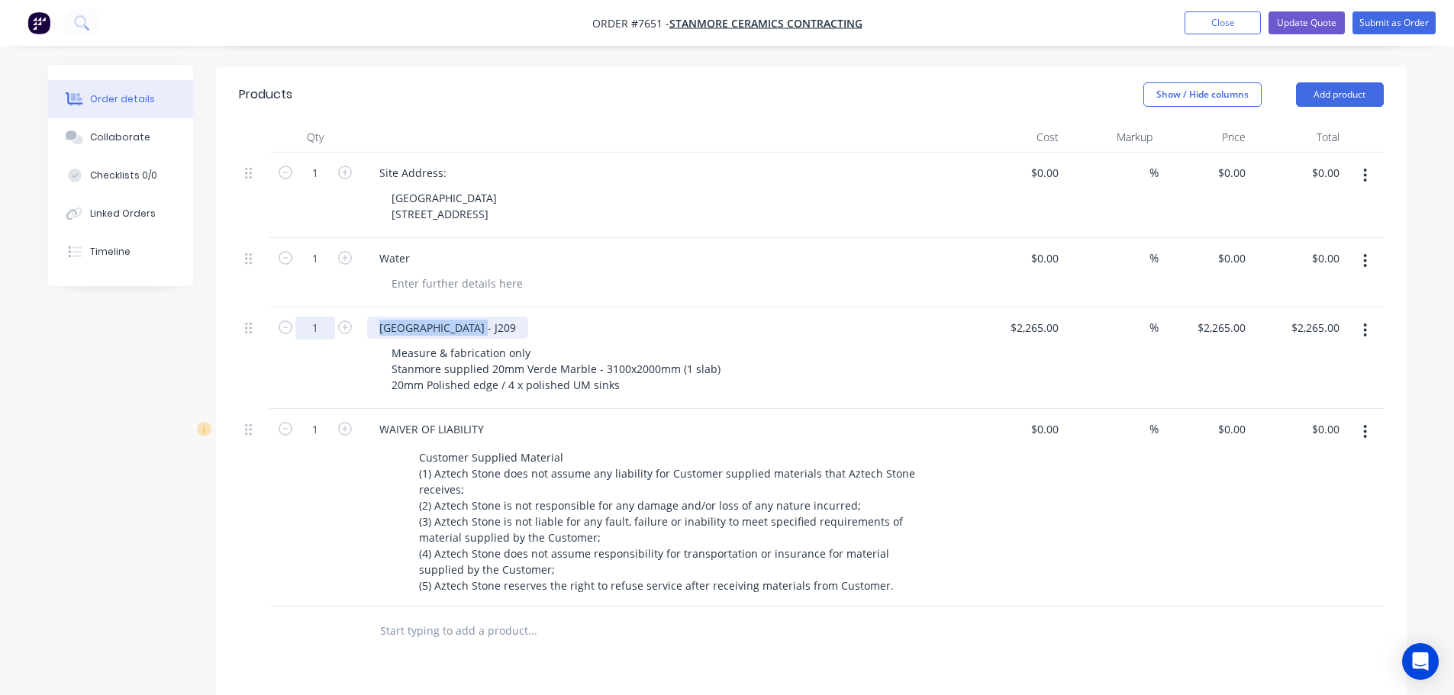
drag, startPoint x: 467, startPoint y: 307, endPoint x: 311, endPoint y: 305, distance: 155.7
click at [317, 308] on div "1 Waterside Hotel - J209 Measure & fabrication only Stanmore supplied 20mm Verd…" at bounding box center [811, 359] width 1145 height 102
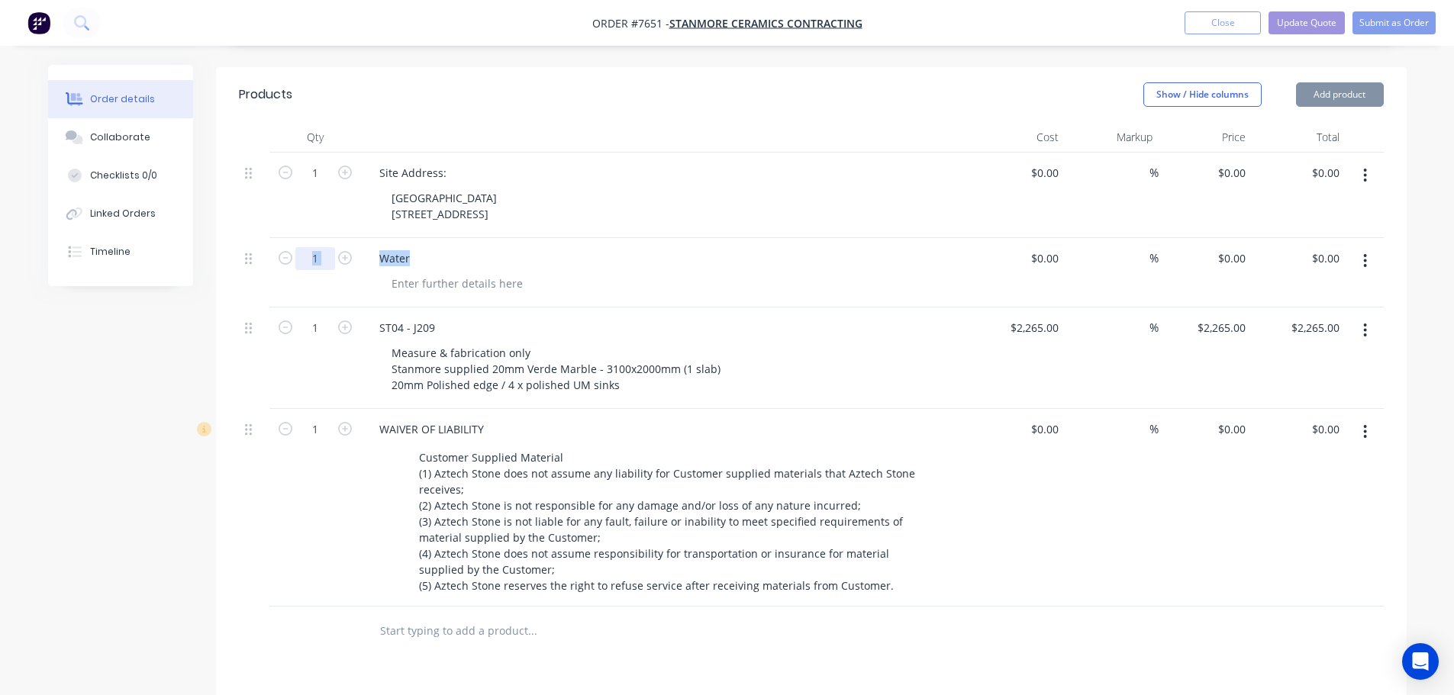
drag, startPoint x: 412, startPoint y: 233, endPoint x: 294, endPoint y: 231, distance: 118.3
click at [298, 238] on div "1 Water $0.00 $0.00 % $0.00 $0.00 $0.00 $0.00" at bounding box center [811, 272] width 1145 height 69
click at [413, 247] on div "Water" at bounding box center [394, 258] width 55 height 22
click at [368, 247] on div "Water" at bounding box center [394, 258] width 55 height 22
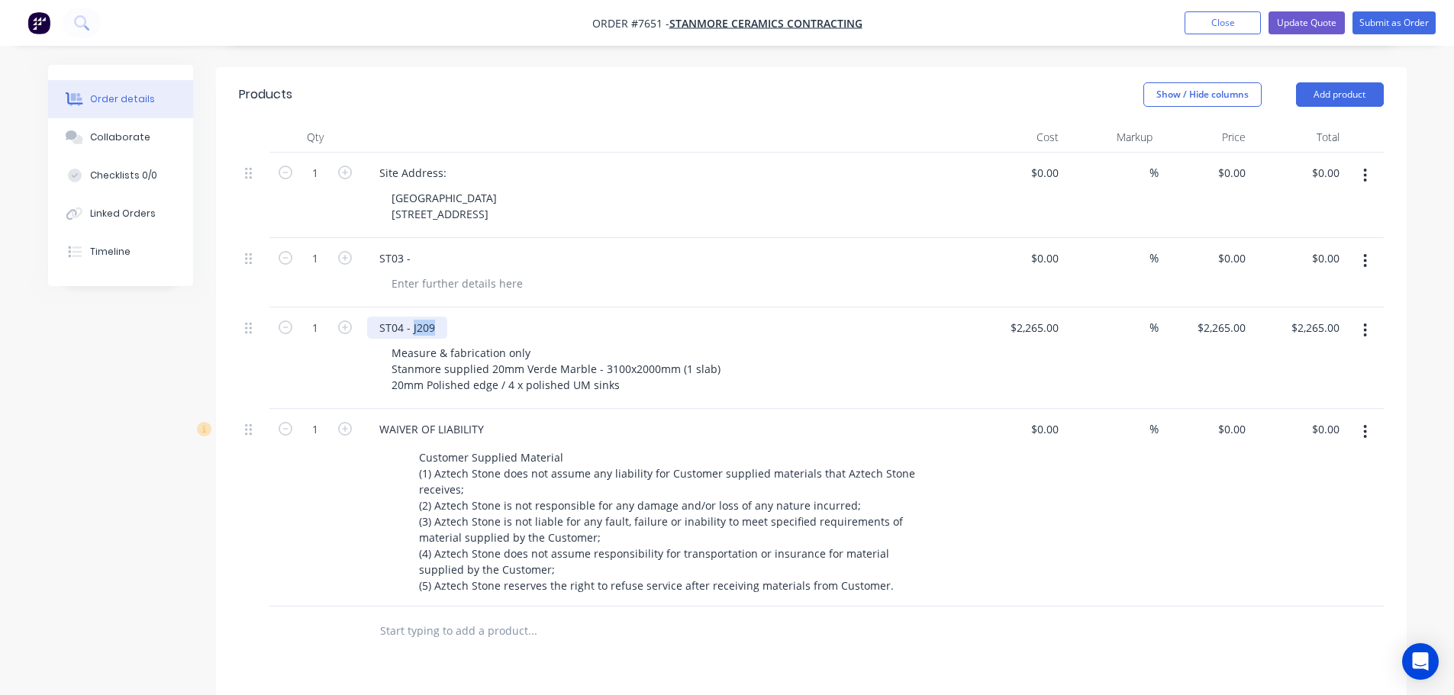
drag, startPoint x: 434, startPoint y: 305, endPoint x: 408, endPoint y: 305, distance: 25.2
click at [408, 317] on div "ST04 - J209" at bounding box center [407, 328] width 80 height 22
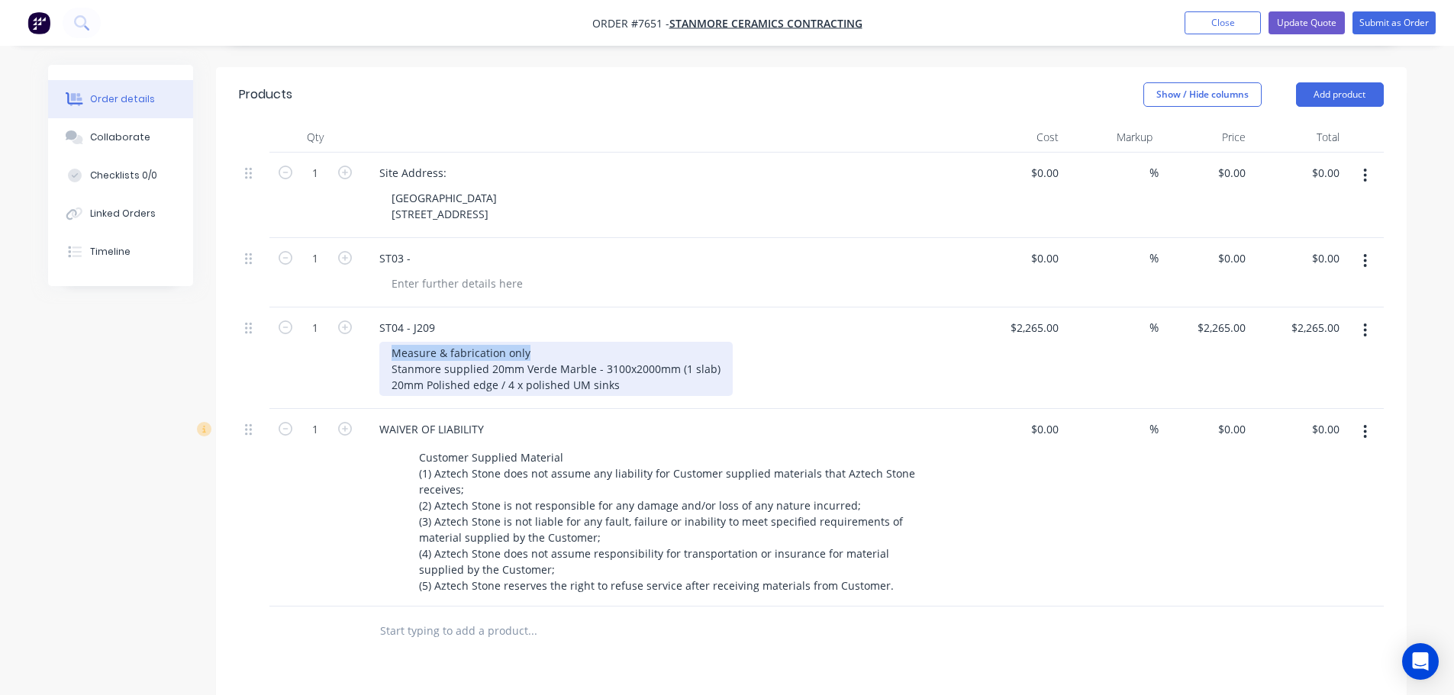
drag, startPoint x: 536, startPoint y: 334, endPoint x: 353, endPoint y: 331, distance: 182.4
click at [353, 331] on div "1 ST04 - J209 Measure & fabrication only Stanmore supplied 20mm Verde Marble - …" at bounding box center [811, 359] width 1145 height 102
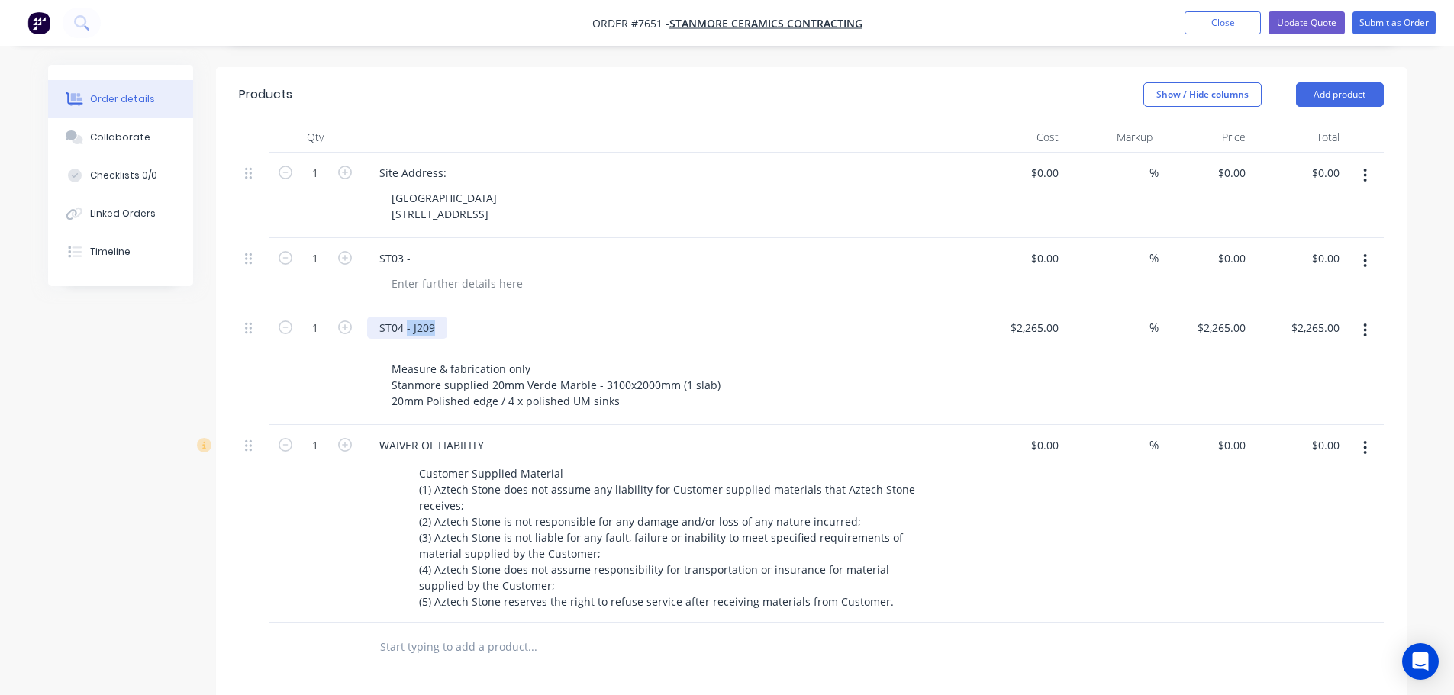
drag, startPoint x: 417, startPoint y: 303, endPoint x: 407, endPoint y: 302, distance: 10.0
click at [407, 317] on div "ST04 - J209" at bounding box center [407, 328] width 80 height 22
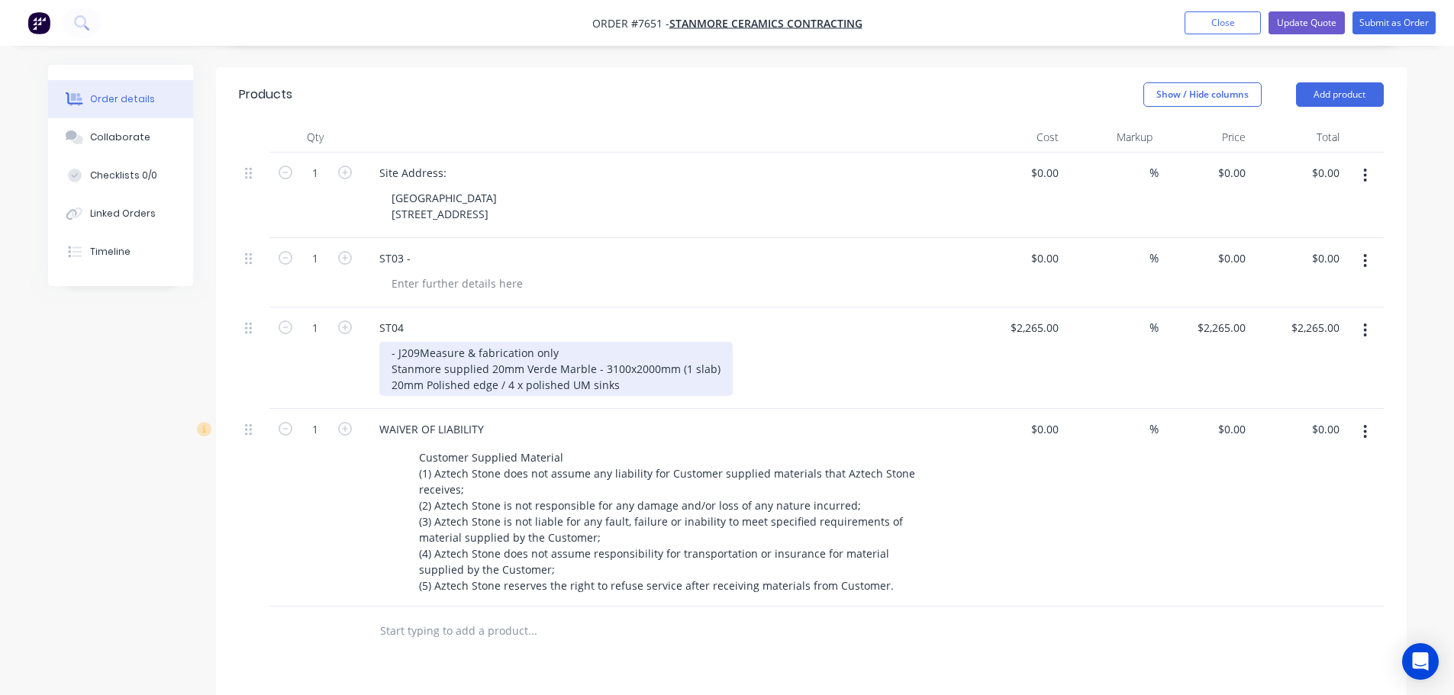
click at [401, 342] on div "- J209 Measure & fabrication only Stanmore supplied 20mm Verde Marble - 3100x20…" at bounding box center [555, 369] width 353 height 54
drag, startPoint x: 424, startPoint y: 335, endPoint x: 411, endPoint y: 338, distance: 12.6
click at [410, 342] on div "- J209 Measure & fabrication only Stanmore supplied 20mm Verde Marble - 3100x20…" at bounding box center [555, 369] width 353 height 54
click at [396, 342] on div "- J209 Measure & fabrication only Stanmore supplied 20mm Verde Marble - 3100x20…" at bounding box center [555, 369] width 353 height 54
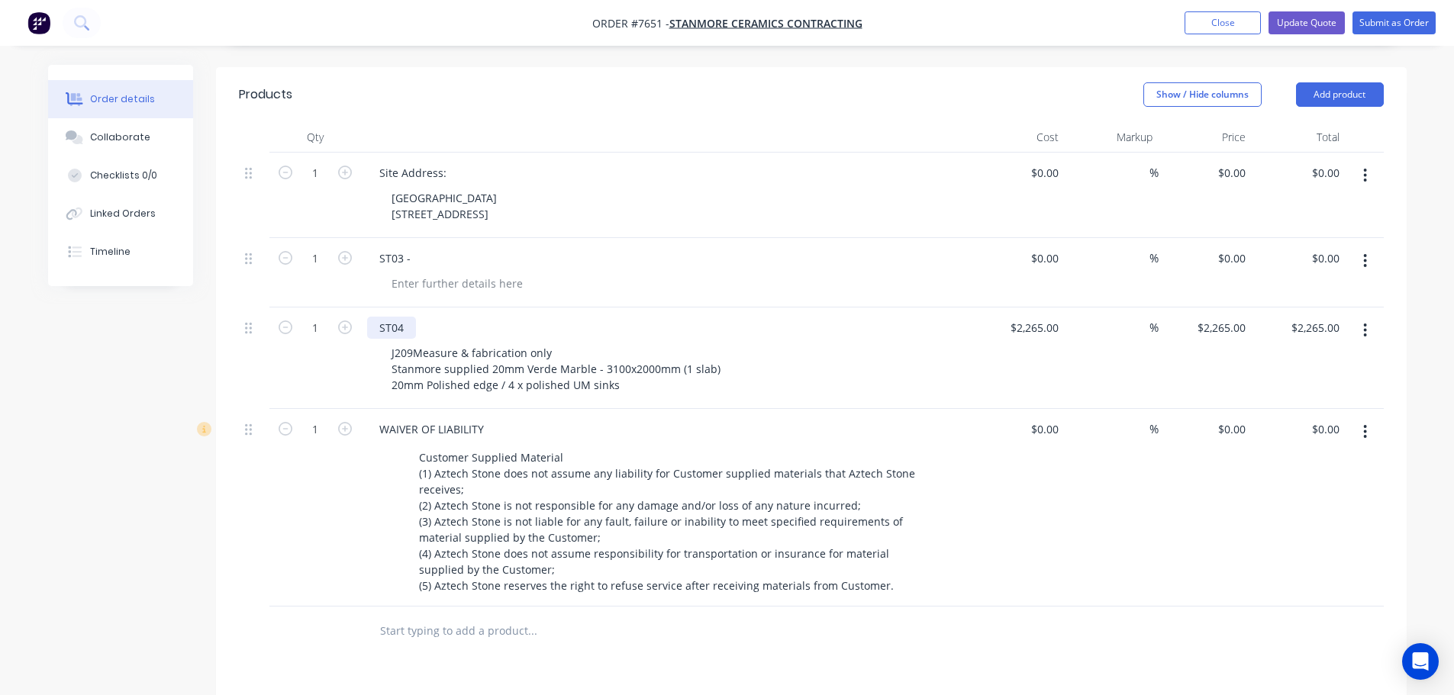
click at [404, 317] on div "ST04" at bounding box center [391, 328] width 49 height 22
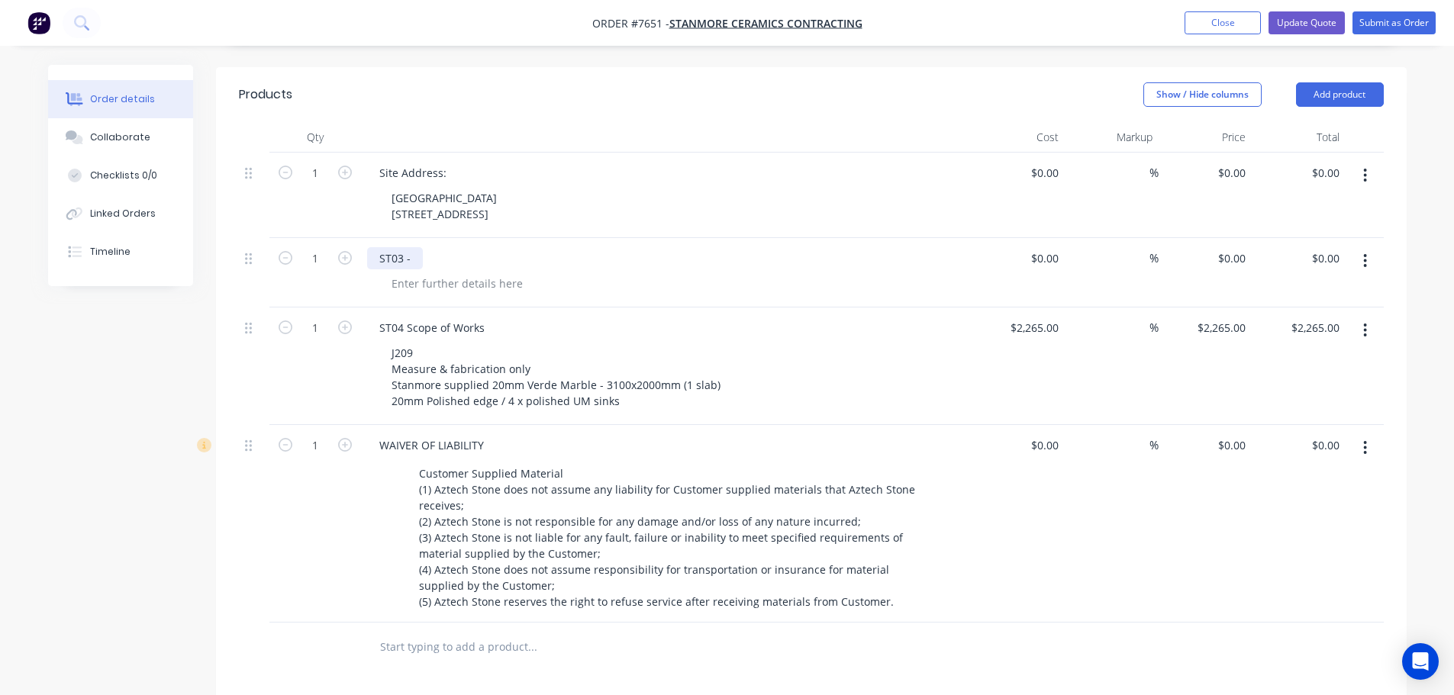
click at [409, 247] on div "ST03 -" at bounding box center [395, 258] width 56 height 22
click at [411, 247] on div "ST03 -" at bounding box center [395, 258] width 56 height 22
click at [421, 272] on div at bounding box center [457, 283] width 156 height 22
click at [427, 272] on div at bounding box center [457, 283] width 156 height 22
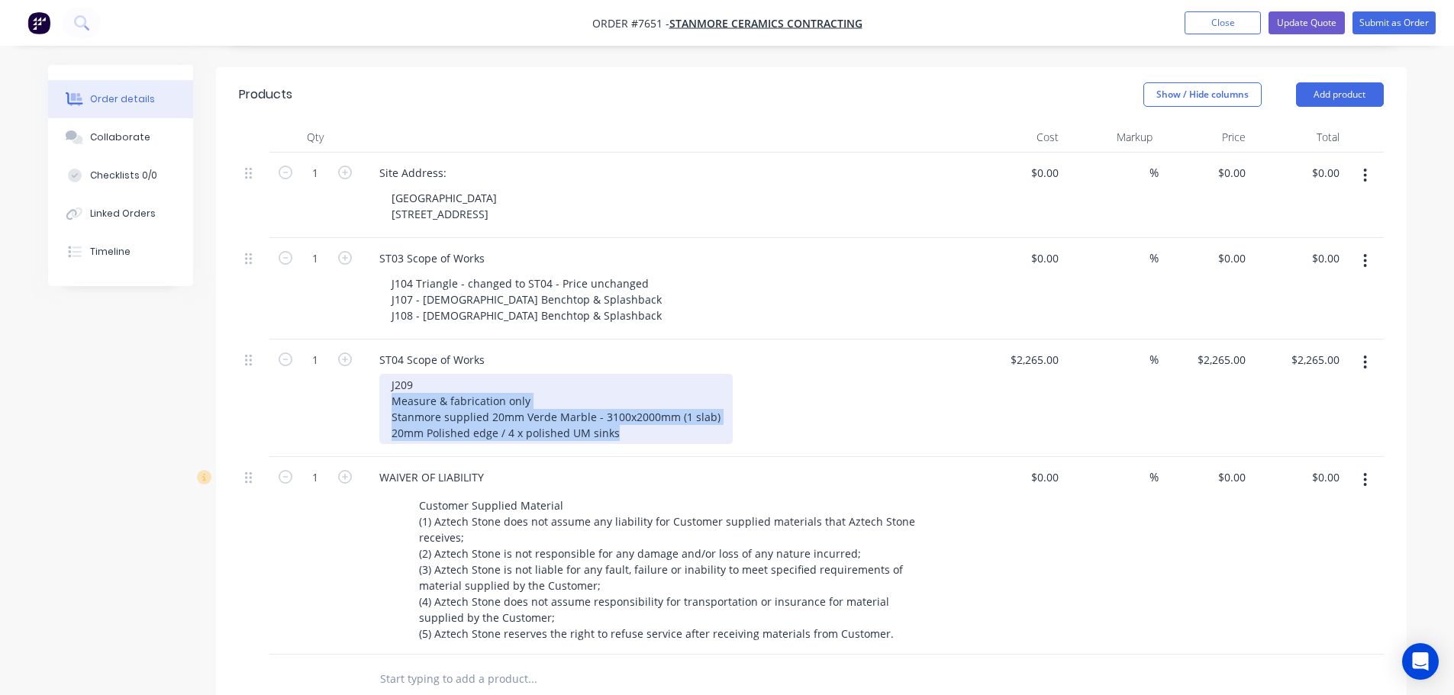
drag, startPoint x: 596, startPoint y: 413, endPoint x: 383, endPoint y: 382, distance: 215.1
click at [383, 382] on div "J209 Measure & fabrication only Stanmore supplied 20mm Verde Marble - 3100x2000…" at bounding box center [555, 409] width 353 height 70
copy div "Measure & fabrication only Stanmore supplied 20mm Verde Marble - 3100x2000mm (1…"
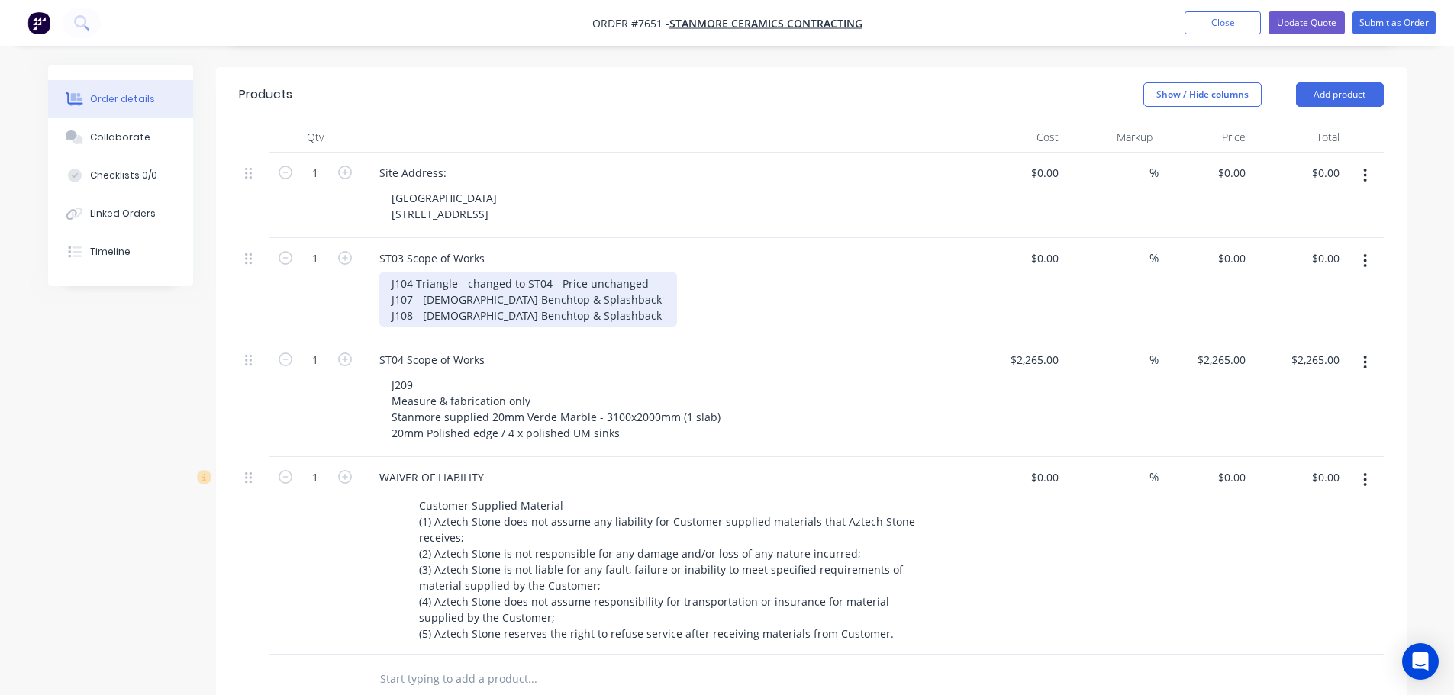
click at [589, 293] on div "J104 Triangle - changed to ST04 - Price unchanged J107 - Female Benchtop & Spla…" at bounding box center [528, 299] width 298 height 54
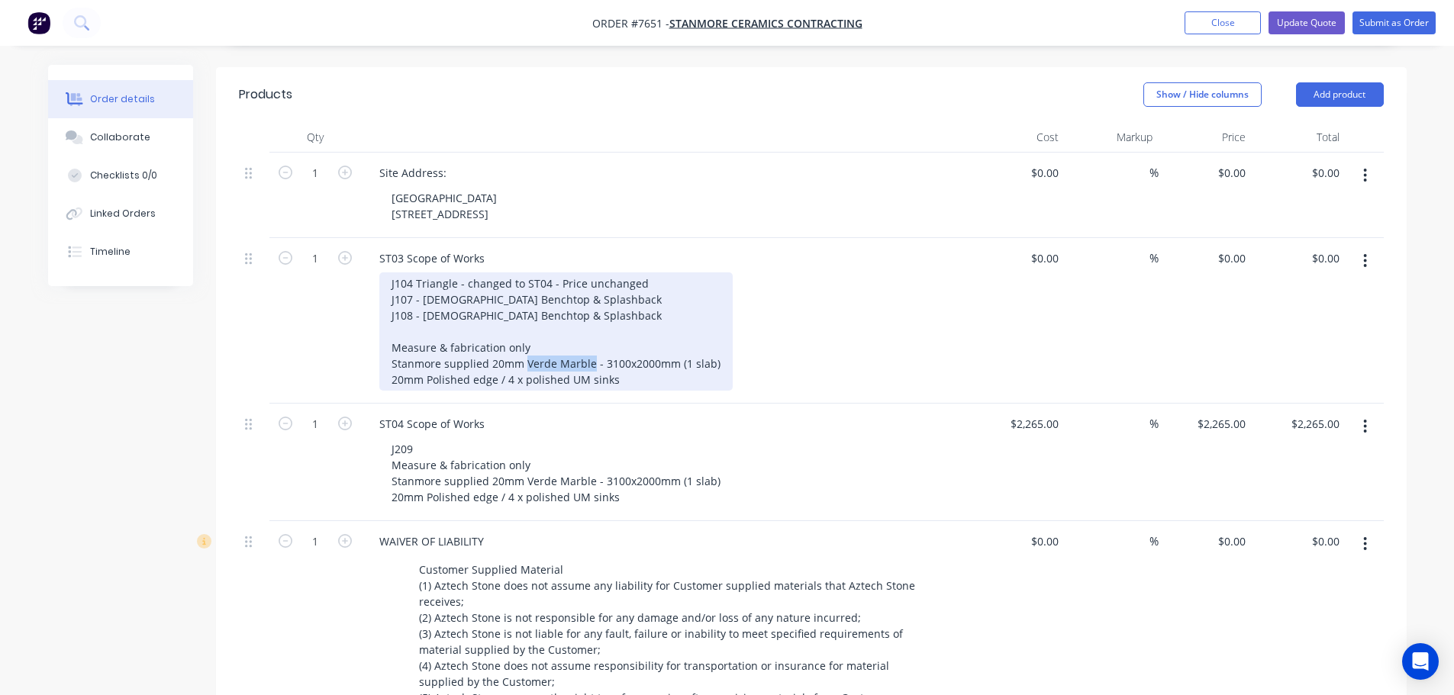
drag, startPoint x: 590, startPoint y: 343, endPoint x: 524, endPoint y: 339, distance: 66.5
click at [524, 339] on div "J104 Triangle - changed to ST04 - Price unchanged J107 - Female Benchtop & Spla…" at bounding box center [555, 331] width 353 height 118
drag, startPoint x: 744, startPoint y: 342, endPoint x: 630, endPoint y: 340, distance: 114.5
click at [630, 340] on div "J104 Triangle - changed to ST04 - Price unchanged J107 - Female Benchtop & Spla…" at bounding box center [571, 331] width 384 height 118
click at [556, 311] on div "J104 Triangle - changed to ST04 - Price unchanged J107 - Female Benchtop & Spla…" at bounding box center [535, 331] width 312 height 118
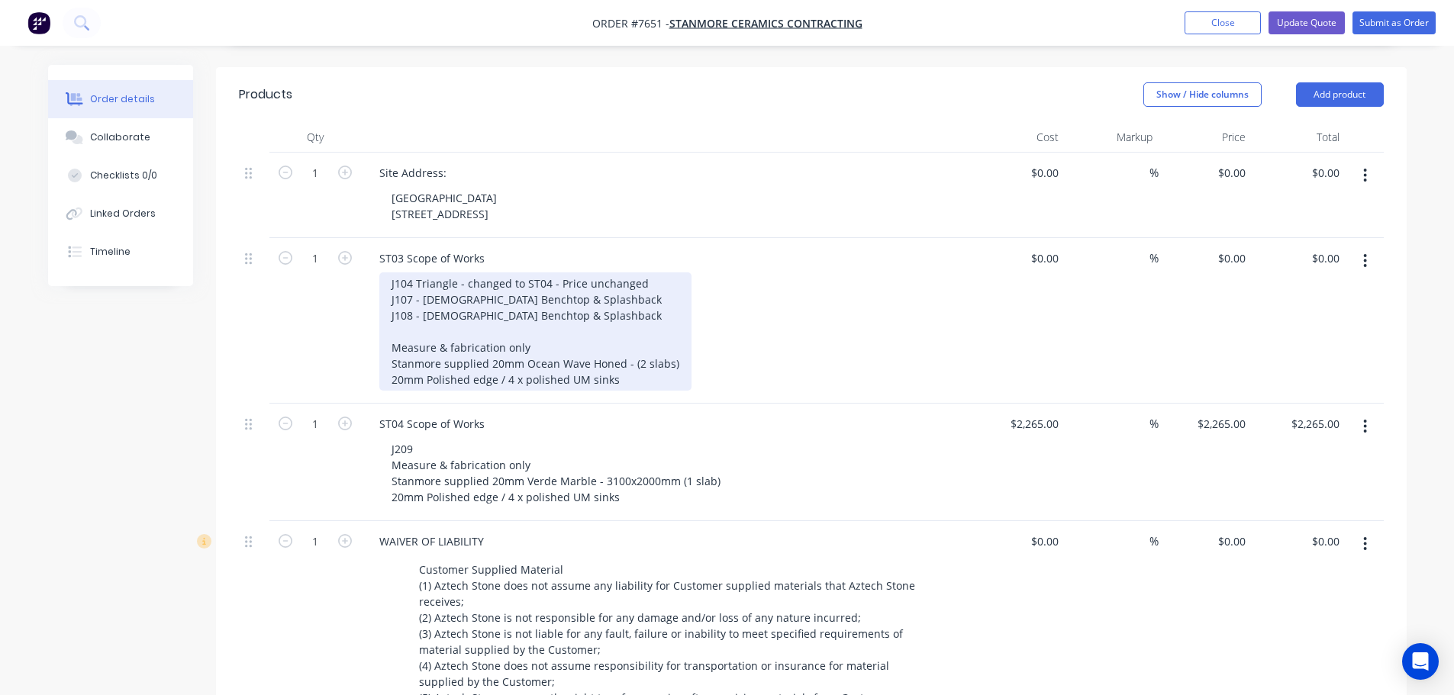
click at [643, 356] on div "J104 Triangle - changed to ST04 - Price unchanged J107 - Female Benchtop & Spla…" at bounding box center [535, 331] width 312 height 118
drag, startPoint x: 503, startPoint y: 356, endPoint x: 363, endPoint y: 354, distance: 140.5
click at [363, 354] on div "ST03 Scope of Works J104 Triangle - changed to ST04 - Price unchanged J107 - Fe…" at bounding box center [666, 321] width 611 height 166
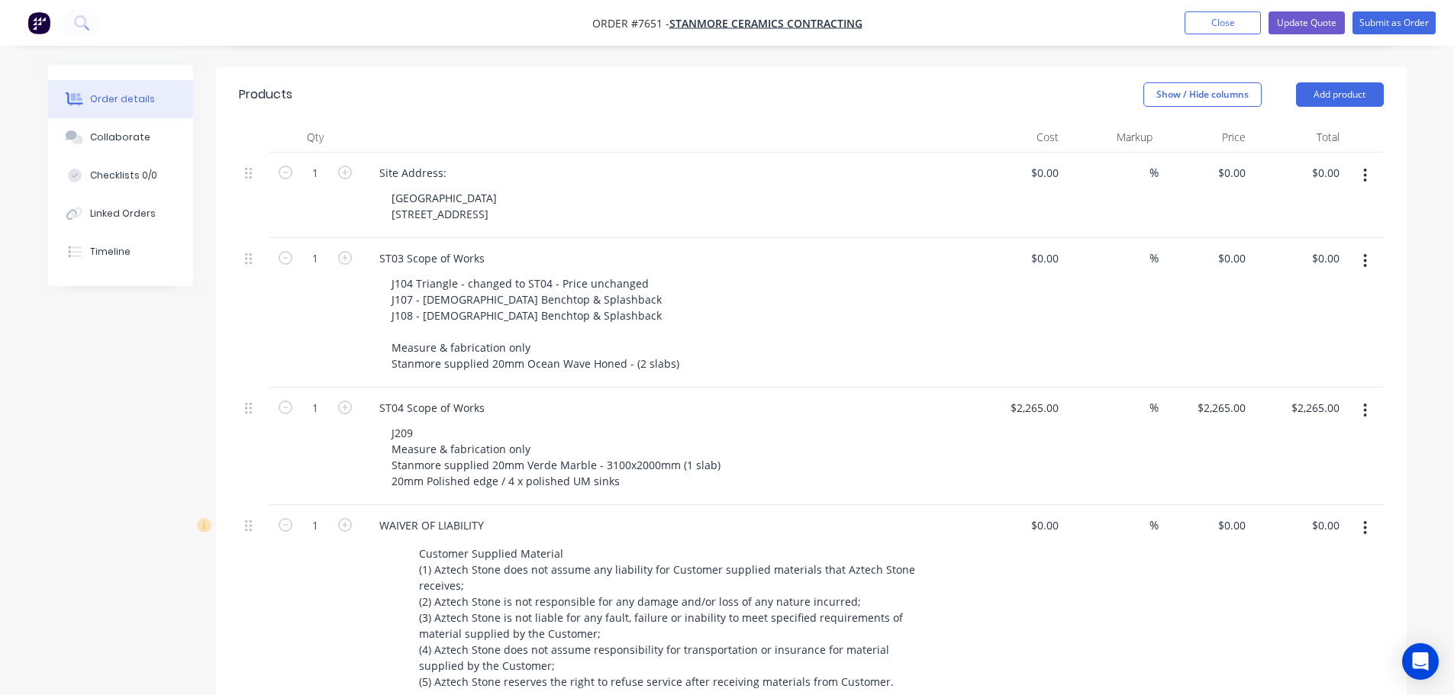
click at [64, 543] on div "Created by Warrick Created 13/08/25 Required 13/08/25 Assigned to Add team memb…" at bounding box center [727, 412] width 1359 height 1459
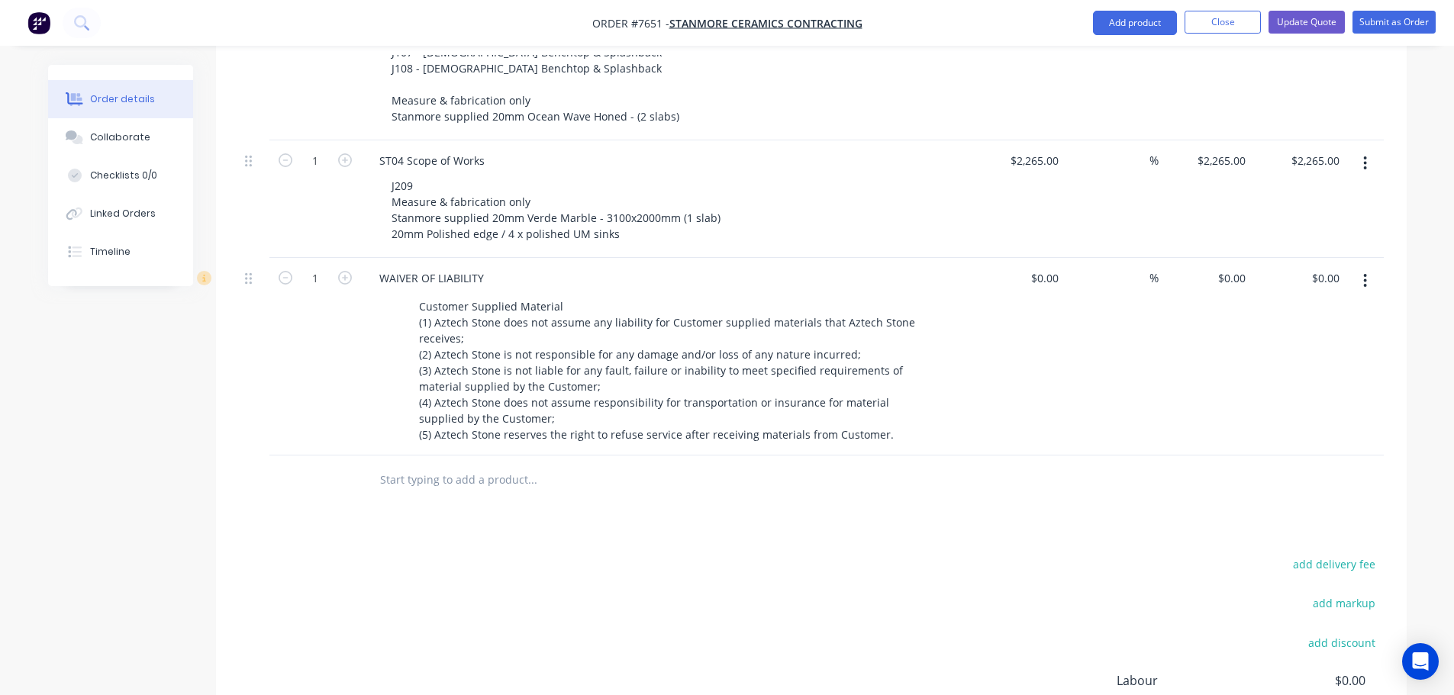
scroll to position [763, 0]
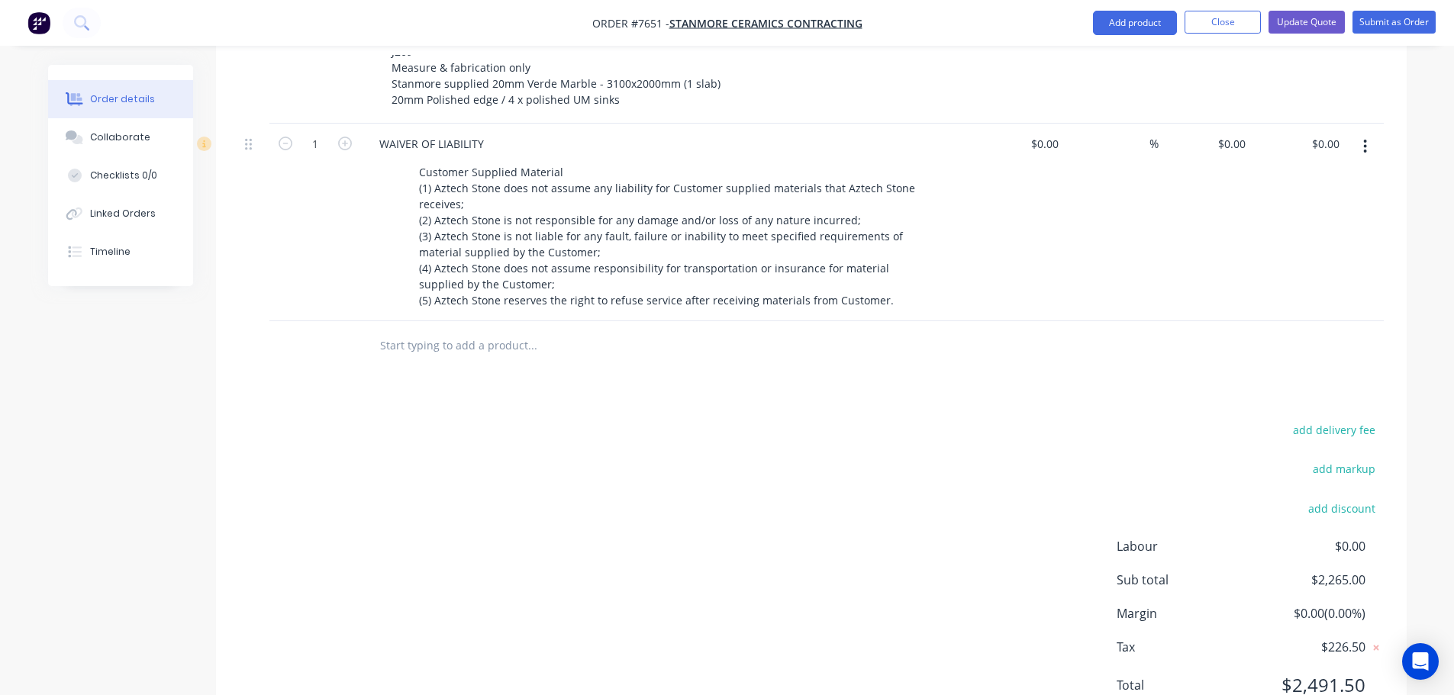
click at [477, 331] on input "text" at bounding box center [531, 346] width 305 height 31
type input "Site Measure"
click at [453, 331] on input "On Site Digi" at bounding box center [531, 346] width 305 height 31
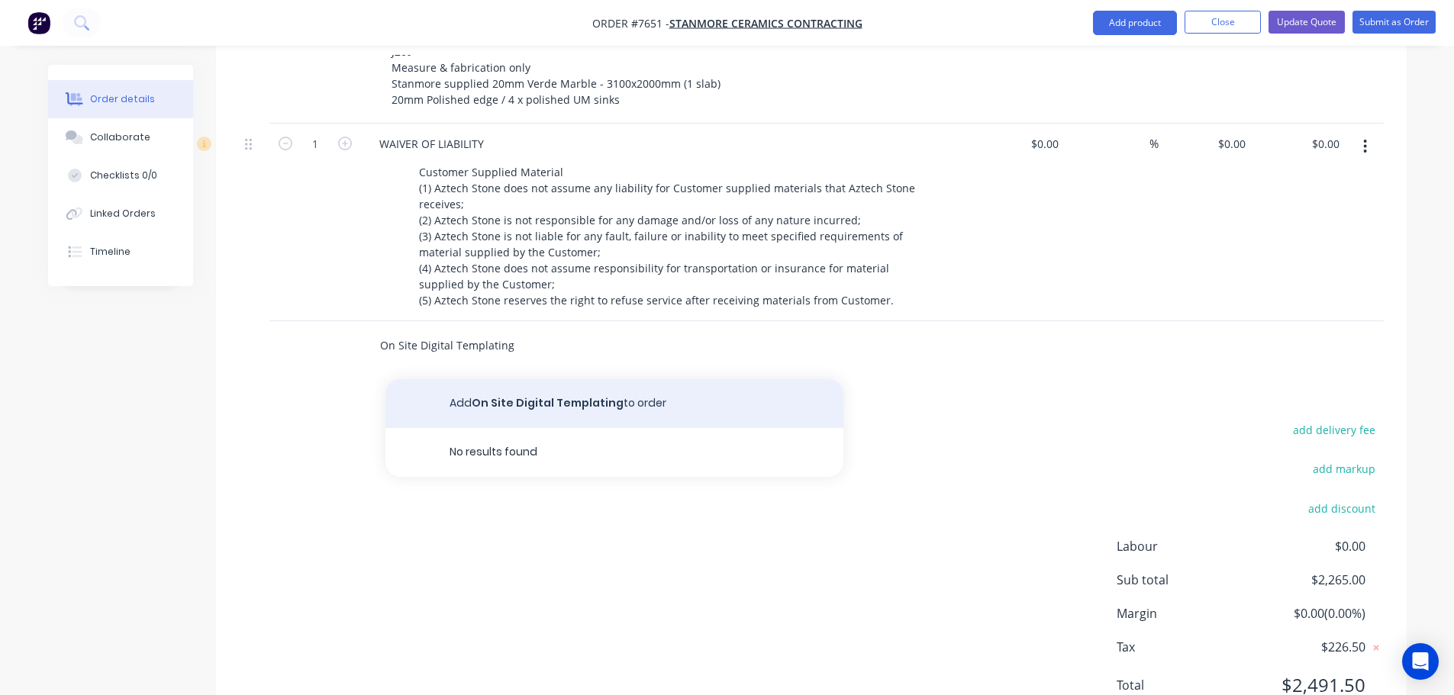
type input "On Site Digital Templating"
click at [485, 379] on button "Add On Site Digital Templating to order" at bounding box center [614, 403] width 458 height 49
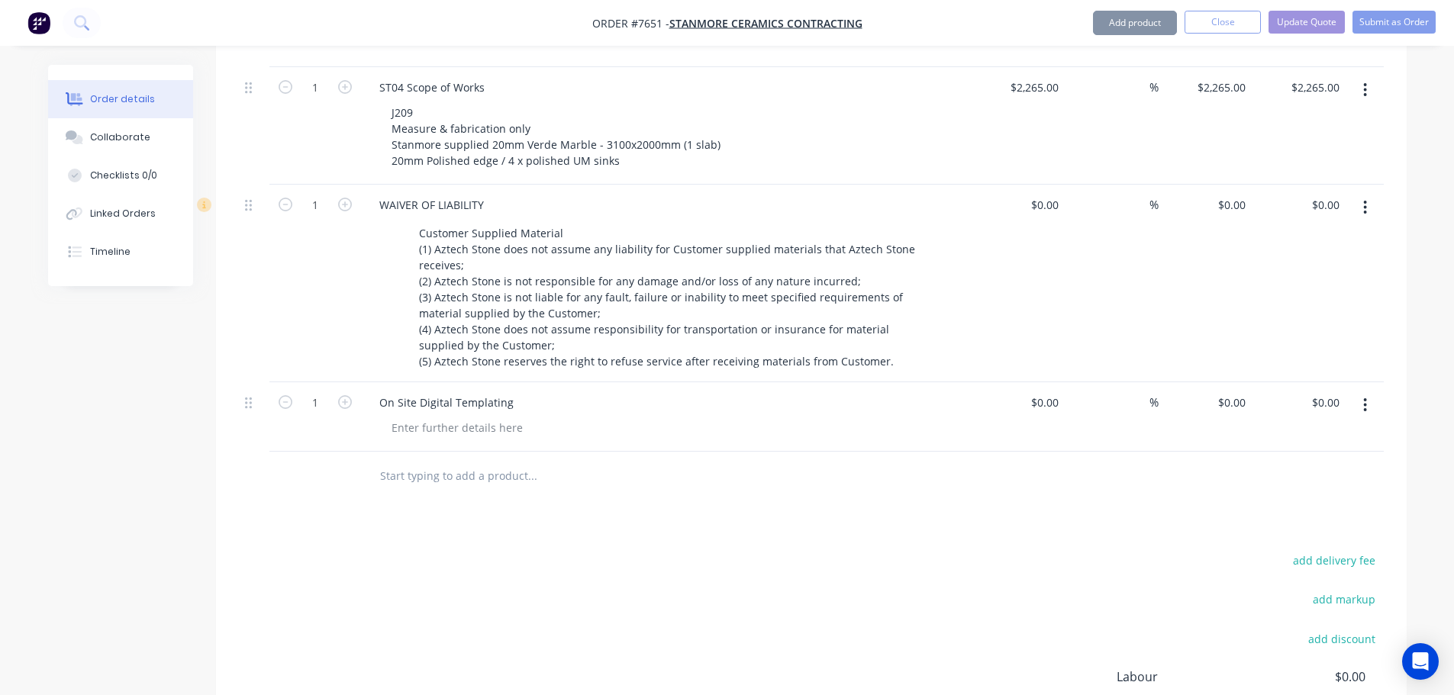
scroll to position [611, 0]
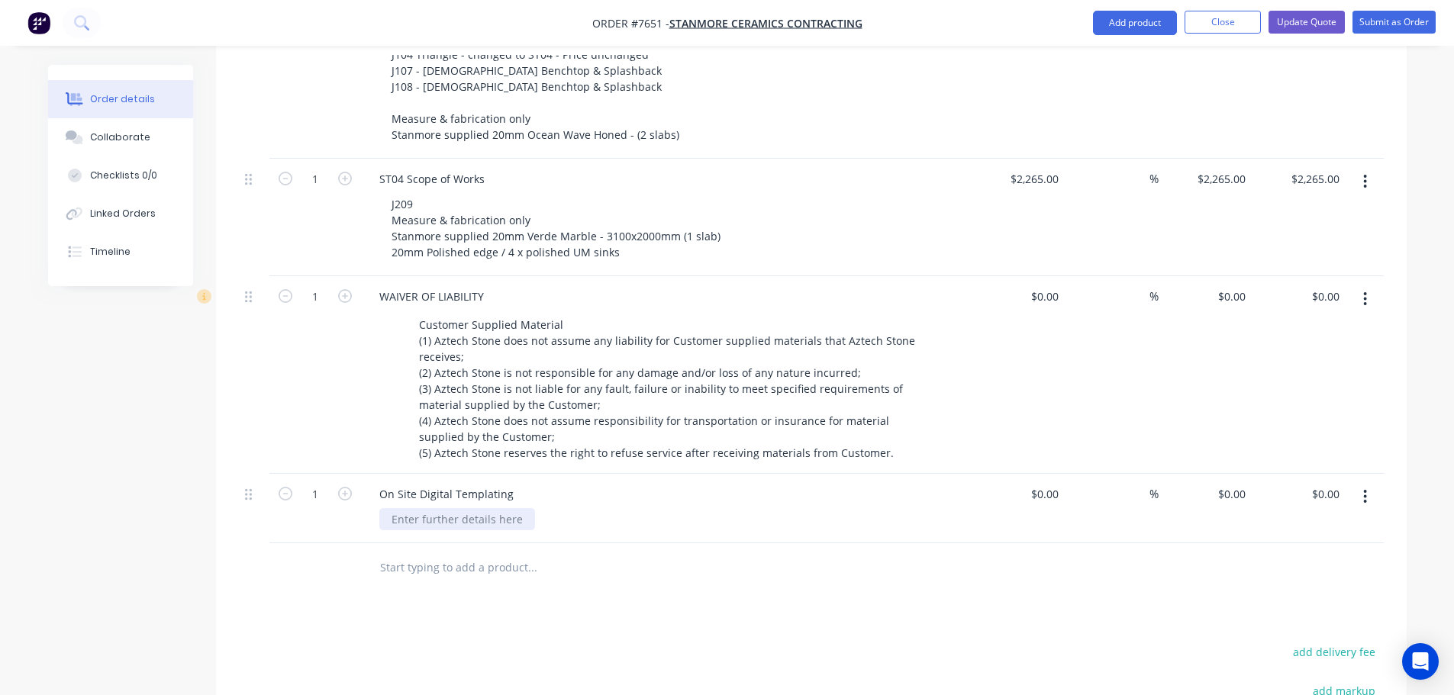
click at [456, 508] on div at bounding box center [457, 519] width 156 height 22
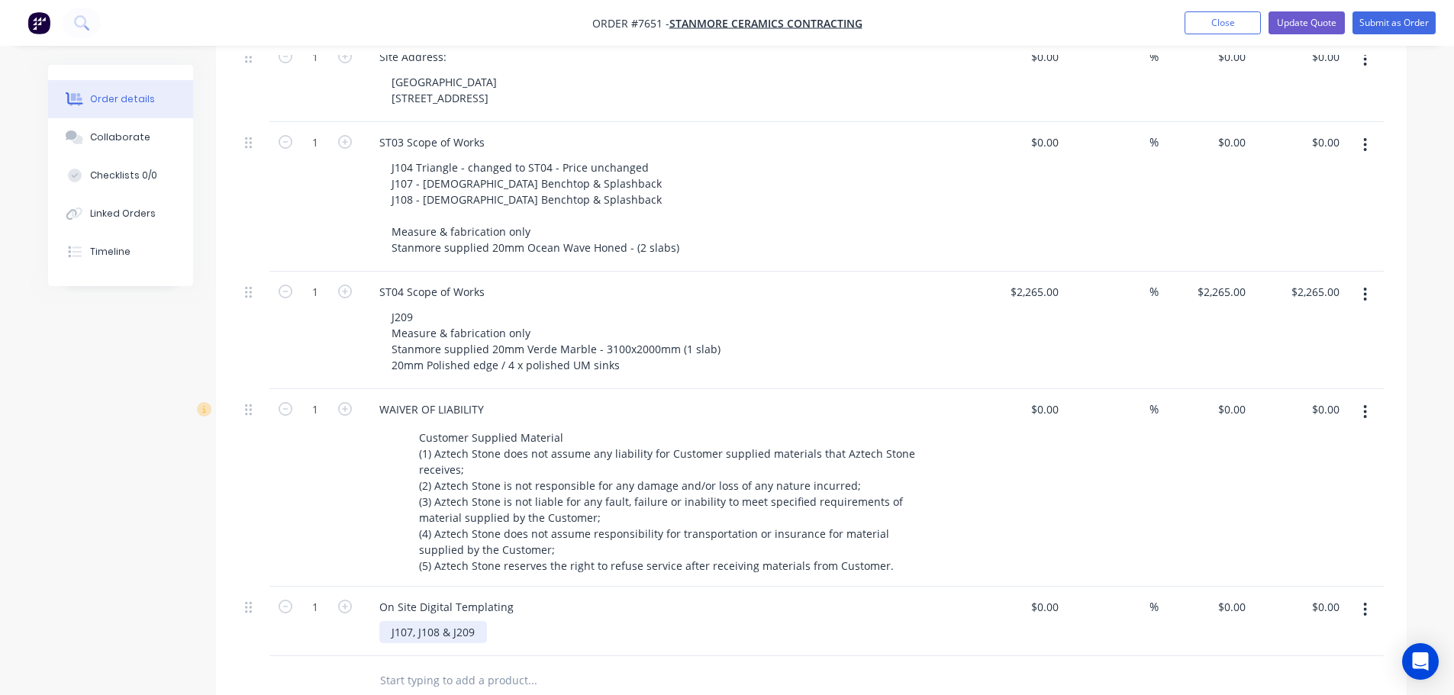
scroll to position [650, 0]
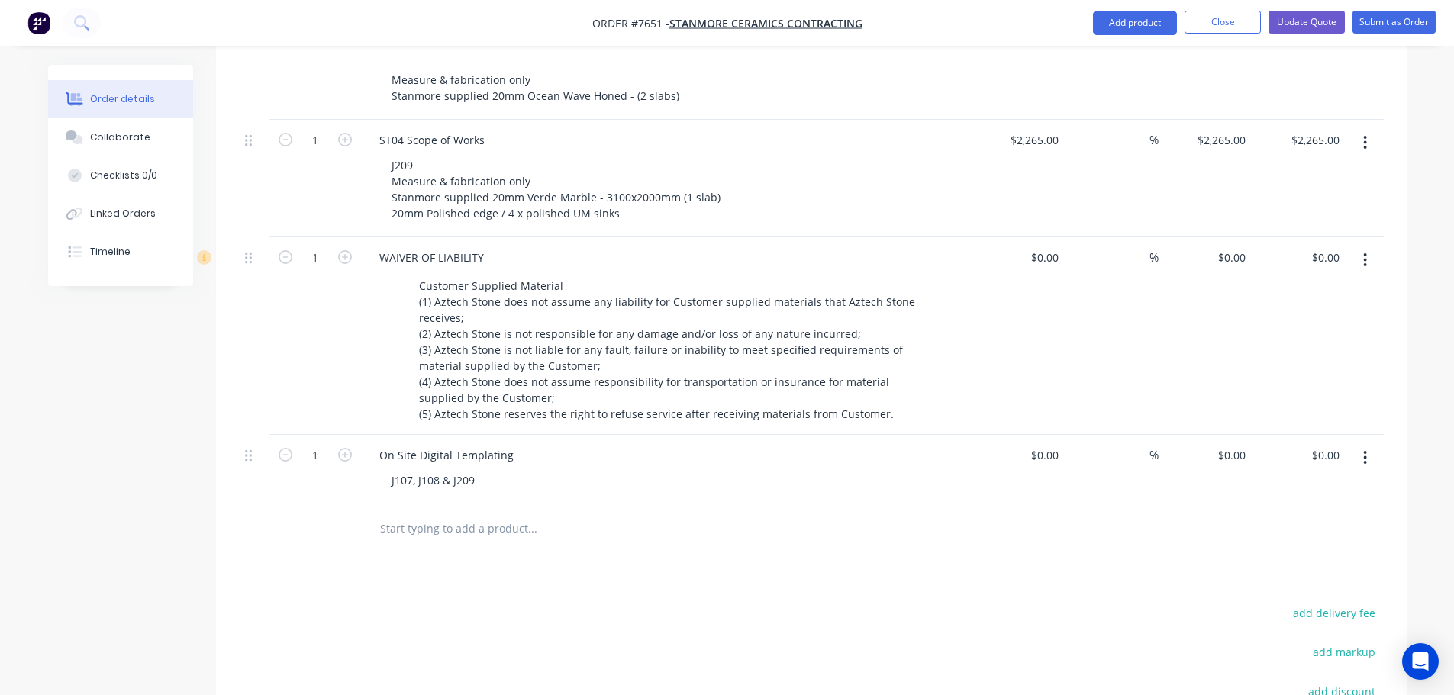
click at [833, 550] on div "Products Show / Hide columns Add product Qty Cost Markup Price Total 1 Site Add…" at bounding box center [811, 359] width 1191 height 1121
click at [1051, 444] on input at bounding box center [1047, 455] width 35 height 22
type input "$500.00"
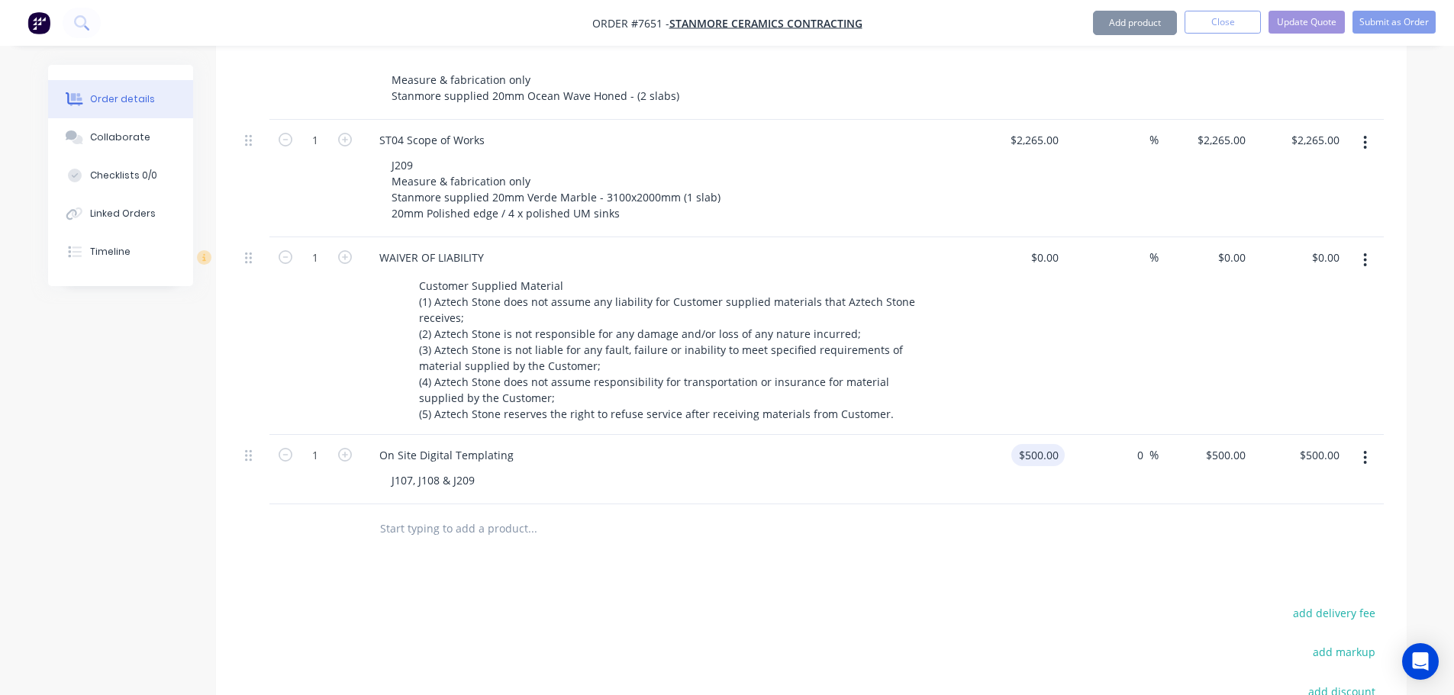
type input "0"
type input "$500.00"
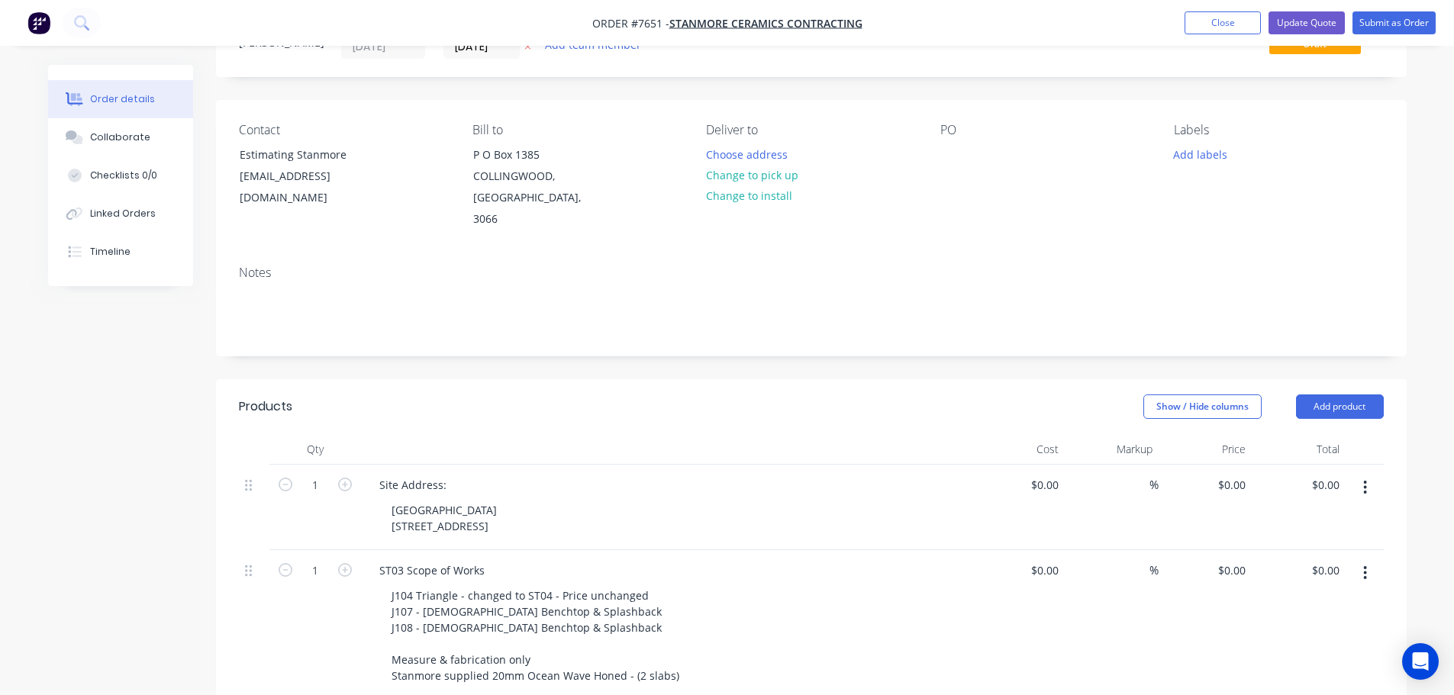
scroll to position [0, 0]
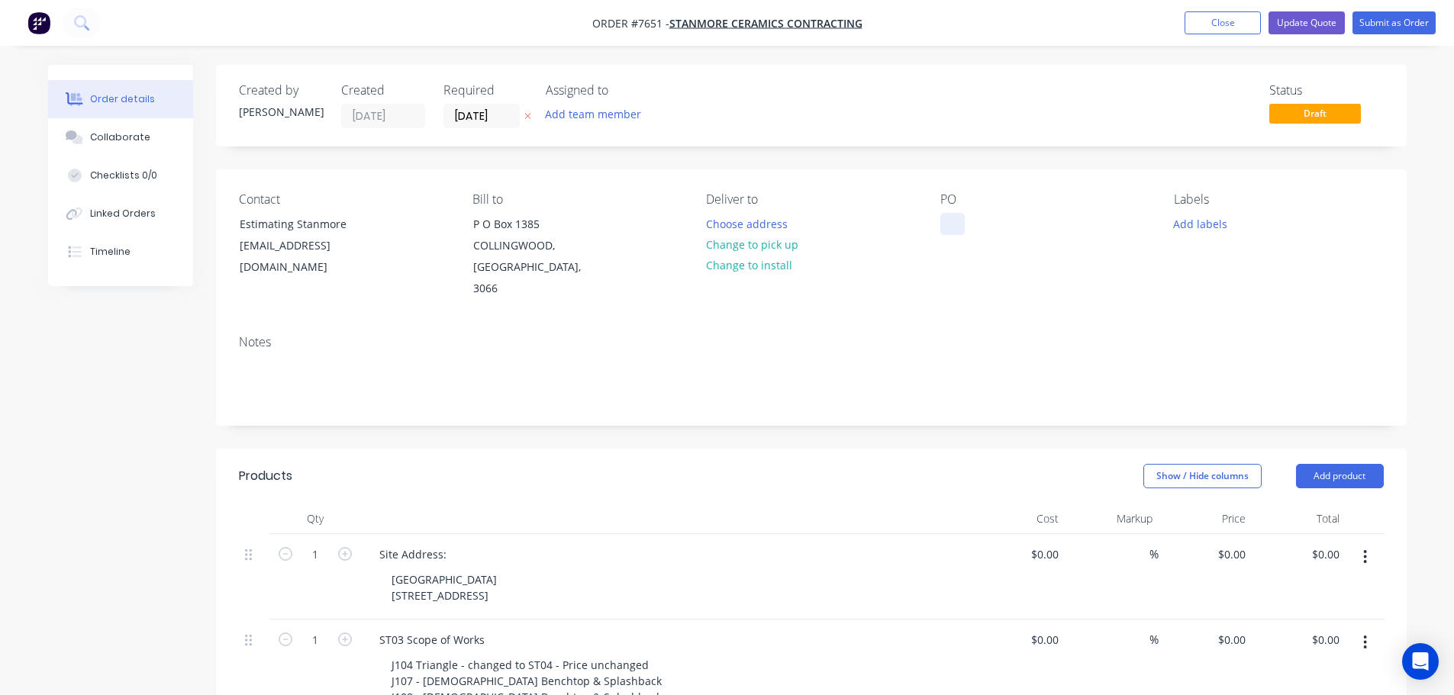
click at [949, 225] on div at bounding box center [952, 224] width 24 height 22
click at [746, 247] on button "Change to pick up" at bounding box center [752, 244] width 108 height 21
click at [729, 212] on div "Pick up Change to delivery Change to install" at bounding box center [810, 246] width 209 height 108
click at [722, 222] on div at bounding box center [718, 224] width 24 height 22
click at [1212, 214] on button "Add labels" at bounding box center [1201, 223] width 70 height 21
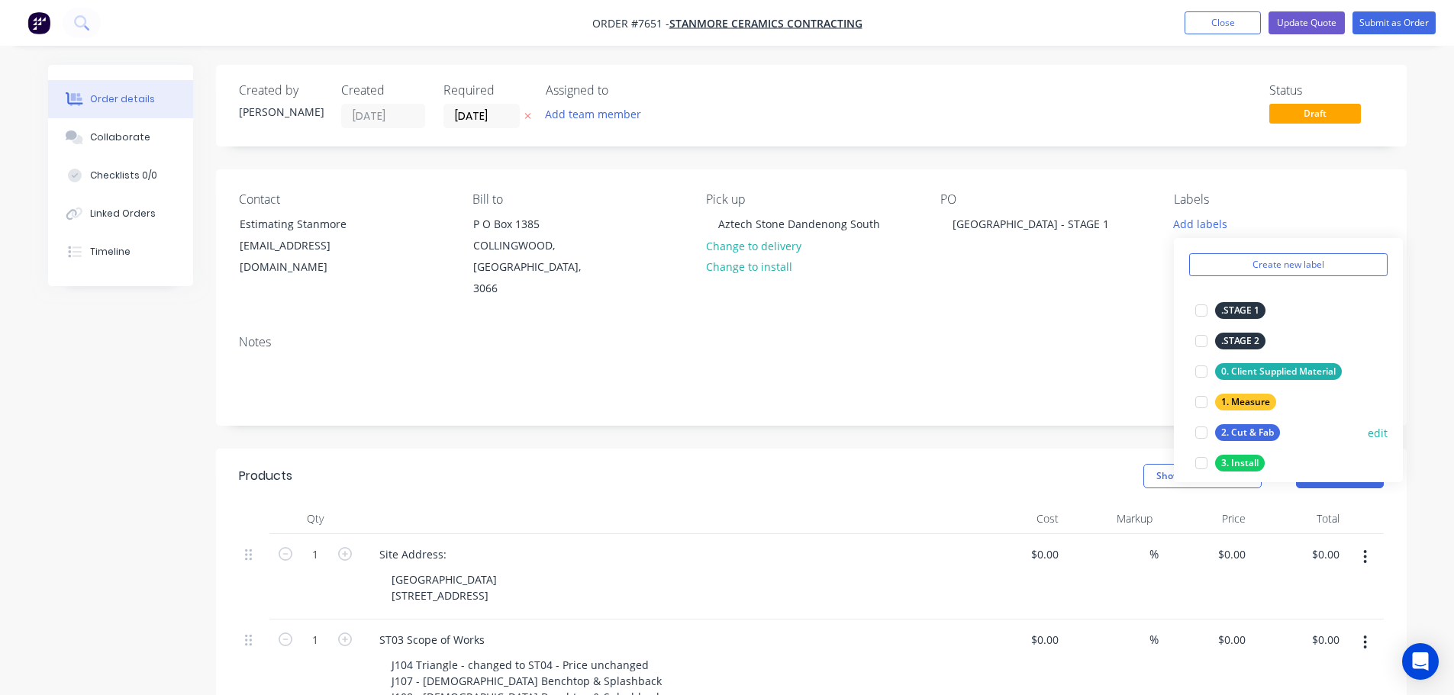
scroll to position [76, 0]
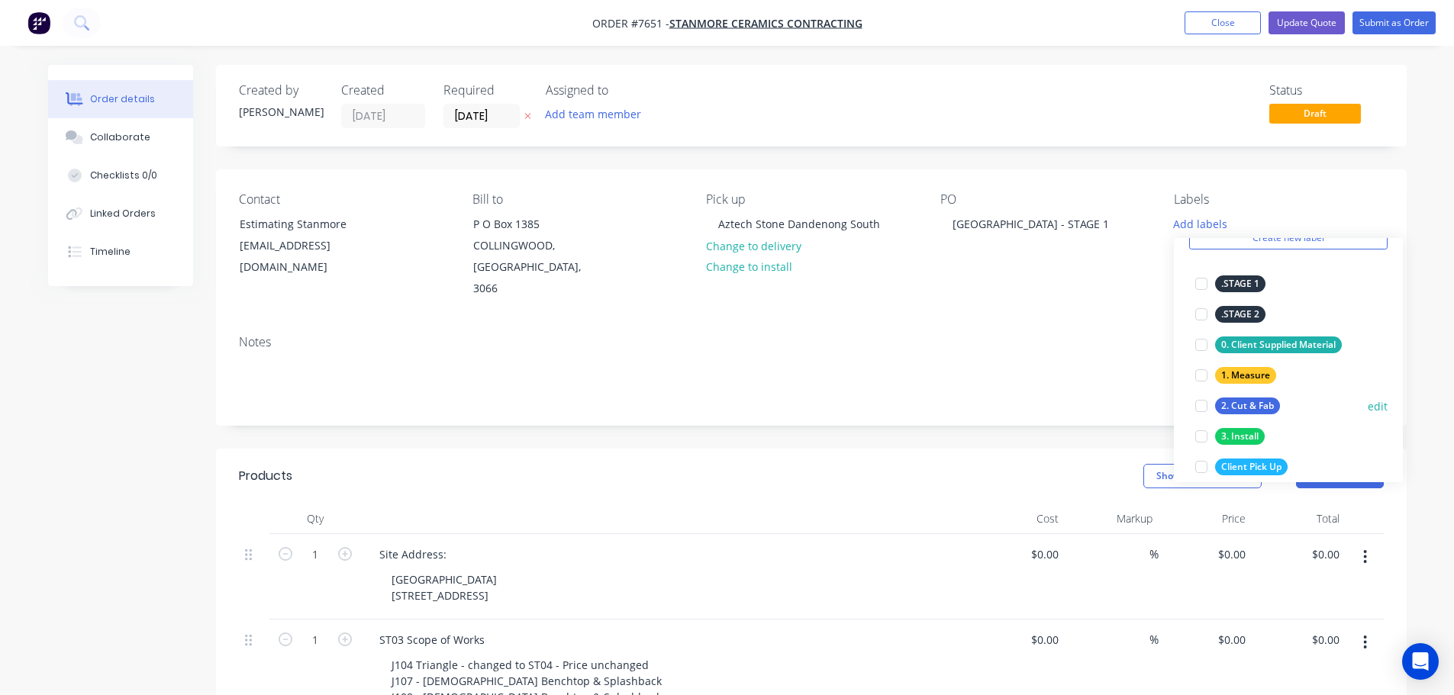
drag, startPoint x: 1201, startPoint y: 380, endPoint x: 1203, endPoint y: 395, distance: 15.4
click at [1201, 381] on div at bounding box center [1201, 375] width 31 height 31
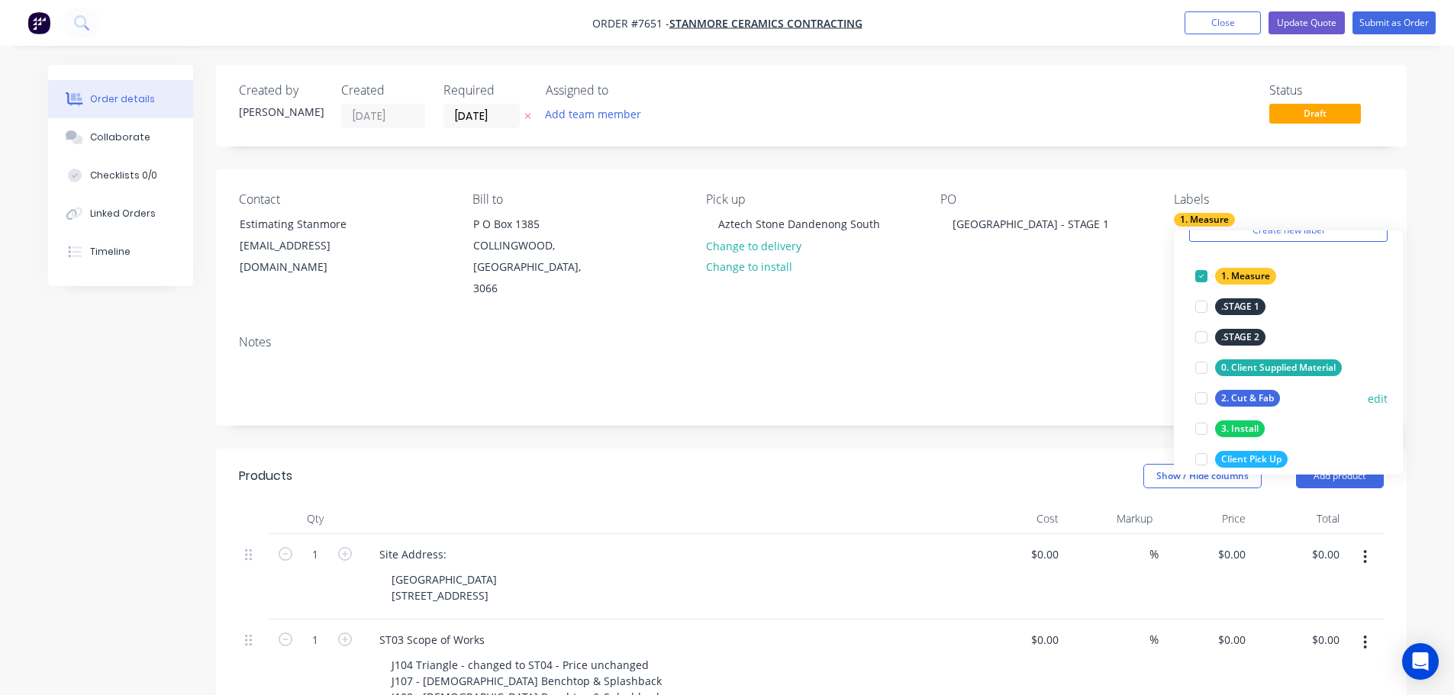
click at [1202, 399] on div at bounding box center [1201, 398] width 31 height 31
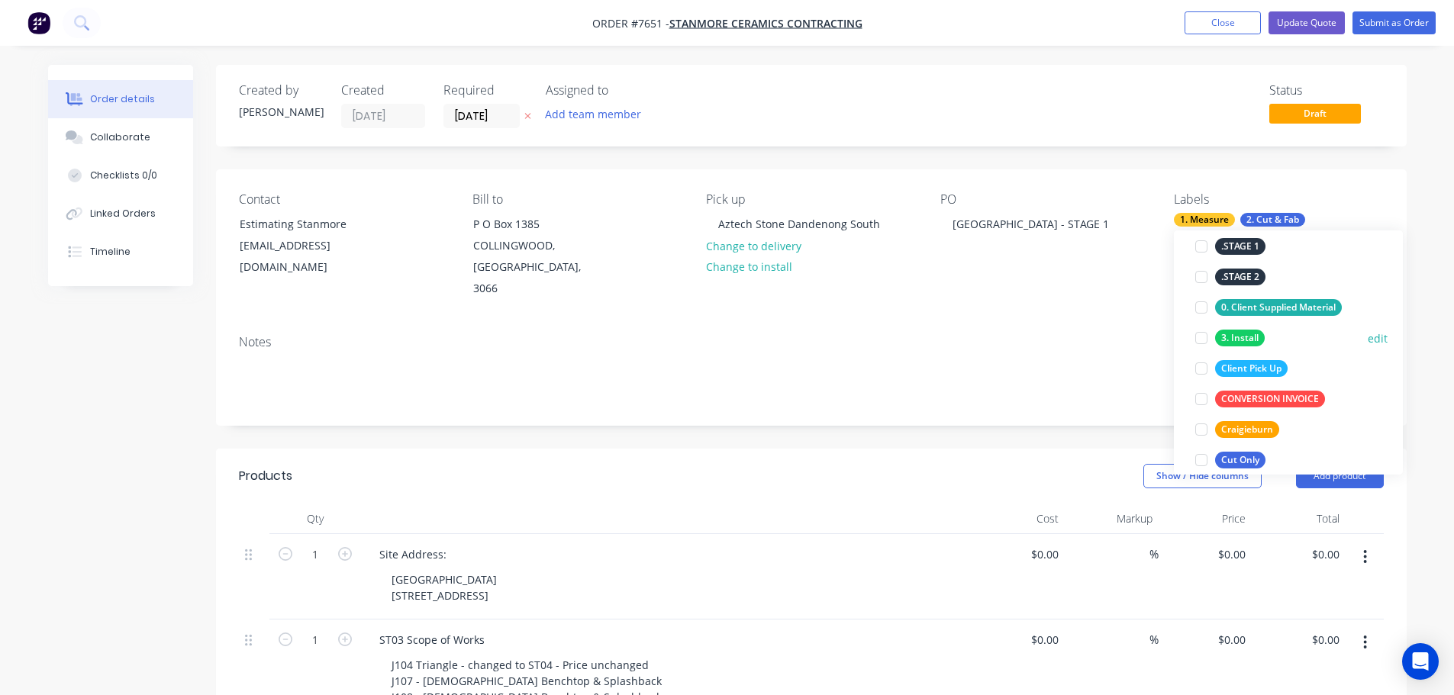
scroll to position [153, 0]
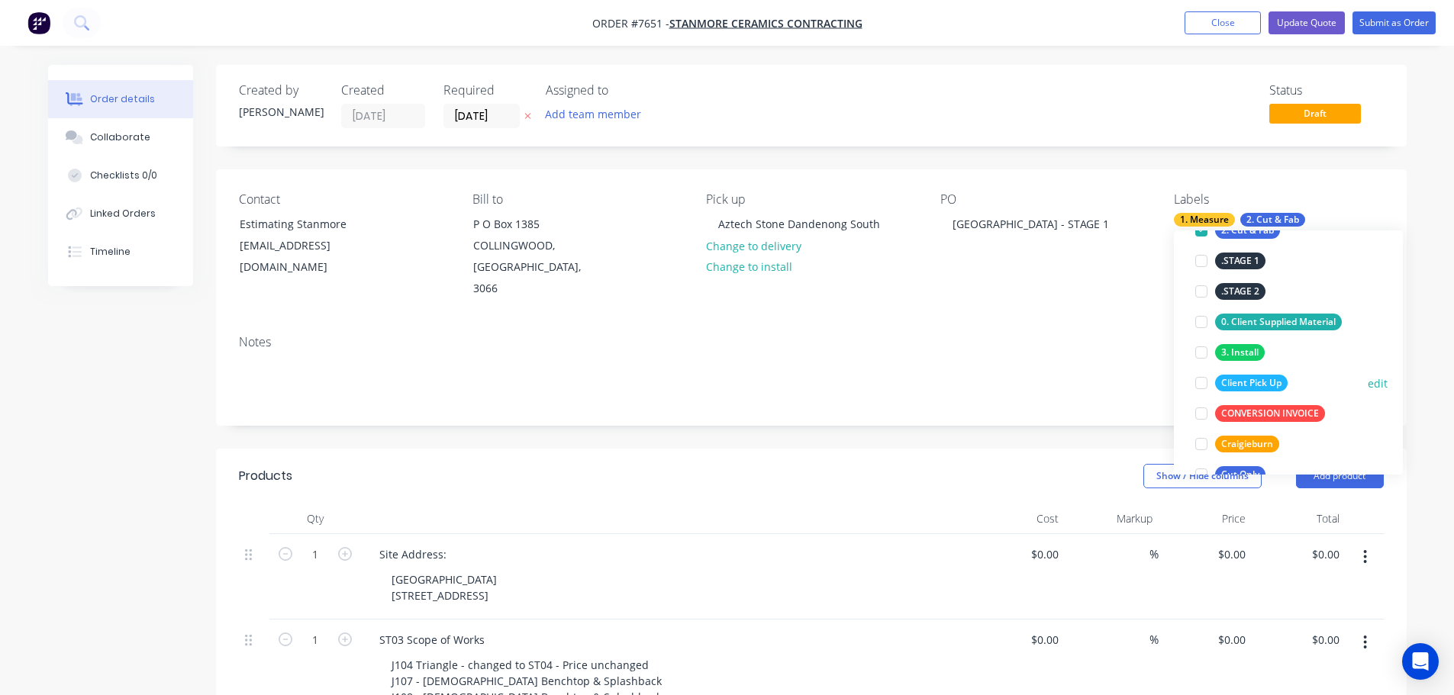
click at [1202, 383] on div at bounding box center [1201, 383] width 31 height 31
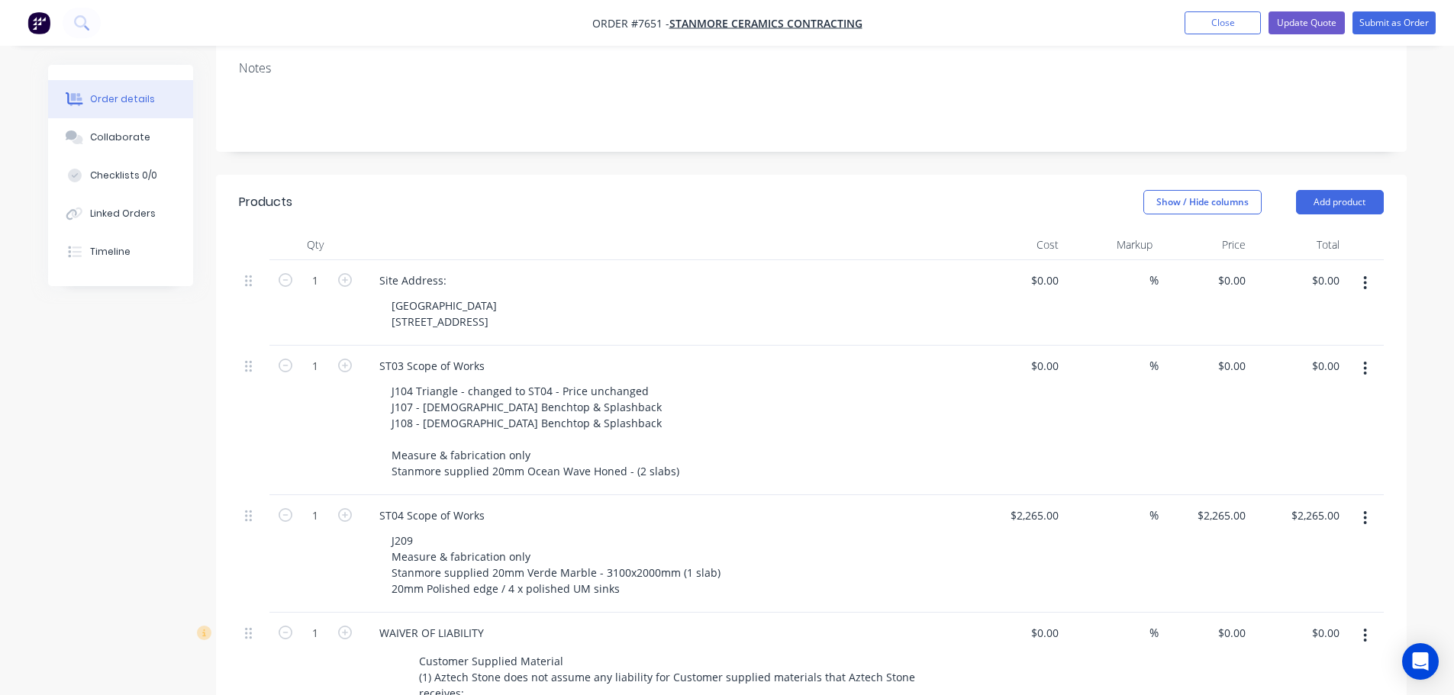
scroll to position [266, 0]
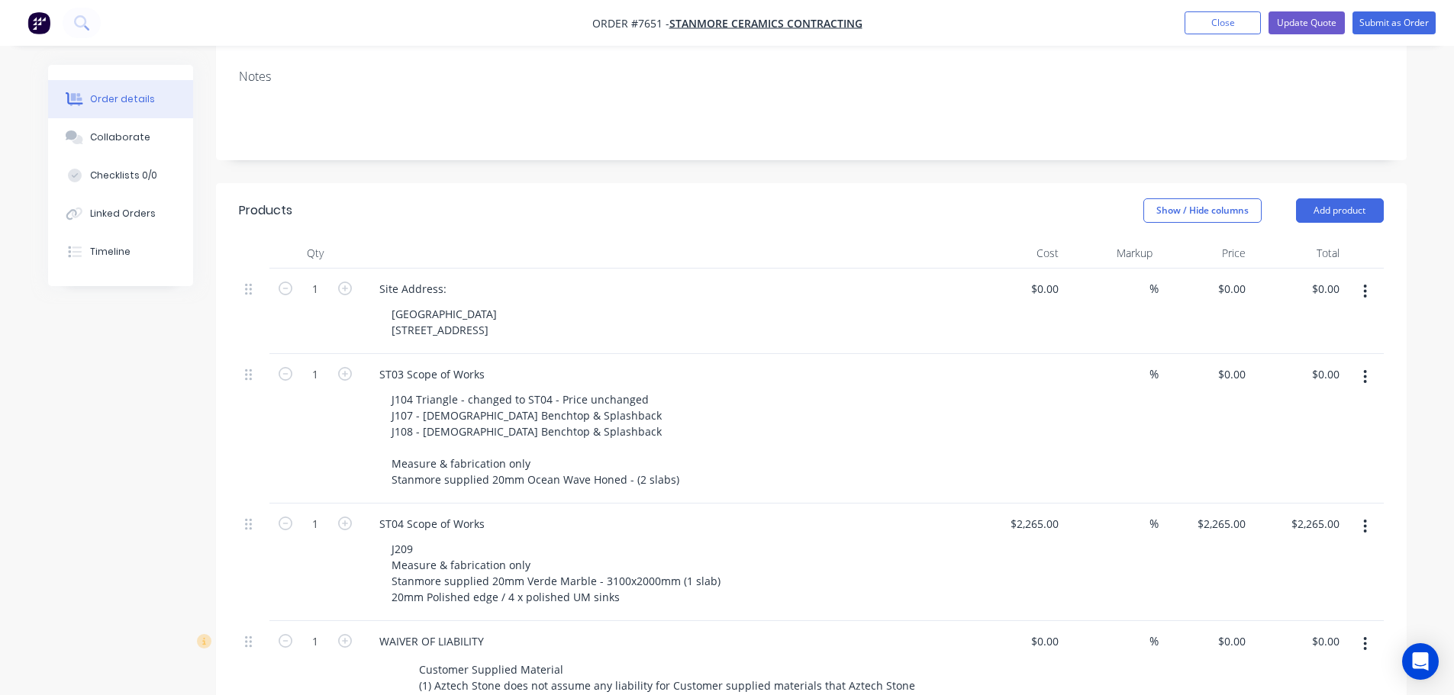
click at [1034, 354] on div "$0.00" at bounding box center [1019, 429] width 94 height 150
type input "$4,290.00"
click at [1132, 363] on input at bounding box center [1141, 374] width 18 height 22
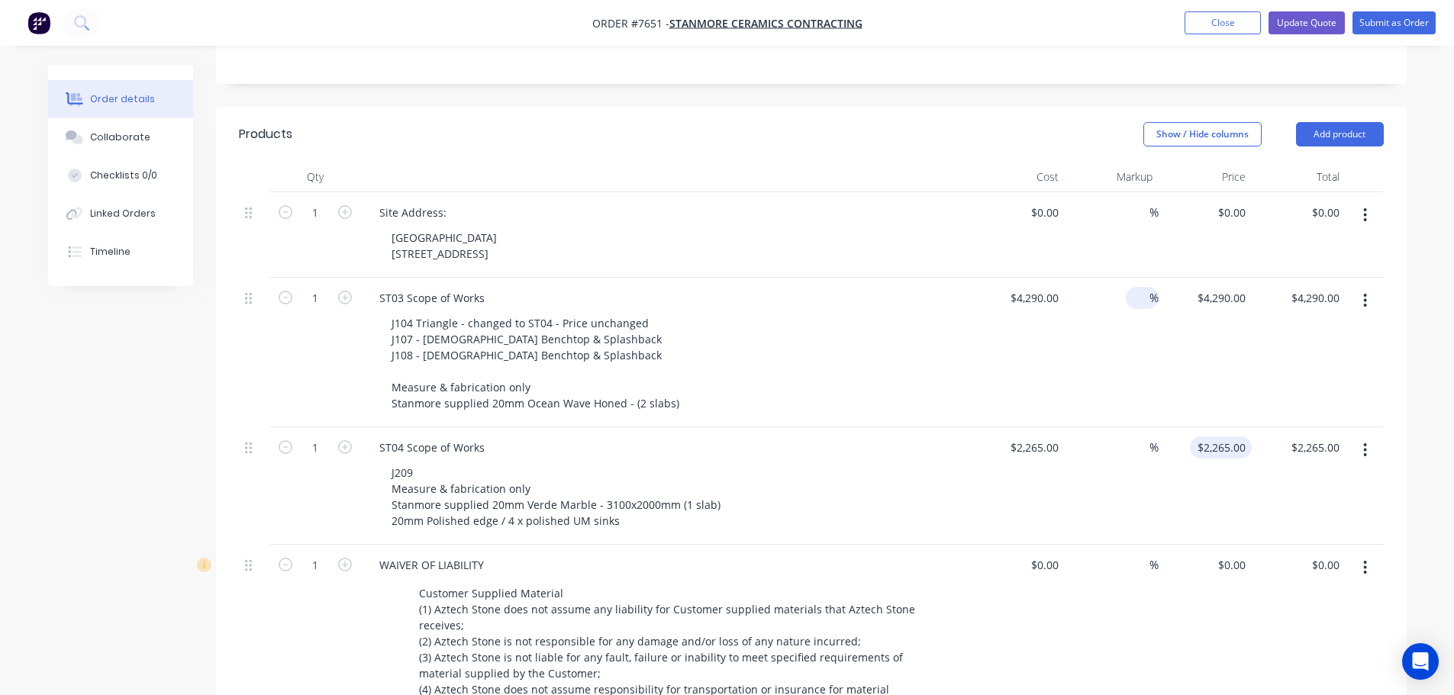
scroll to position [0, 0]
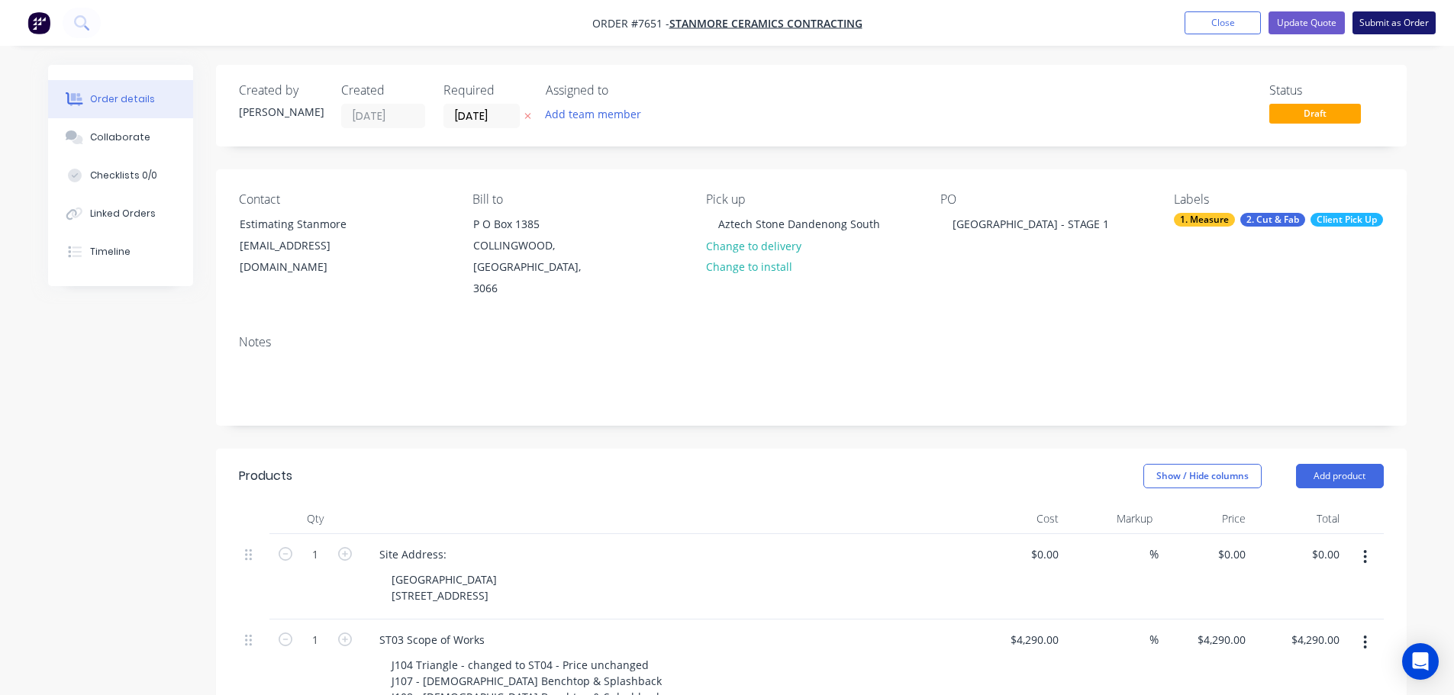
click at [1408, 29] on button "Submit as Order" at bounding box center [1394, 22] width 83 height 23
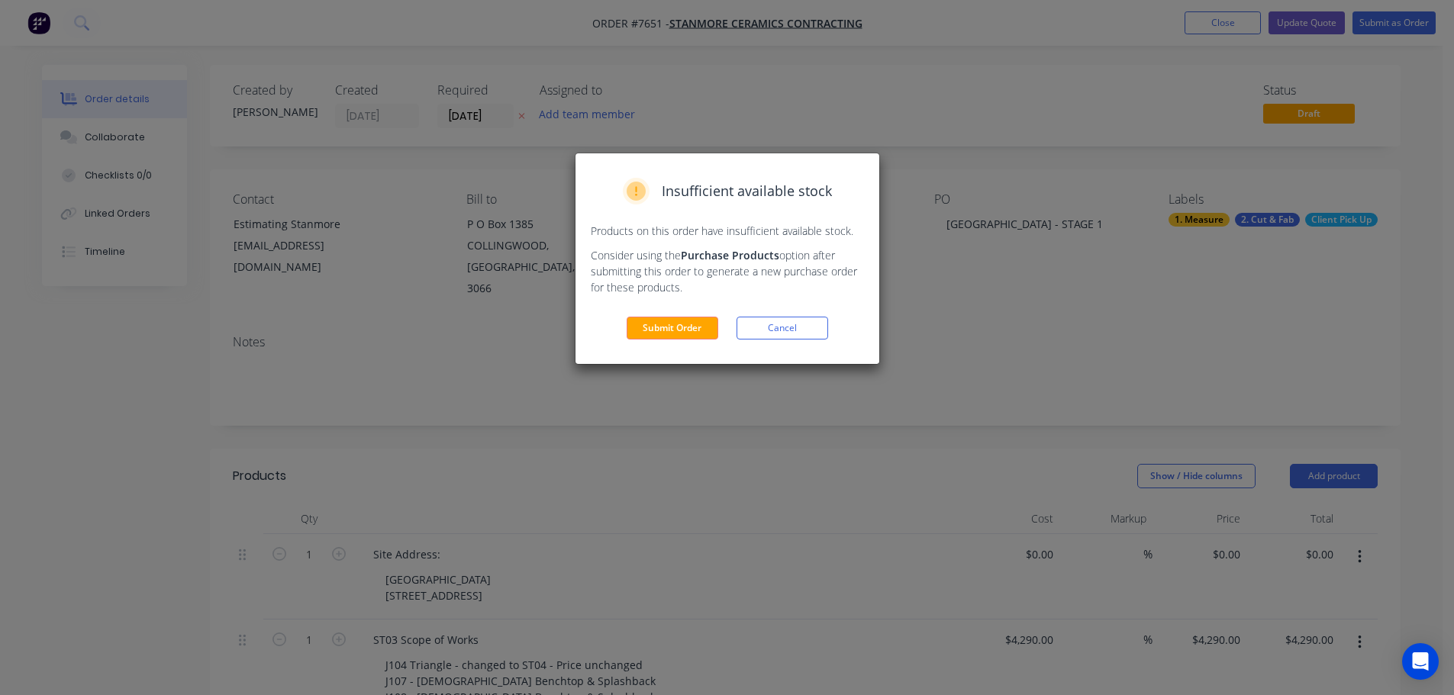
drag, startPoint x: 764, startPoint y: 331, endPoint x: 588, endPoint y: 189, distance: 225.8
click at [763, 330] on button "Cancel" at bounding box center [783, 328] width 92 height 23
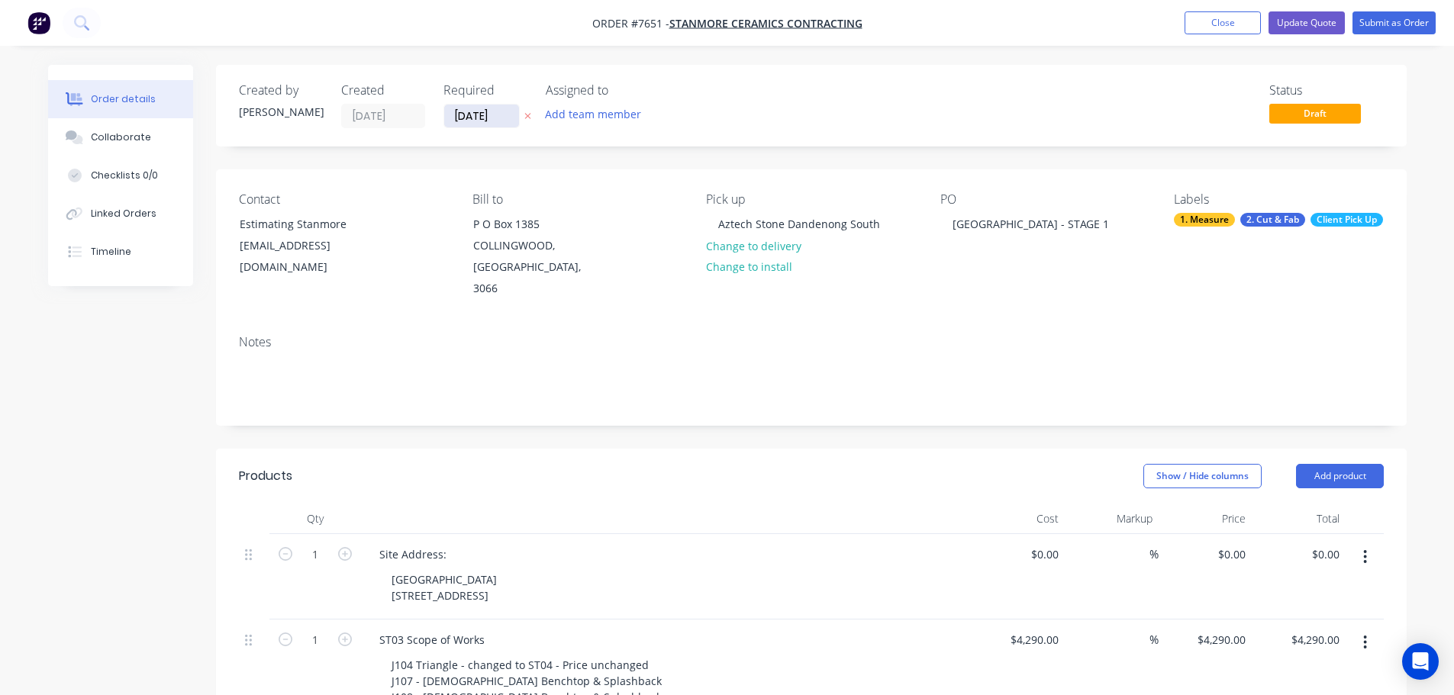
click at [499, 117] on input "13/08/25" at bounding box center [481, 116] width 75 height 23
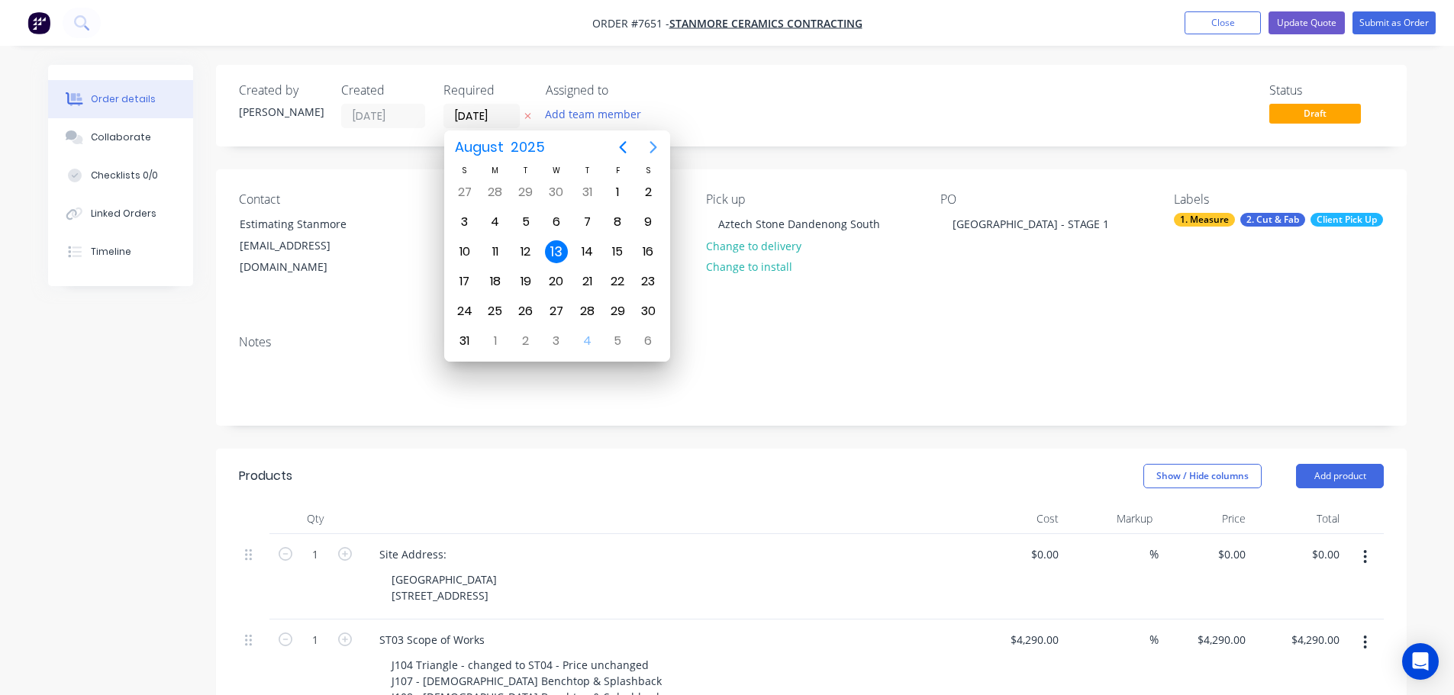
click at [645, 143] on icon "Next page" at bounding box center [653, 147] width 18 height 18
click at [585, 185] on div "4" at bounding box center [587, 192] width 23 height 23
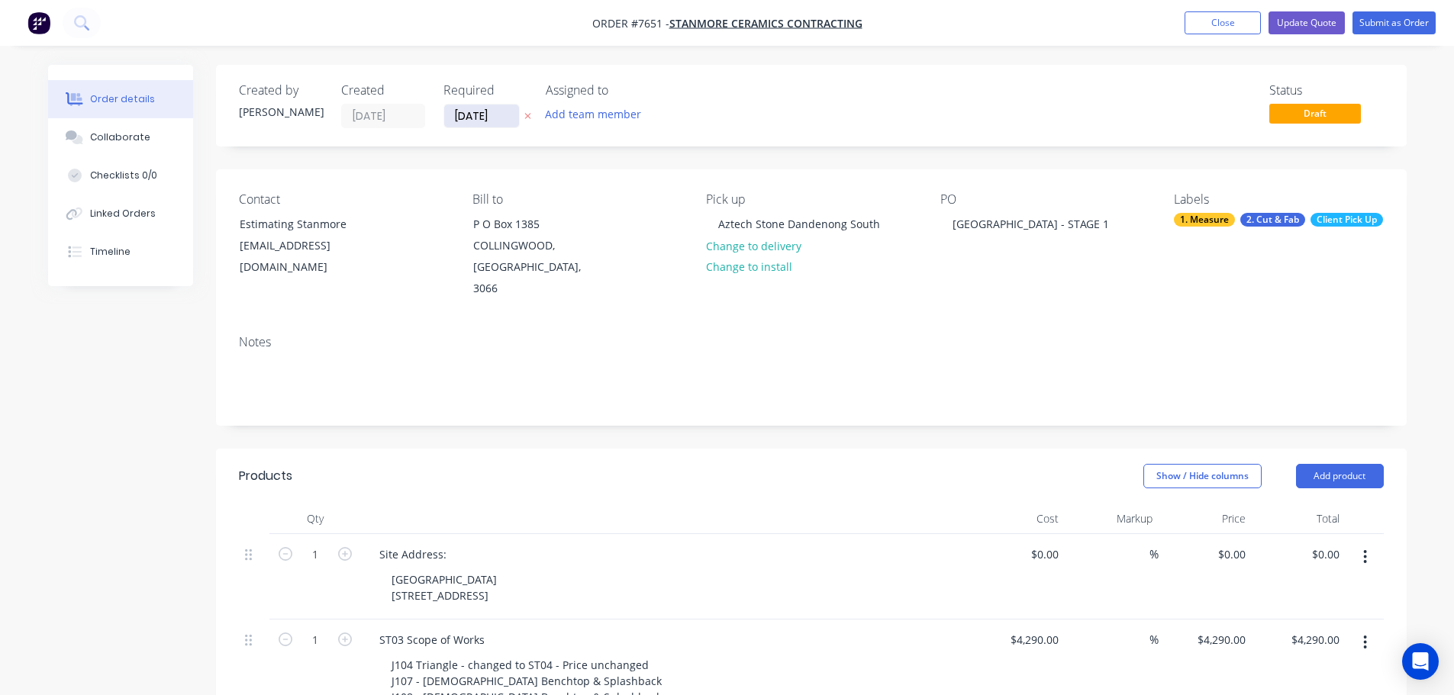
click at [499, 122] on input "04/09/25" at bounding box center [481, 116] width 75 height 23
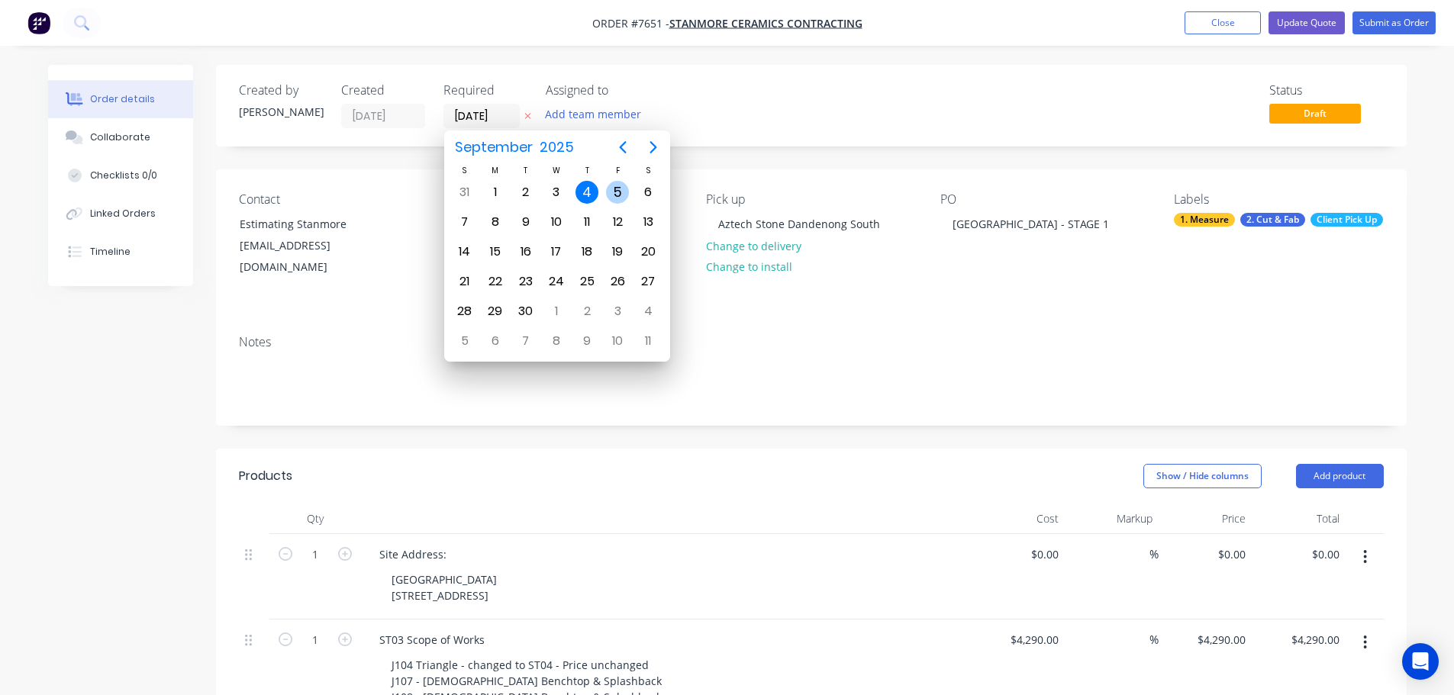
click at [616, 198] on div "5" at bounding box center [617, 192] width 23 height 23
type input "[DATE]"
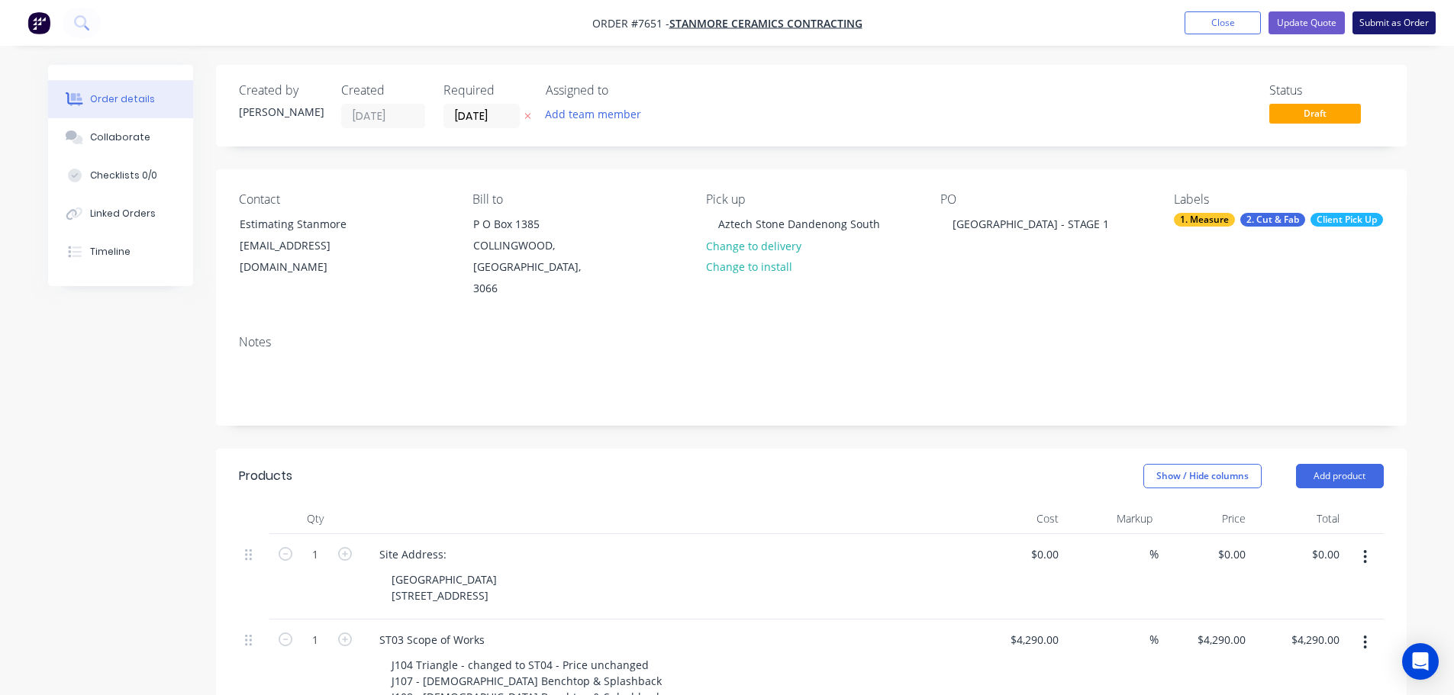
click at [1412, 22] on button "Submit as Order" at bounding box center [1394, 22] width 83 height 23
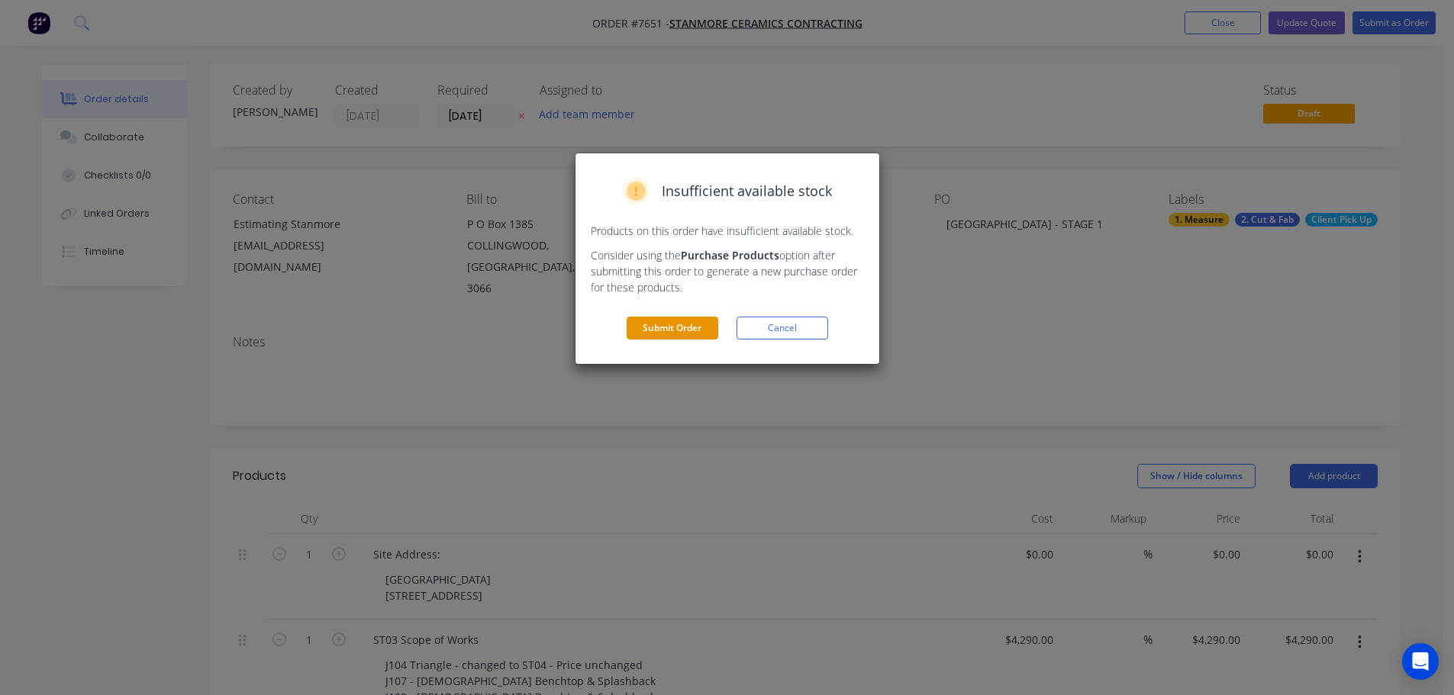
click at [708, 328] on button "Submit Order" at bounding box center [673, 328] width 92 height 23
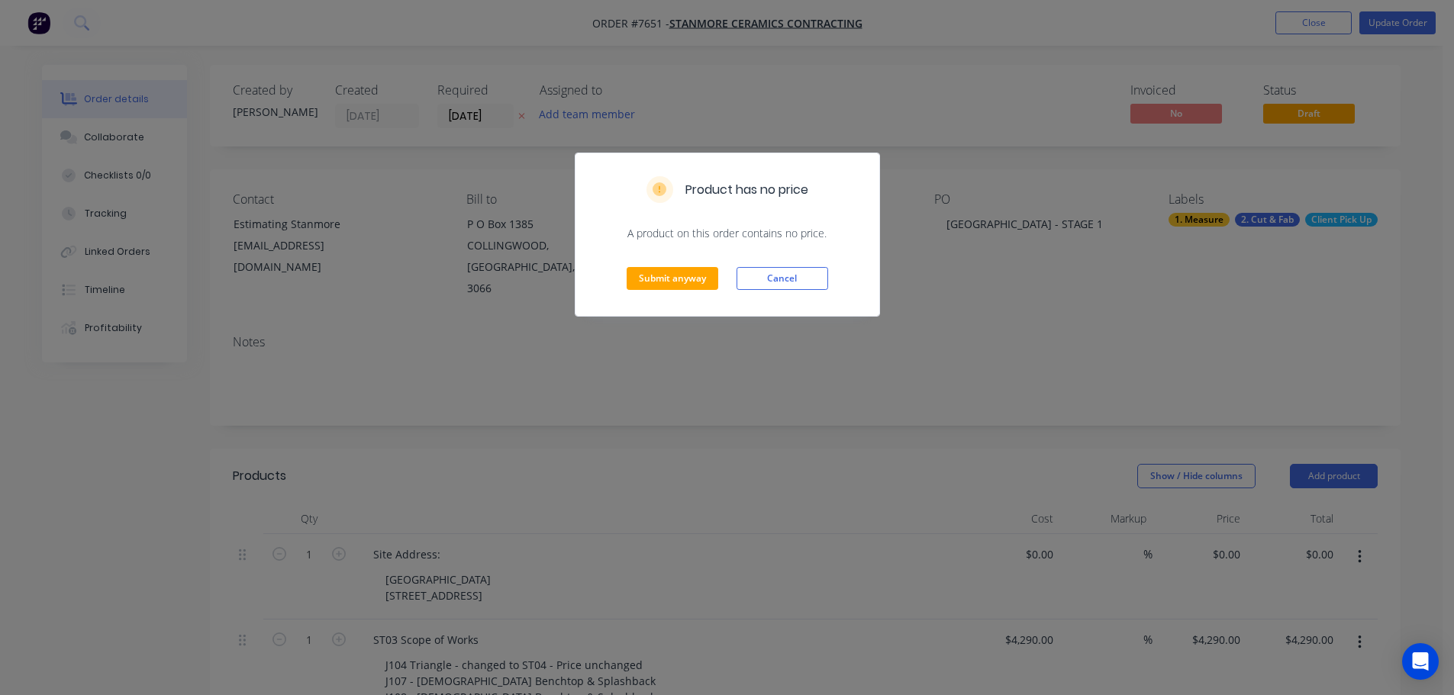
click at [690, 295] on div "Submit anyway Cancel" at bounding box center [728, 278] width 304 height 75
click at [691, 276] on button "Submit anyway" at bounding box center [673, 278] width 92 height 23
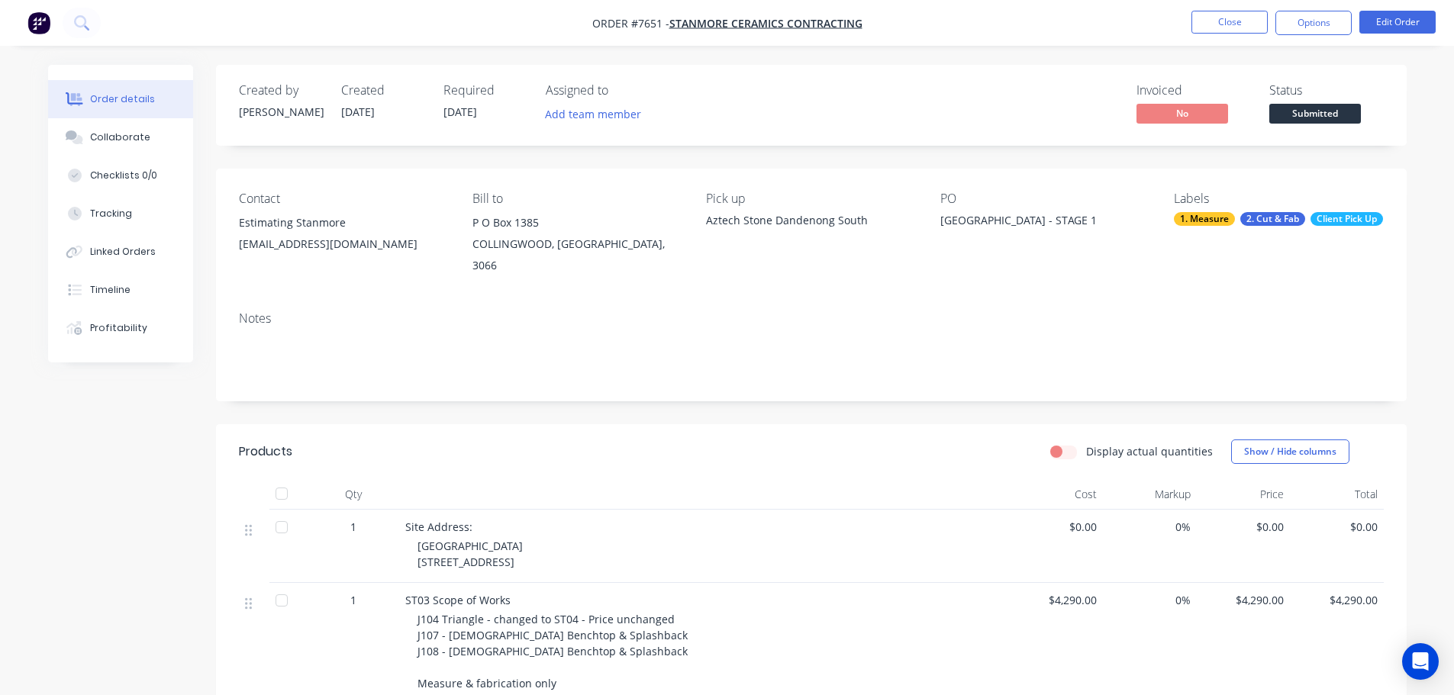
click at [1298, 111] on span "Submitted" at bounding box center [1315, 113] width 92 height 19
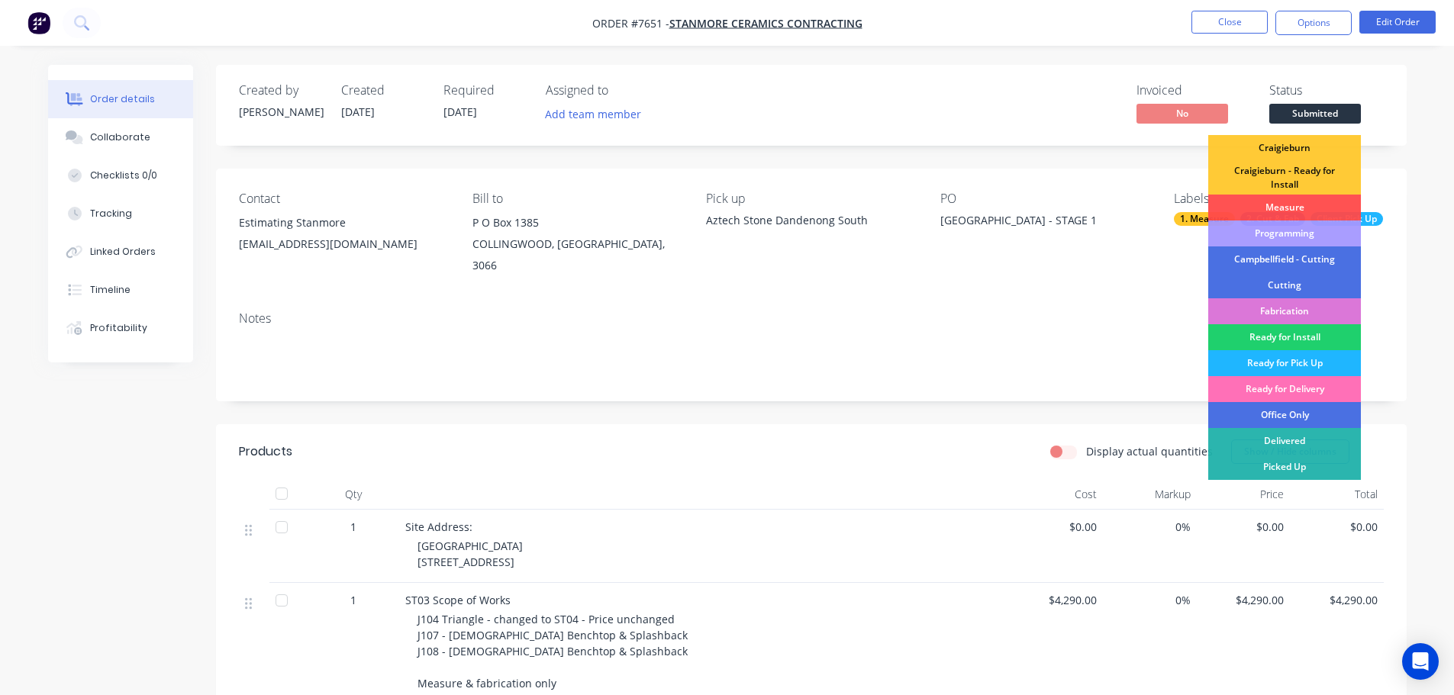
click at [1299, 358] on div "Ready for Pick Up" at bounding box center [1284, 363] width 153 height 26
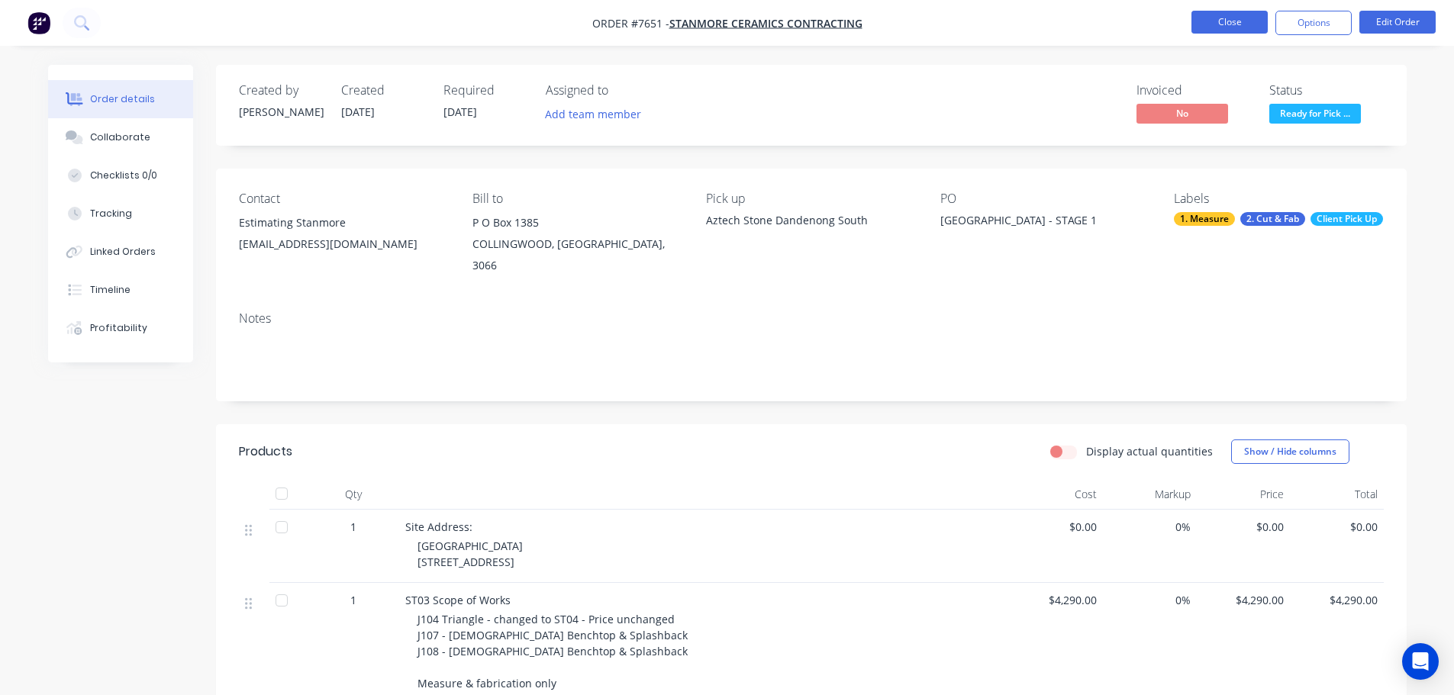
click at [1235, 27] on button "Close" at bounding box center [1229, 22] width 76 height 23
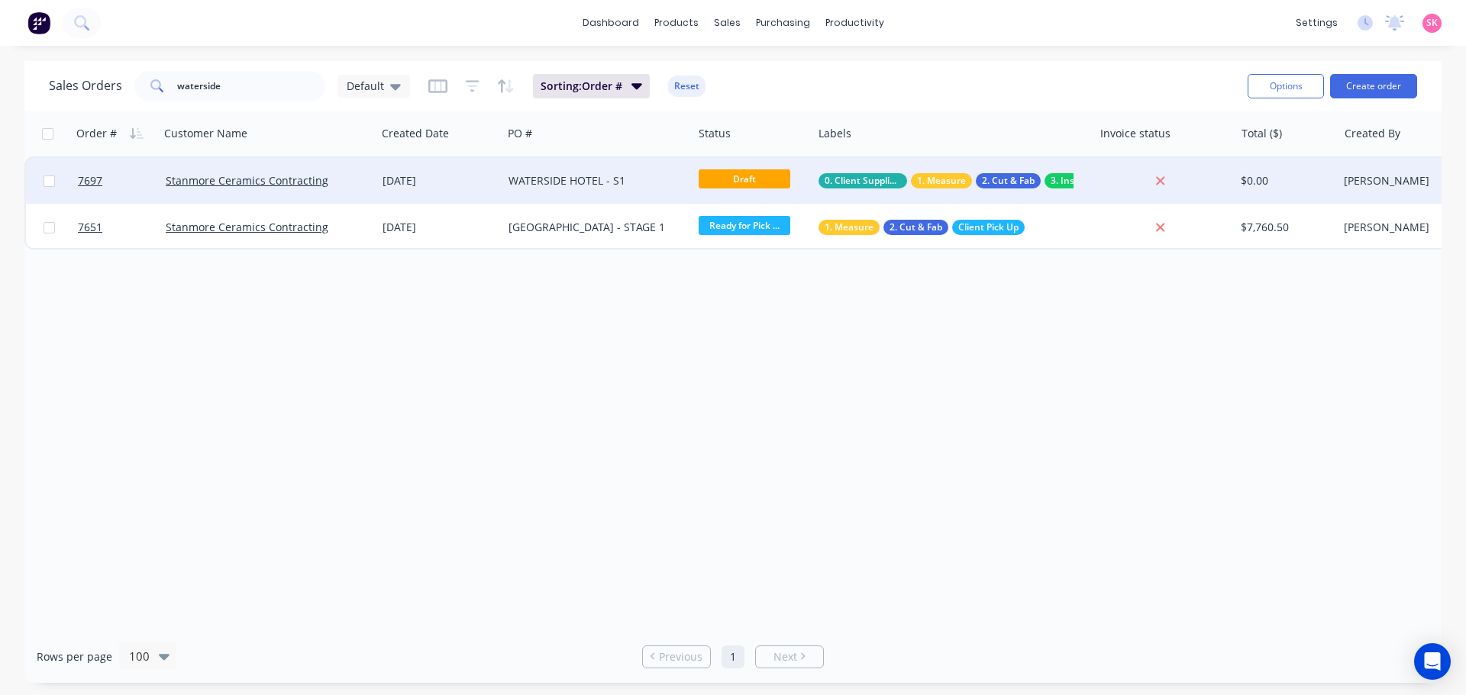
click at [652, 179] on div "WATERSIDE HOTEL - S1" at bounding box center [592, 180] width 169 height 15
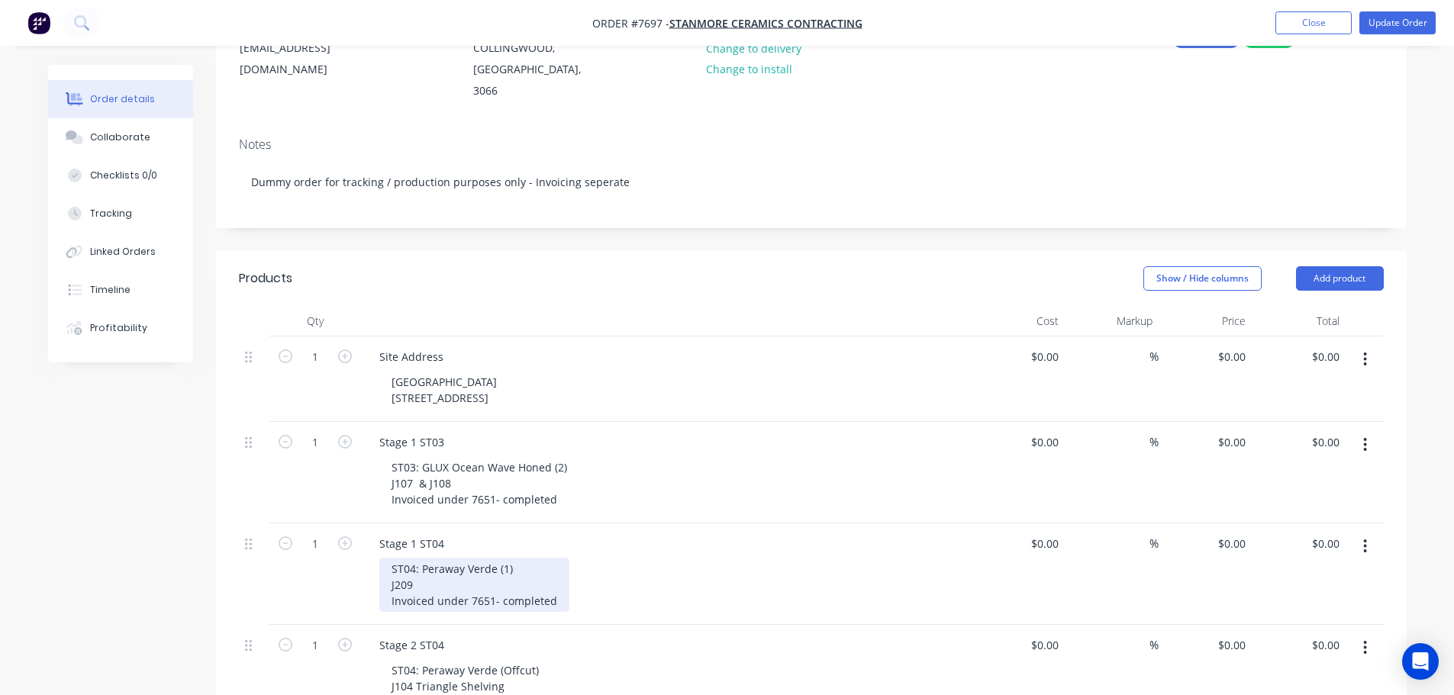
scroll to position [305, 0]
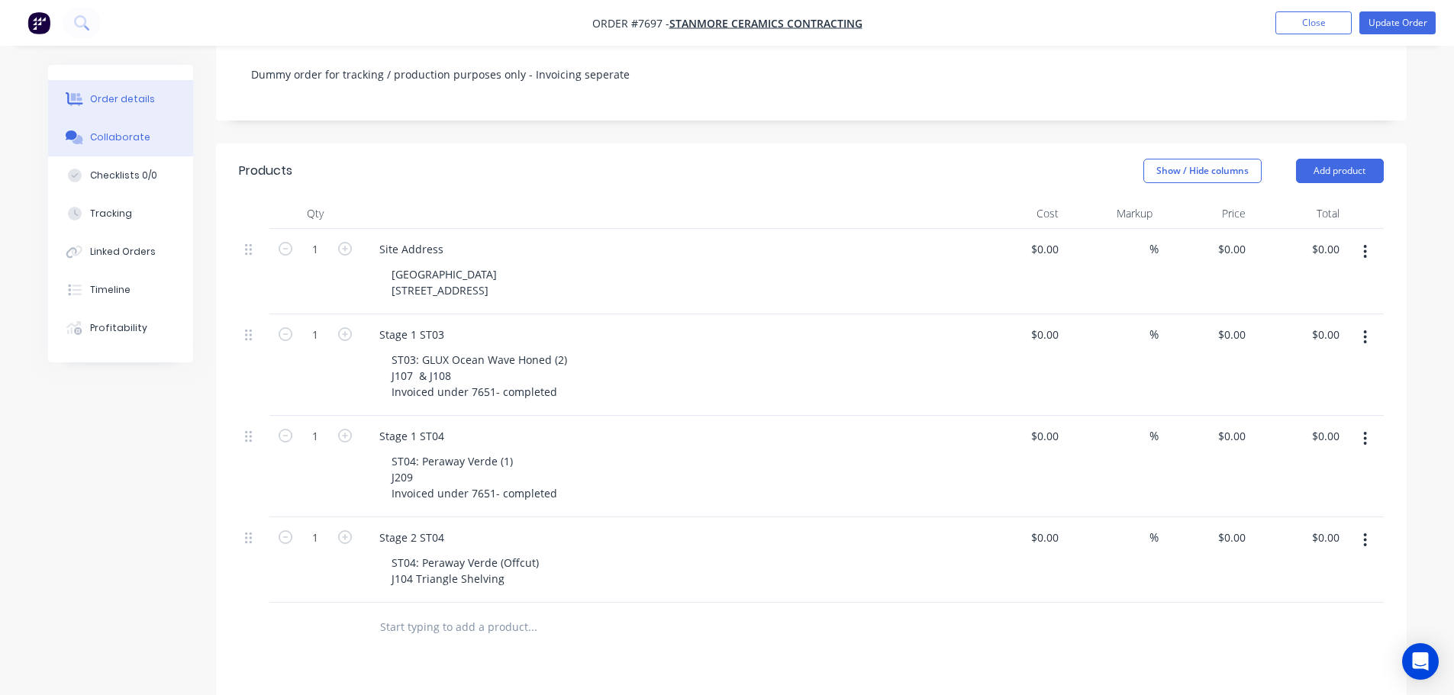
click at [111, 133] on div "Collaborate" at bounding box center [120, 138] width 60 height 14
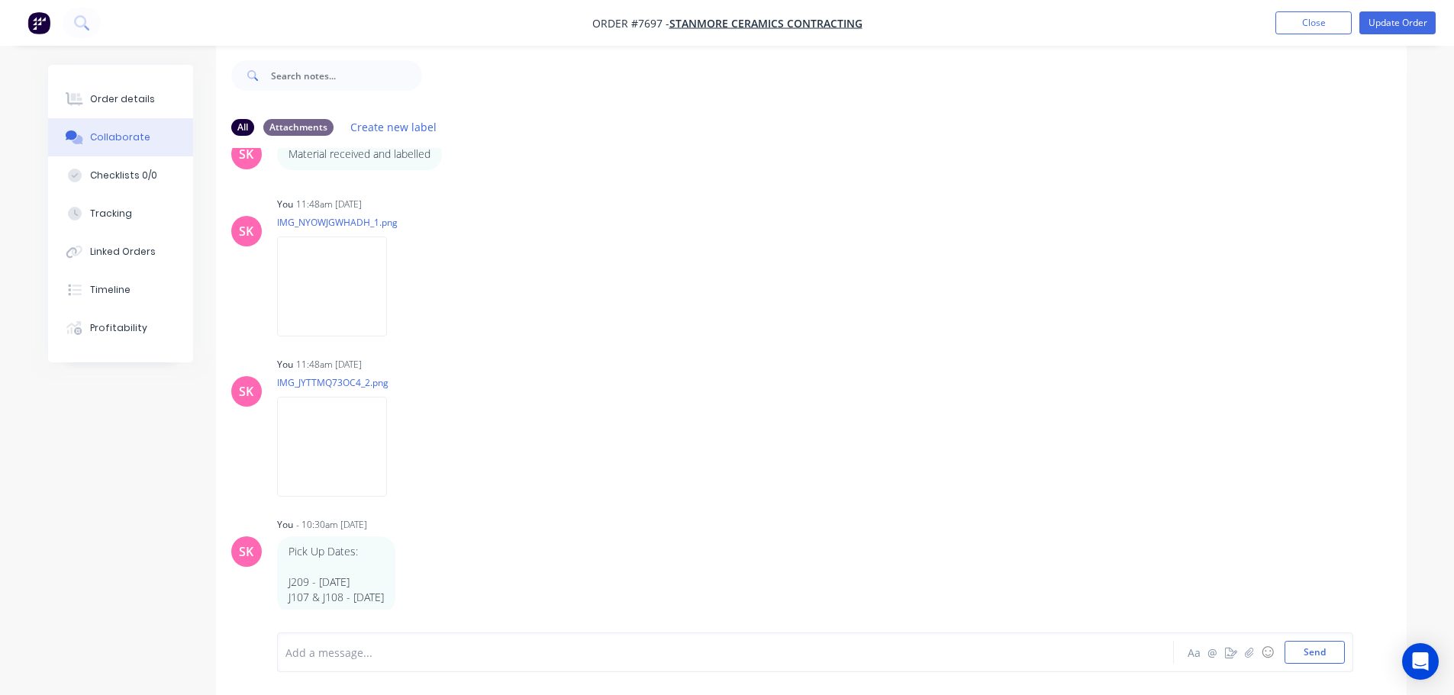
scroll to position [23, 0]
click at [378, 665] on div "Add a message... Aa @ ☺ Send" at bounding box center [815, 653] width 1076 height 40
click at [325, 643] on div "Add a message..." at bounding box center [682, 652] width 795 height 23
drag, startPoint x: 533, startPoint y: 657, endPoint x: 562, endPoint y: 275, distance: 383.5
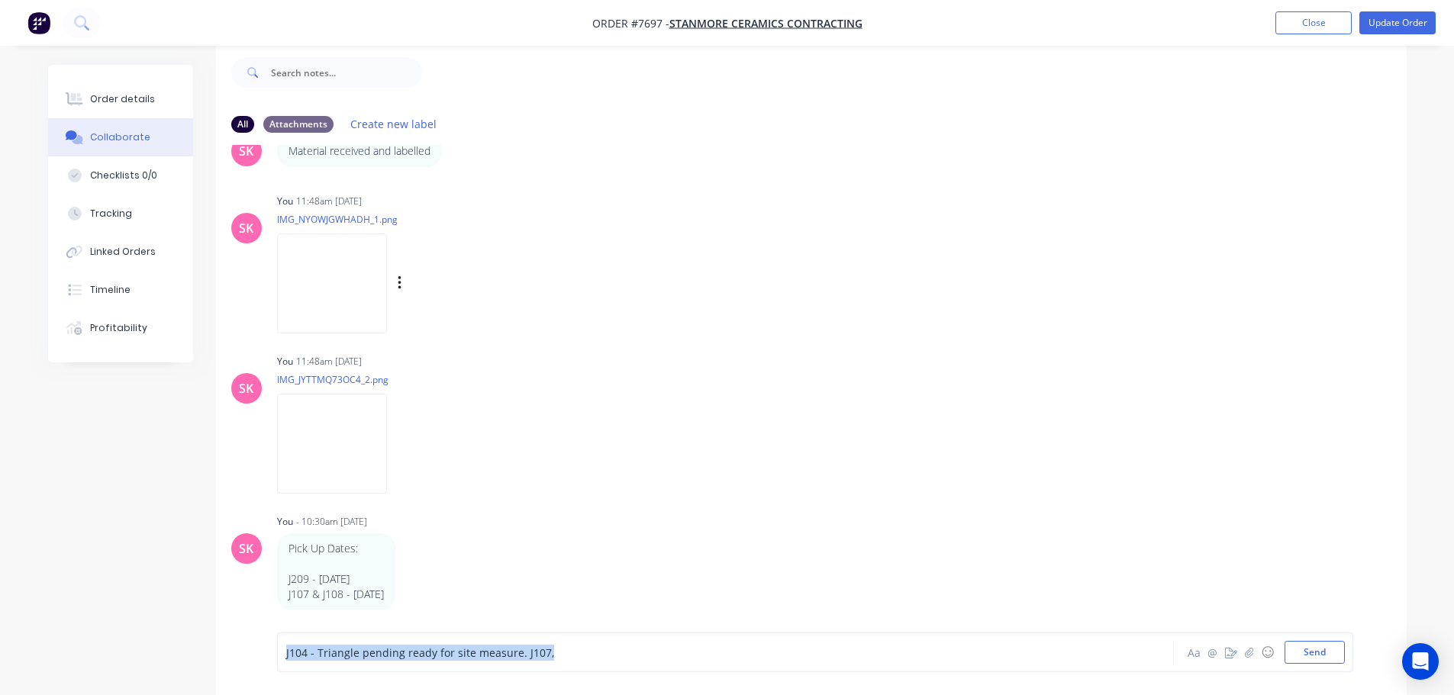
click at [246, 643] on div "J104 - Triangle pending ready for site measure. J107, Aa @ ☺ Send" at bounding box center [811, 652] width 1191 height 85
click at [1297, 21] on button "Close" at bounding box center [1313, 22] width 76 height 23
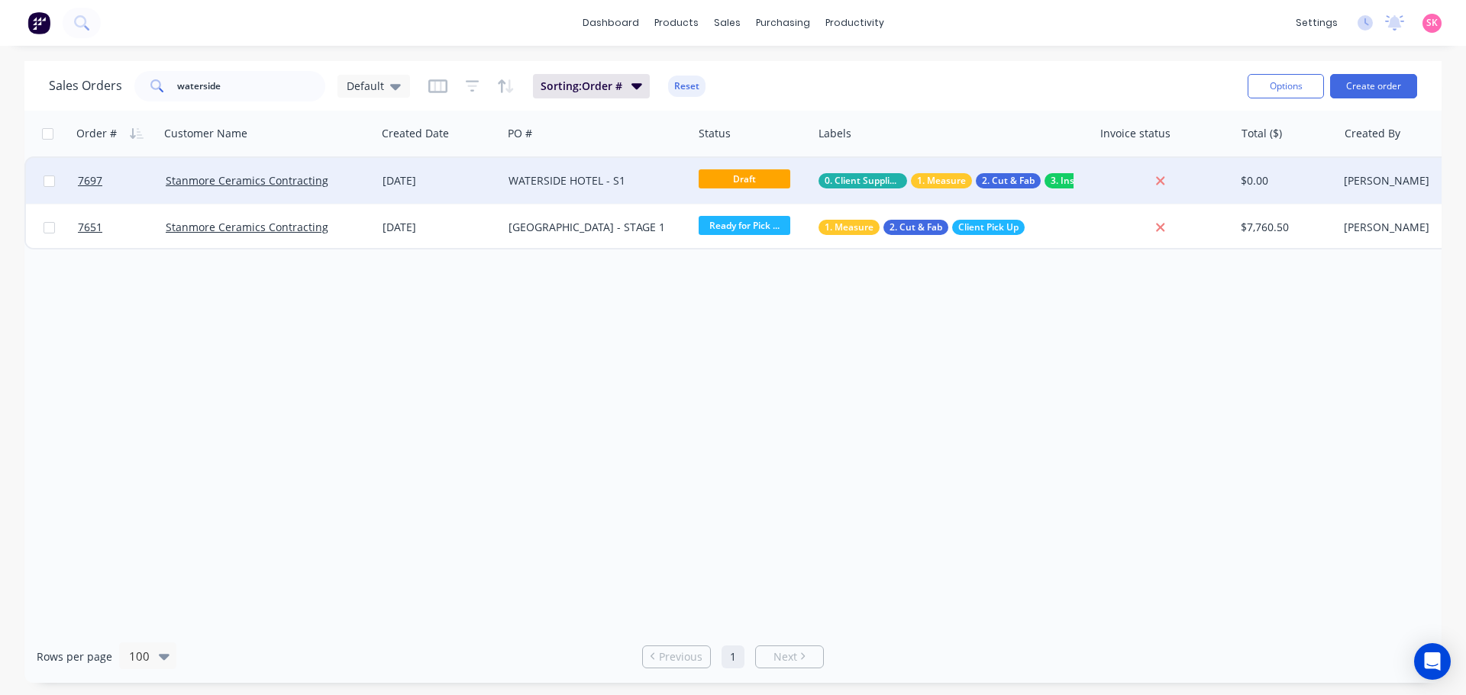
click at [625, 183] on div "WATERSIDE HOTEL - S1" at bounding box center [592, 180] width 169 height 15
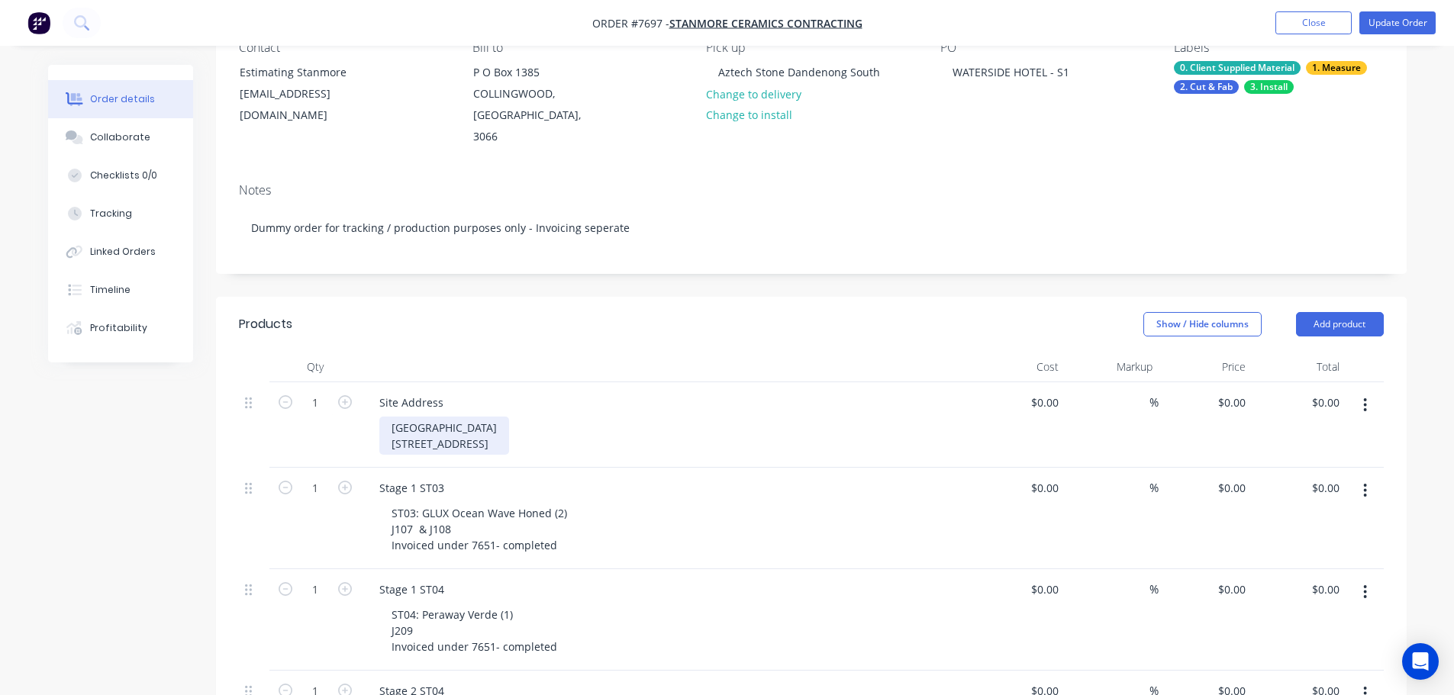
scroll to position [534, 0]
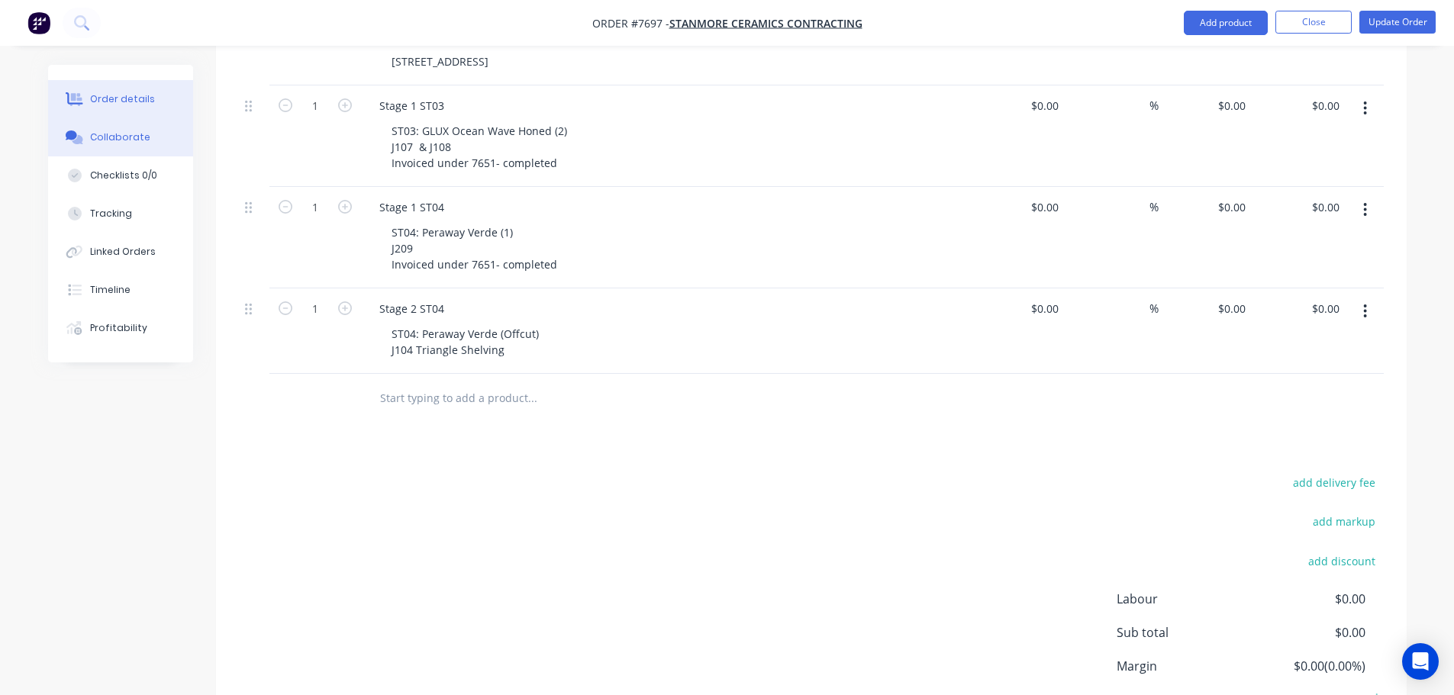
click at [166, 134] on button "Collaborate" at bounding box center [120, 137] width 145 height 38
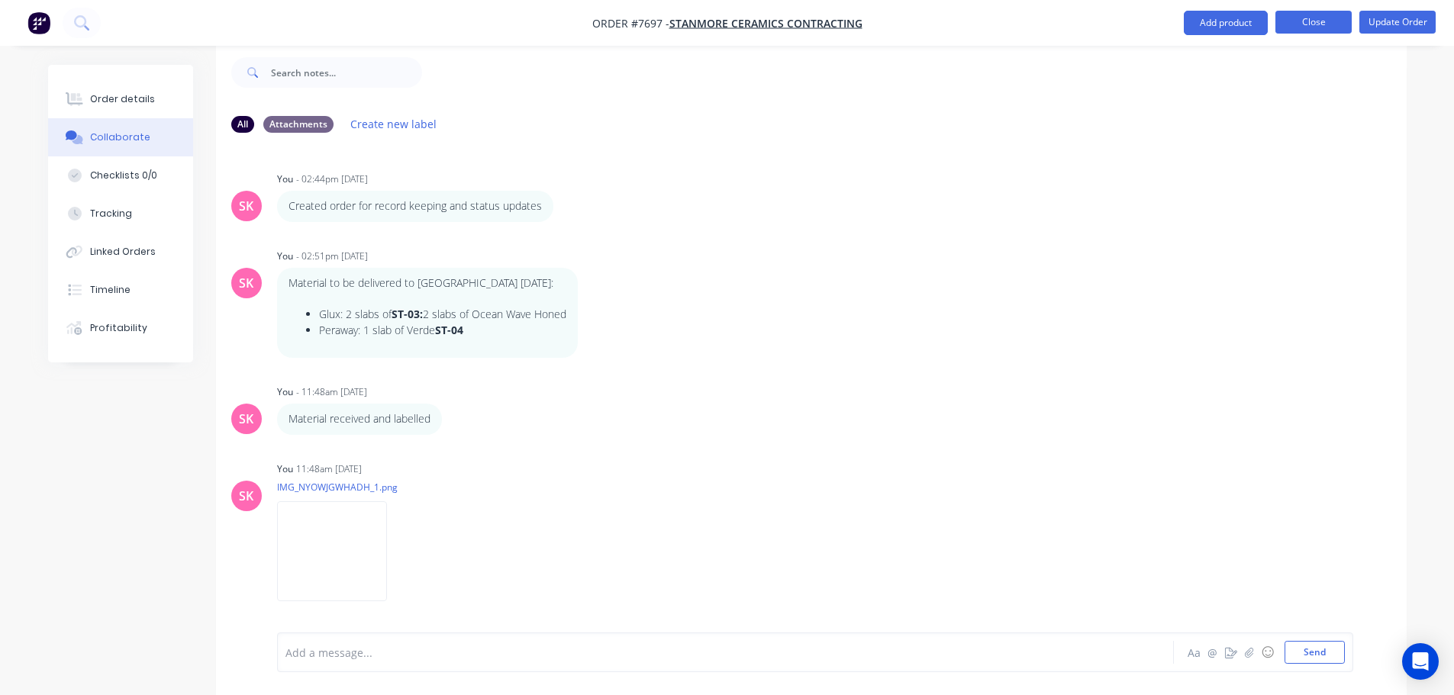
click at [1344, 33] on button "Close" at bounding box center [1313, 22] width 76 height 23
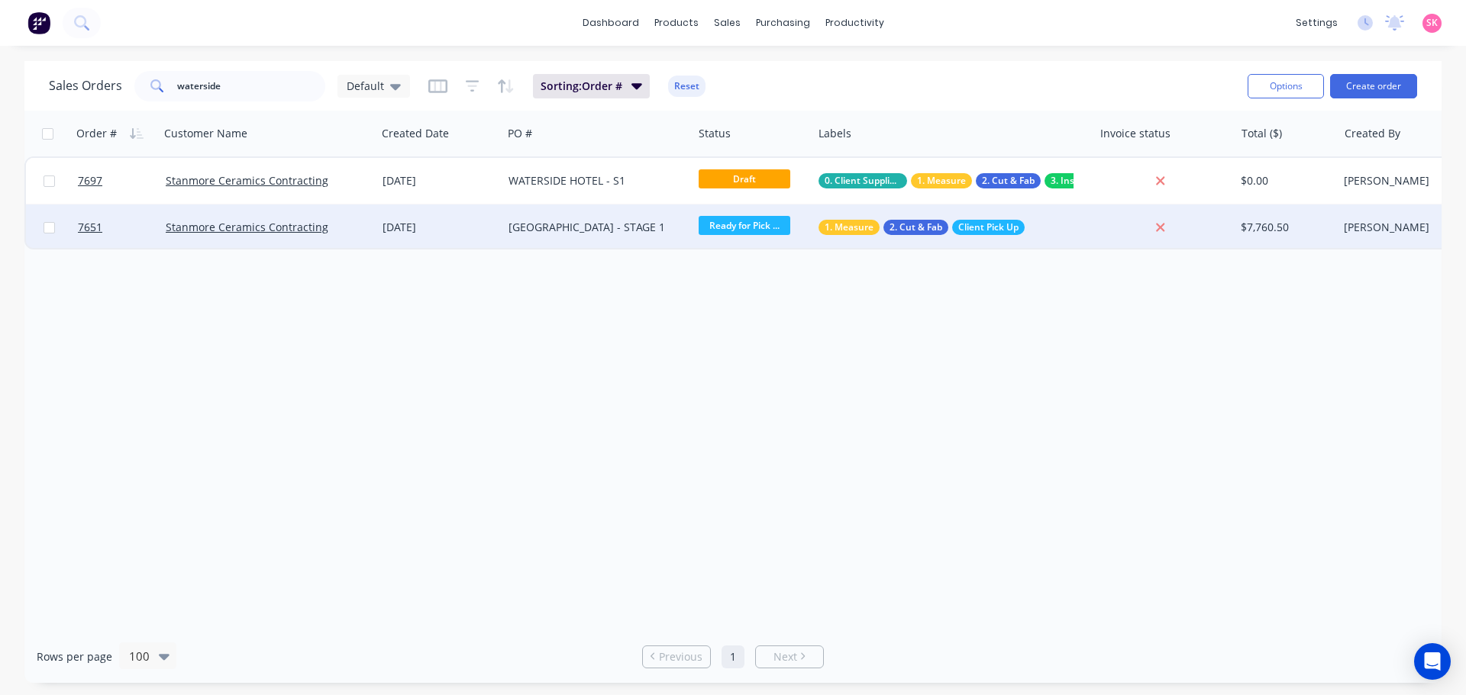
click at [572, 233] on div "WATERSIDE HOTEL - STAGE 1" at bounding box center [592, 227] width 169 height 15
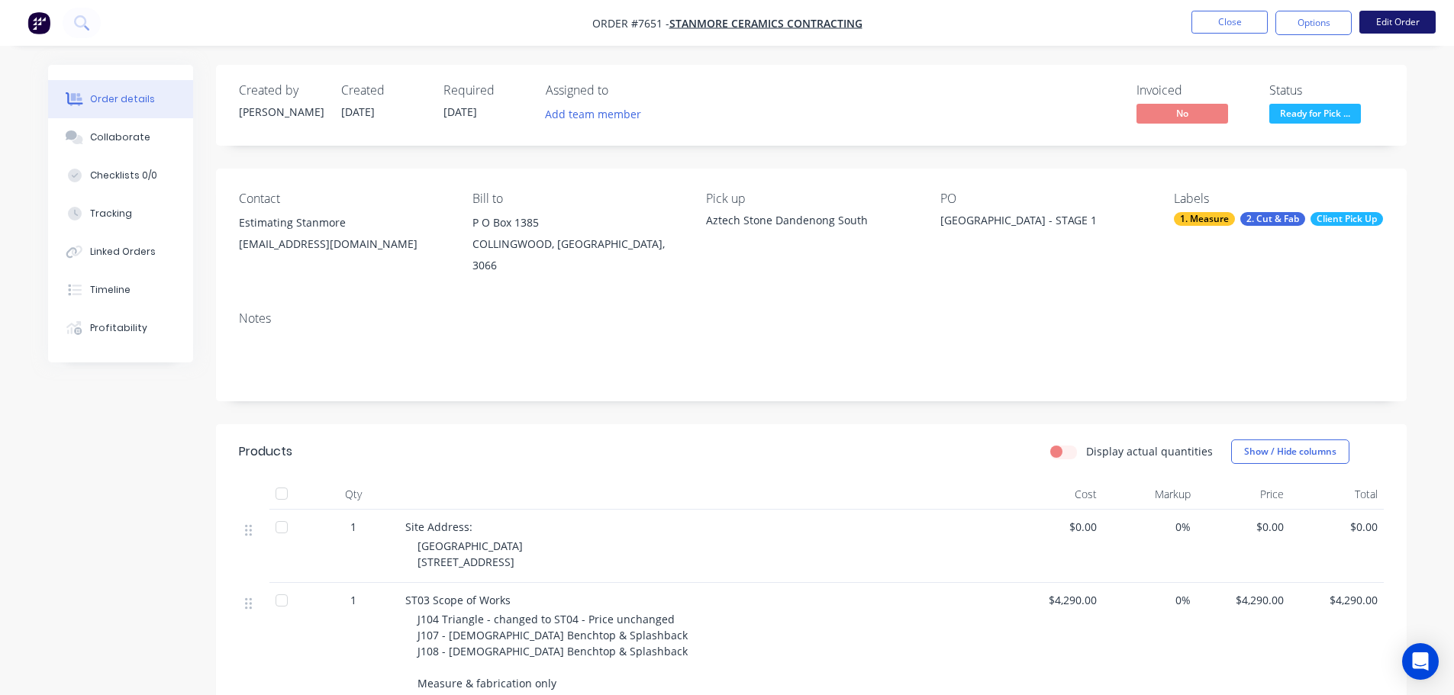
click at [1366, 29] on button "Edit Order" at bounding box center [1397, 22] width 76 height 23
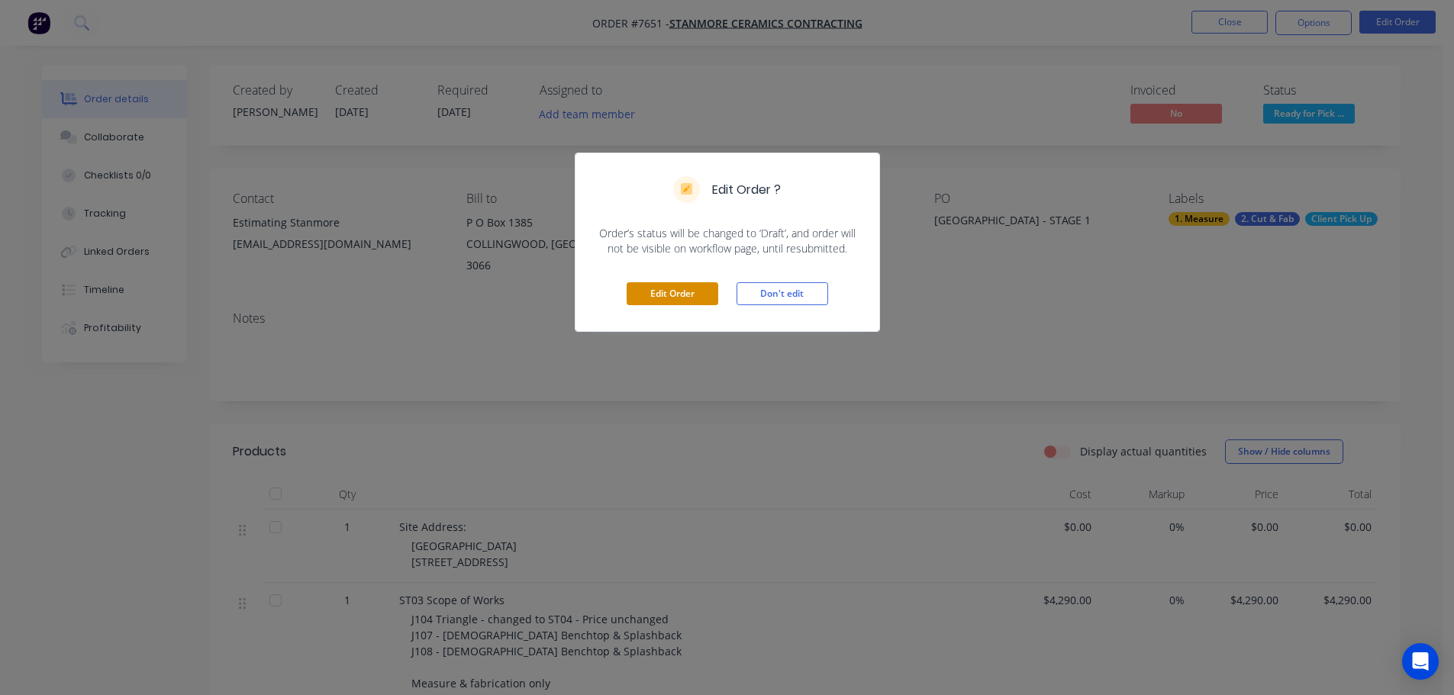
click at [683, 284] on button "Edit Order" at bounding box center [673, 293] width 92 height 23
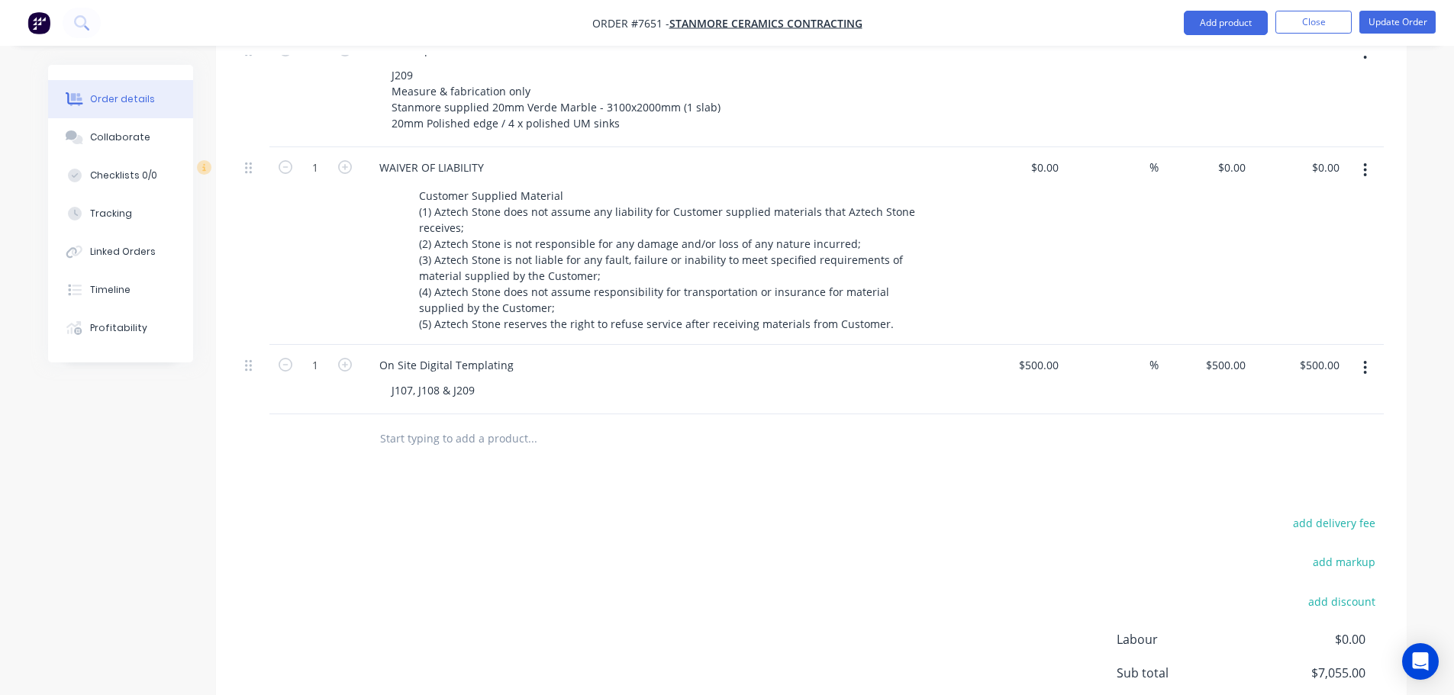
scroll to position [840, 0]
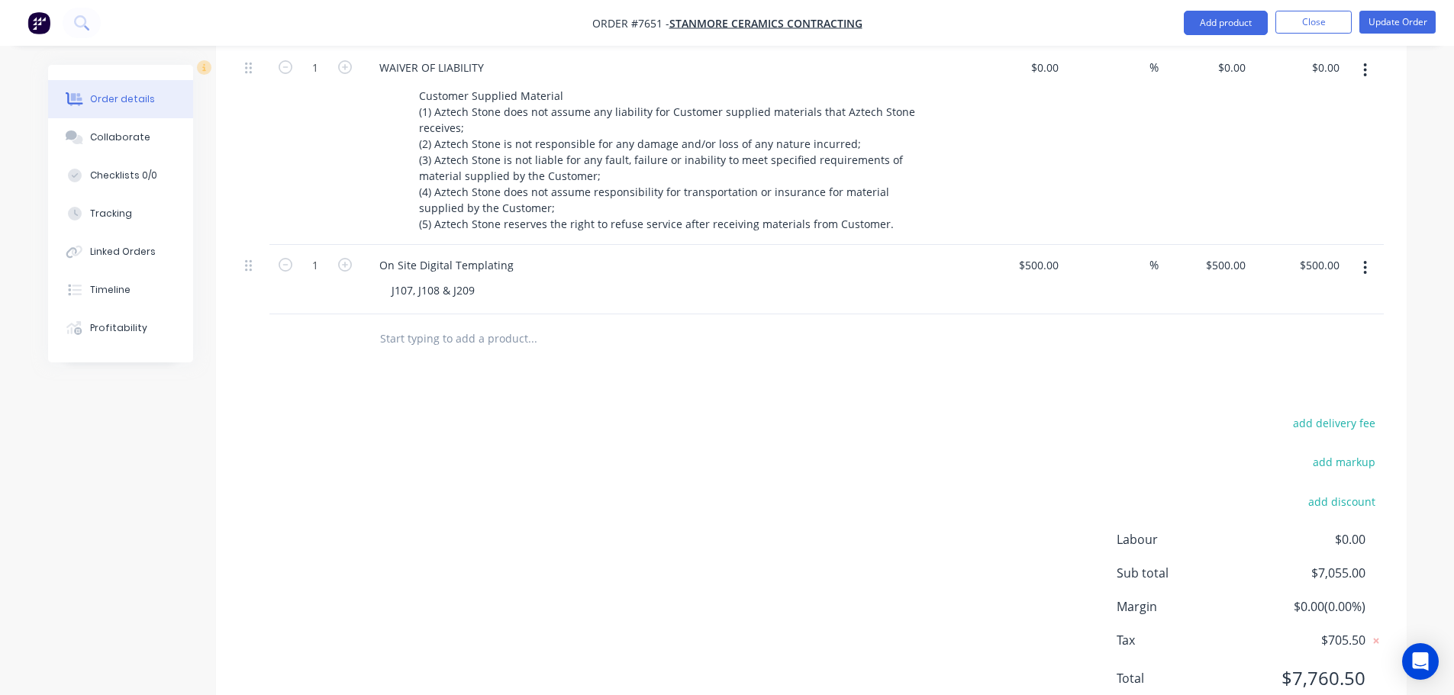
click at [504, 279] on div "J107, J108 & J209" at bounding box center [672, 290] width 586 height 22
click at [477, 279] on div "J107, J108 & J209" at bounding box center [433, 290] width 108 height 22
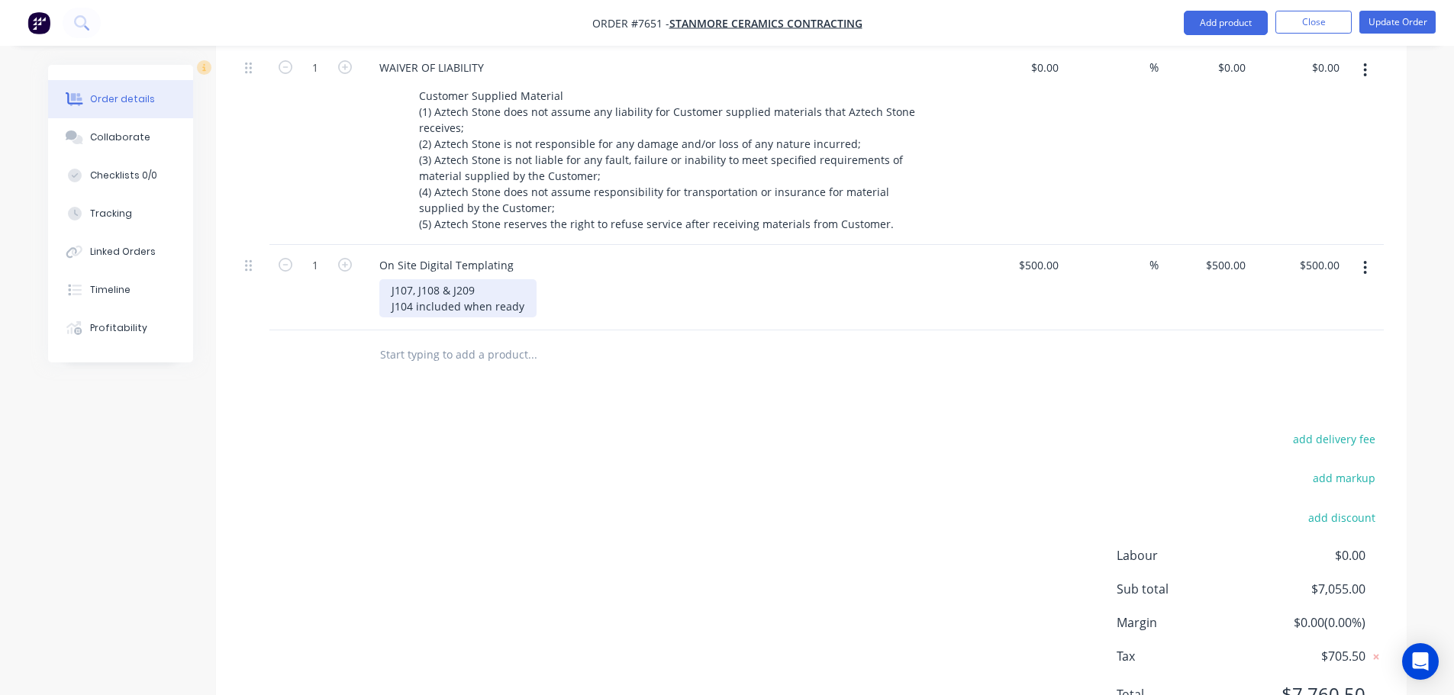
click at [463, 288] on div "J107, J108 & J209 J104 included when ready" at bounding box center [457, 298] width 157 height 38
click at [528, 287] on div "J107, J108 & J209 J104 included in price when ready" at bounding box center [478, 298] width 199 height 38
click at [676, 429] on div "add delivery fee add markup add discount Labour $0.00 Sub total $7,055.00 Margi…" at bounding box center [811, 576] width 1145 height 295
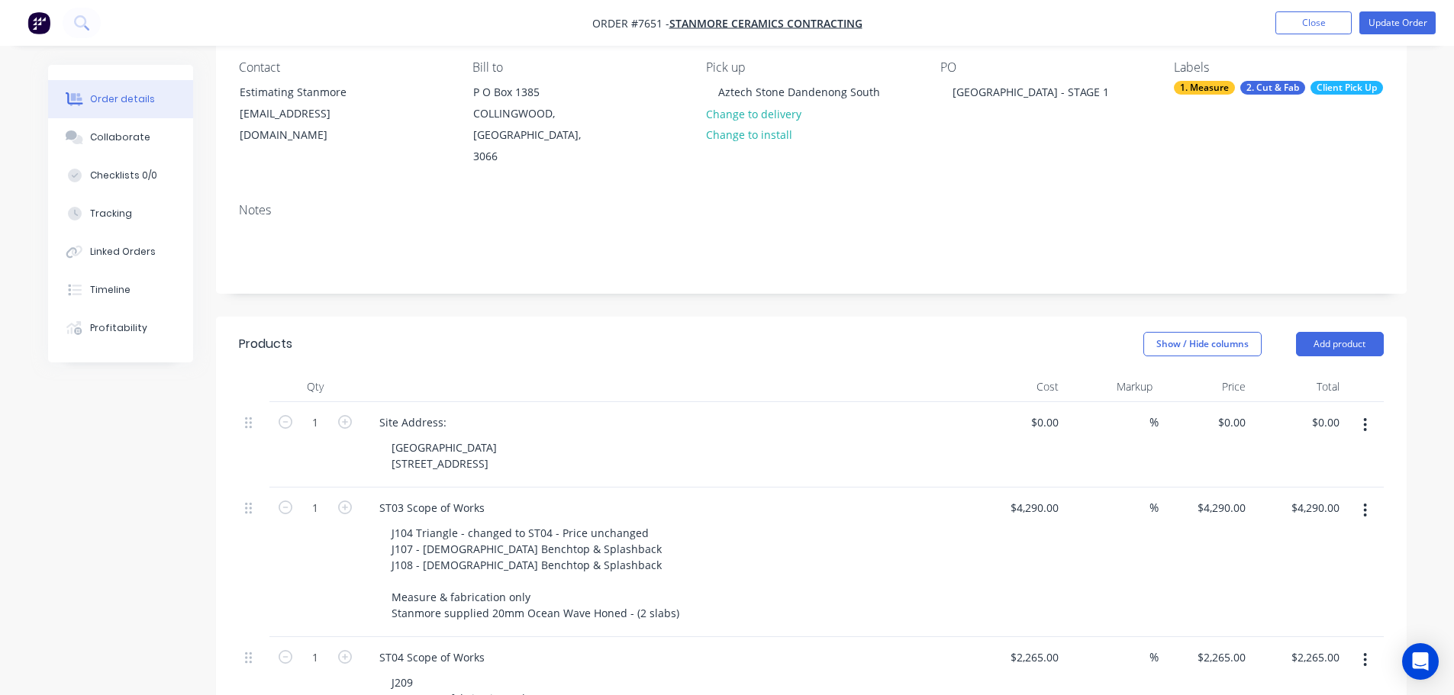
scroll to position [0, 0]
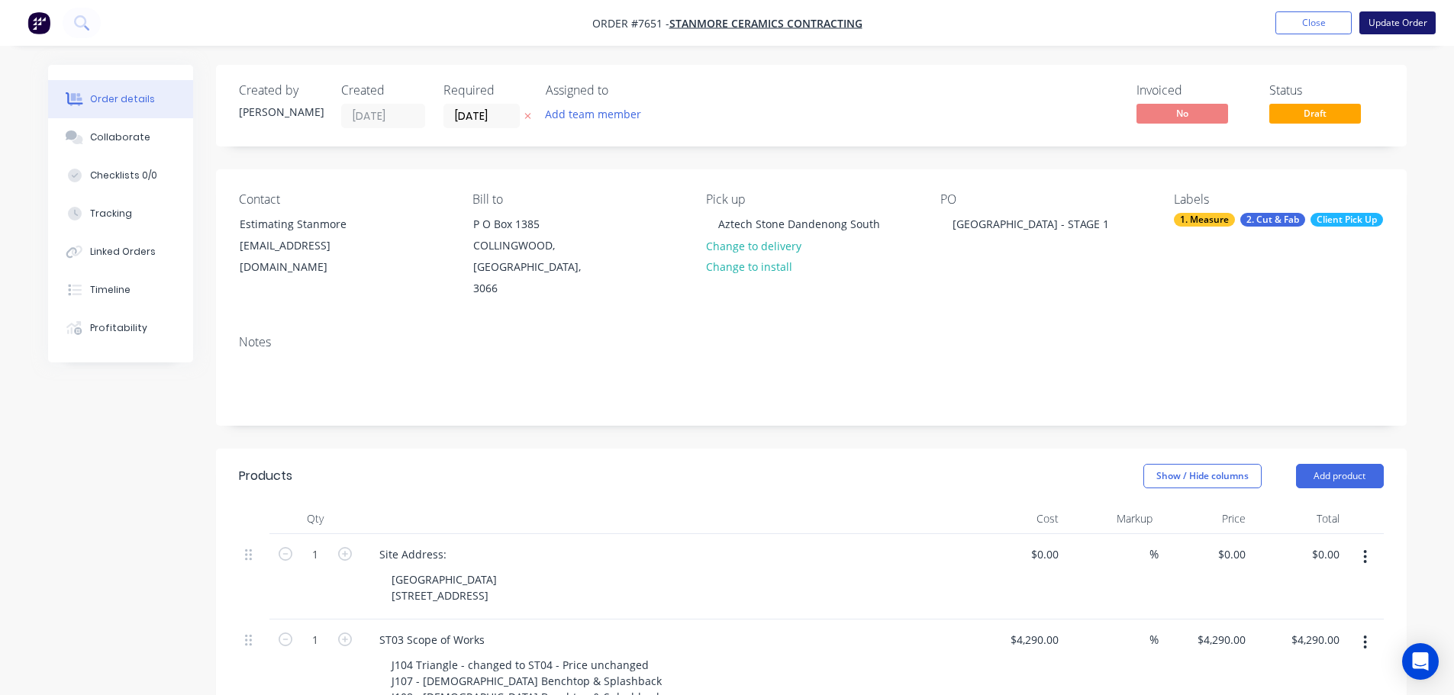
click at [1402, 18] on button "Update Order" at bounding box center [1397, 22] width 76 height 23
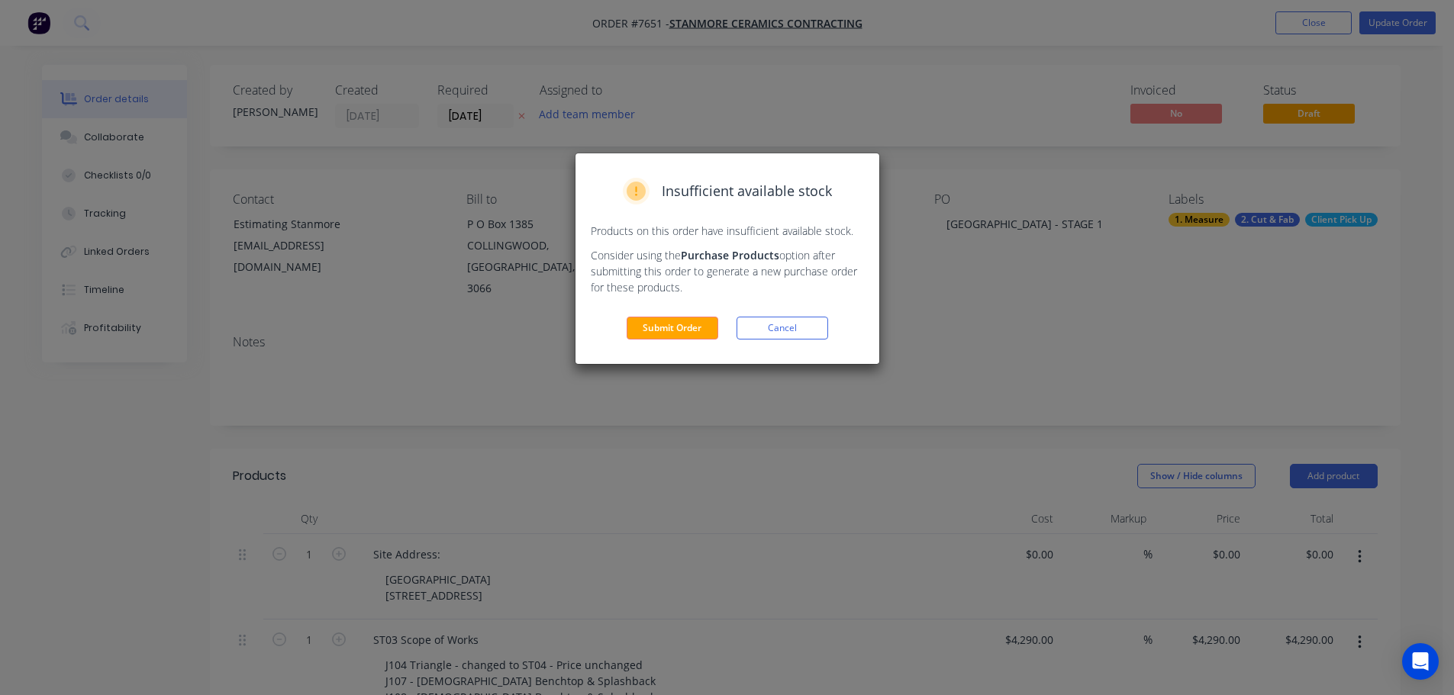
click at [659, 312] on div "Insufficient available stock Products on this order have insufficient available…" at bounding box center [728, 258] width 304 height 211
click at [663, 331] on button "Submit Order" at bounding box center [673, 328] width 92 height 23
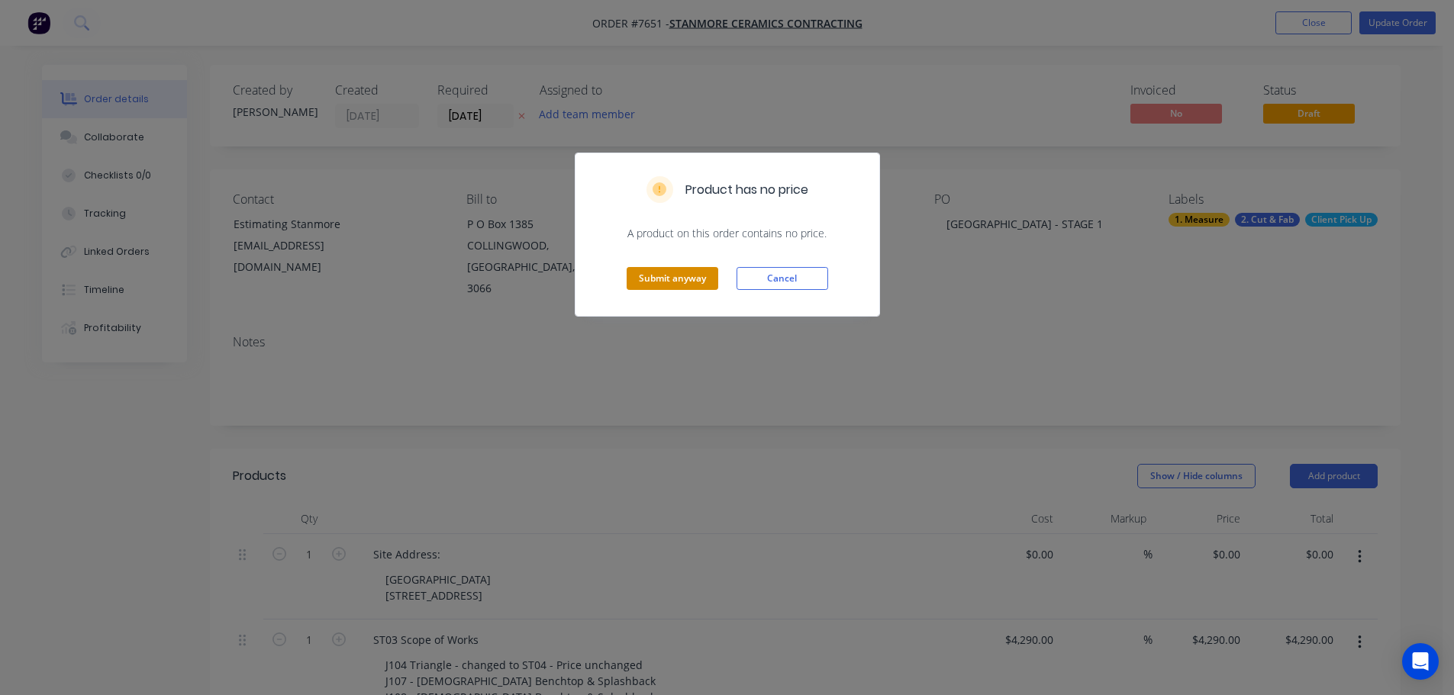
click at [676, 270] on button "Submit anyway" at bounding box center [673, 278] width 92 height 23
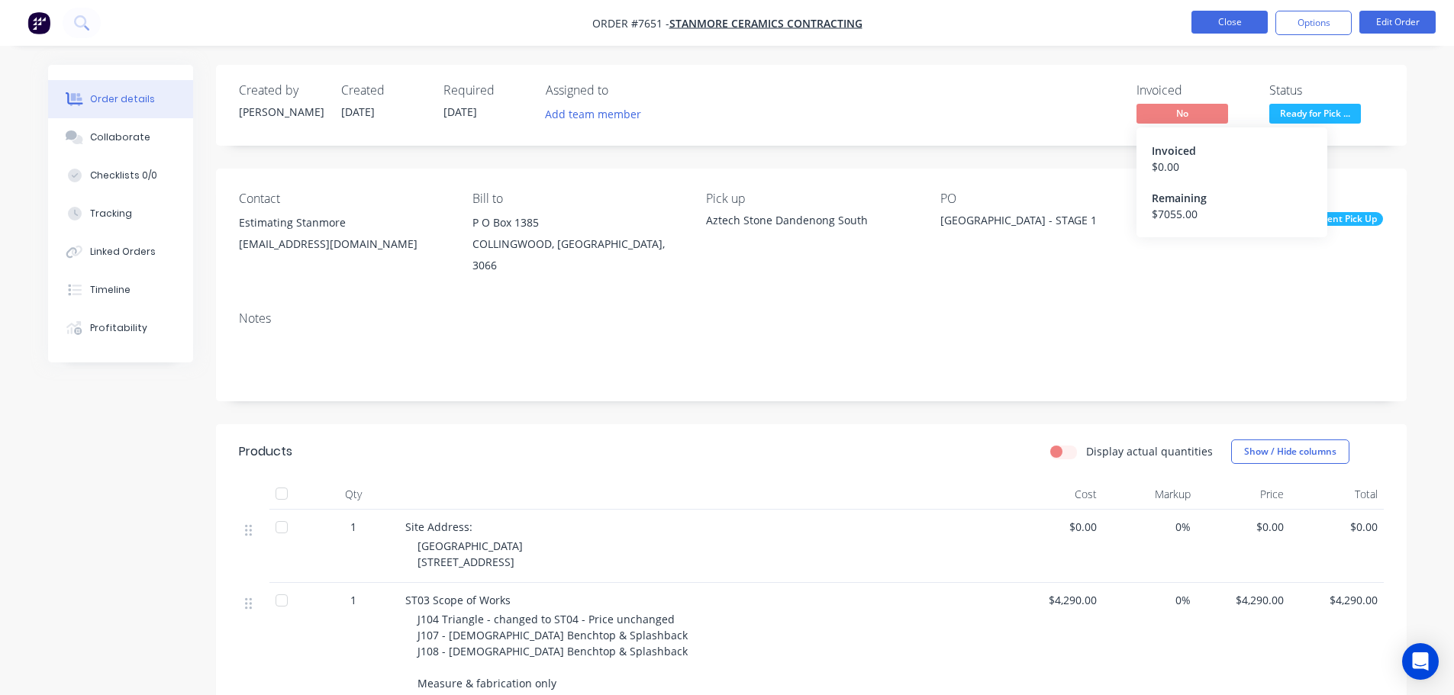
click at [1227, 33] on button "Close" at bounding box center [1229, 22] width 76 height 23
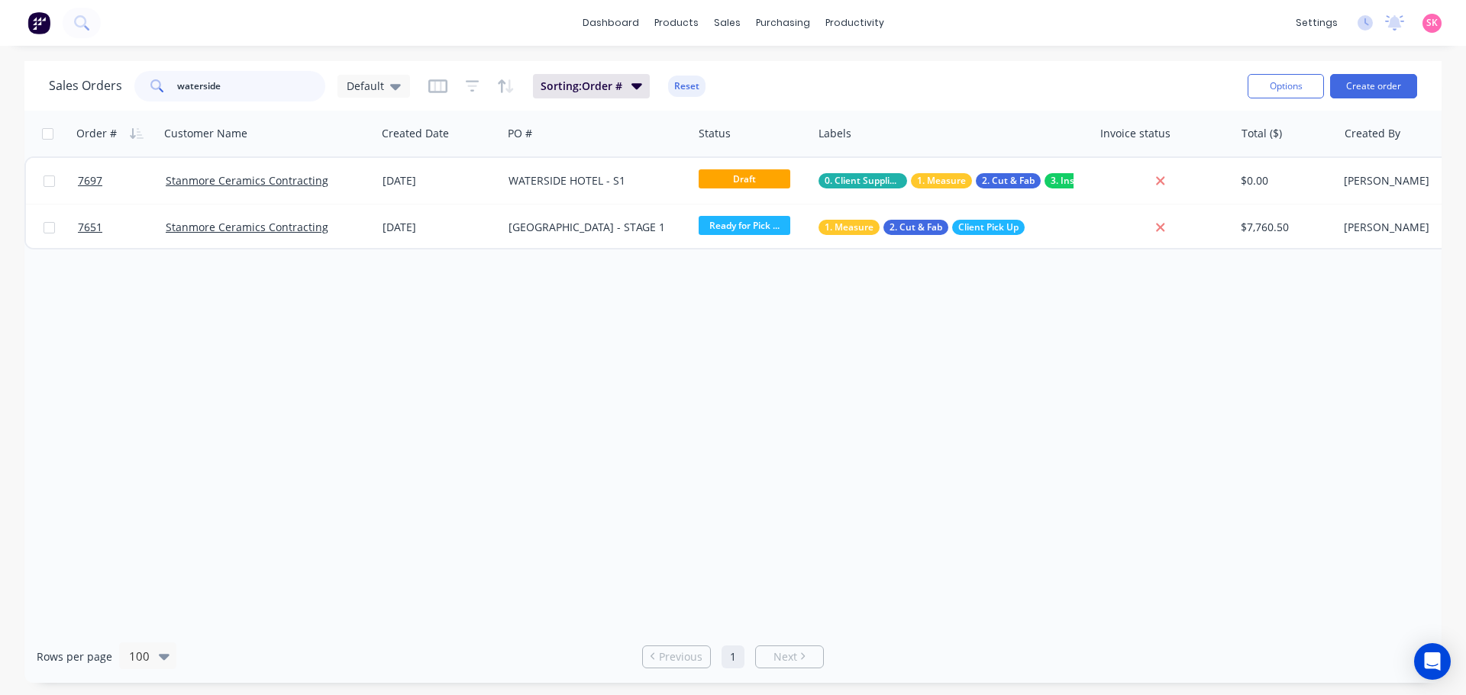
drag, startPoint x: 221, startPoint y: 85, endPoint x: 1, endPoint y: 93, distance: 220.0
click at [31, 92] on div "Sales Orders waterside Default Sorting: Order # Reset Options Create order" at bounding box center [732, 86] width 1417 height 50
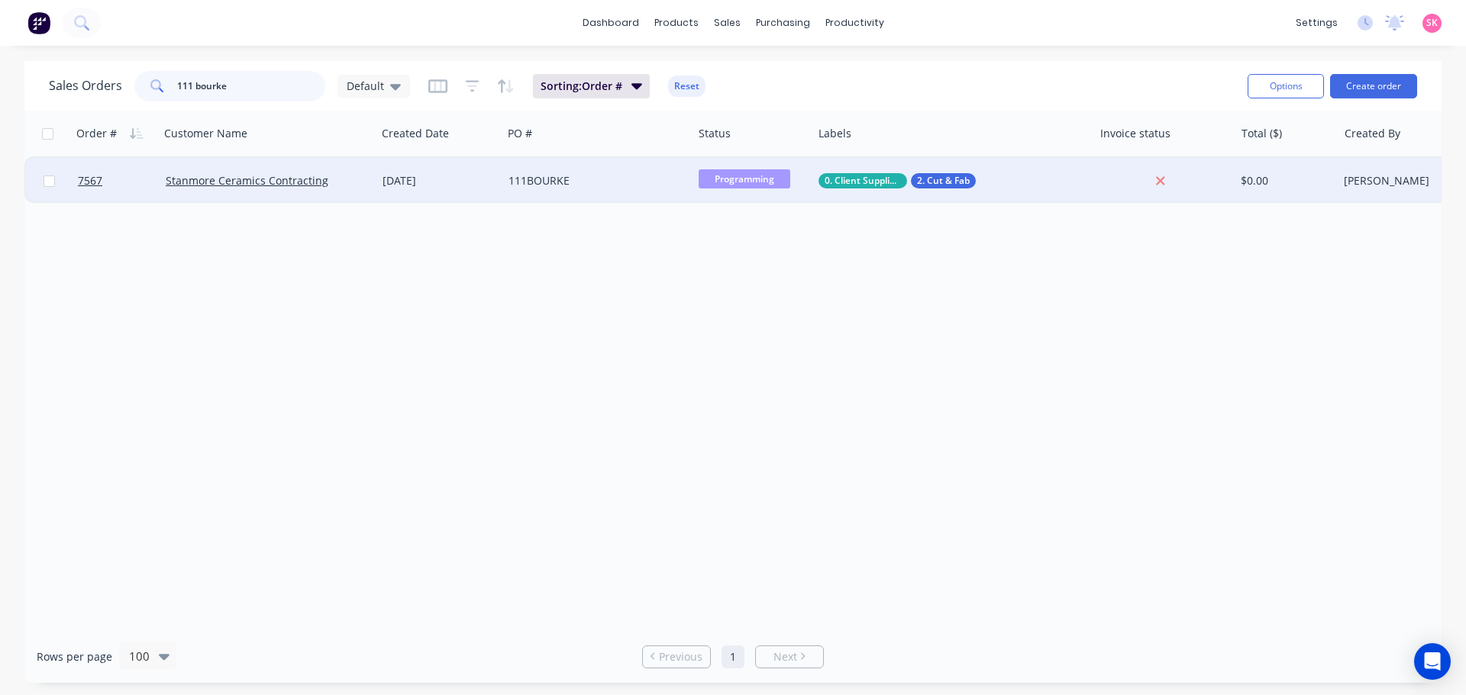
type input "111 bourke"
click at [579, 182] on div "111BOURKE" at bounding box center [592, 180] width 169 height 15
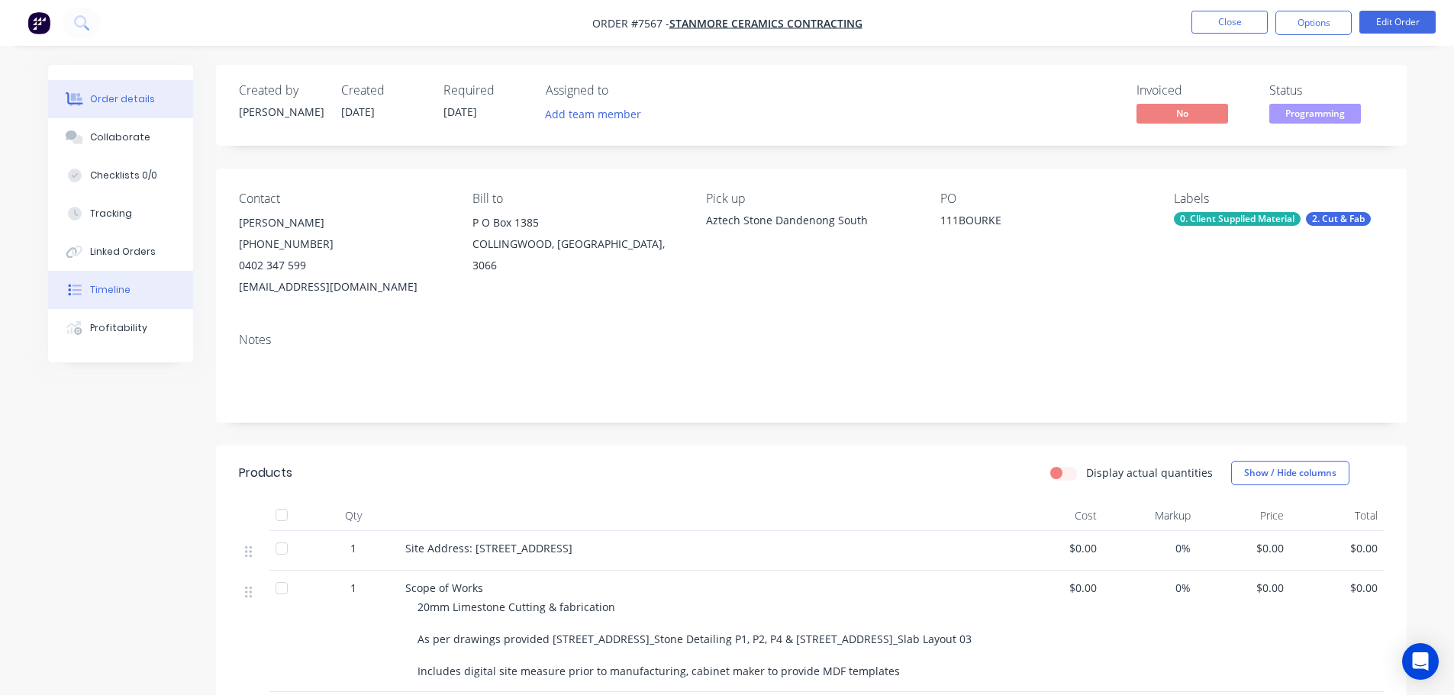
click at [127, 288] on div "Timeline" at bounding box center [110, 290] width 40 height 14
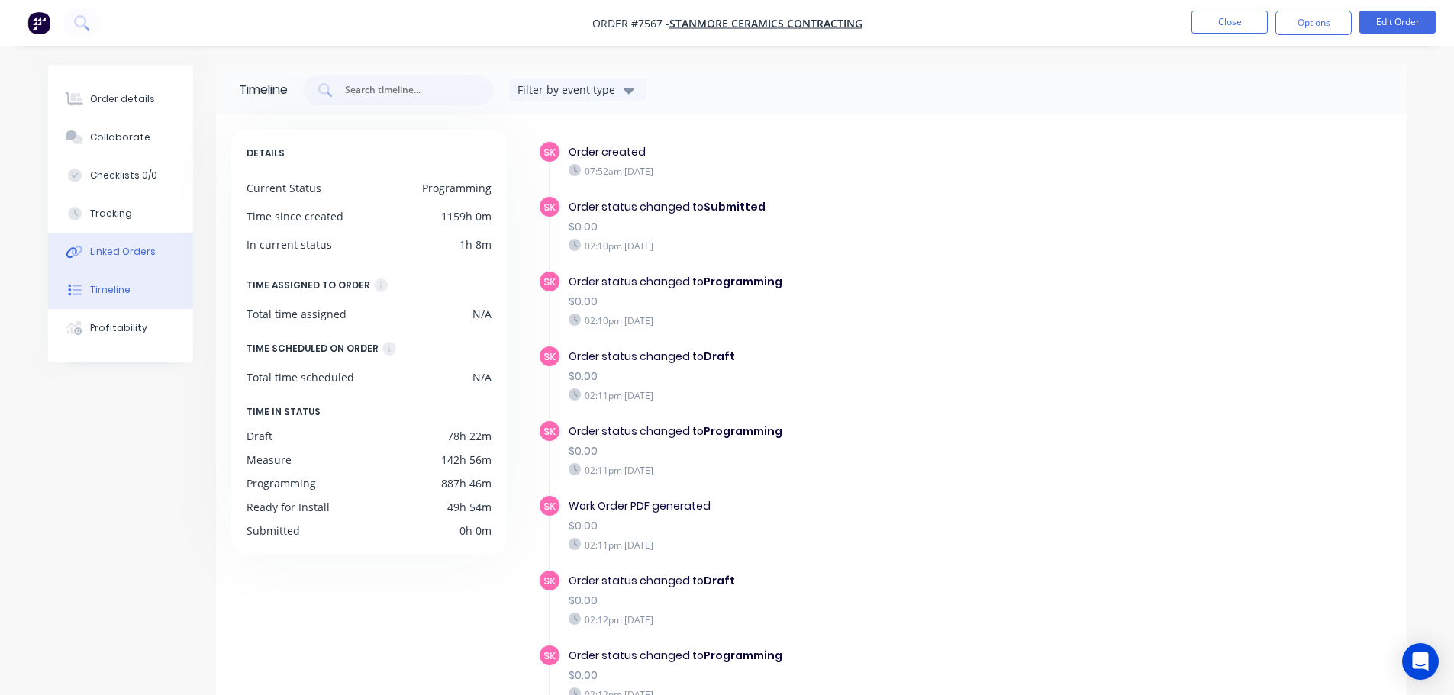
click at [131, 254] on div "Linked Orders" at bounding box center [123, 252] width 66 height 14
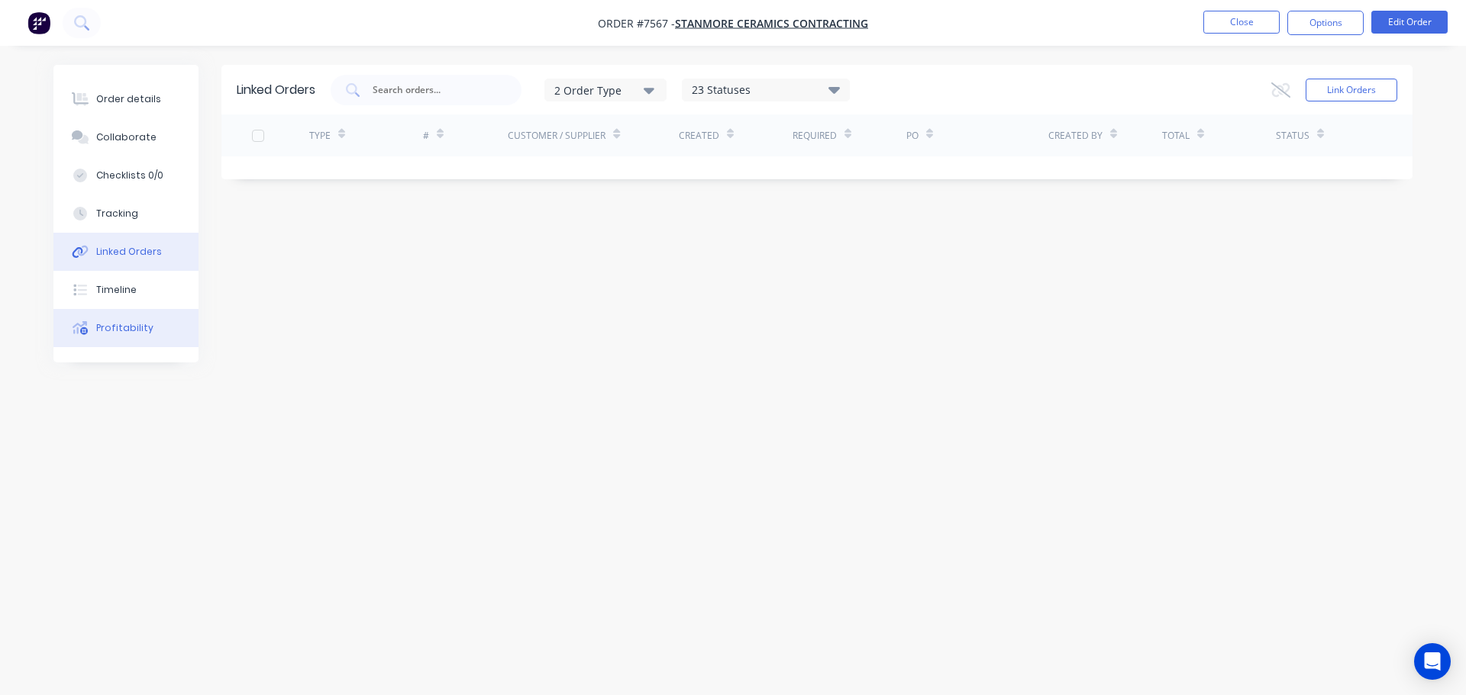
click at [123, 323] on div "Profitability" at bounding box center [124, 328] width 57 height 14
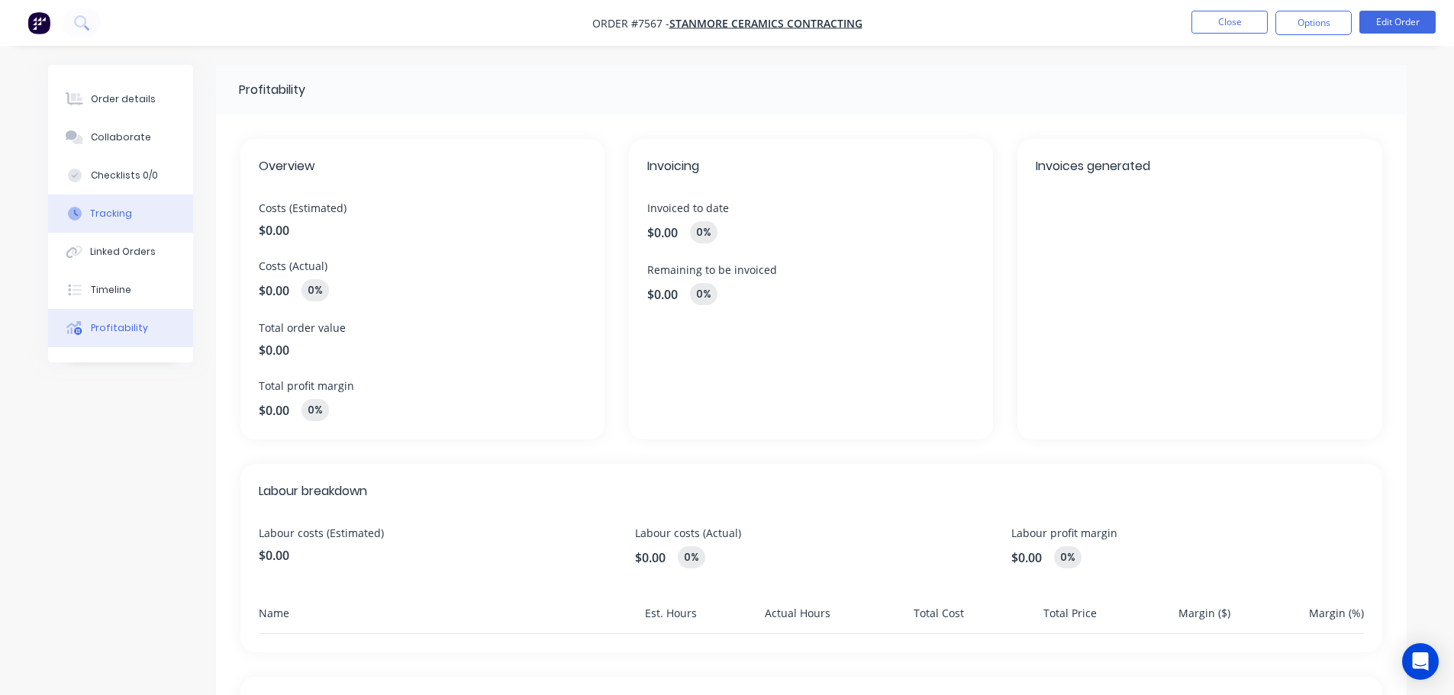
click at [137, 226] on button "Tracking" at bounding box center [120, 214] width 145 height 38
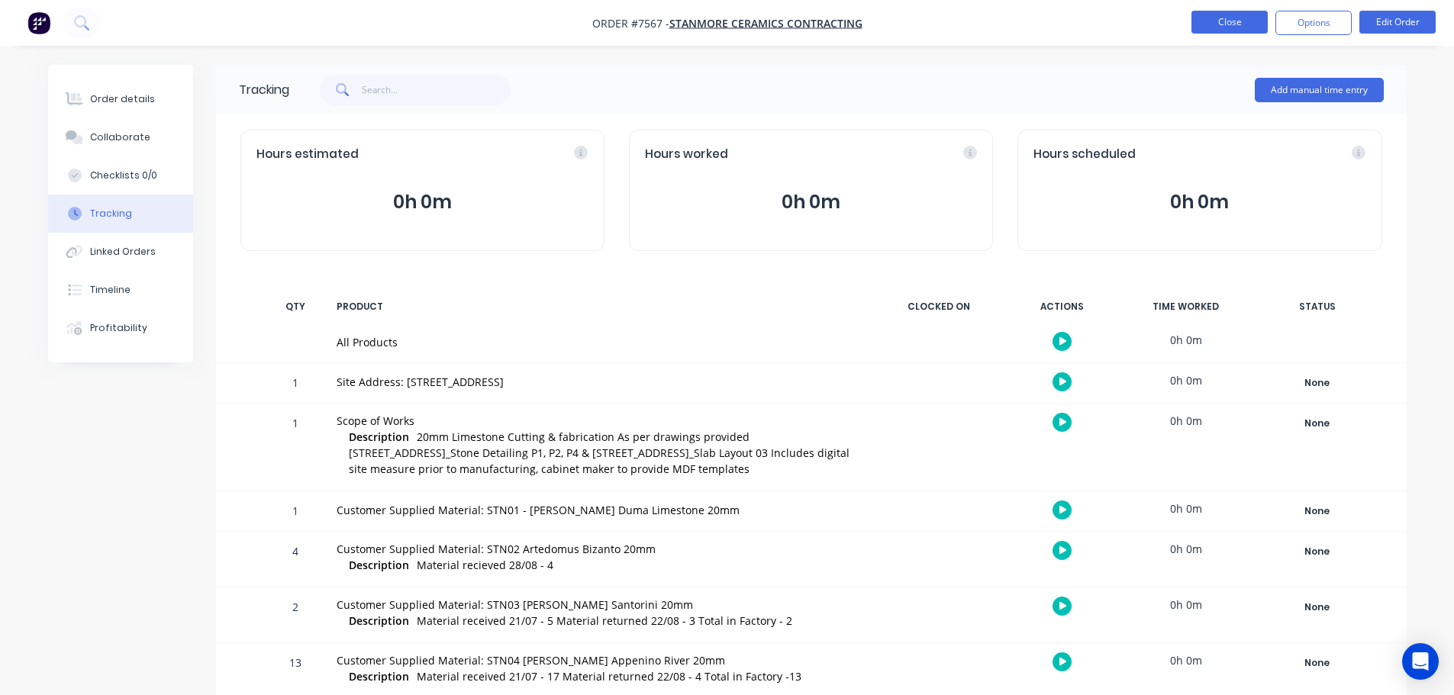
click at [1233, 21] on button "Close" at bounding box center [1229, 22] width 76 height 23
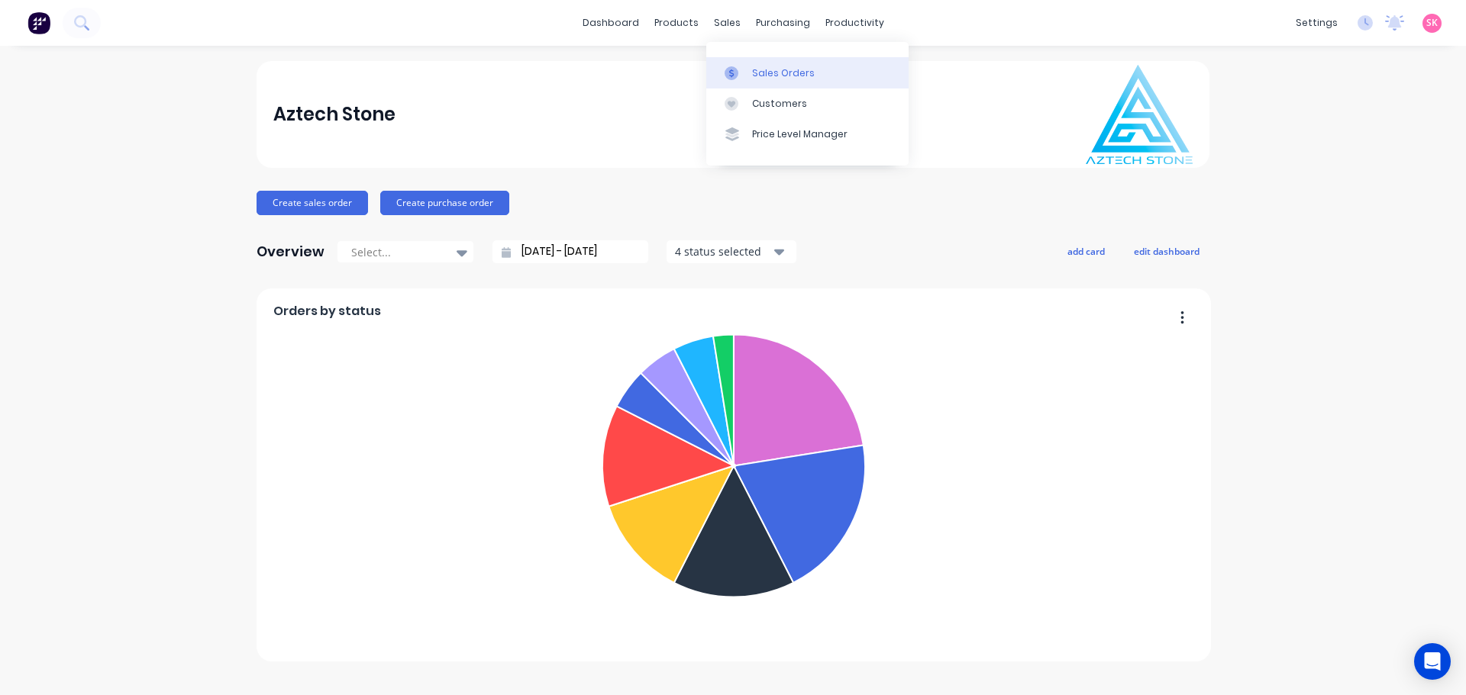
click at [746, 68] on div at bounding box center [735, 73] width 23 height 14
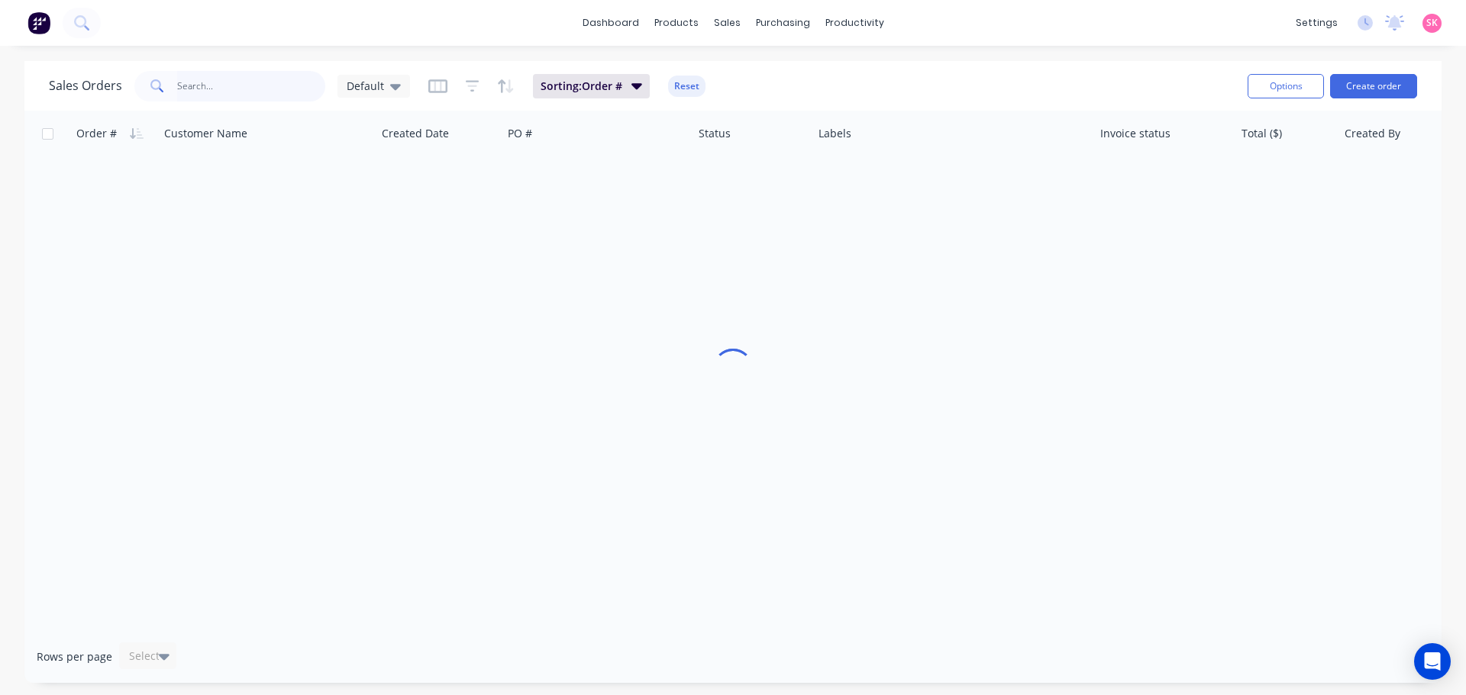
click at [224, 82] on input "text" at bounding box center [251, 86] width 149 height 31
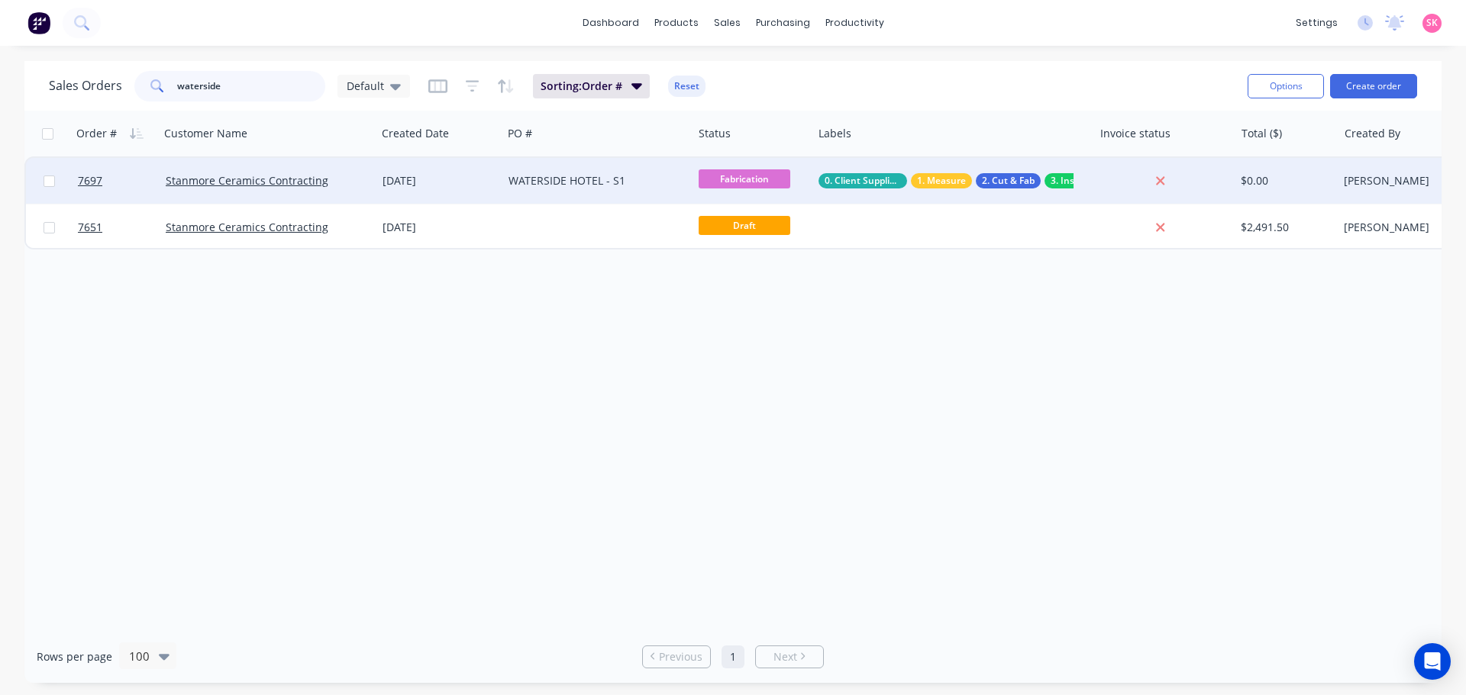
type input "waterside"
click at [500, 185] on div "[DATE]" at bounding box center [439, 181] width 126 height 46
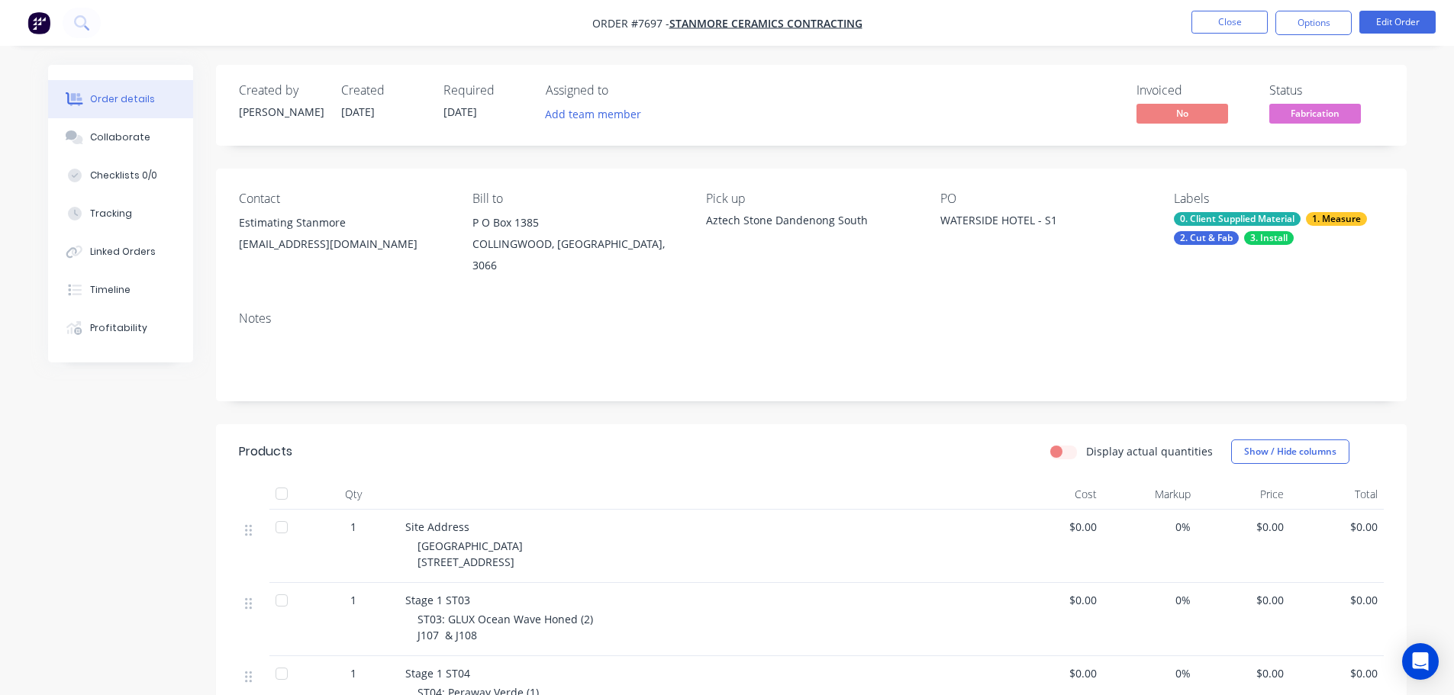
scroll to position [153, 0]
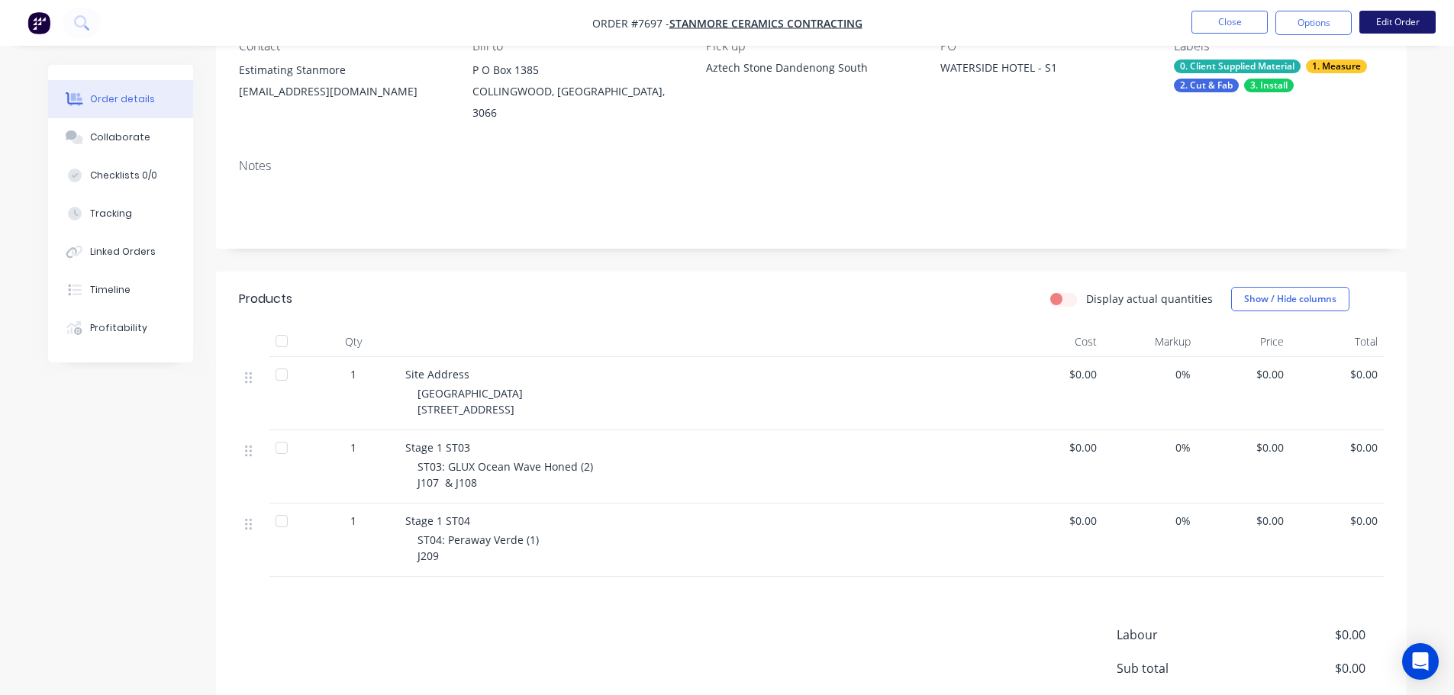
click at [1391, 26] on button "Edit Order" at bounding box center [1397, 22] width 76 height 23
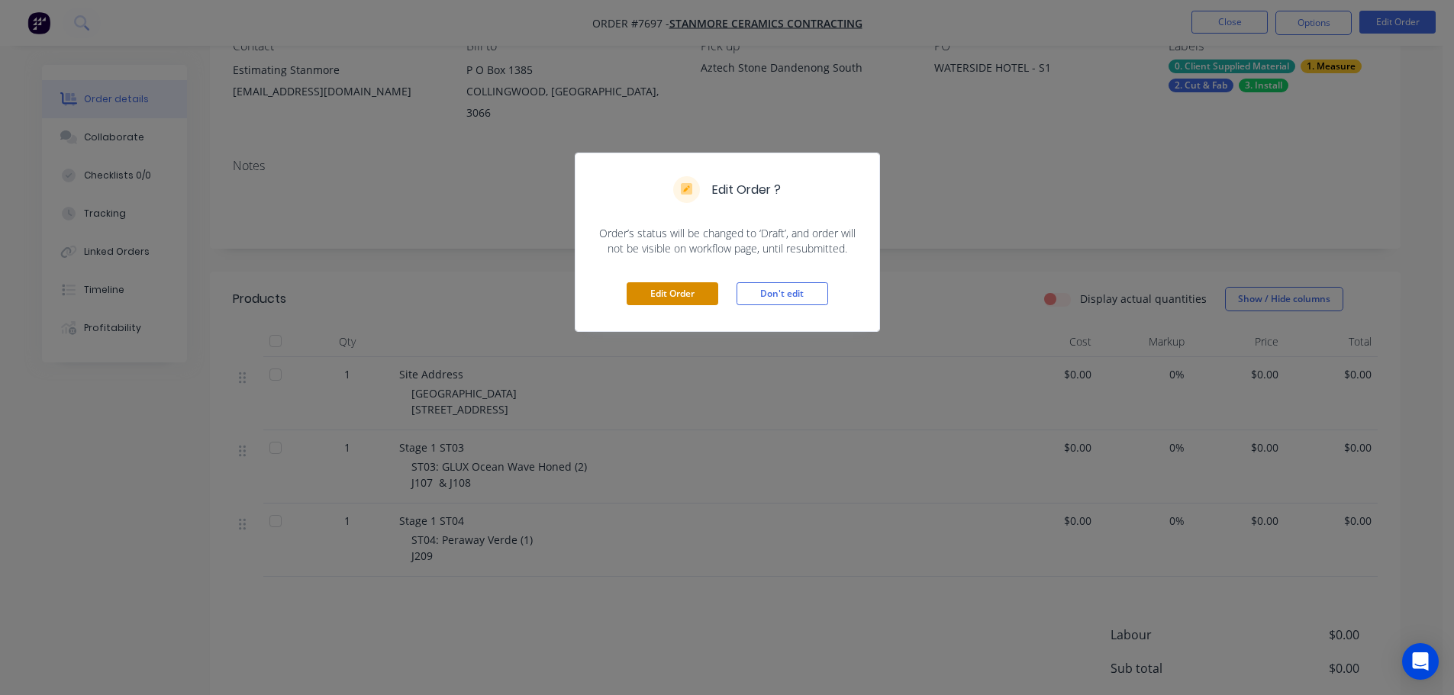
click at [691, 292] on button "Edit Order" at bounding box center [673, 293] width 92 height 23
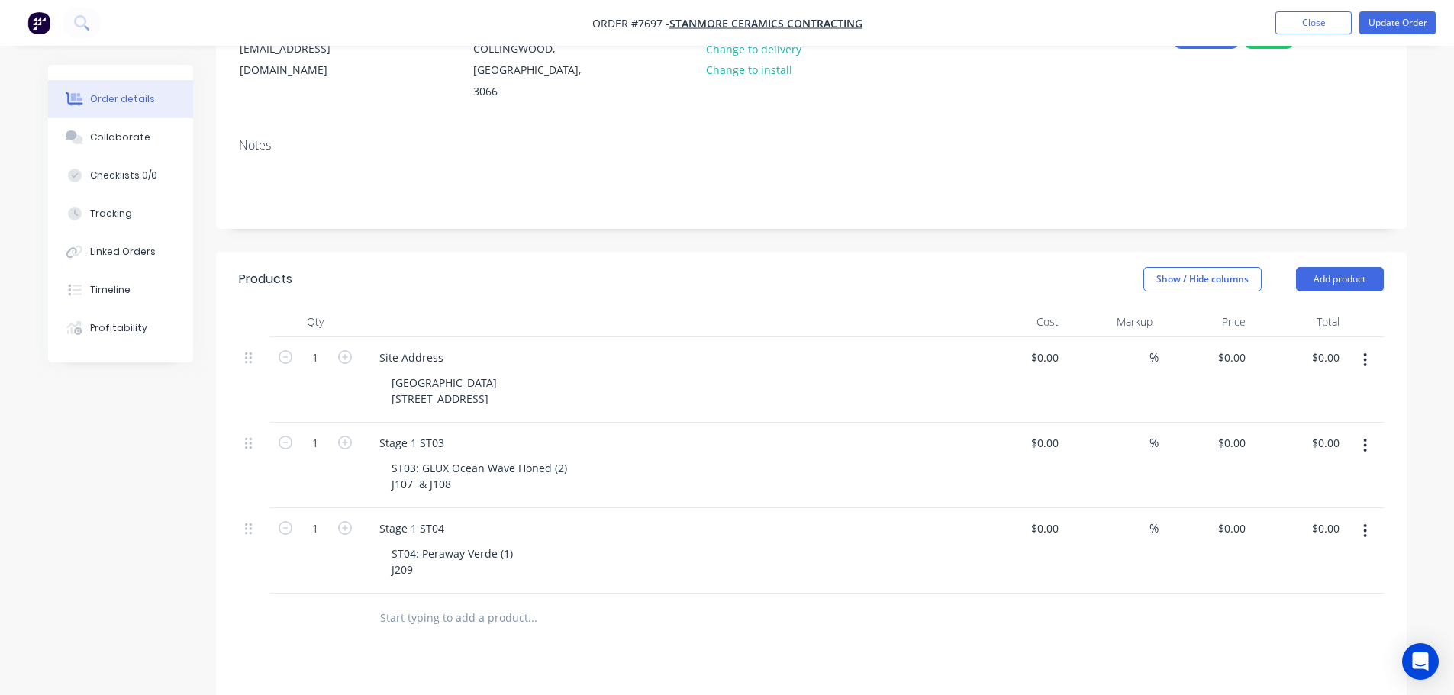
scroll to position [305, 0]
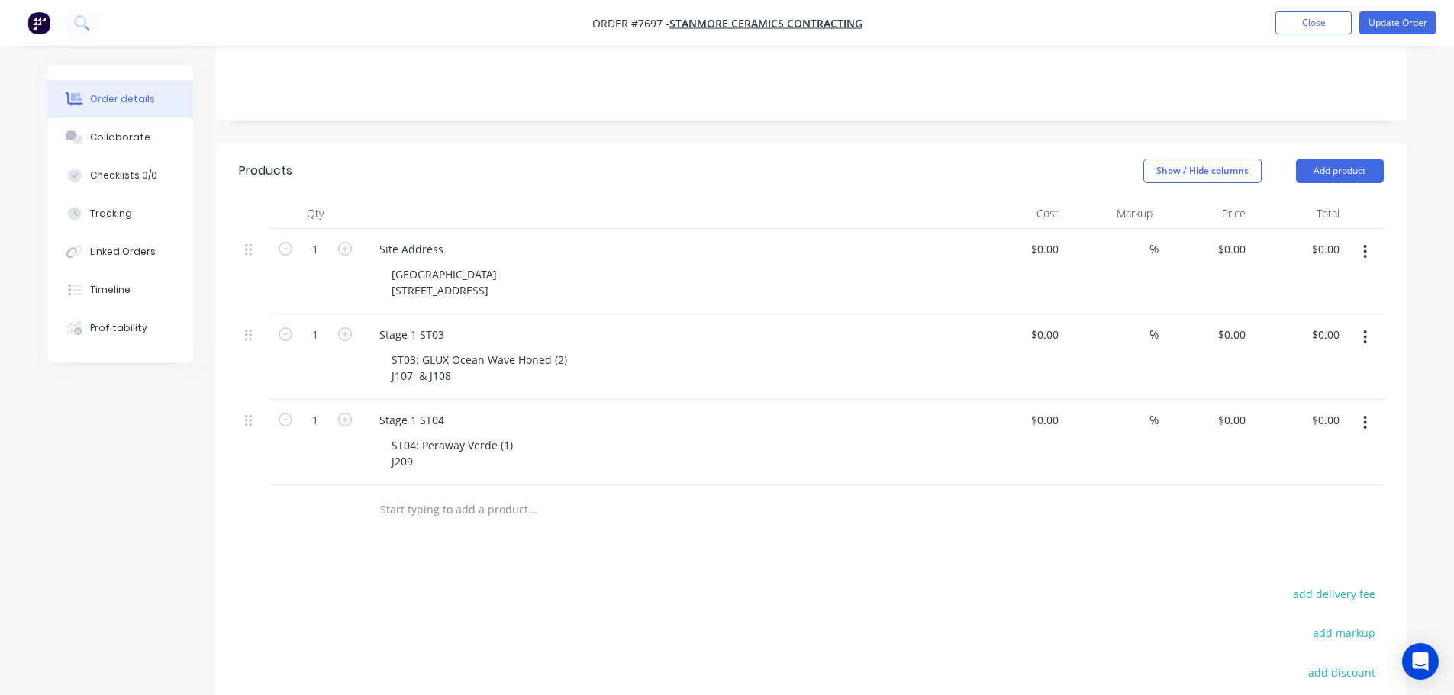
click at [472, 495] on input "text" at bounding box center [531, 510] width 305 height 31
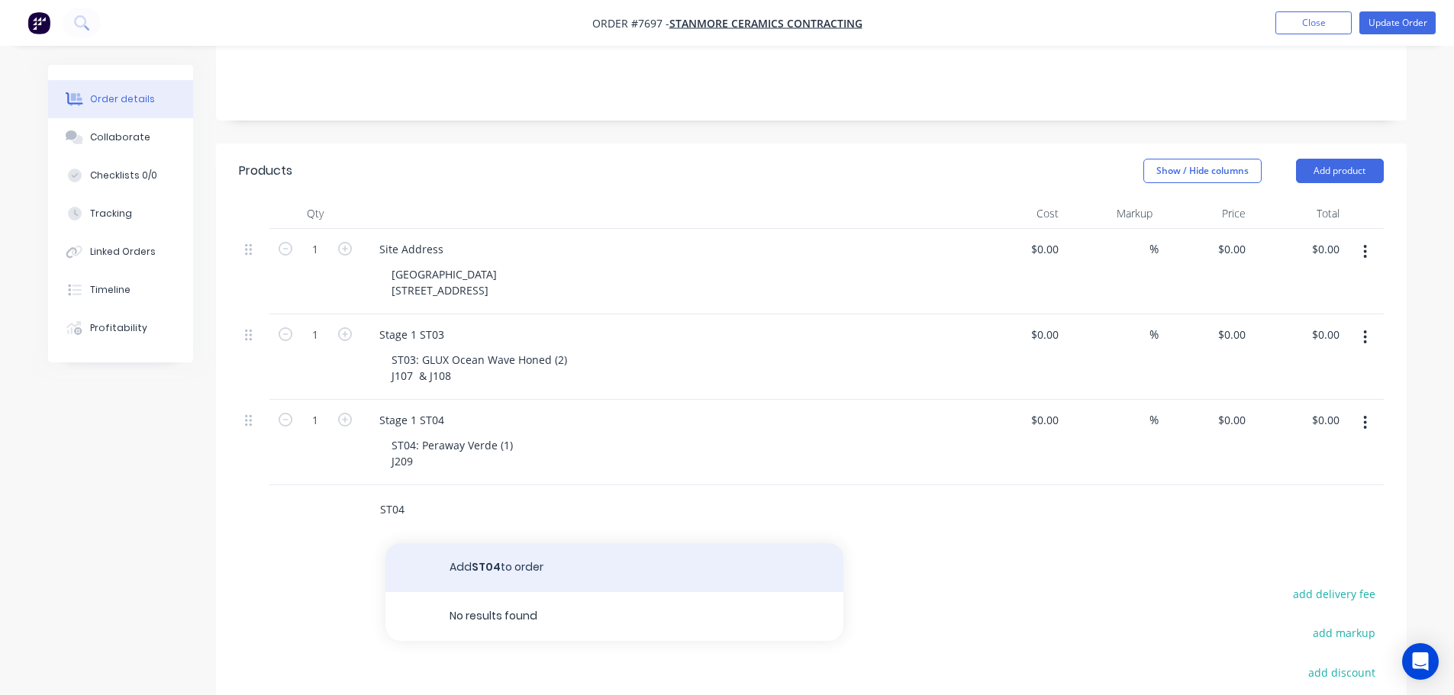
type input "ST04"
click at [475, 553] on button "Add ST04 to order" at bounding box center [614, 567] width 458 height 49
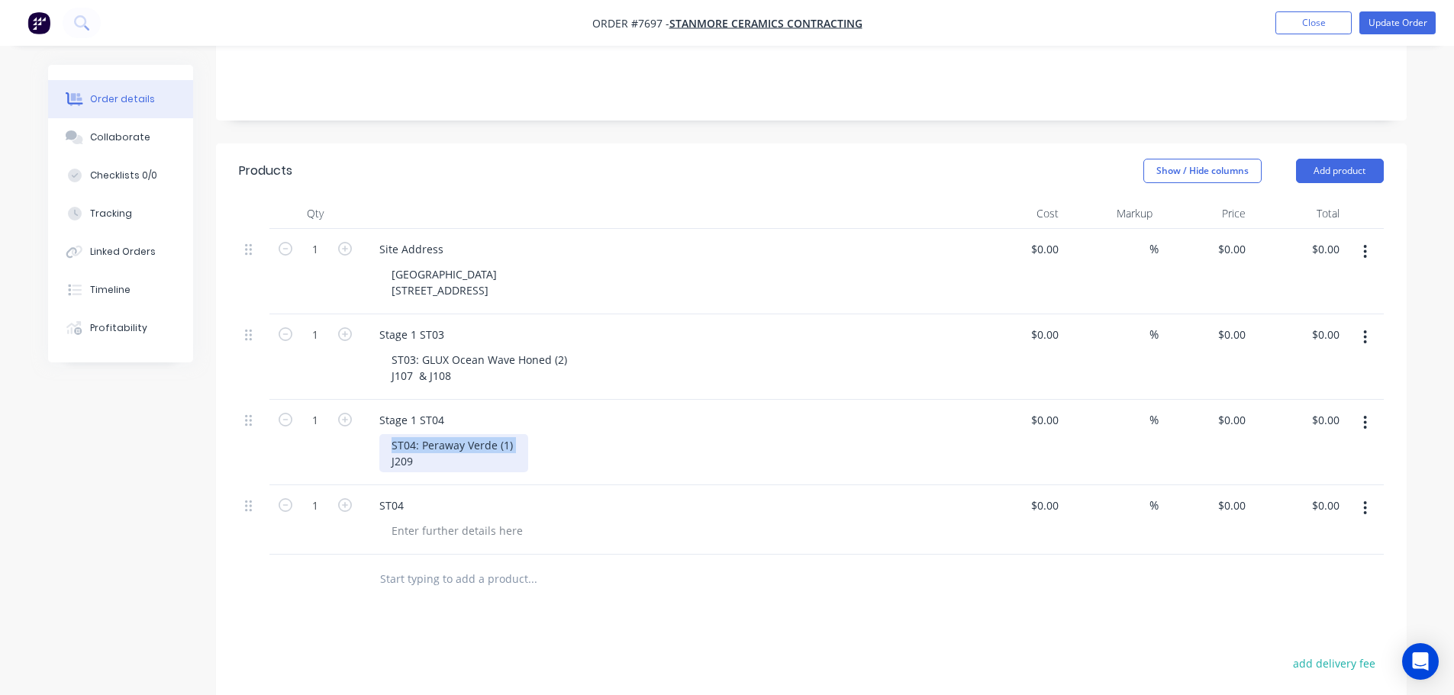
drag, startPoint x: 513, startPoint y: 421, endPoint x: 390, endPoint y: 422, distance: 122.9
click at [390, 434] on div "ST04: Peraway Verde (1) J209" at bounding box center [453, 453] width 149 height 38
drag, startPoint x: 406, startPoint y: 485, endPoint x: 348, endPoint y: 479, distance: 58.4
click at [361, 485] on div "ST04" at bounding box center [666, 519] width 611 height 69
click at [425, 447] on div "ST04: Peraway Verde (1) J209" at bounding box center [453, 453] width 149 height 38
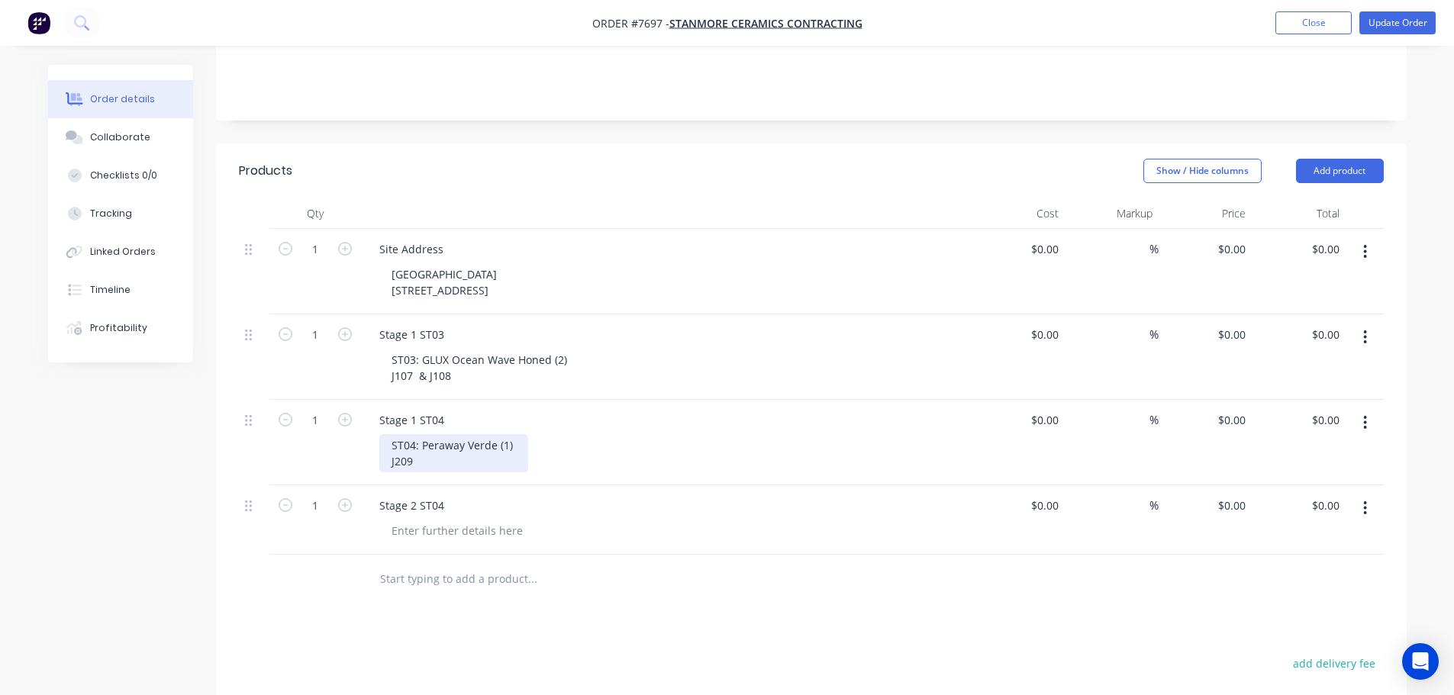
click at [430, 443] on div "ST04: Peraway Verde (1) J209" at bounding box center [453, 453] width 149 height 38
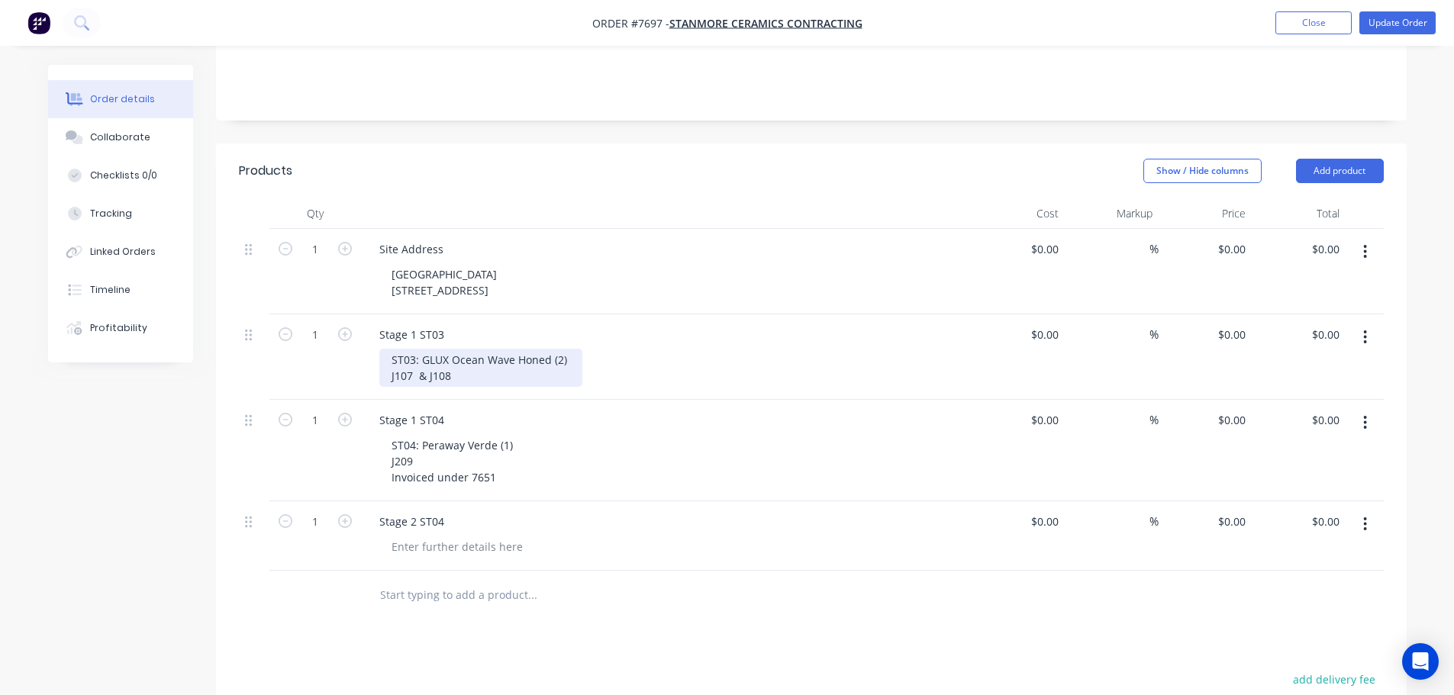
click at [447, 351] on div "ST03: GLUX Ocean Wave Honed (2) J107 & J108" at bounding box center [480, 368] width 203 height 38
click at [451, 350] on div "ST03: GLUX Ocean Wave Honed (2) J107 & J108" at bounding box center [480, 368] width 203 height 38
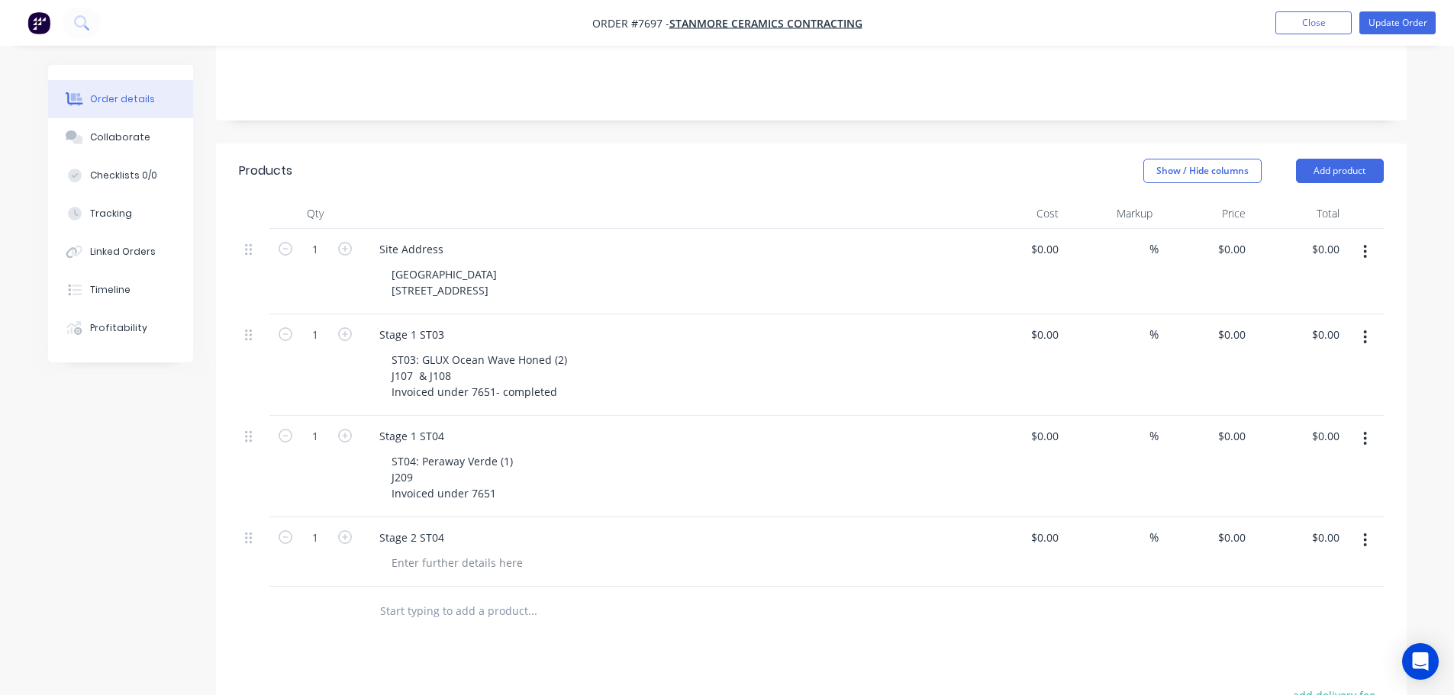
click at [505, 483] on div "Stage 1 ST04 ST04: Peraway Verde (1) J209 Invoiced under 7651" at bounding box center [666, 467] width 611 height 102
click at [505, 465] on div "ST04: Peraway Verde (1) J209 Invoiced under 7651" at bounding box center [453, 477] width 149 height 54
click at [761, 176] on header "Products Show / Hide columns Add product" at bounding box center [811, 170] width 1191 height 55
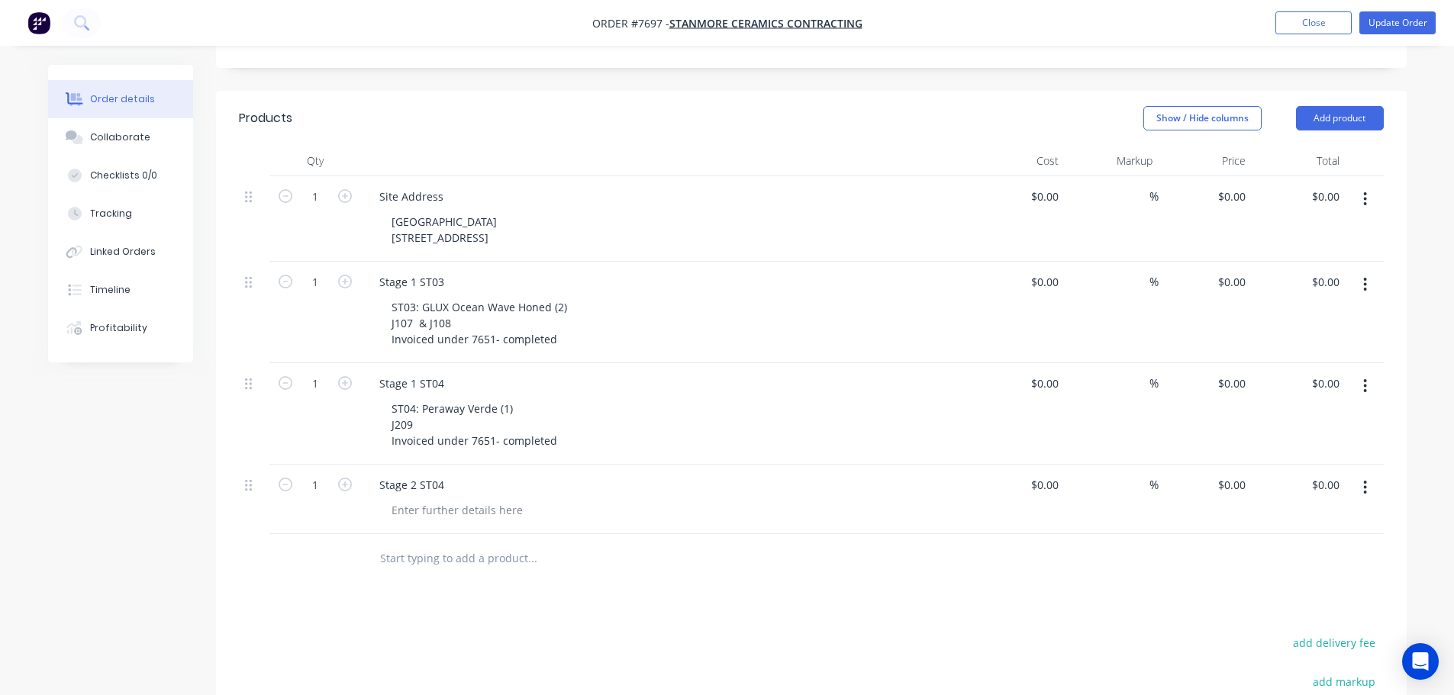
scroll to position [382, 0]
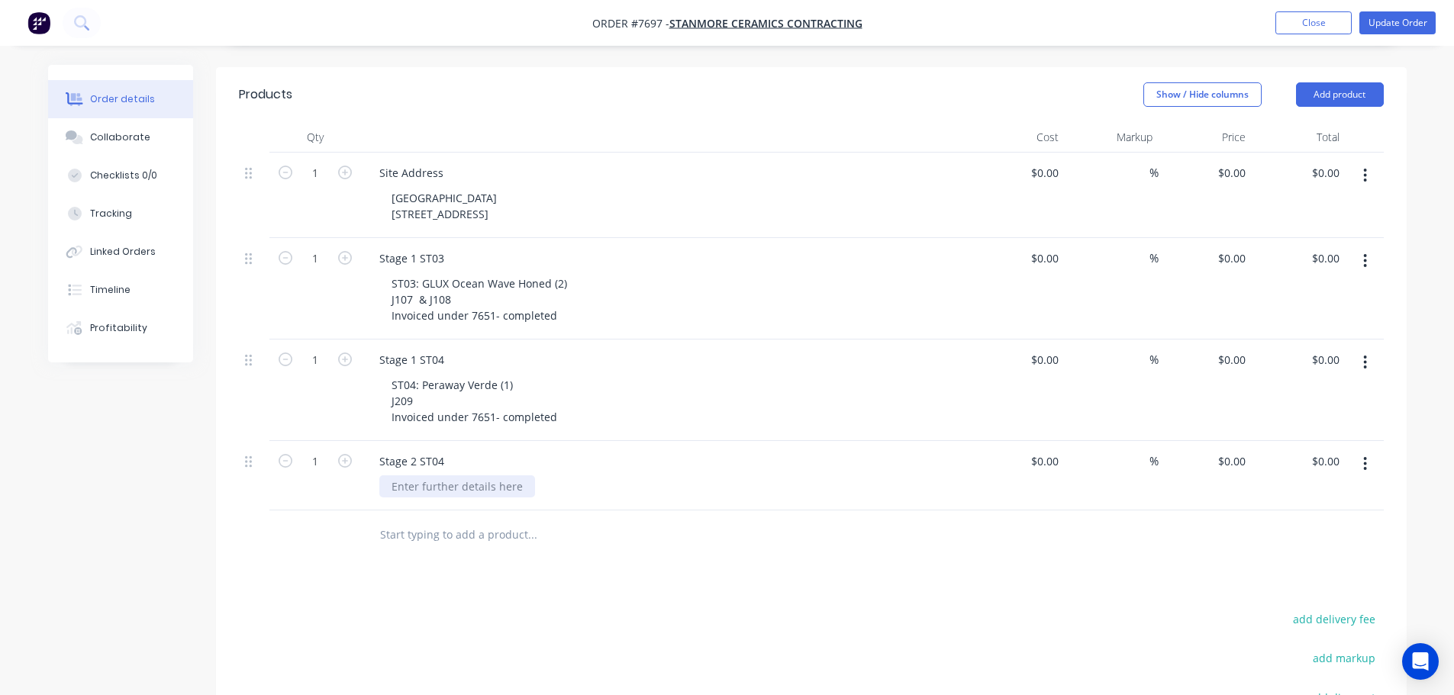
click at [435, 476] on div at bounding box center [457, 487] width 156 height 22
click at [705, 576] on div "Products Show / Hide columns Add product Qty Cost Markup Price Total 1 Site Add…" at bounding box center [811, 496] width 1191 height 859
drag, startPoint x: 513, startPoint y: 358, endPoint x: 362, endPoint y: 361, distance: 151.2
click at [368, 360] on div "Stage 1 ST04 ST04: Peraway Verde (1) J209 Invoiced under 7651- completed" at bounding box center [666, 391] width 611 height 102
copy div "ST04: Peraway Verde (1)"
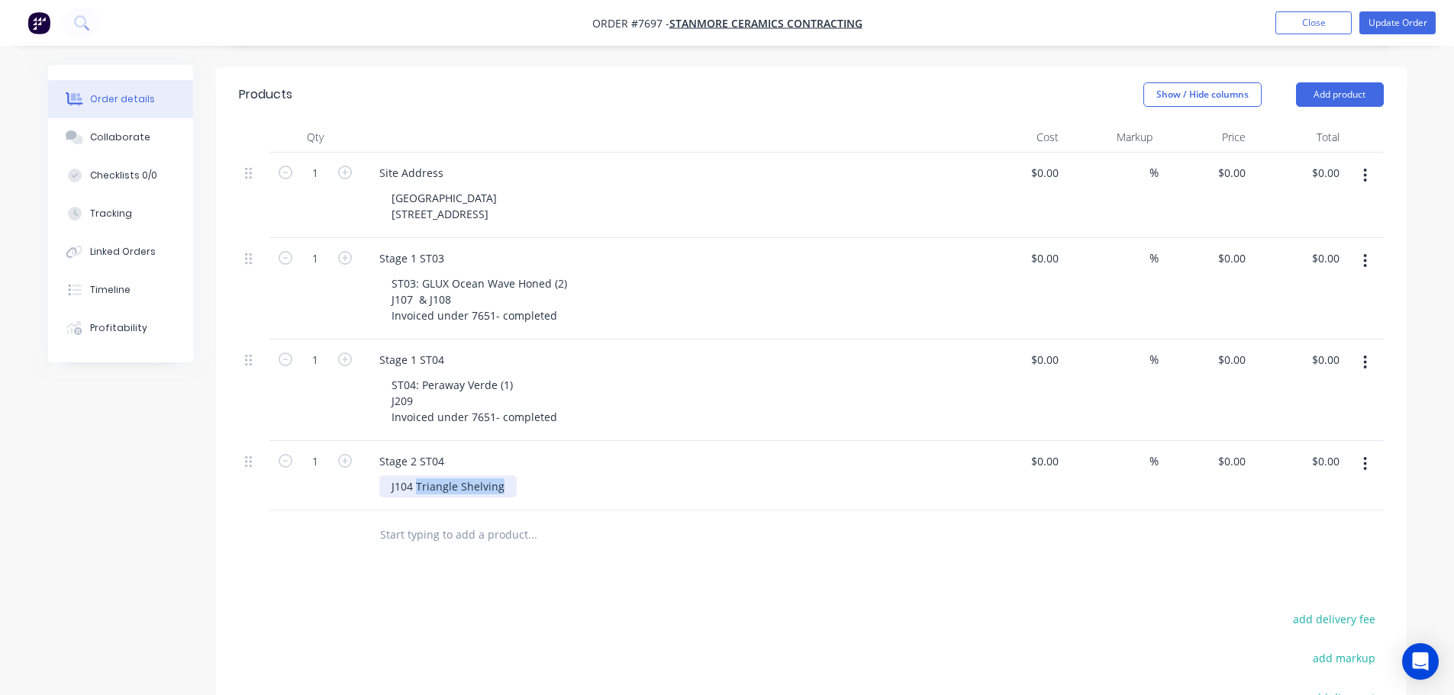
drag, startPoint x: 497, startPoint y: 465, endPoint x: 384, endPoint y: 462, distance: 113.0
click at [385, 476] on div "J104 Triangle Shelving" at bounding box center [447, 487] width 137 height 22
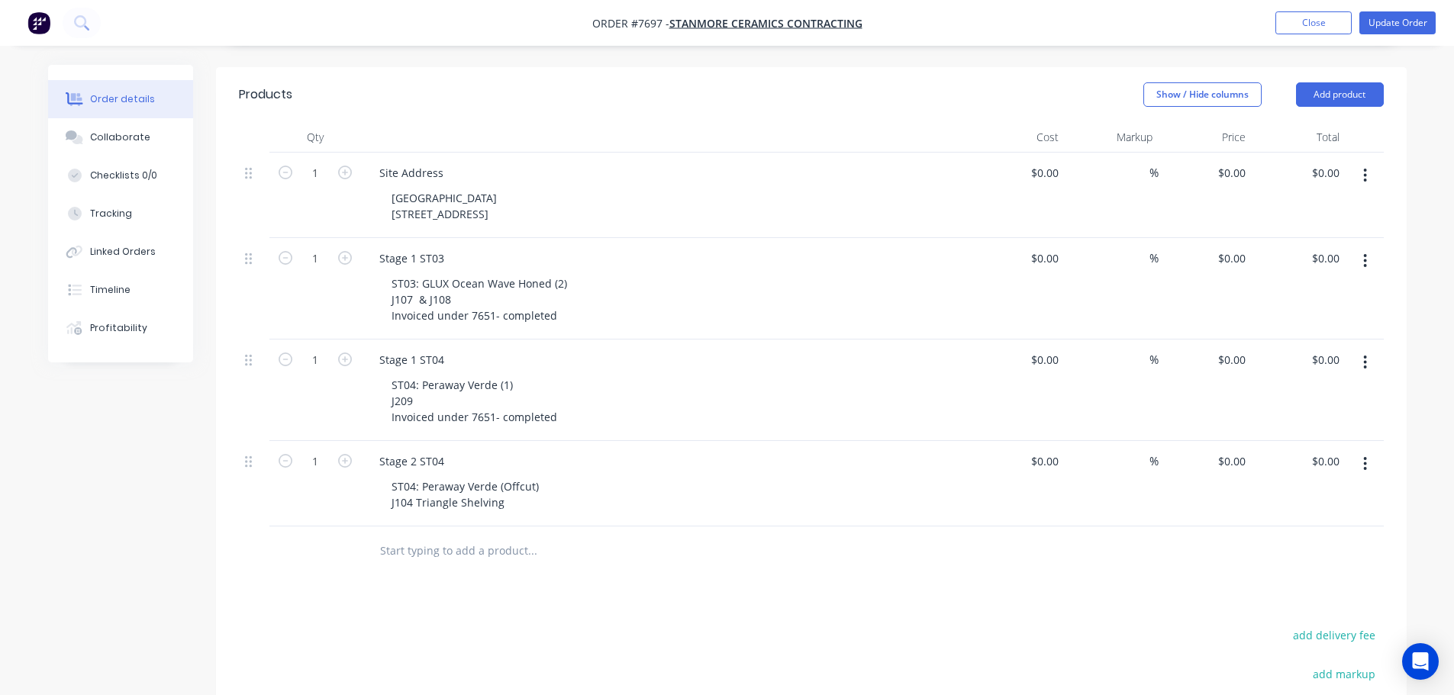
click at [595, 536] on input "text" at bounding box center [531, 551] width 305 height 31
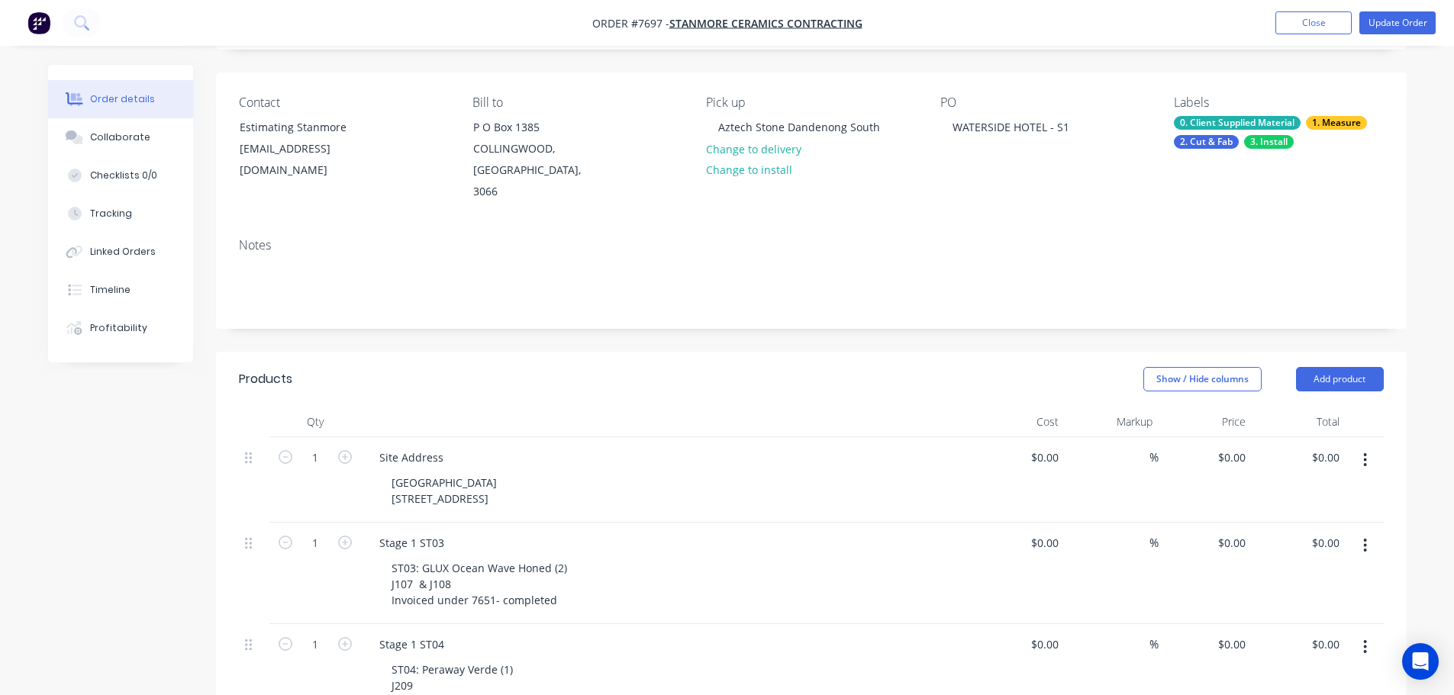
scroll to position [0, 0]
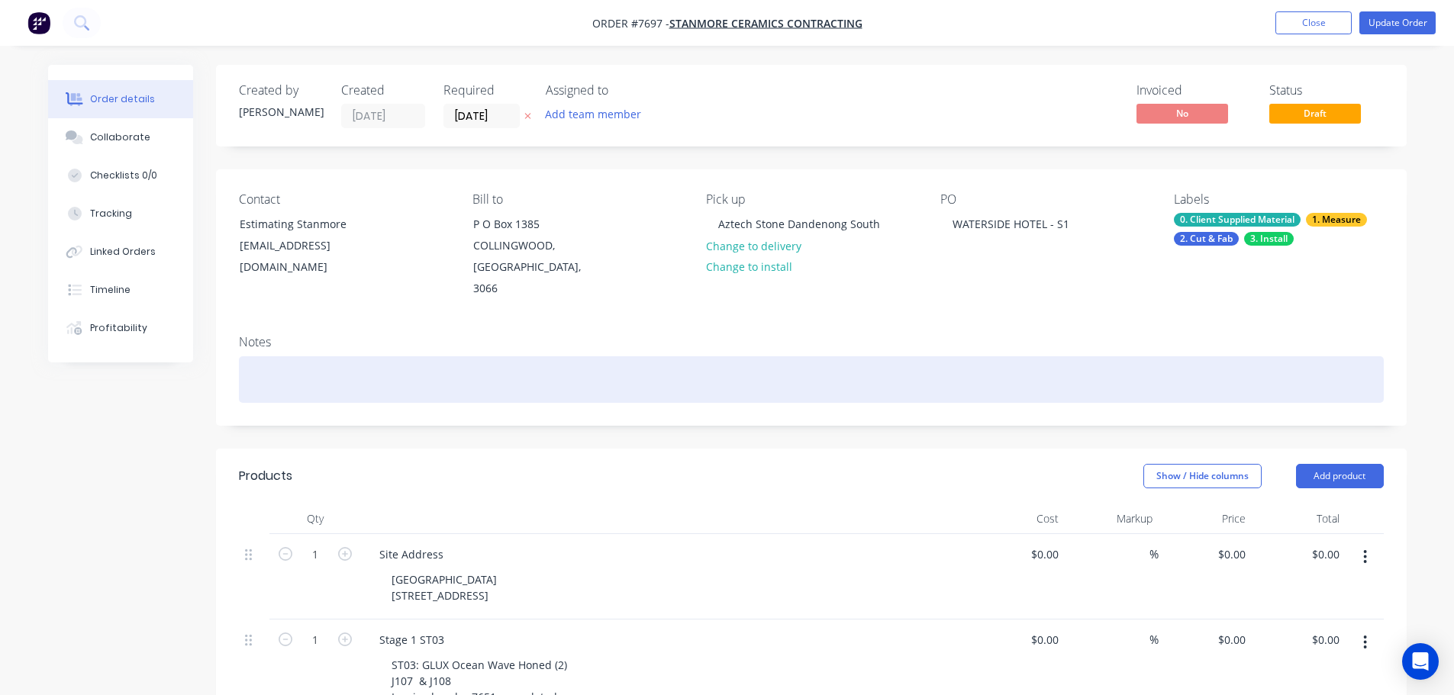
click at [340, 377] on div at bounding box center [811, 379] width 1145 height 47
drag, startPoint x: 319, startPoint y: 356, endPoint x: 295, endPoint y: 357, distance: 24.4
click at [295, 357] on div "Dummy order for tracking / production" at bounding box center [811, 379] width 1145 height 47
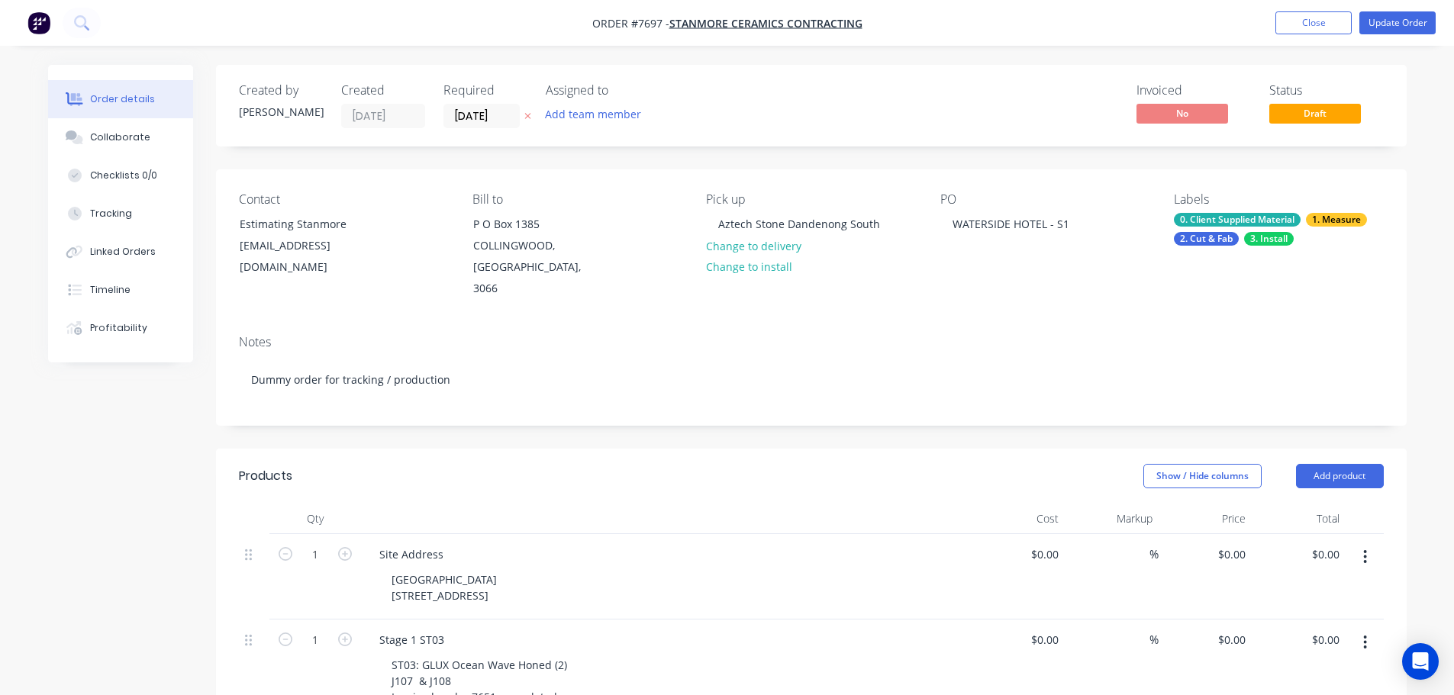
click at [123, 472] on div "Created by [PERSON_NAME] Created [DATE] Required [DATE] Assigned to Add team me…" at bounding box center [727, 706] width 1359 height 1282
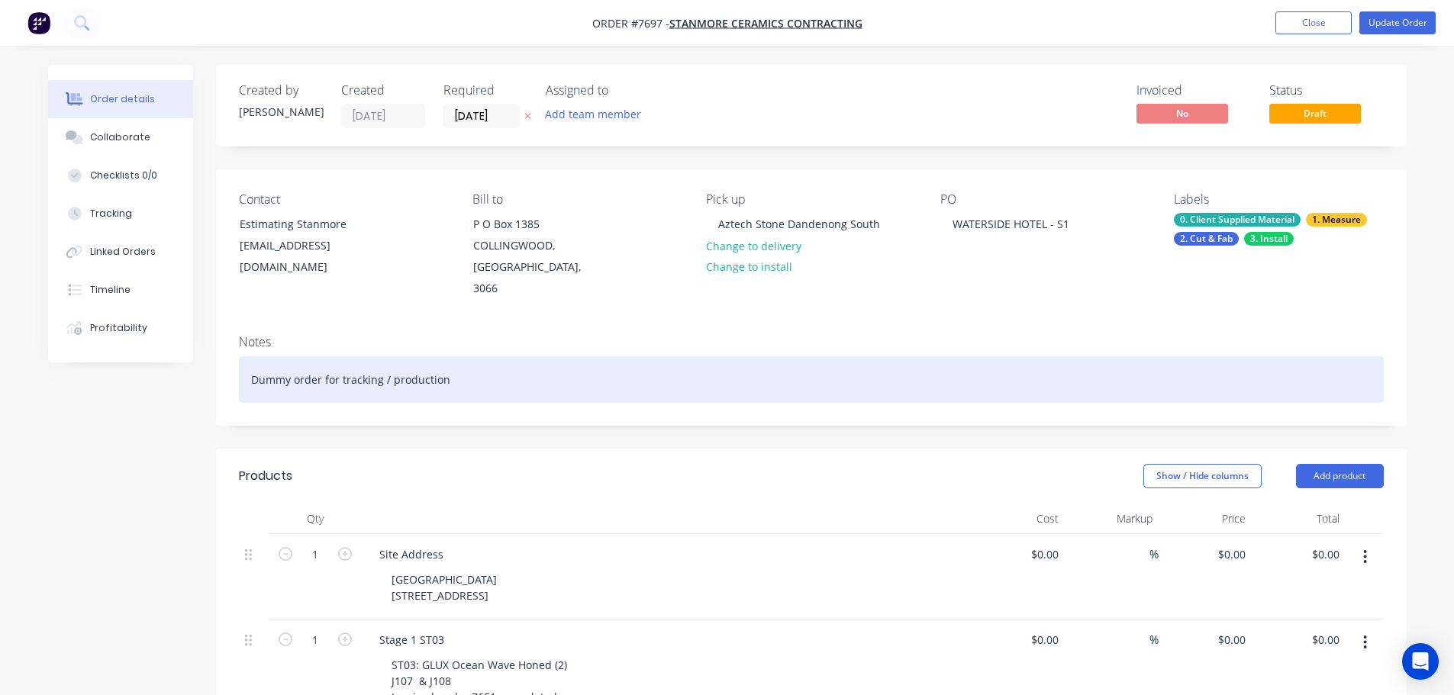
click at [290, 361] on div "Dummy order for tracking / production" at bounding box center [811, 379] width 1145 height 47
click at [461, 361] on div "Dummy order for tracking / production" at bounding box center [811, 379] width 1145 height 47
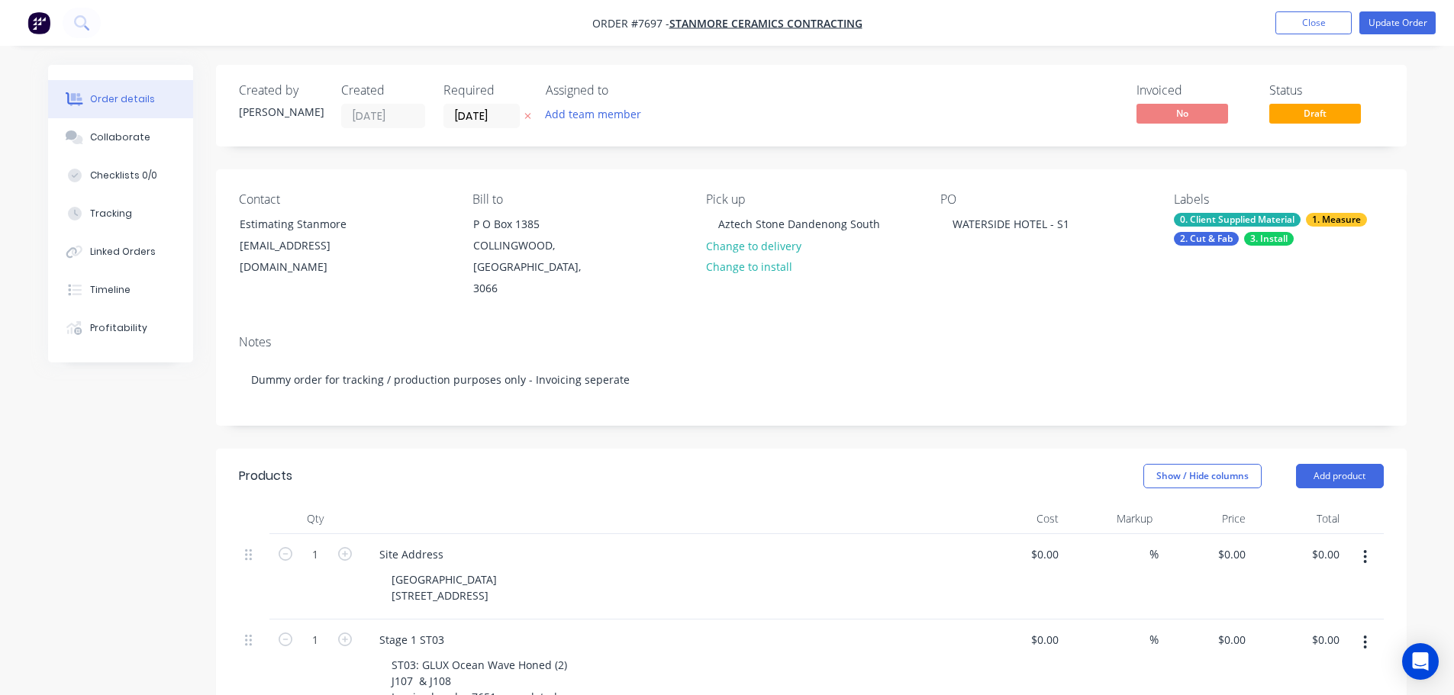
click at [157, 426] on div "Created by [PERSON_NAME] Created [DATE] Required [DATE] Assigned to Add team me…" at bounding box center [727, 706] width 1359 height 1282
drag, startPoint x: 568, startPoint y: 573, endPoint x: 329, endPoint y: 537, distance: 241.6
click at [339, 538] on div "1 Site Address Waterside Hotel 508-514 Flinders Street, Mebourne $0.00 $0.00 % …" at bounding box center [811, 576] width 1145 height 85
copy div "Waterside Hotel 508-514 Flinders Street, Mebourne"
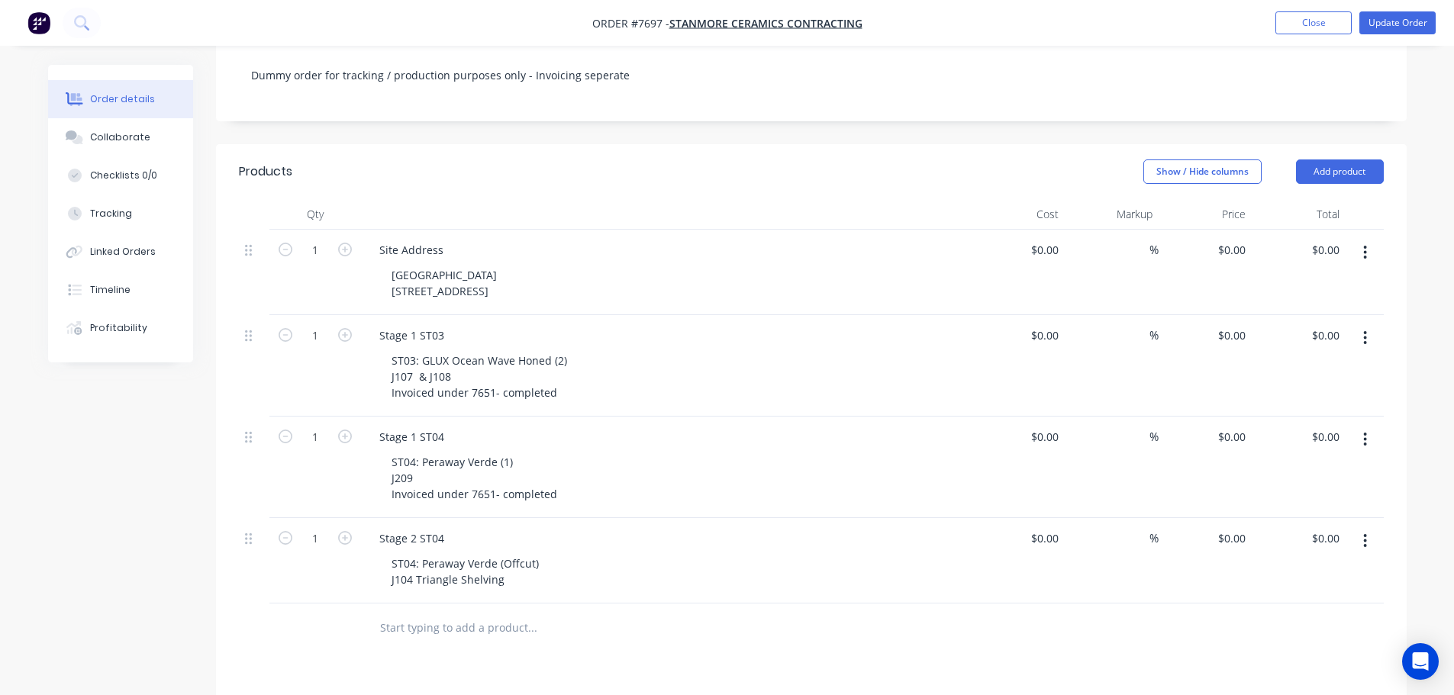
scroll to position [305, 0]
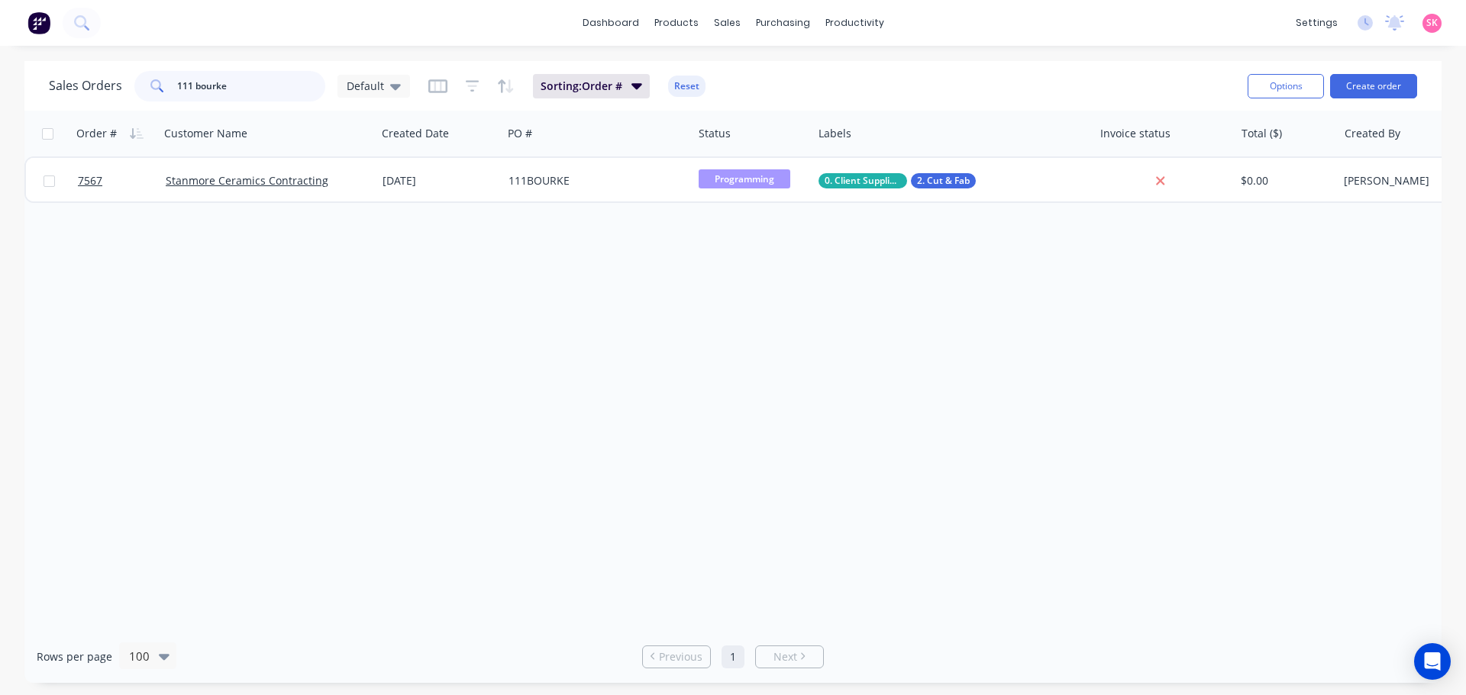
drag, startPoint x: 253, startPoint y: 92, endPoint x: 62, endPoint y: 90, distance: 191.6
click at [67, 91] on div "Sales Orders 111 bourke Default" at bounding box center [229, 86] width 361 height 31
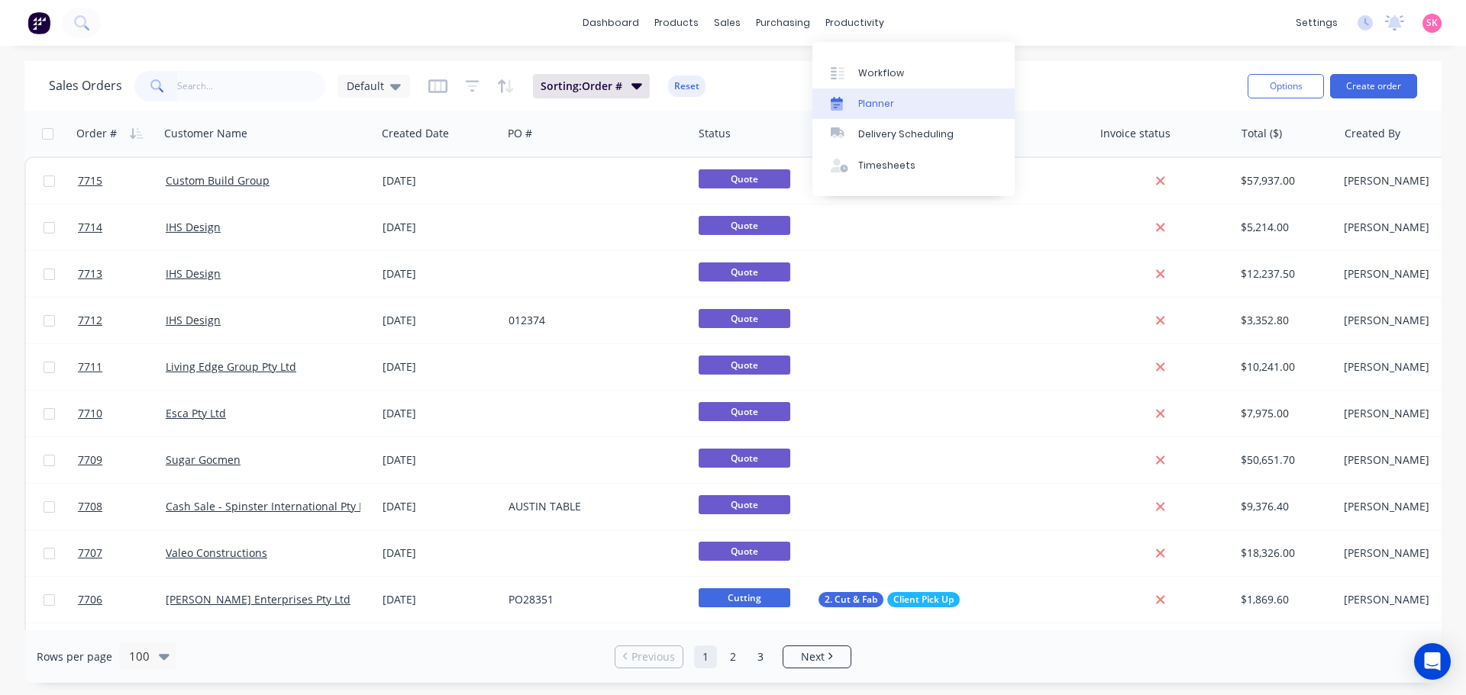
click at [887, 109] on div "Planner" at bounding box center [876, 104] width 36 height 14
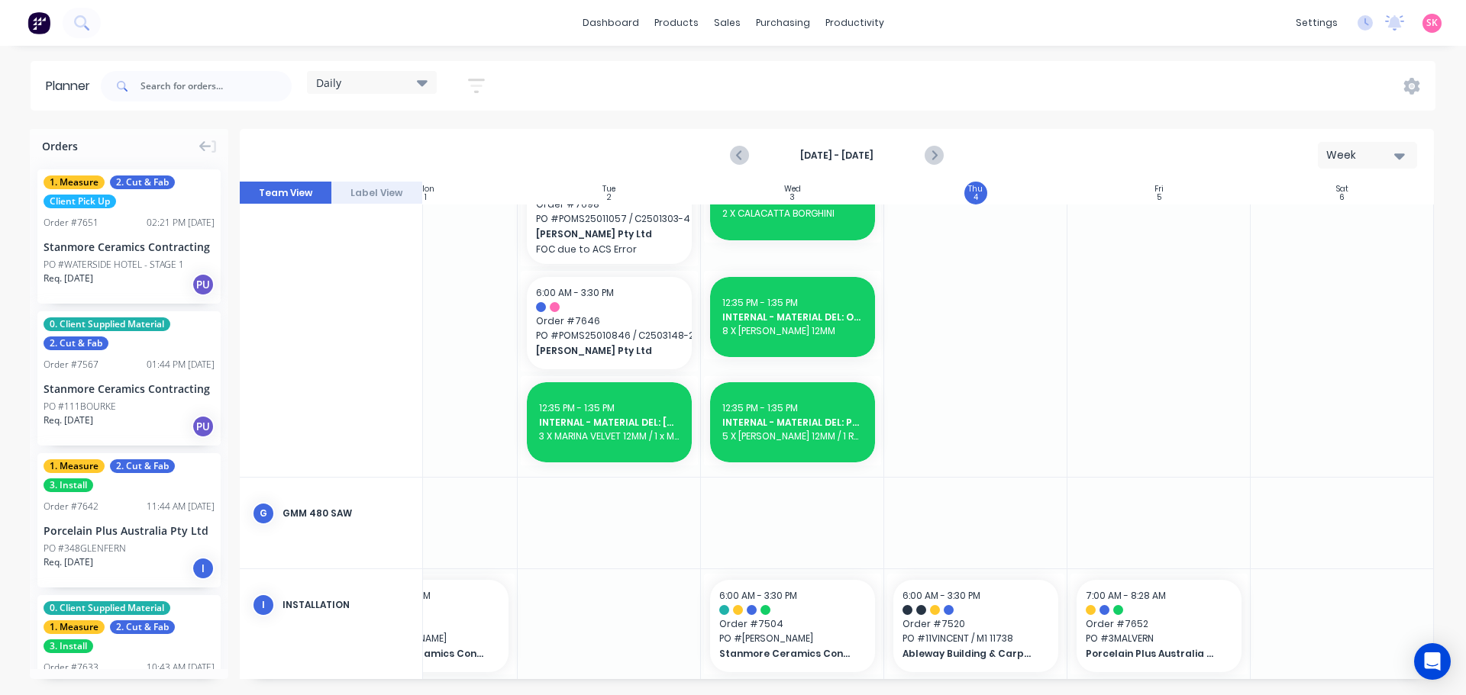
scroll to position [782, 278]
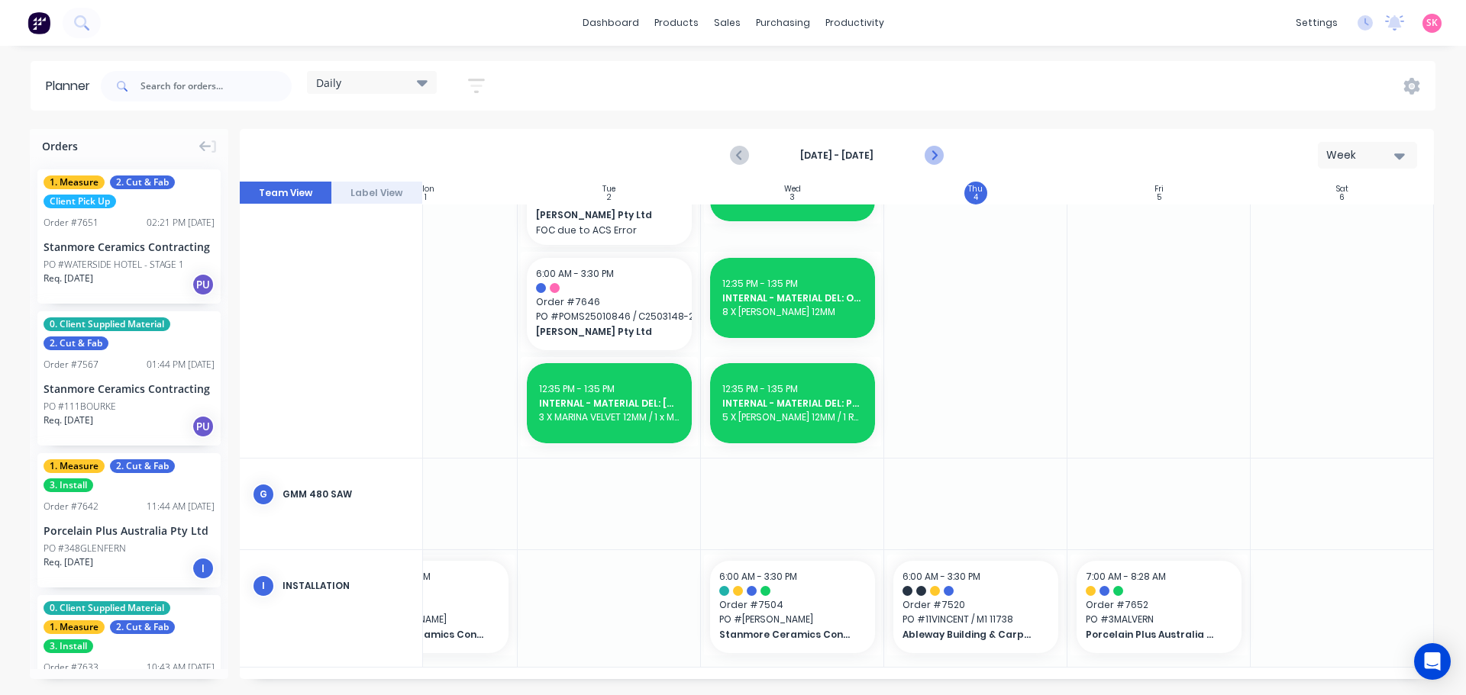
click at [926, 154] on icon "Next page" at bounding box center [933, 156] width 18 height 18
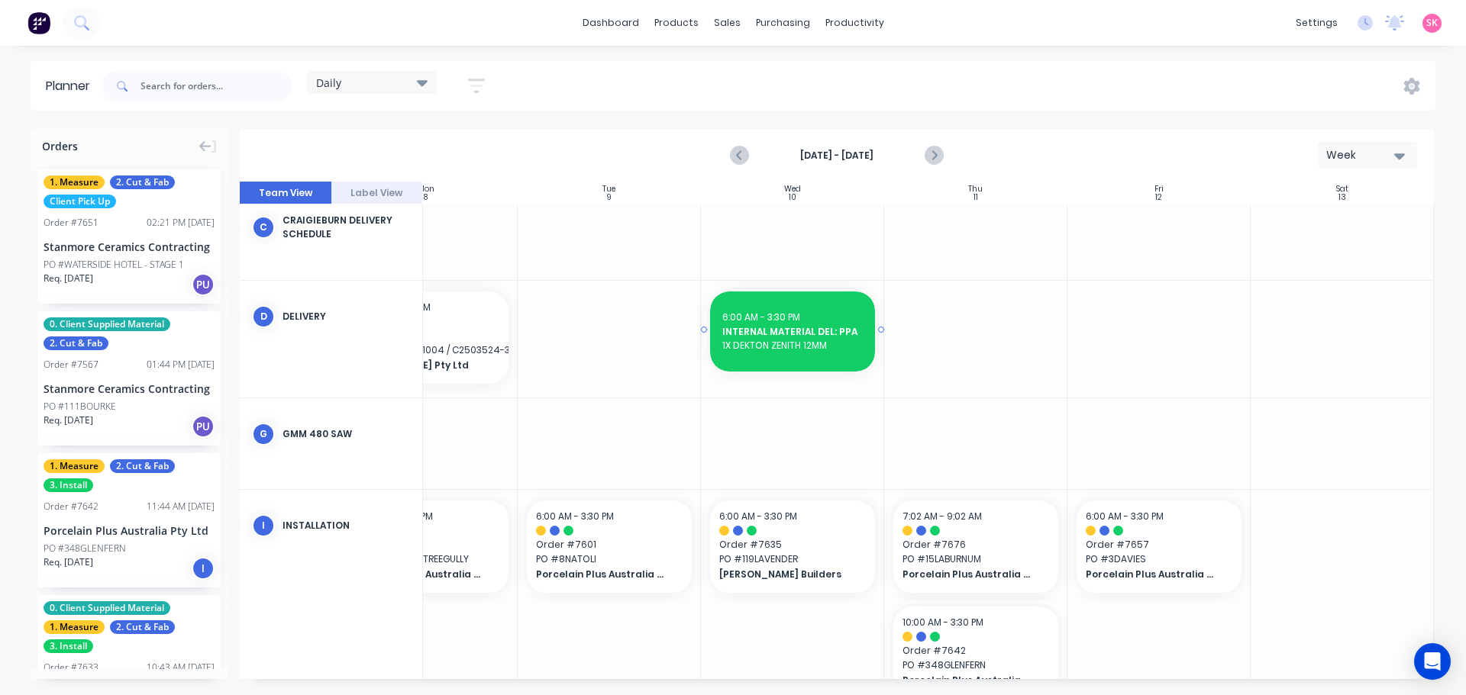
scroll to position [368, 278]
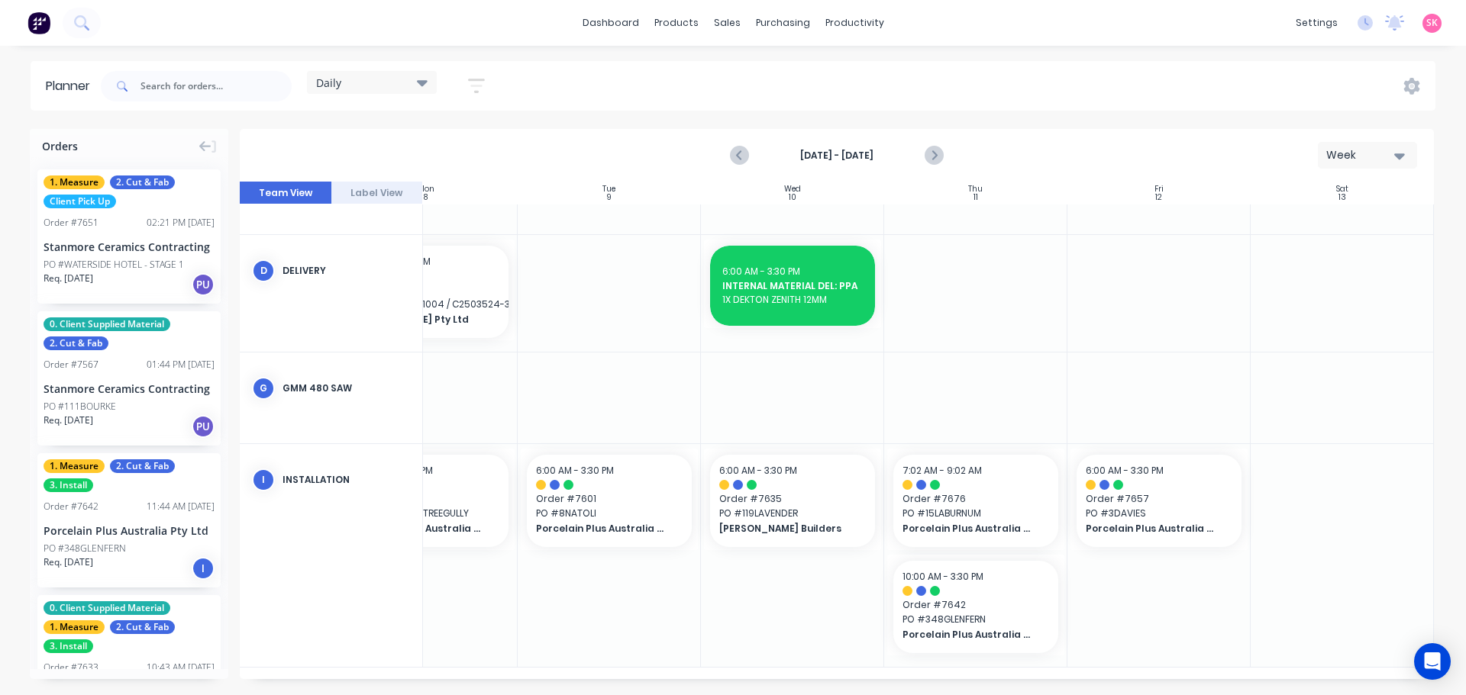
drag, startPoint x: 775, startPoint y: 671, endPoint x: 666, endPoint y: 669, distance: 108.4
click at [662, 669] on div "Sun 7 Sunday, September 7, 2025 Mon 8 Monday, September 8, 2025 Tue 9 Tuesday, …" at bounding box center [837, 431] width 1194 height 498
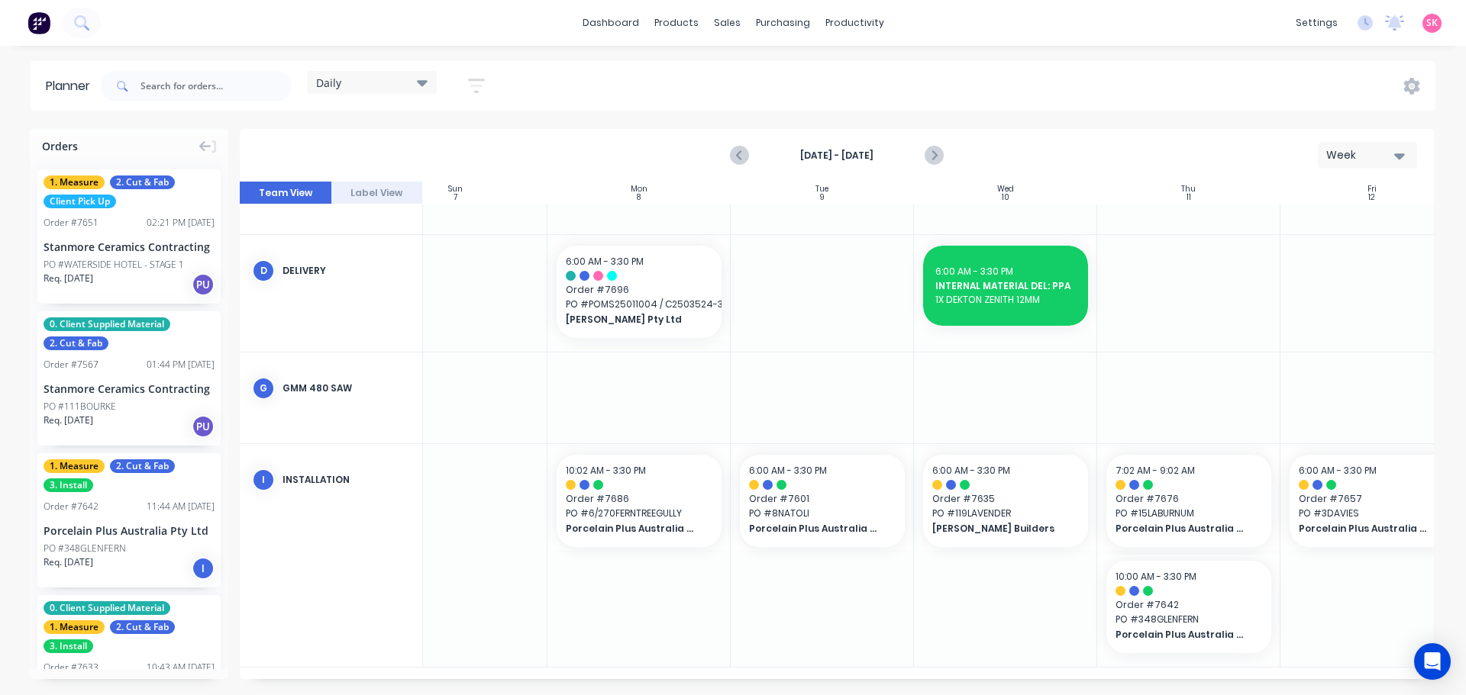
scroll to position [368, 37]
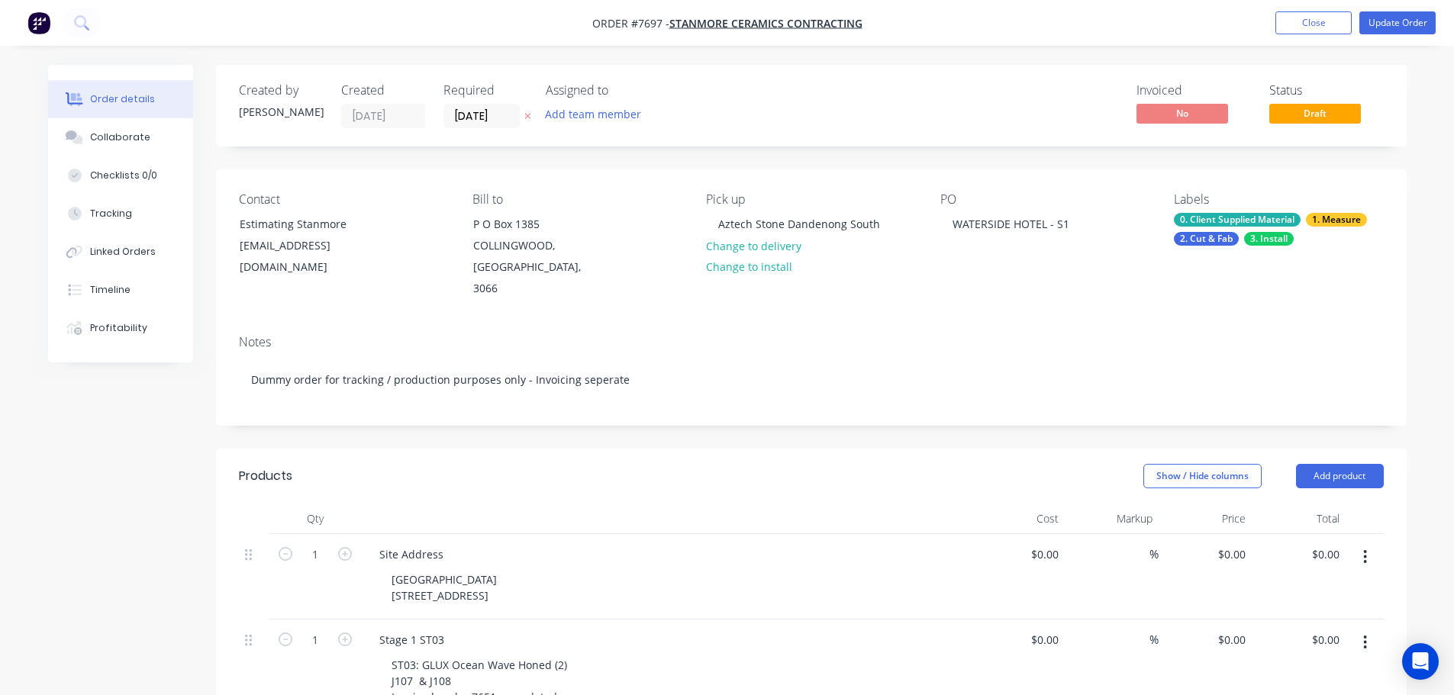
scroll to position [305, 0]
